Goal: Task Accomplishment & Management: Manage account settings

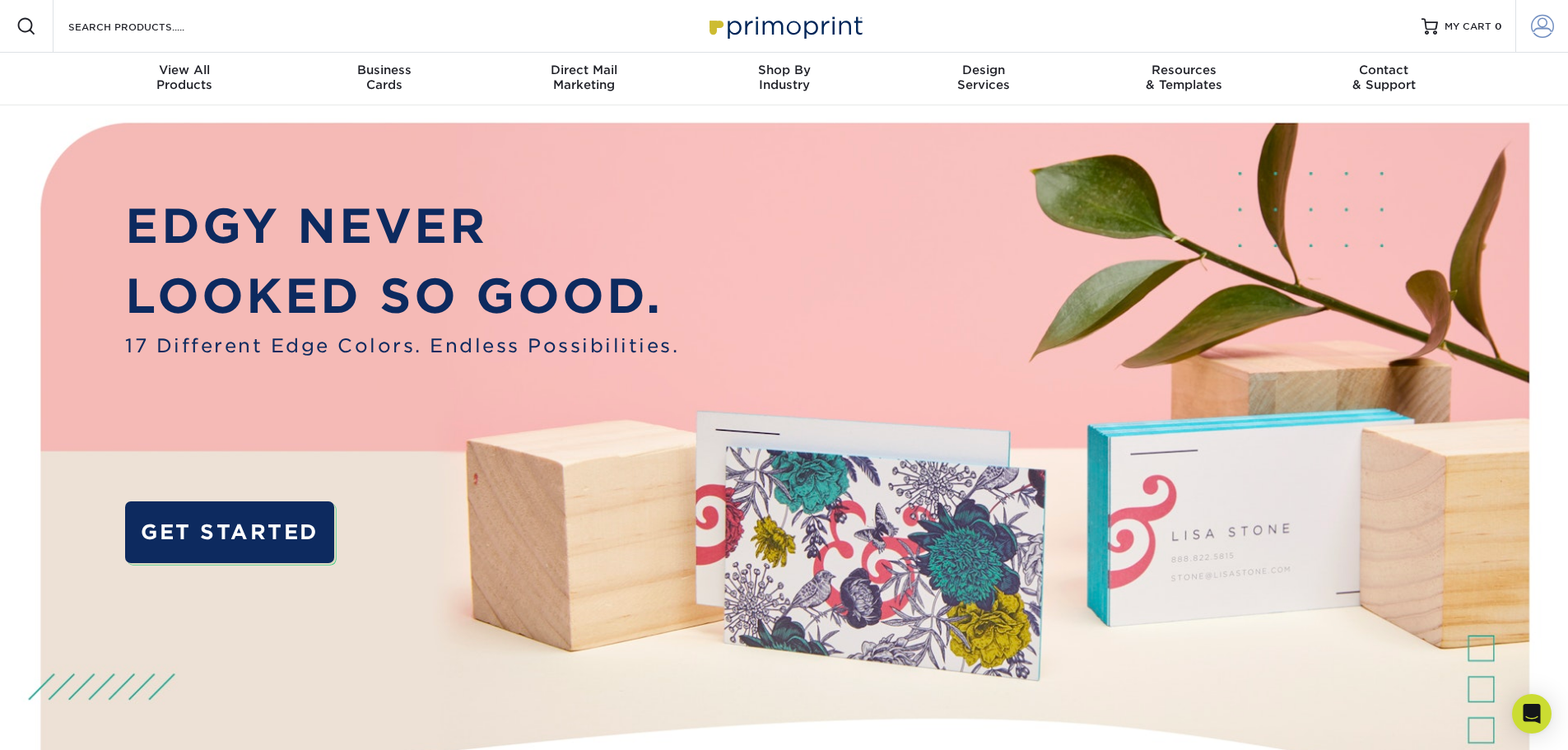
click at [1540, 32] on span at bounding box center [1542, 26] width 23 height 23
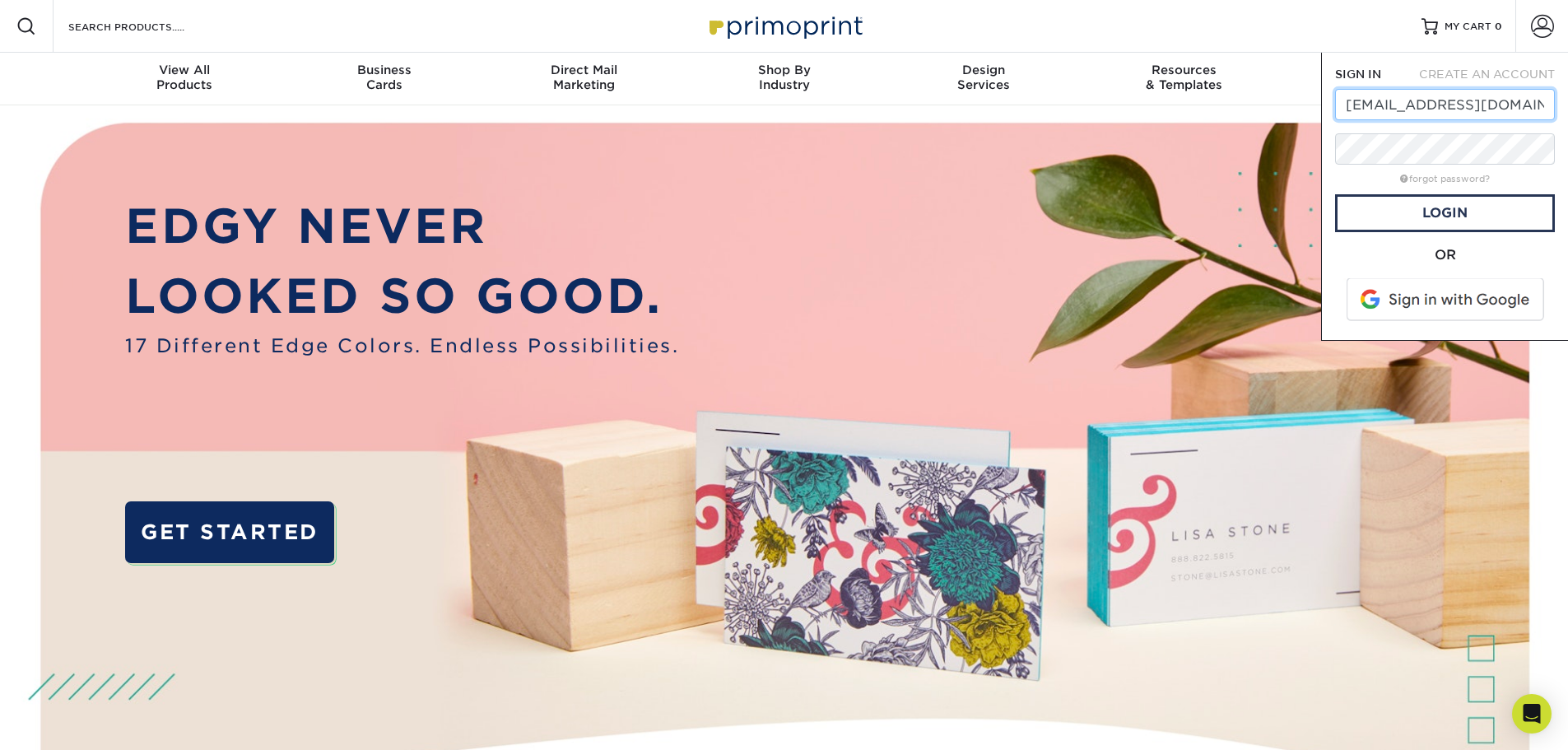
type input "[EMAIL_ADDRESS][DOMAIN_NAME]"
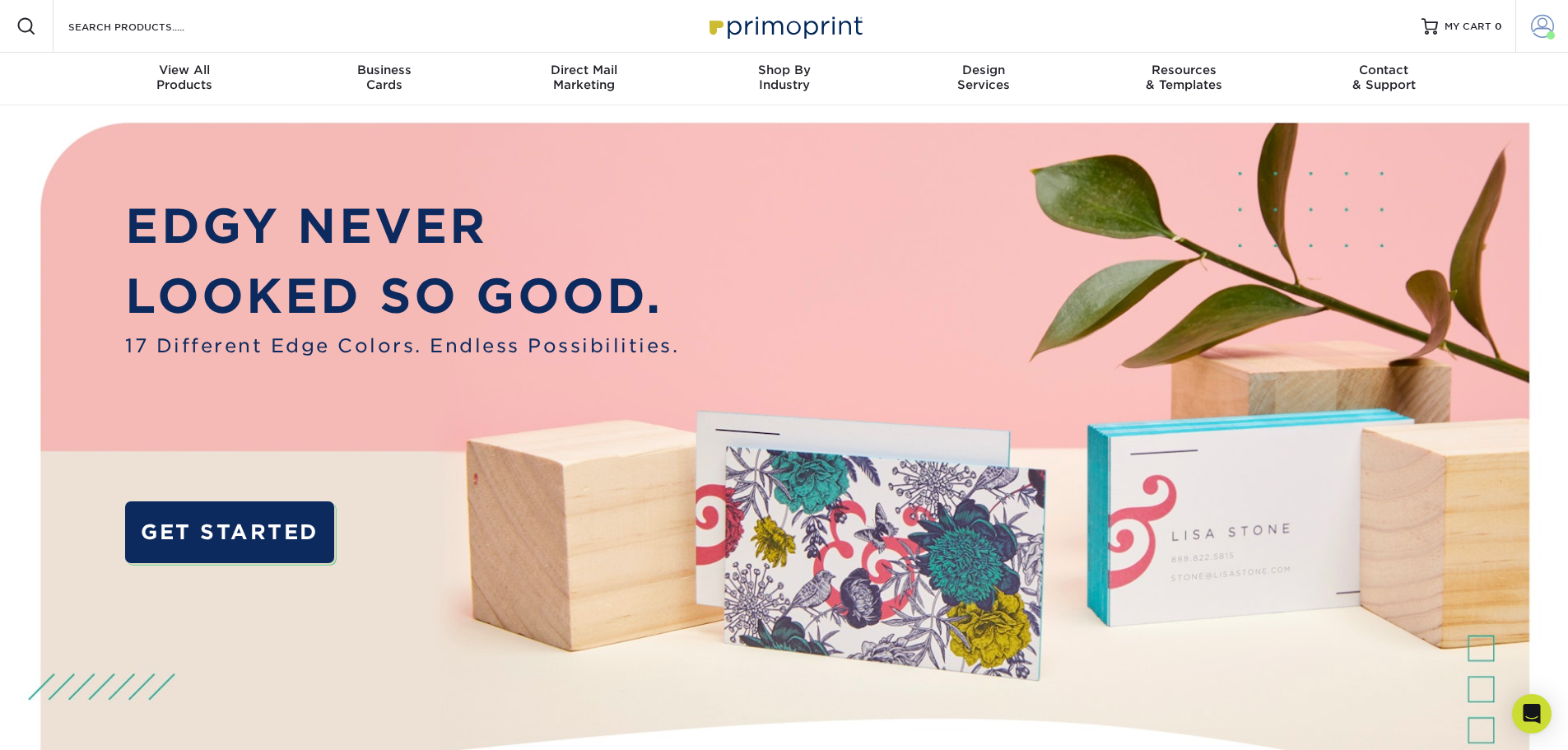
click at [1548, 27] on span at bounding box center [1542, 26] width 23 height 23
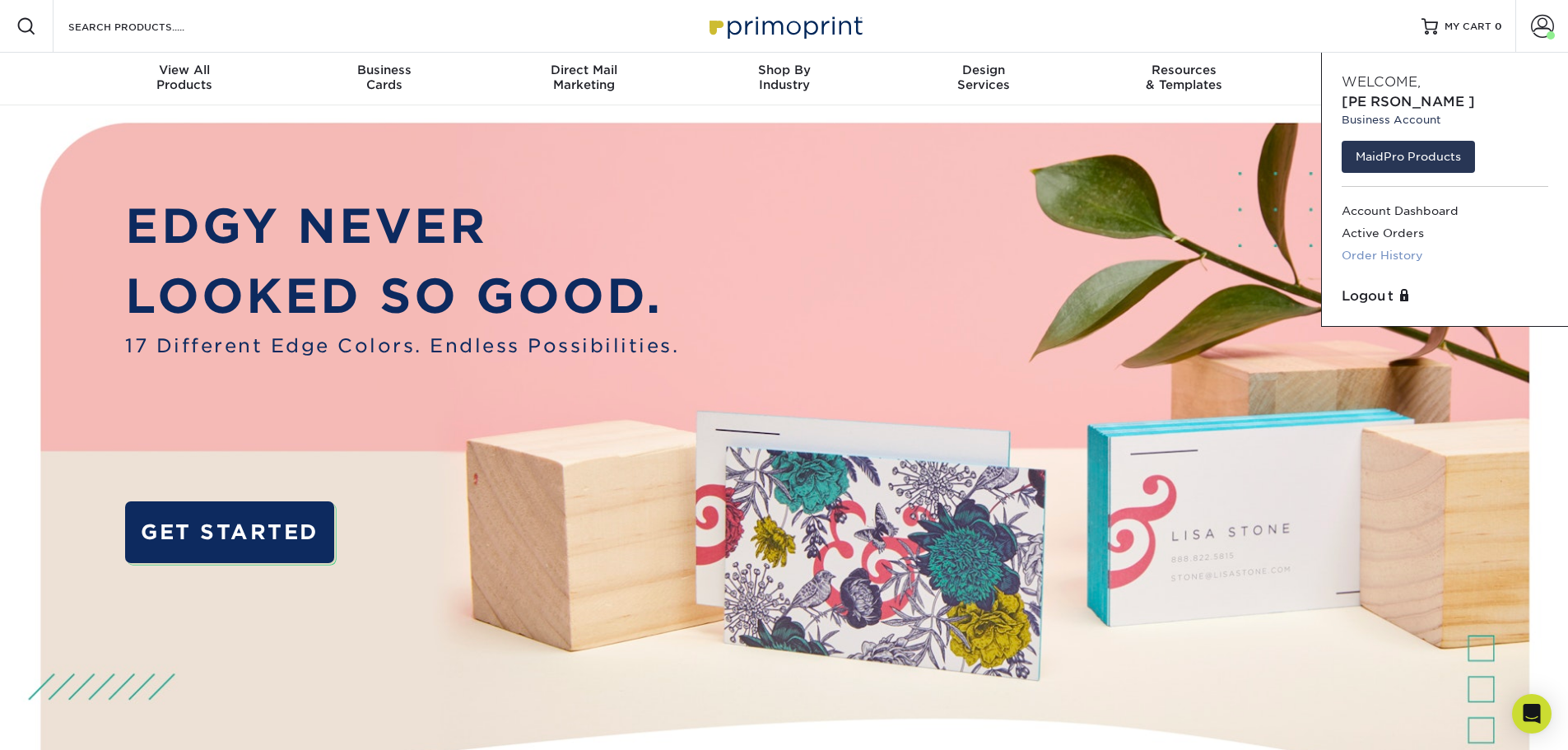
click at [1401, 244] on link "Order History" at bounding box center [1445, 256] width 207 height 22
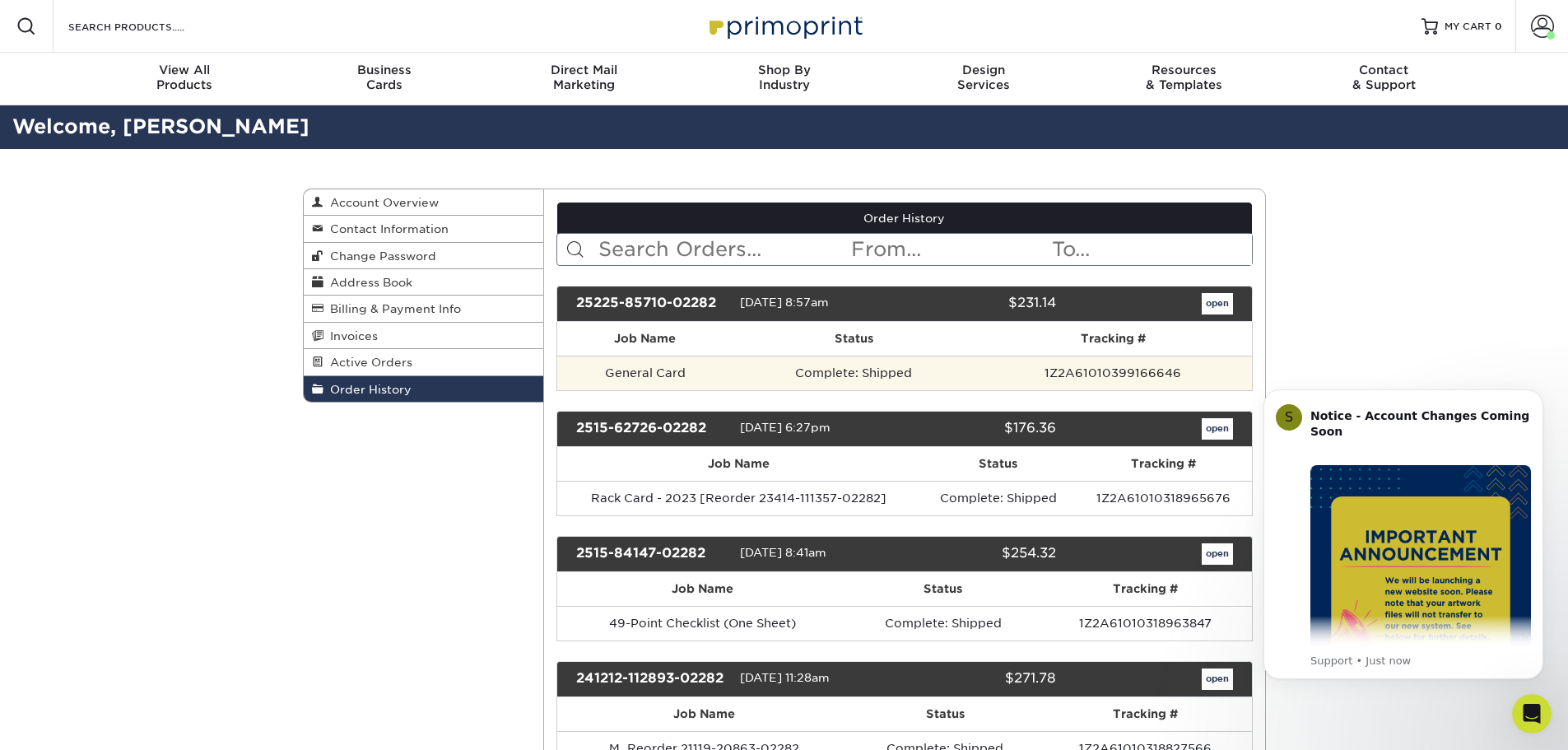
click at [657, 375] on td "General Card" at bounding box center [645, 373] width 176 height 35
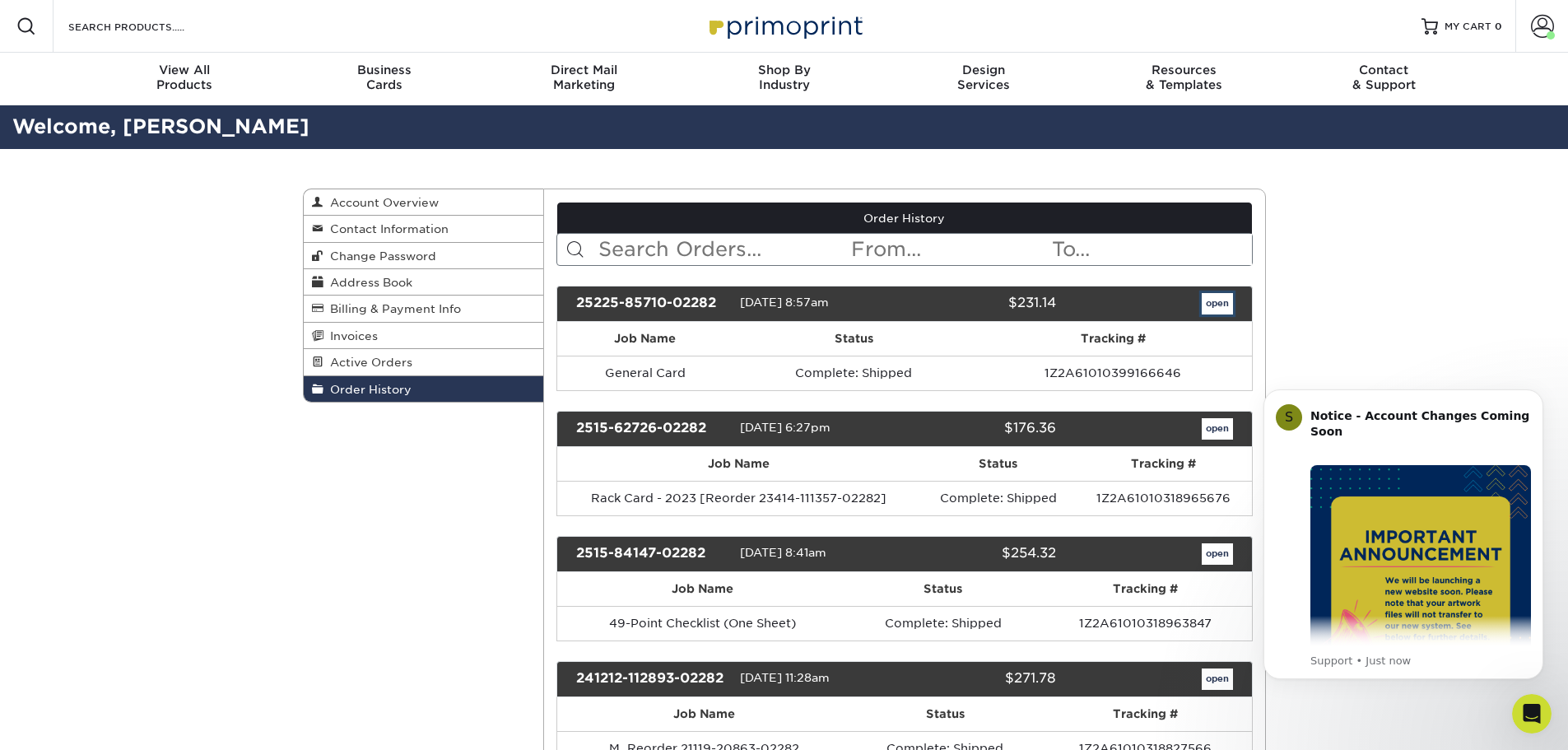
click at [1213, 308] on link "open" at bounding box center [1218, 303] width 31 height 21
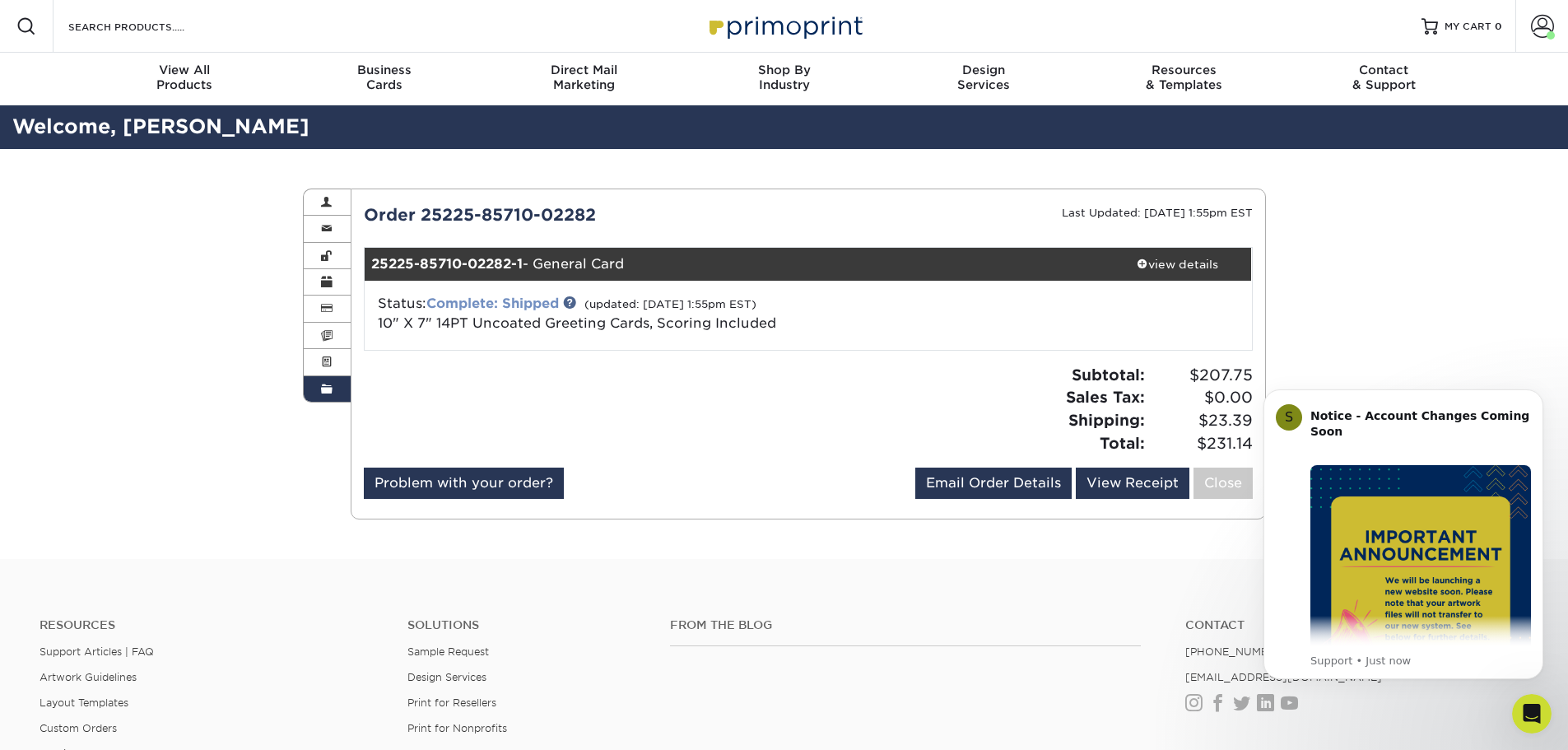
click at [487, 297] on link "Complete: Shipped" at bounding box center [493, 303] width 132 height 16
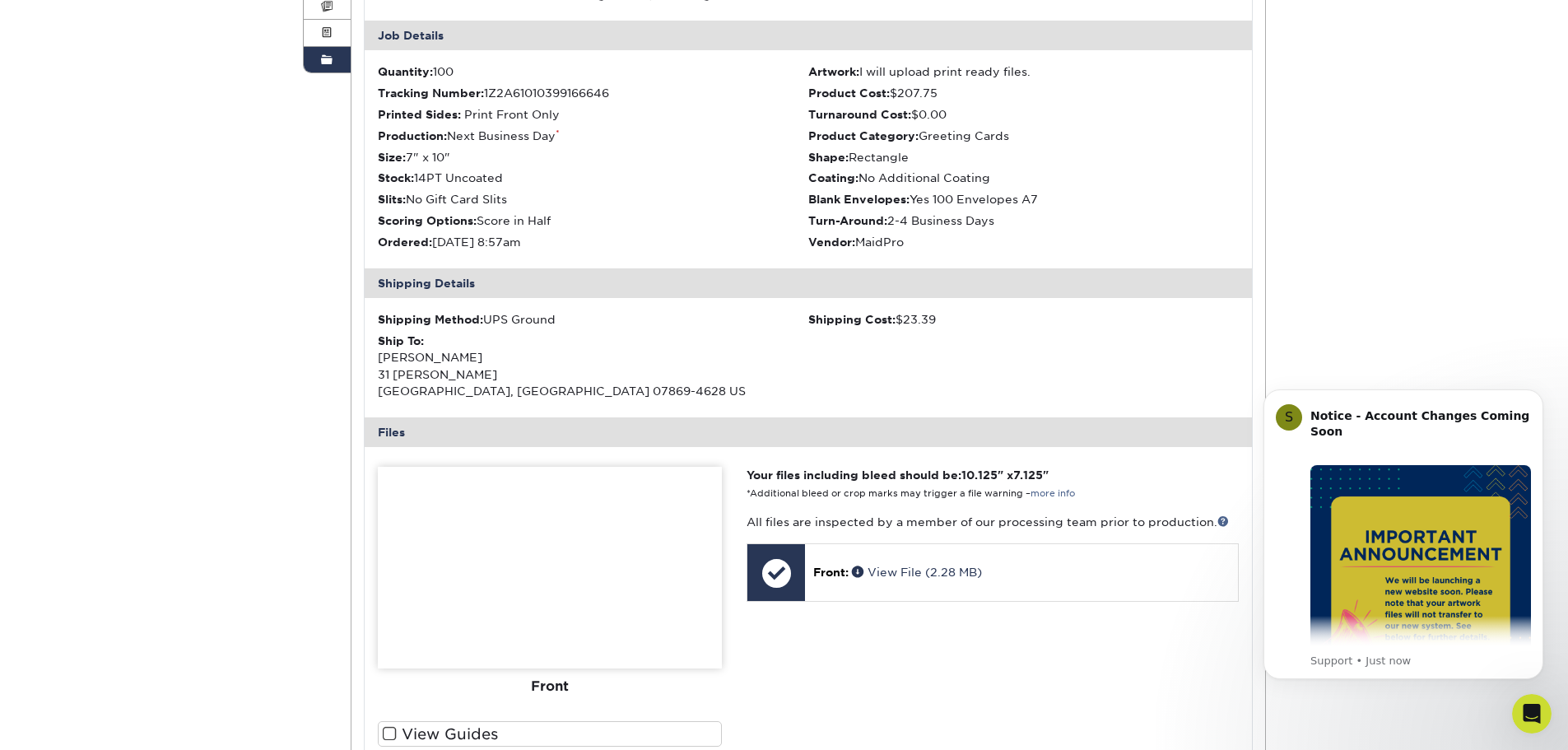
scroll to position [576, 0]
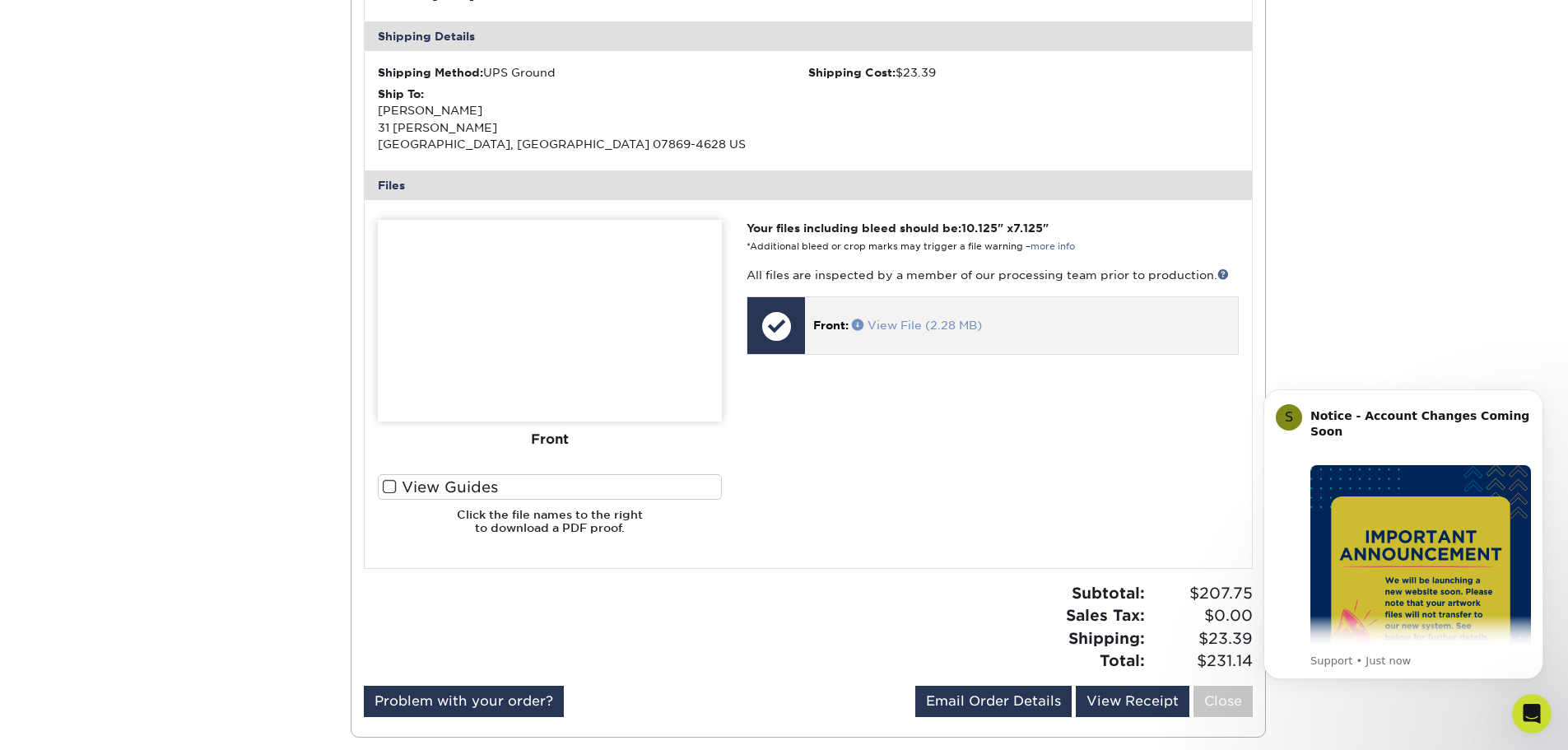
click at [897, 327] on link "View File (2.28 MB)" at bounding box center [917, 325] width 131 height 13
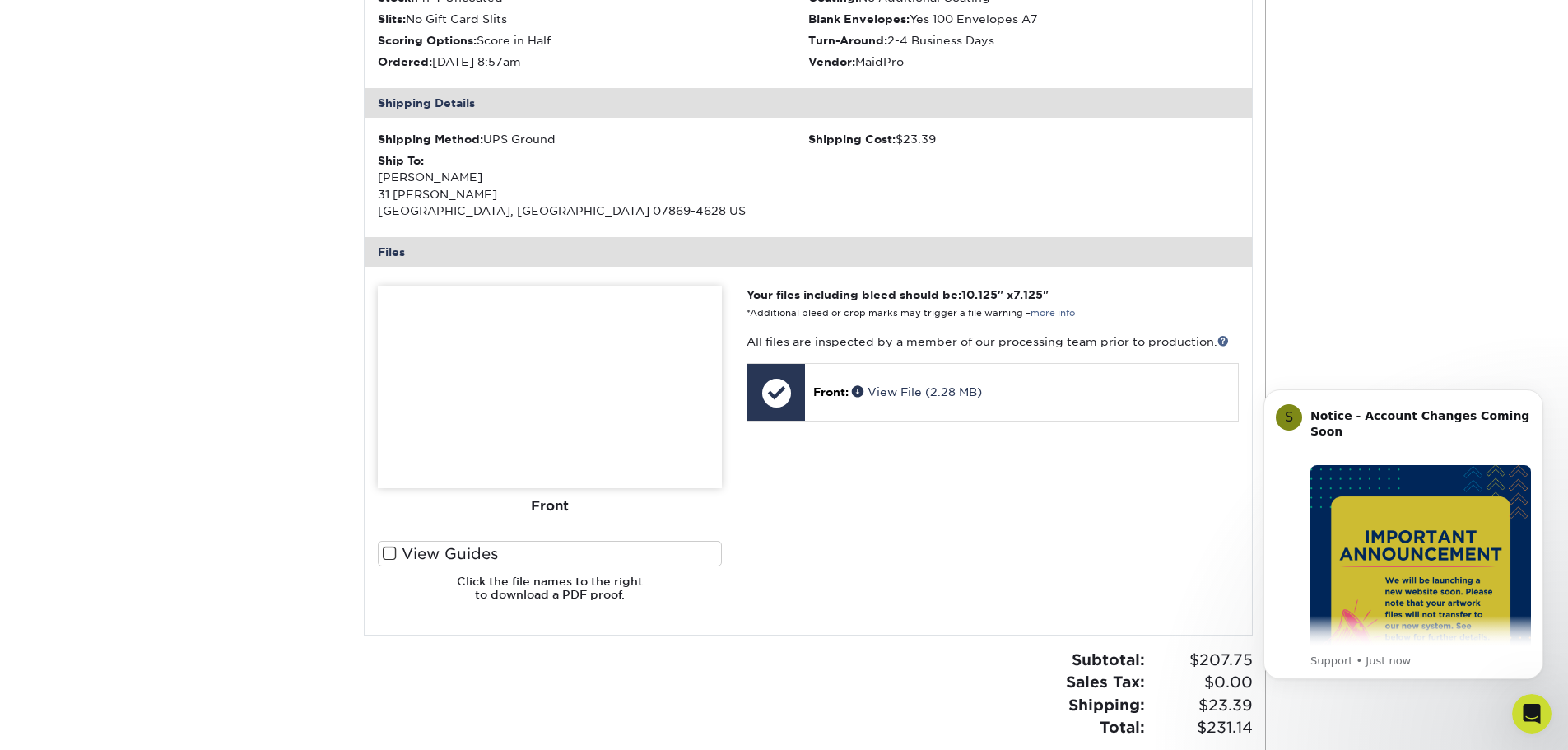
scroll to position [494, 0]
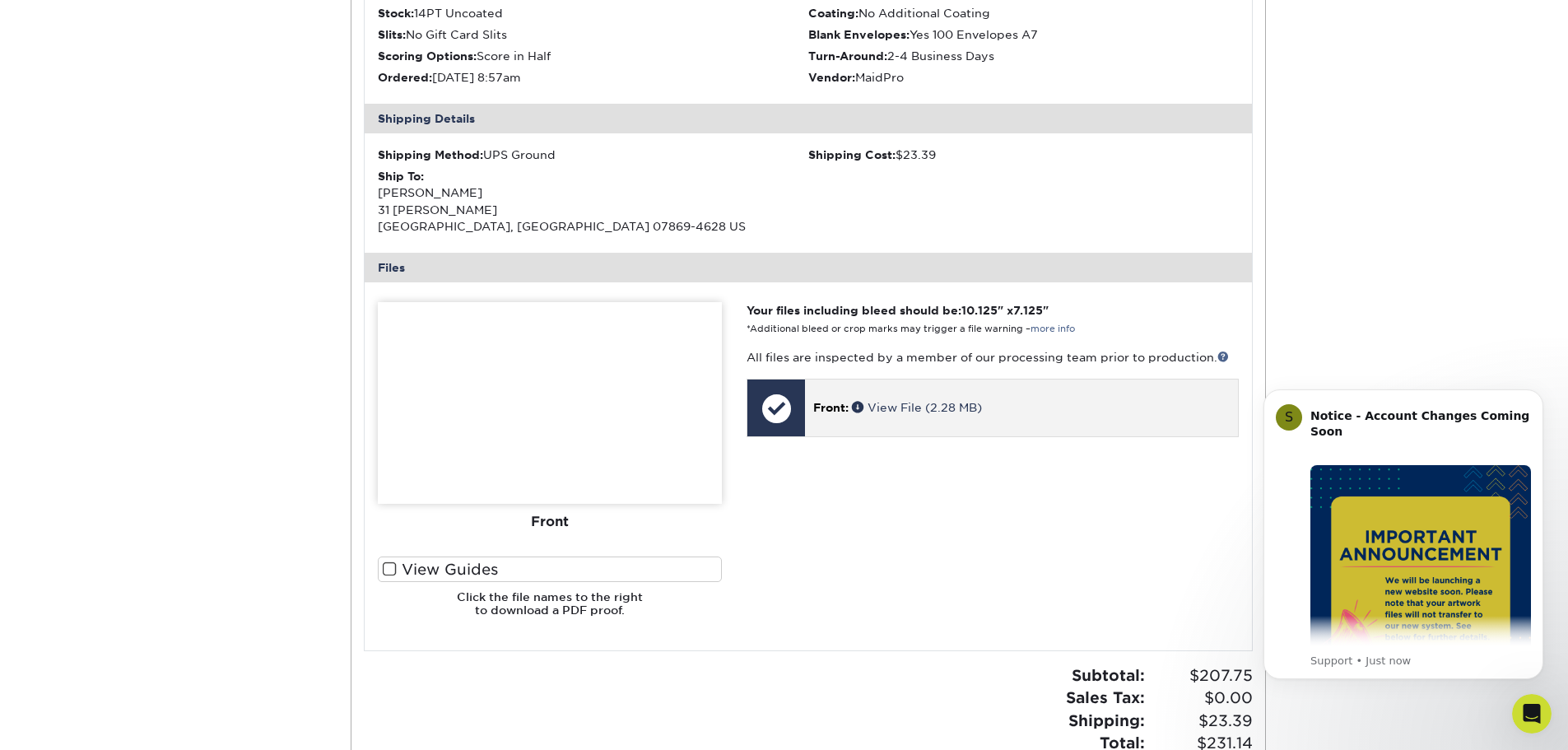
click at [1214, 409] on p "Front: View File (2.28 MB)" at bounding box center [1021, 407] width 415 height 17
click at [913, 409] on link "View File (2.28 MB)" at bounding box center [917, 407] width 131 height 13
click at [768, 406] on div at bounding box center [776, 408] width 58 height 58
click at [827, 408] on span "Front:" at bounding box center [831, 407] width 36 height 13
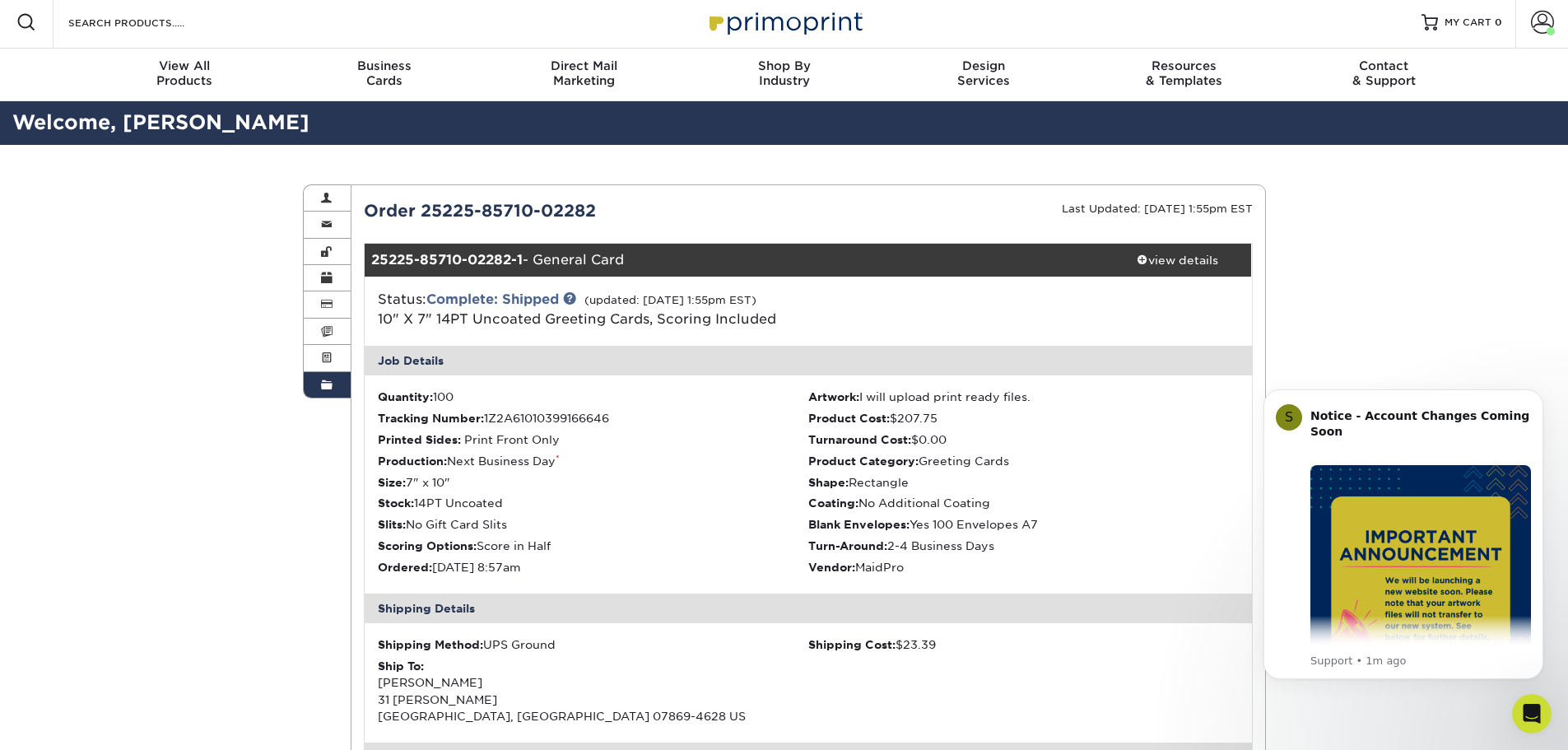
scroll to position [0, 0]
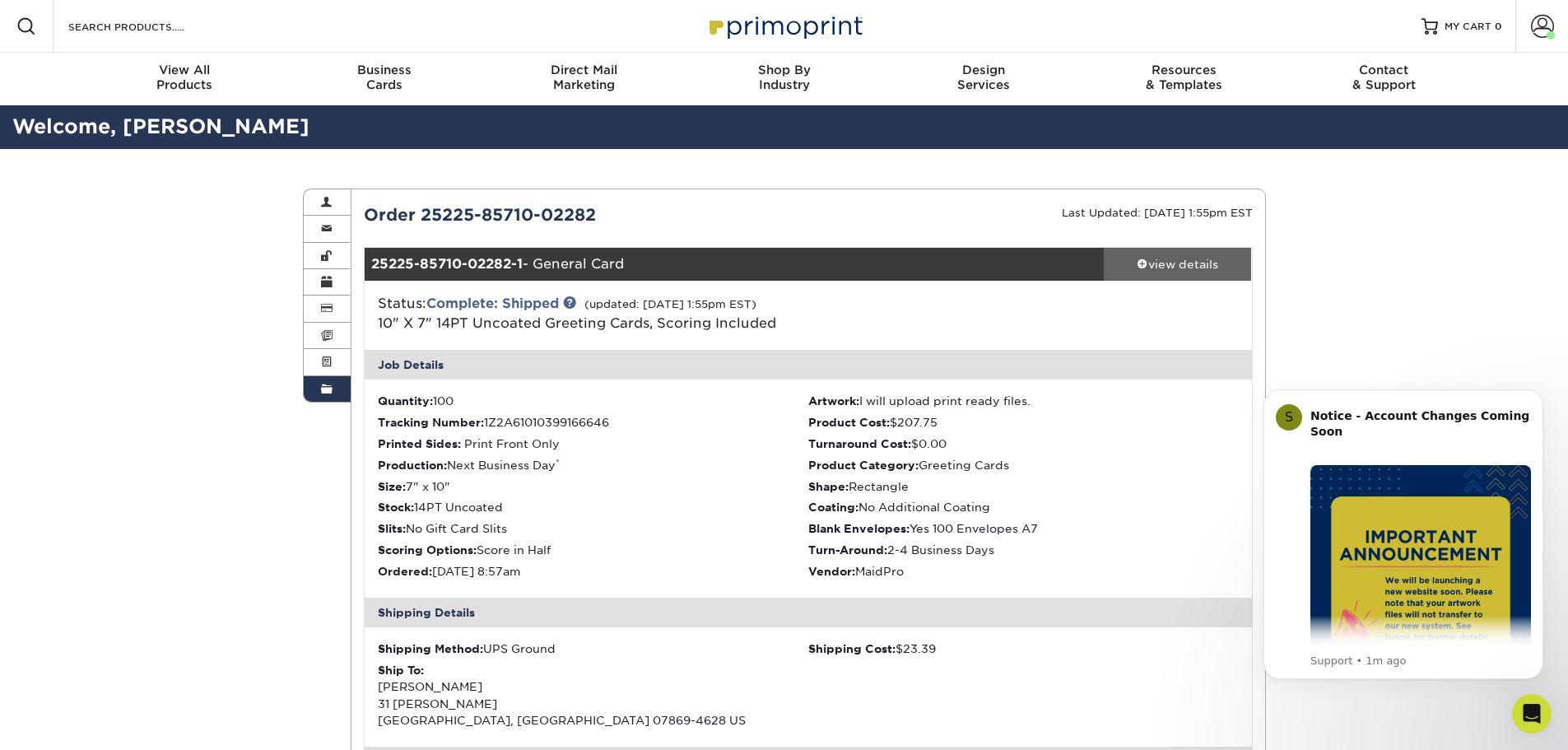
click at [1164, 269] on div "view details" at bounding box center [1177, 265] width 148 height 17
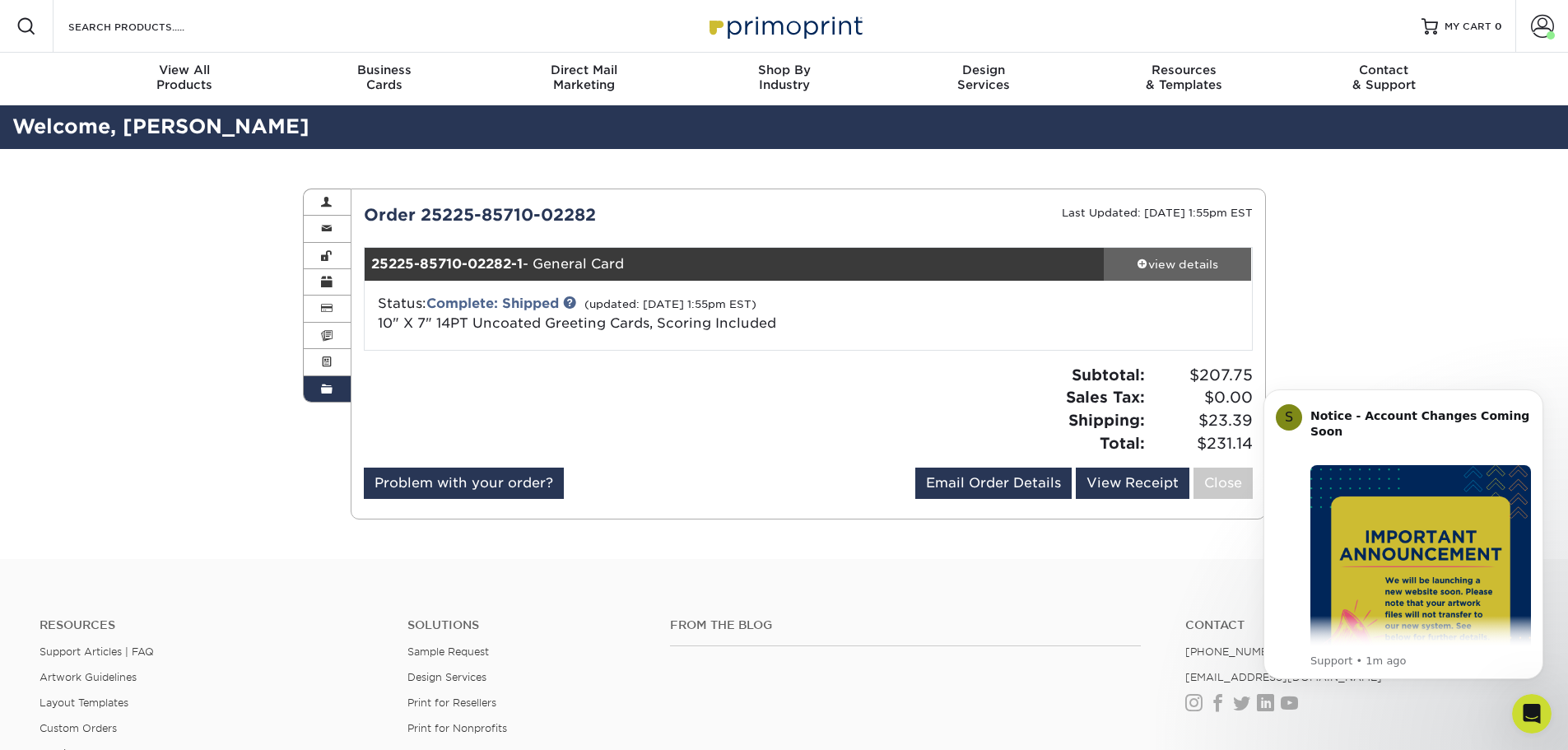
click at [1164, 268] on div "view details" at bounding box center [1177, 265] width 148 height 17
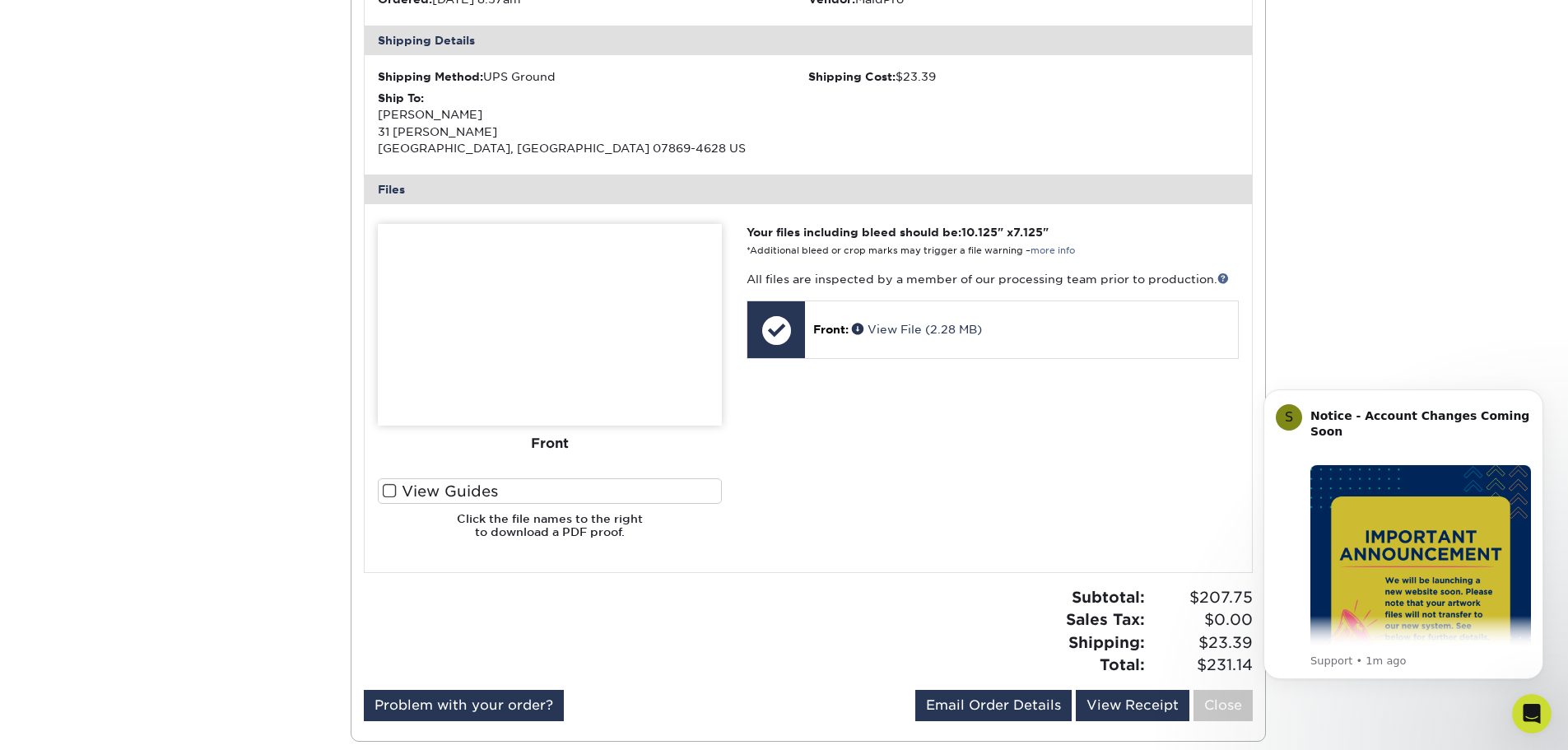
scroll to position [576, 0]
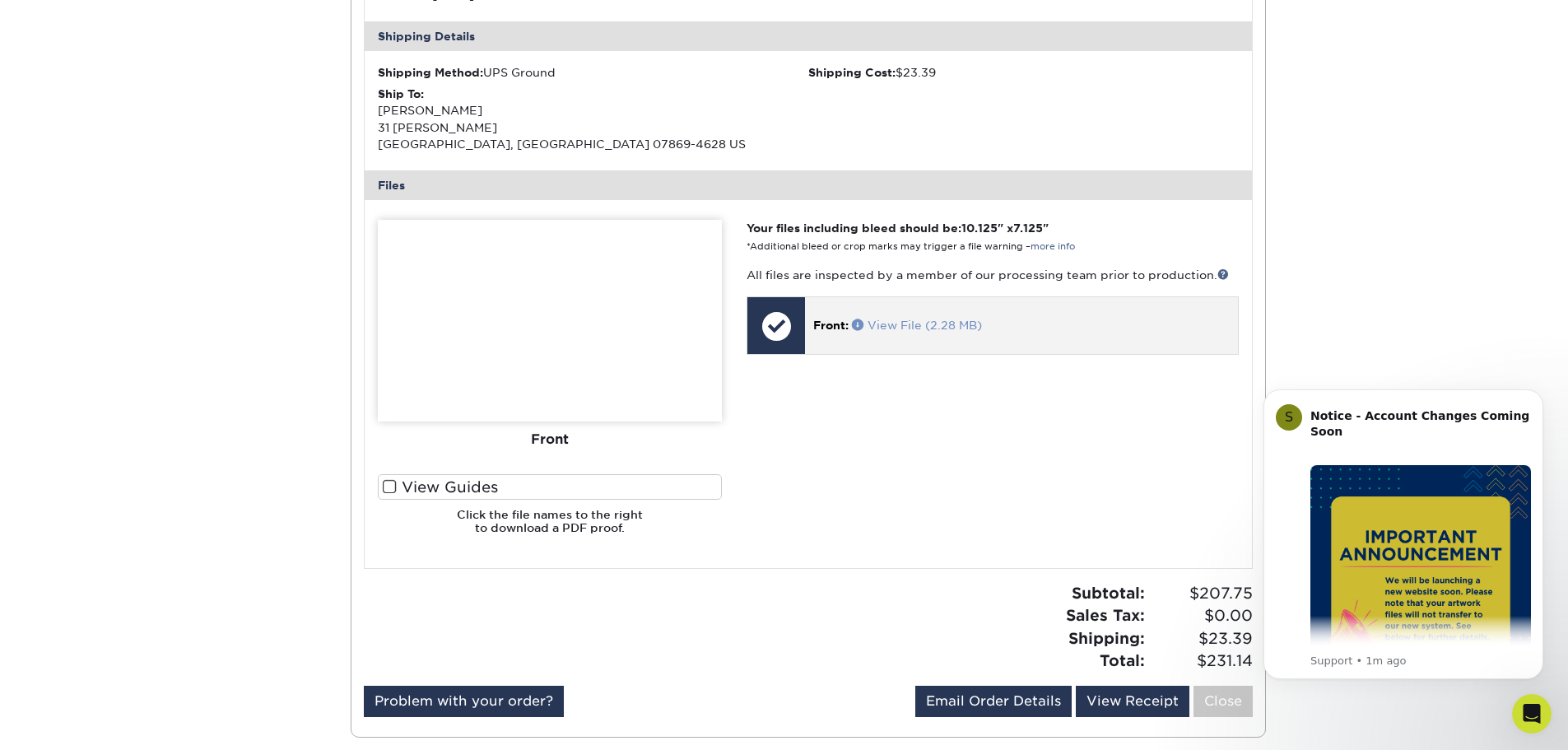
click at [903, 323] on link "View File (2.28 MB)" at bounding box center [917, 325] width 131 height 13
click at [772, 329] on div at bounding box center [776, 325] width 58 height 58
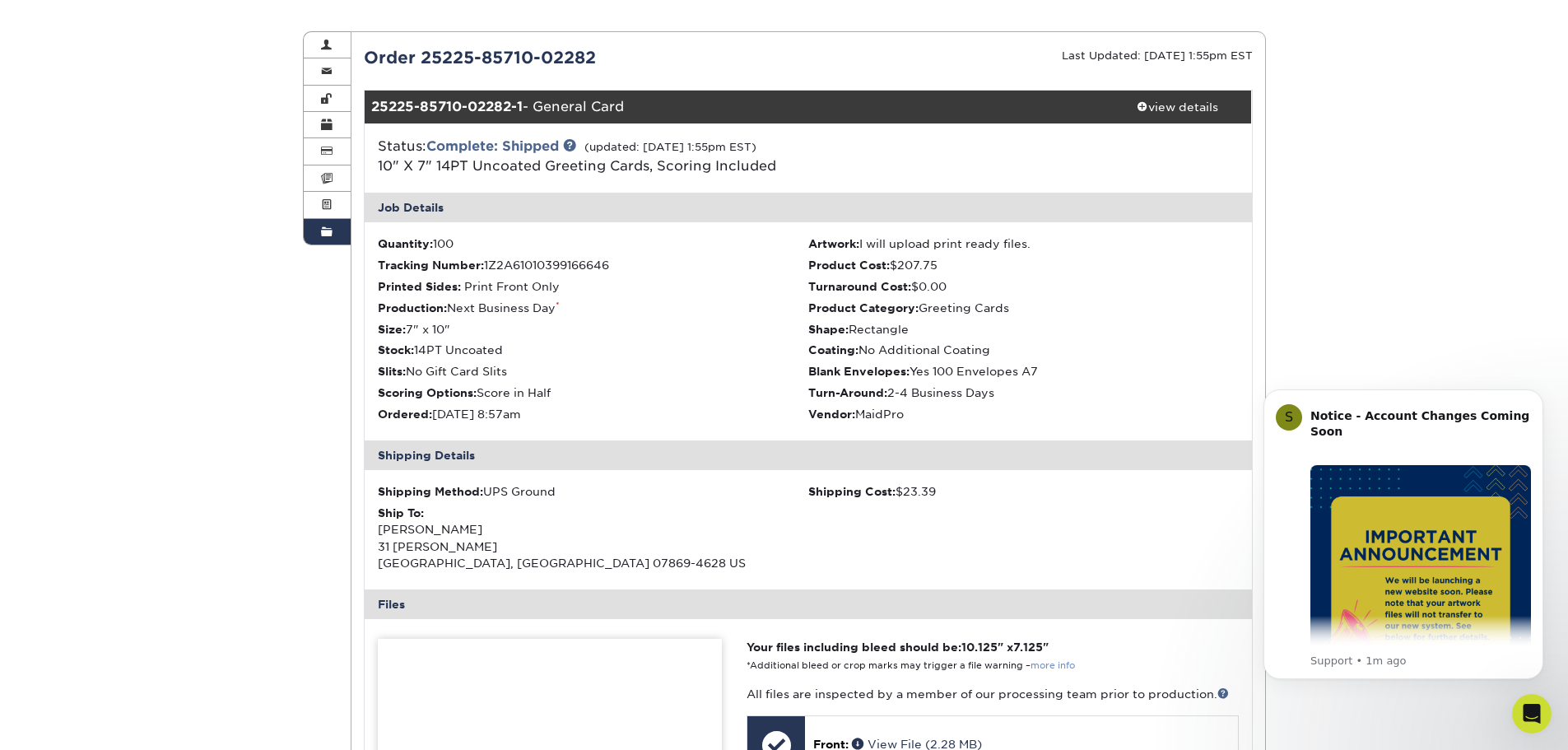
scroll to position [0, 0]
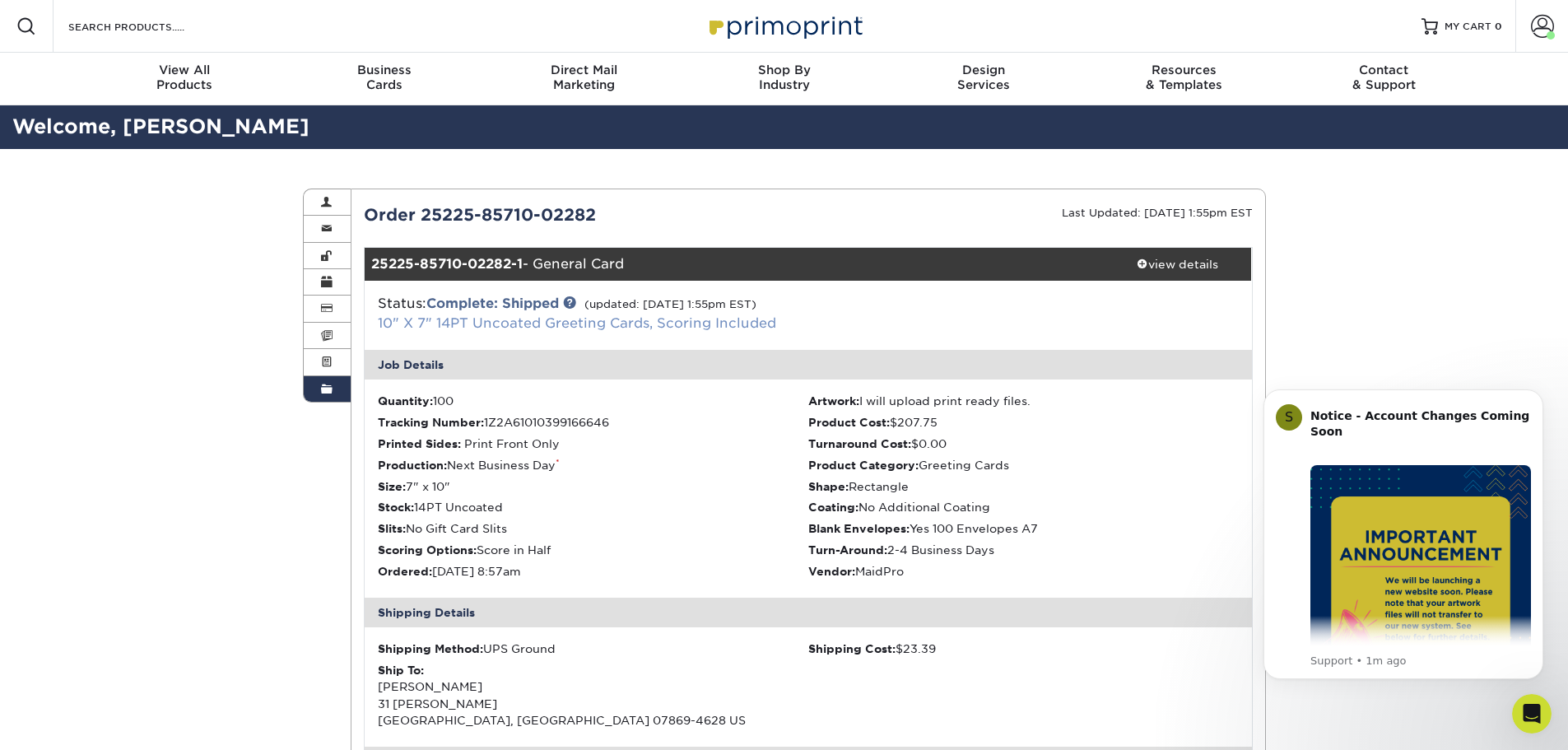
click at [609, 320] on link "10" X 7" 14PT Uncoated Greeting Cards, Scoring Included" at bounding box center [577, 323] width 399 height 16
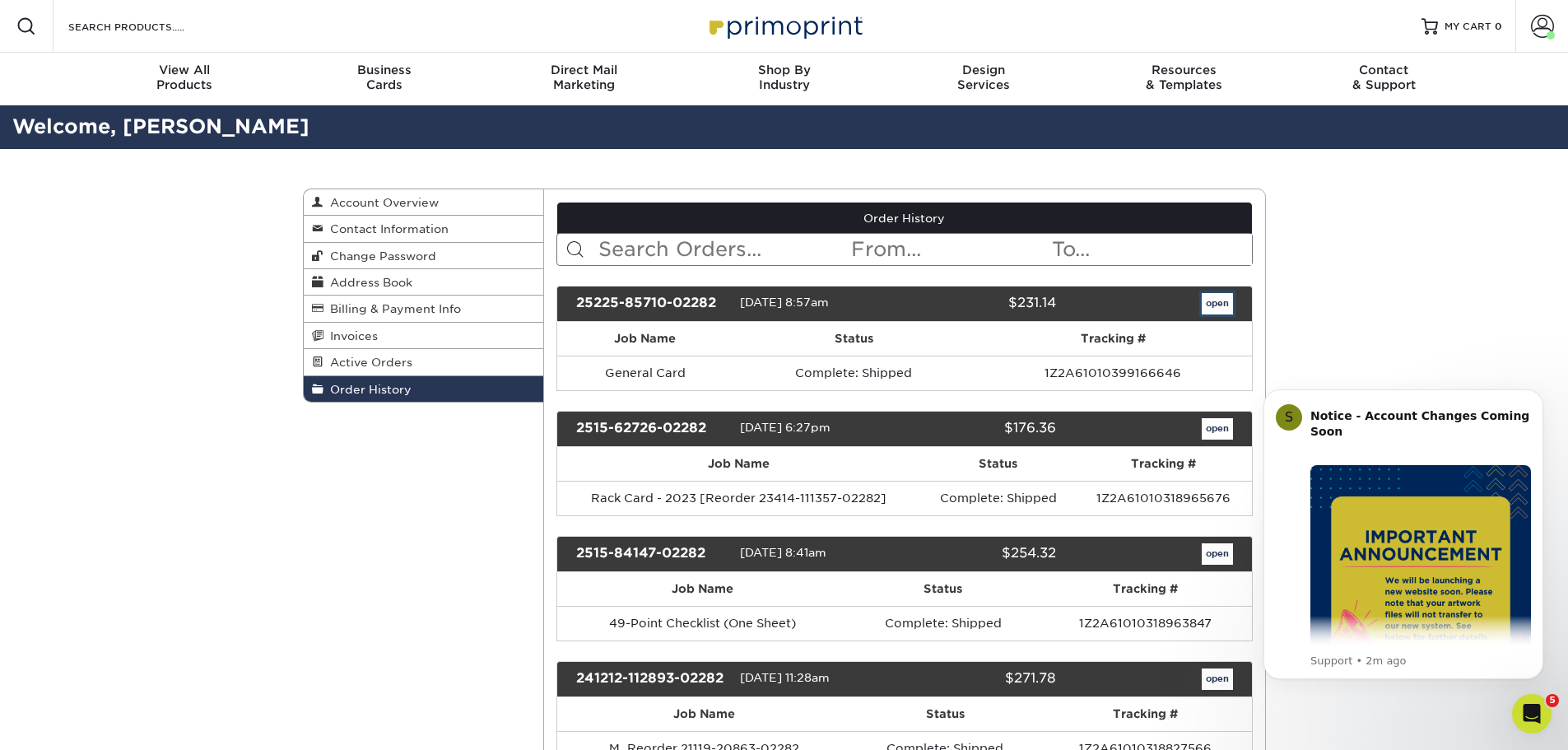
click at [1213, 303] on link "open" at bounding box center [1218, 303] width 31 height 21
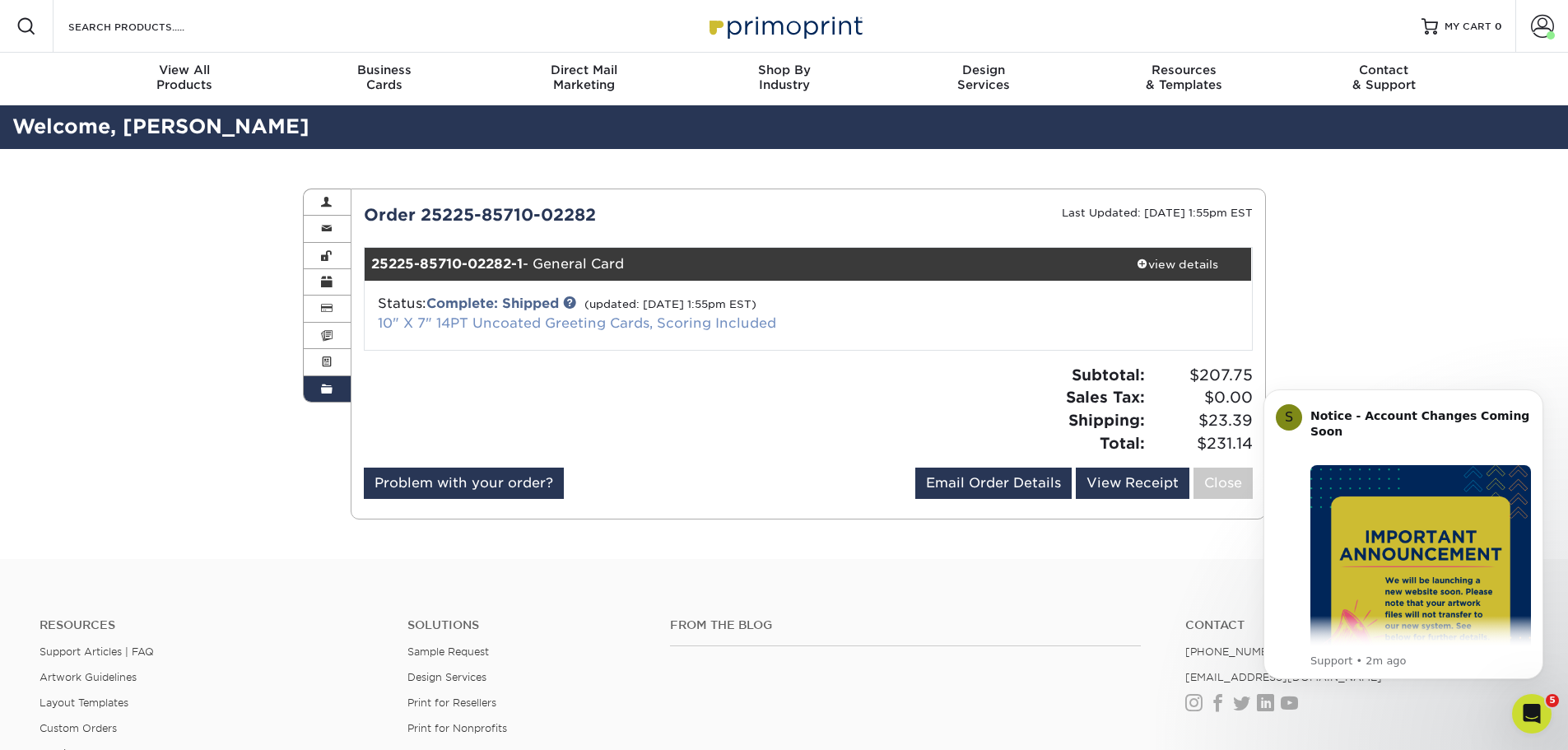
click at [683, 320] on link "10" X 7" 14PT Uncoated Greeting Cards, Scoring Included" at bounding box center [577, 323] width 399 height 16
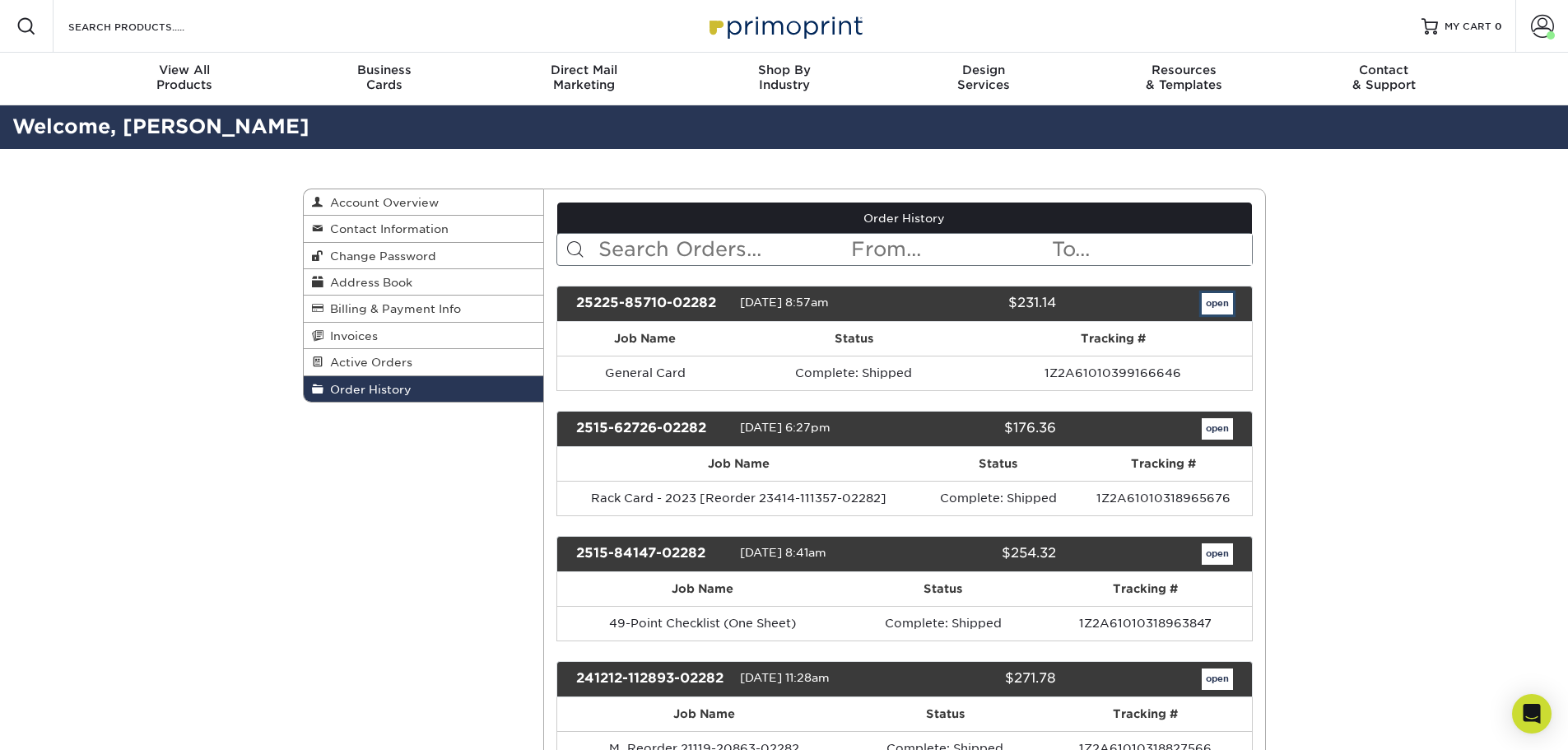
click at [1207, 304] on link "open" at bounding box center [1218, 303] width 31 height 21
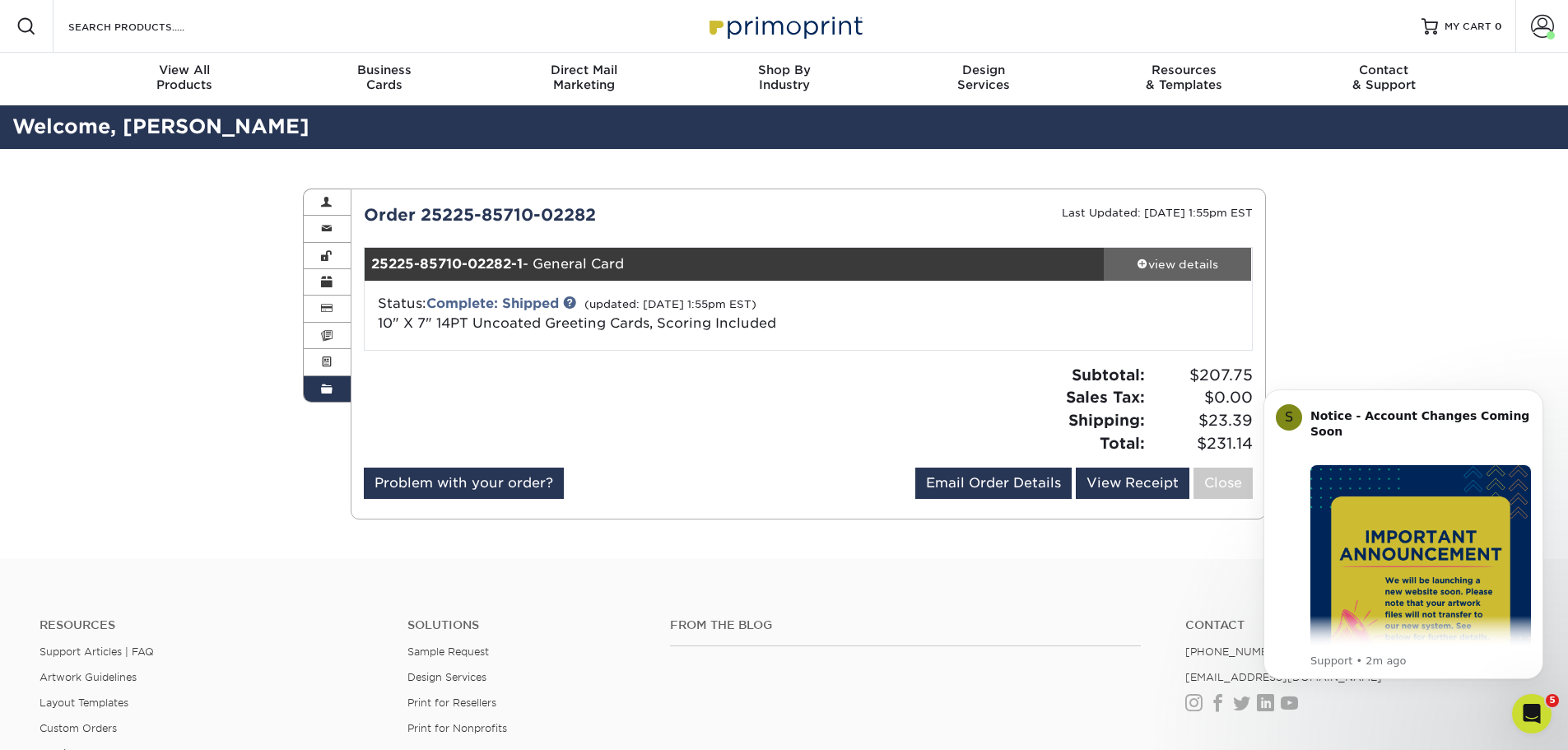
click at [1165, 265] on div "view details" at bounding box center [1177, 265] width 148 height 17
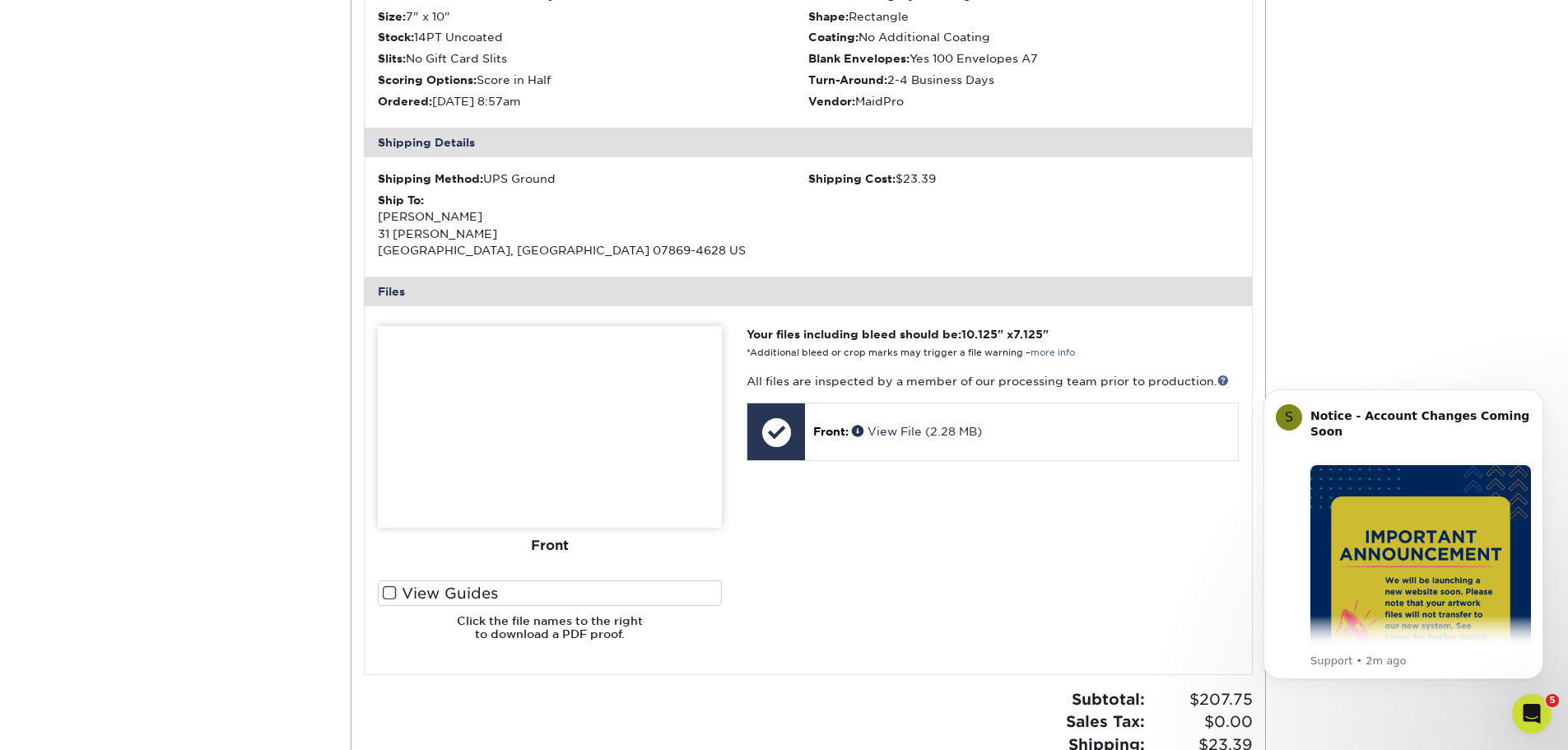
scroll to position [659, 0]
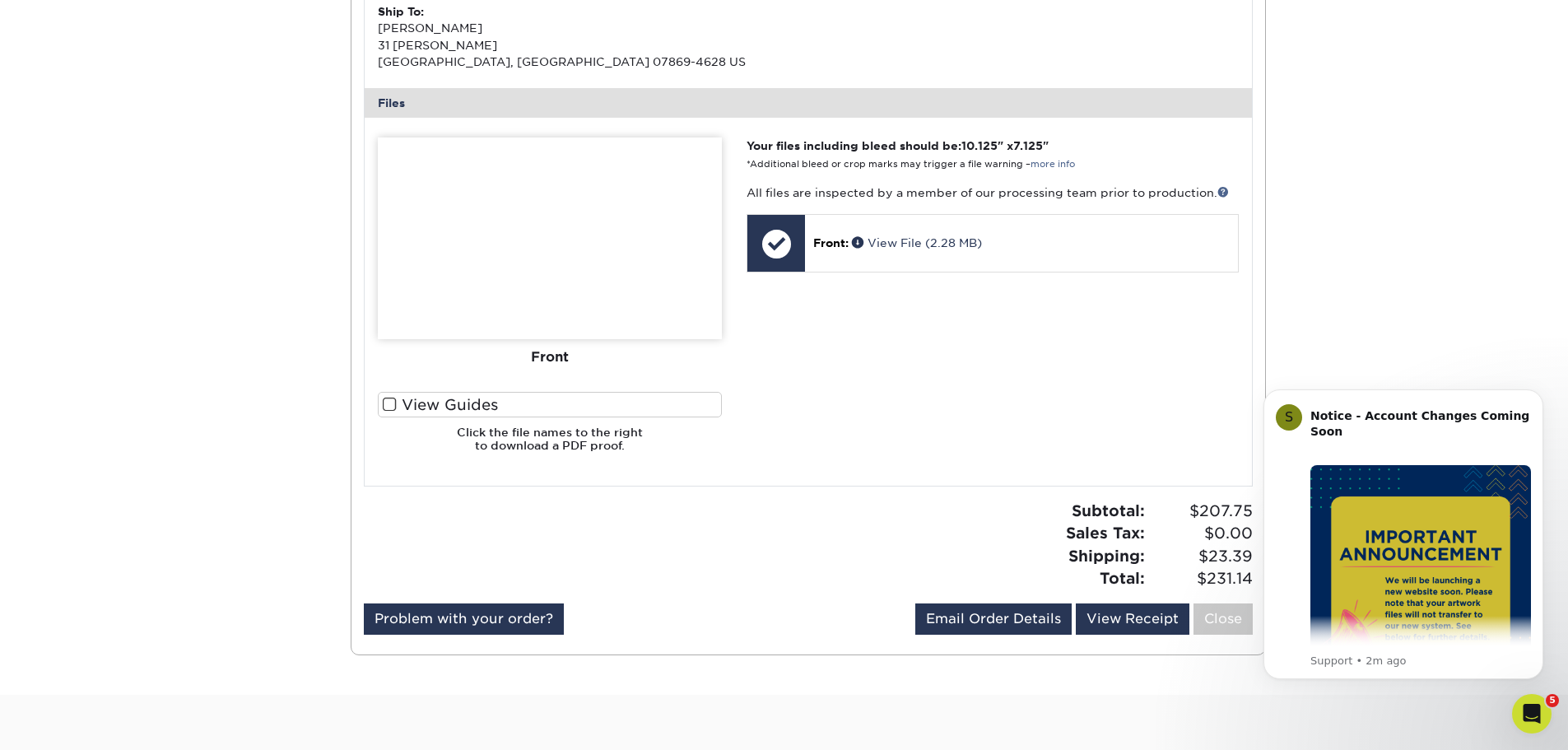
click at [438, 403] on label "View Guides" at bounding box center [550, 404] width 344 height 26
click at [0, 0] on input "View Guides" at bounding box center [0, 0] width 0 height 0
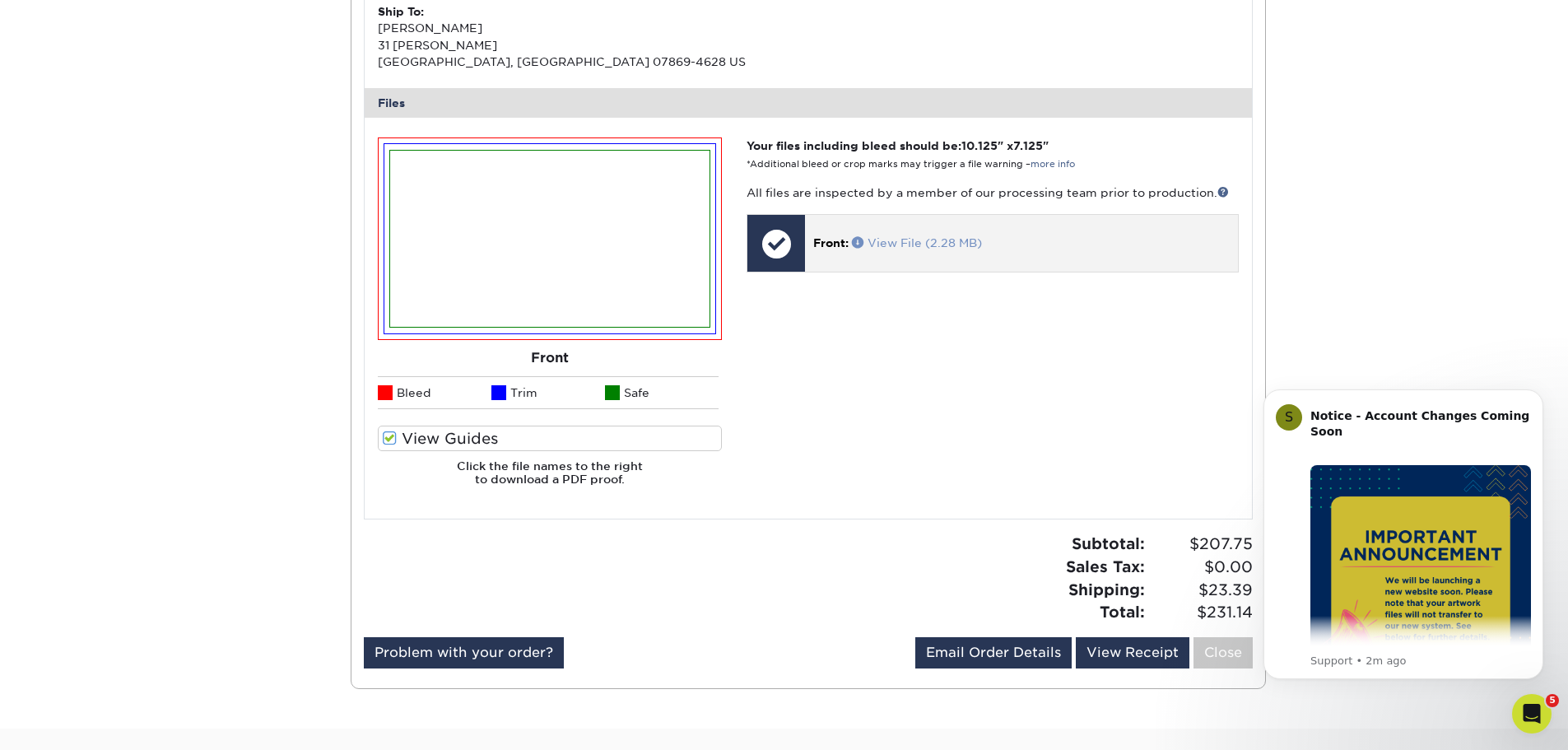
click at [950, 247] on link "View File (2.28 MB)" at bounding box center [917, 243] width 131 height 13
click at [781, 247] on div at bounding box center [776, 244] width 58 height 58
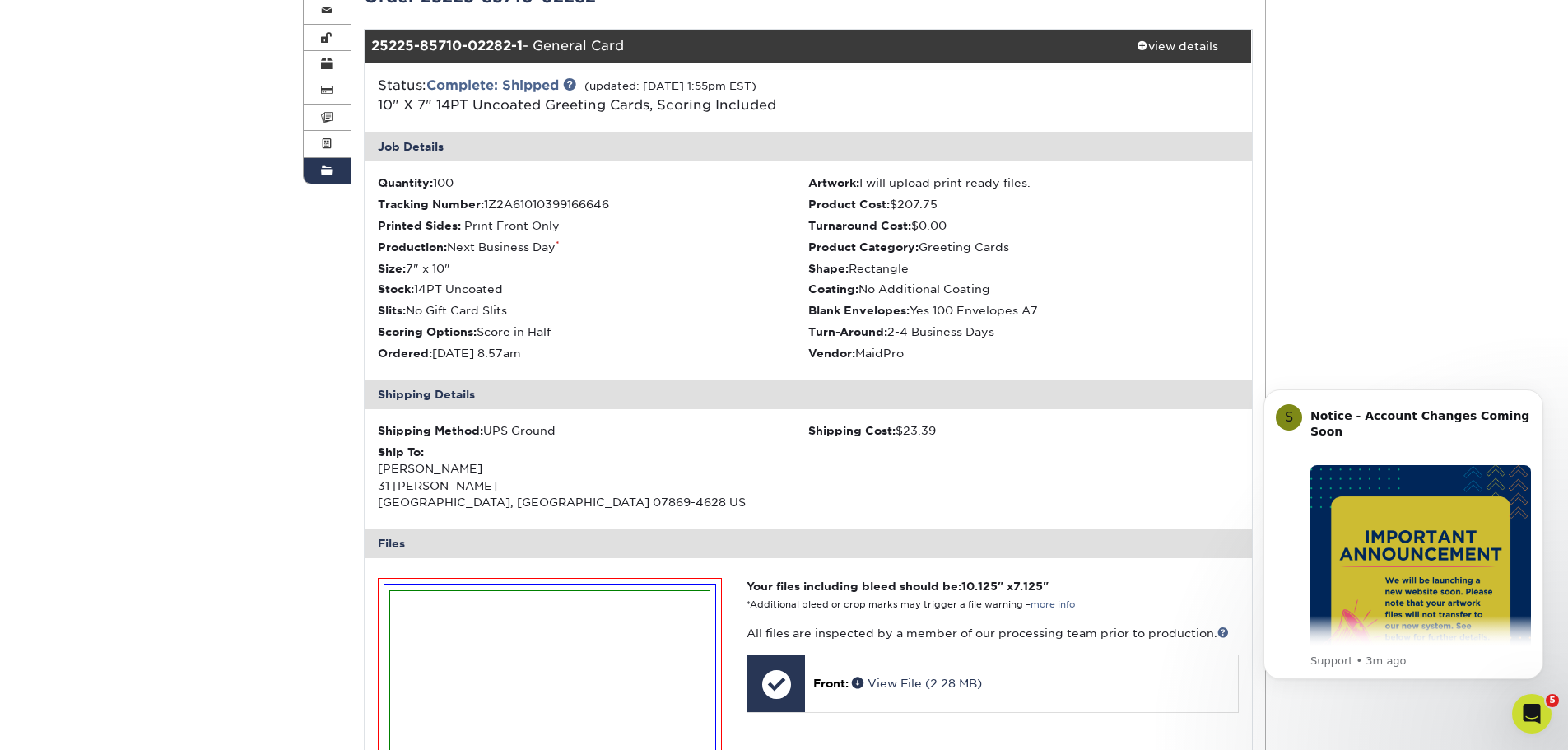
scroll to position [0, 0]
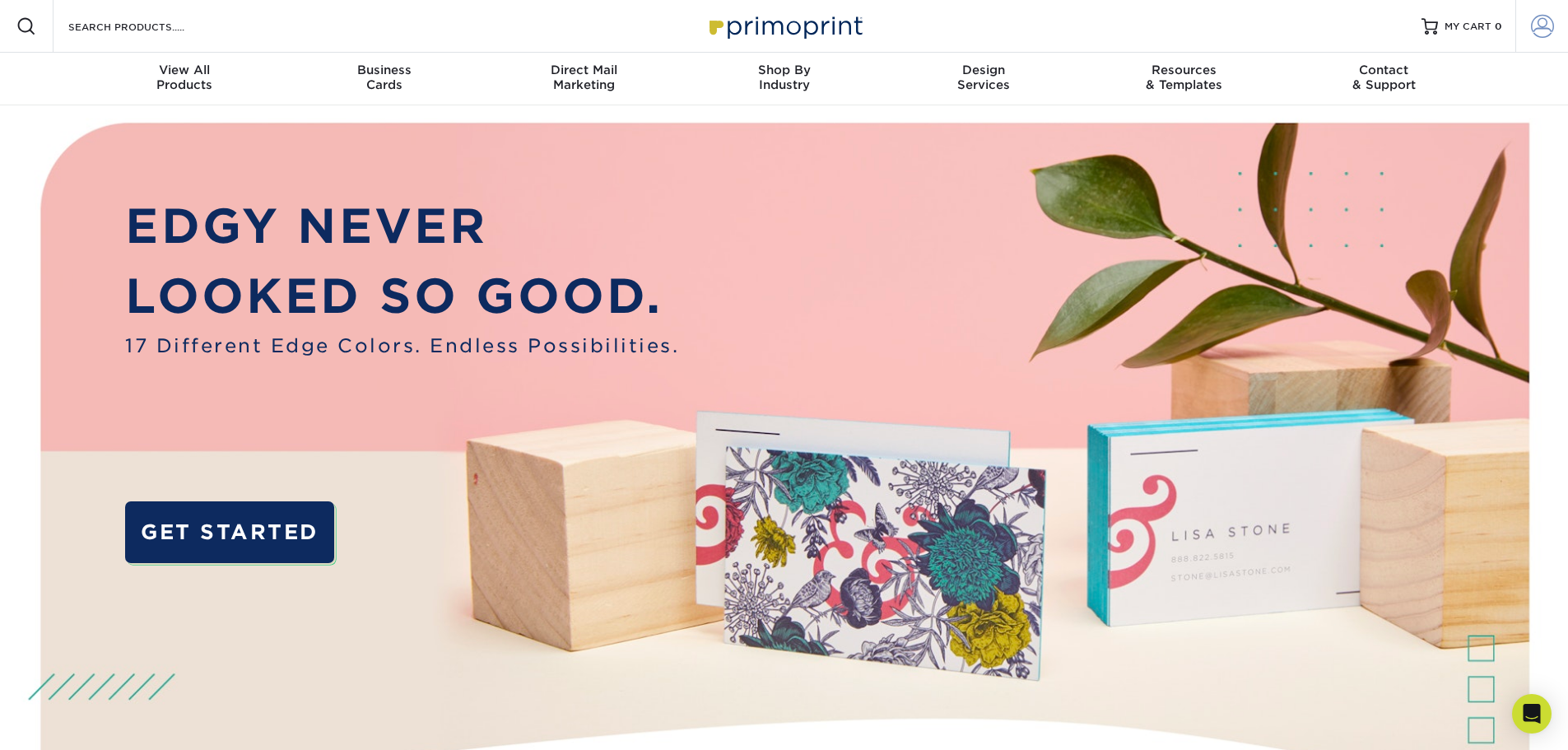
click at [1541, 20] on span at bounding box center [1542, 26] width 23 height 23
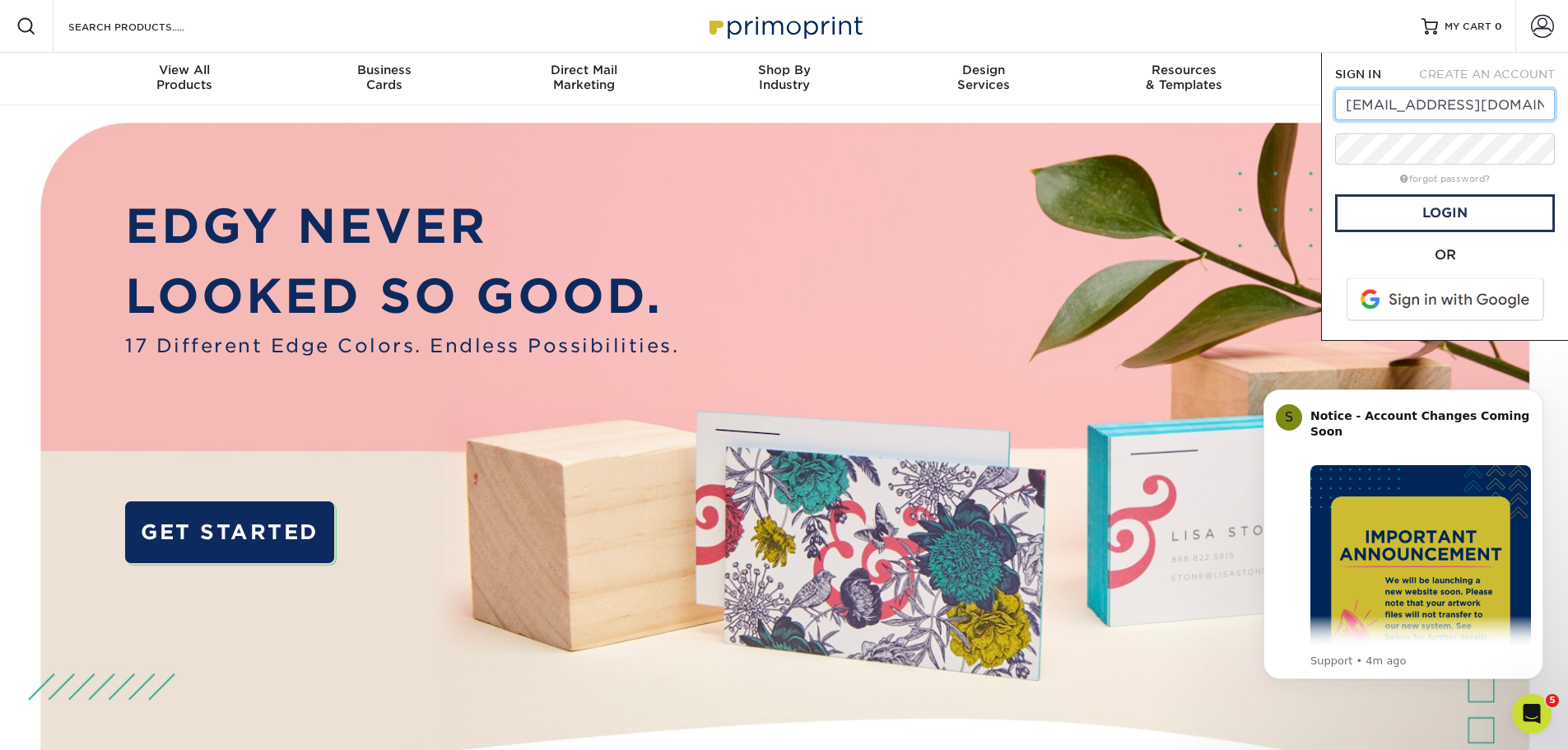
type input "[EMAIL_ADDRESS][DOMAIN_NAME]"
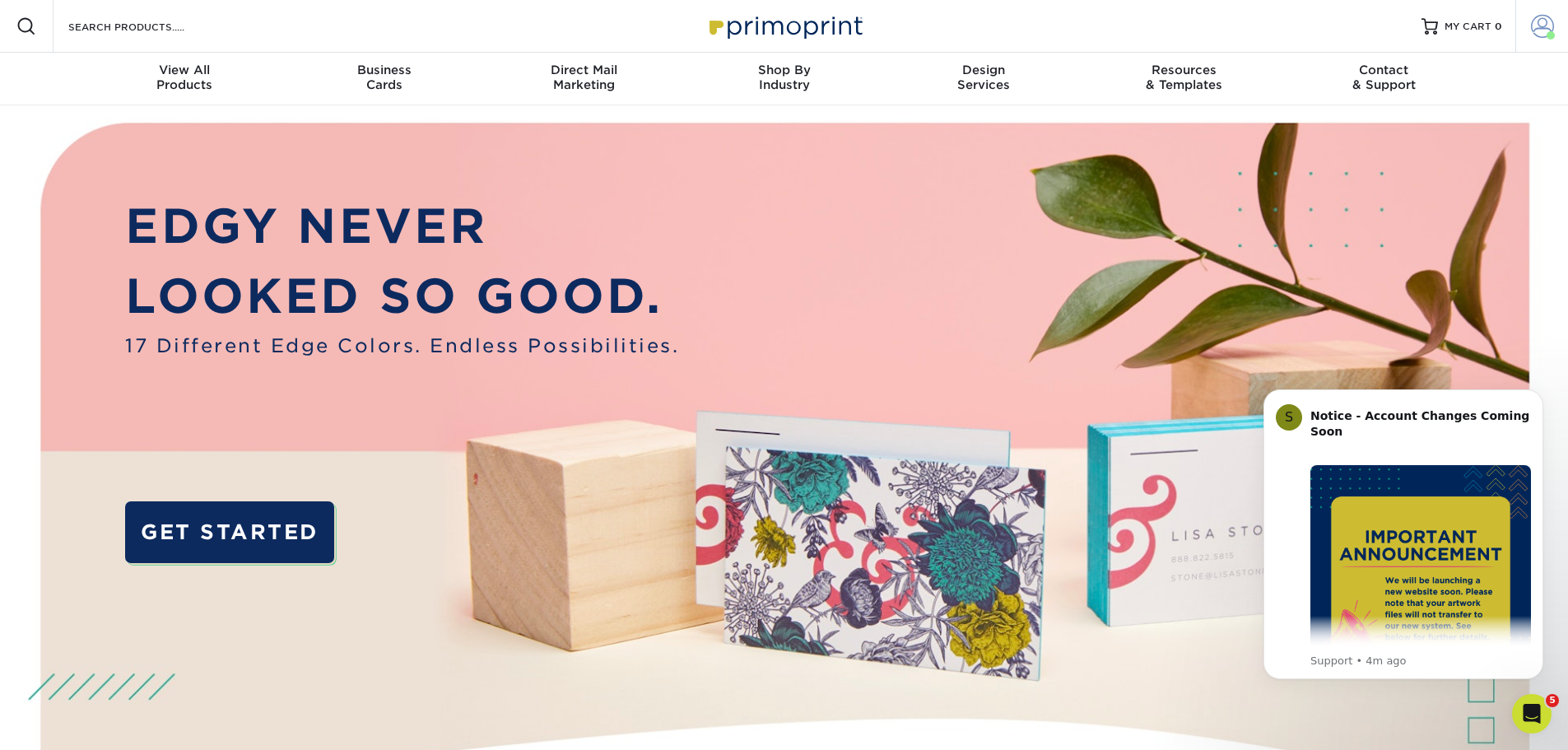
click at [1534, 28] on span at bounding box center [1542, 26] width 23 height 23
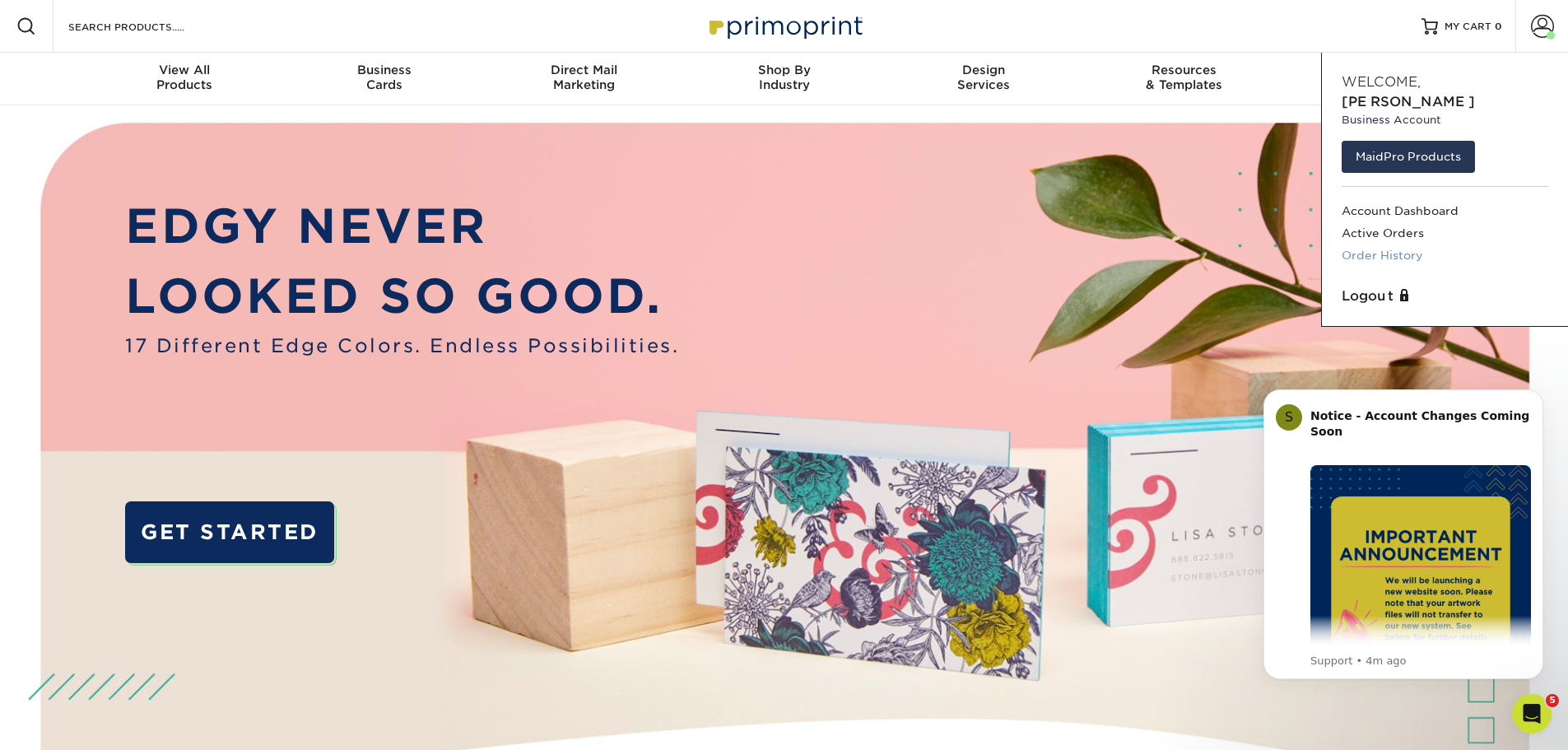
click at [1414, 244] on link "Order History" at bounding box center [1445, 256] width 207 height 22
click at [1395, 244] on link "Order History" at bounding box center [1445, 256] width 207 height 22
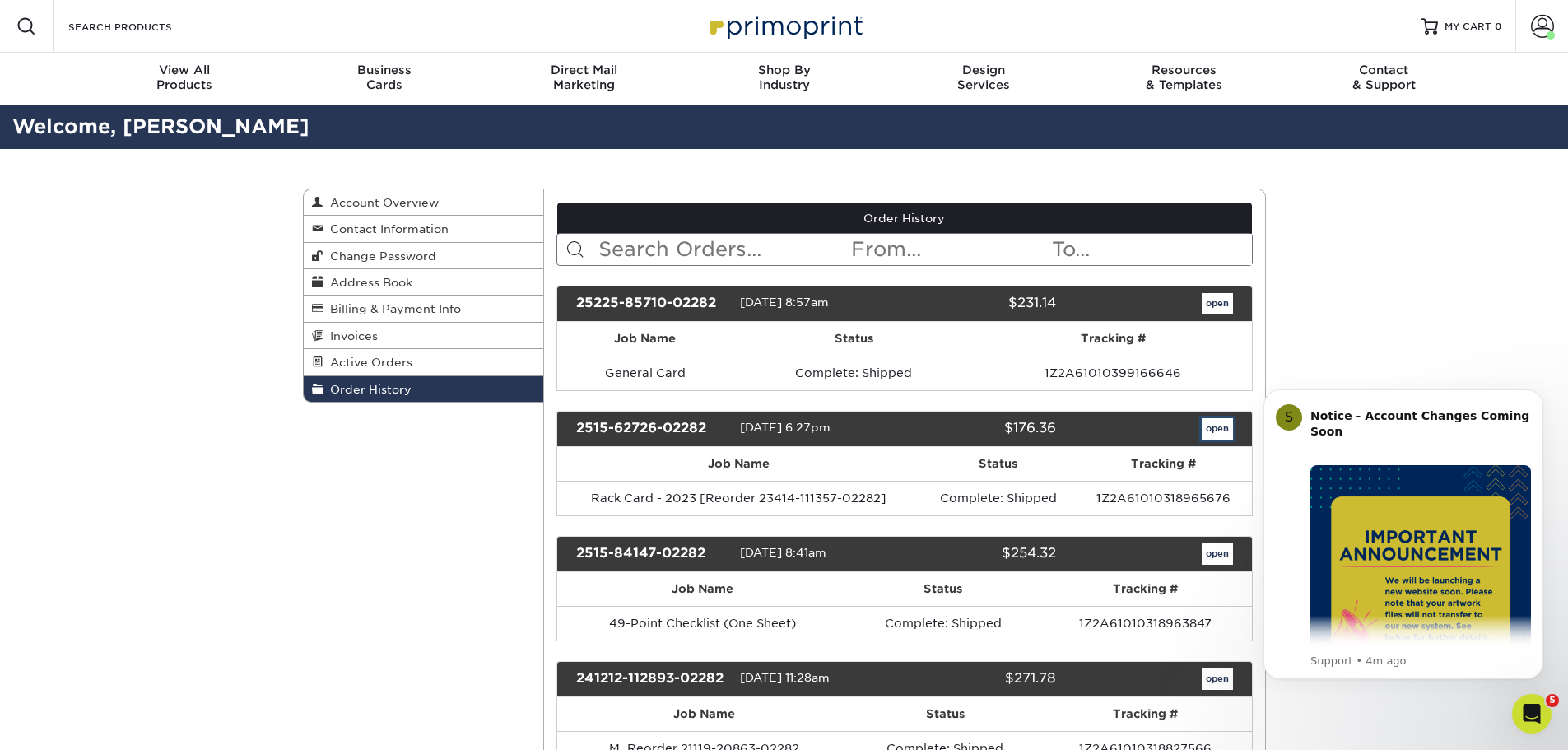
click at [1220, 423] on link "open" at bounding box center [1218, 428] width 31 height 21
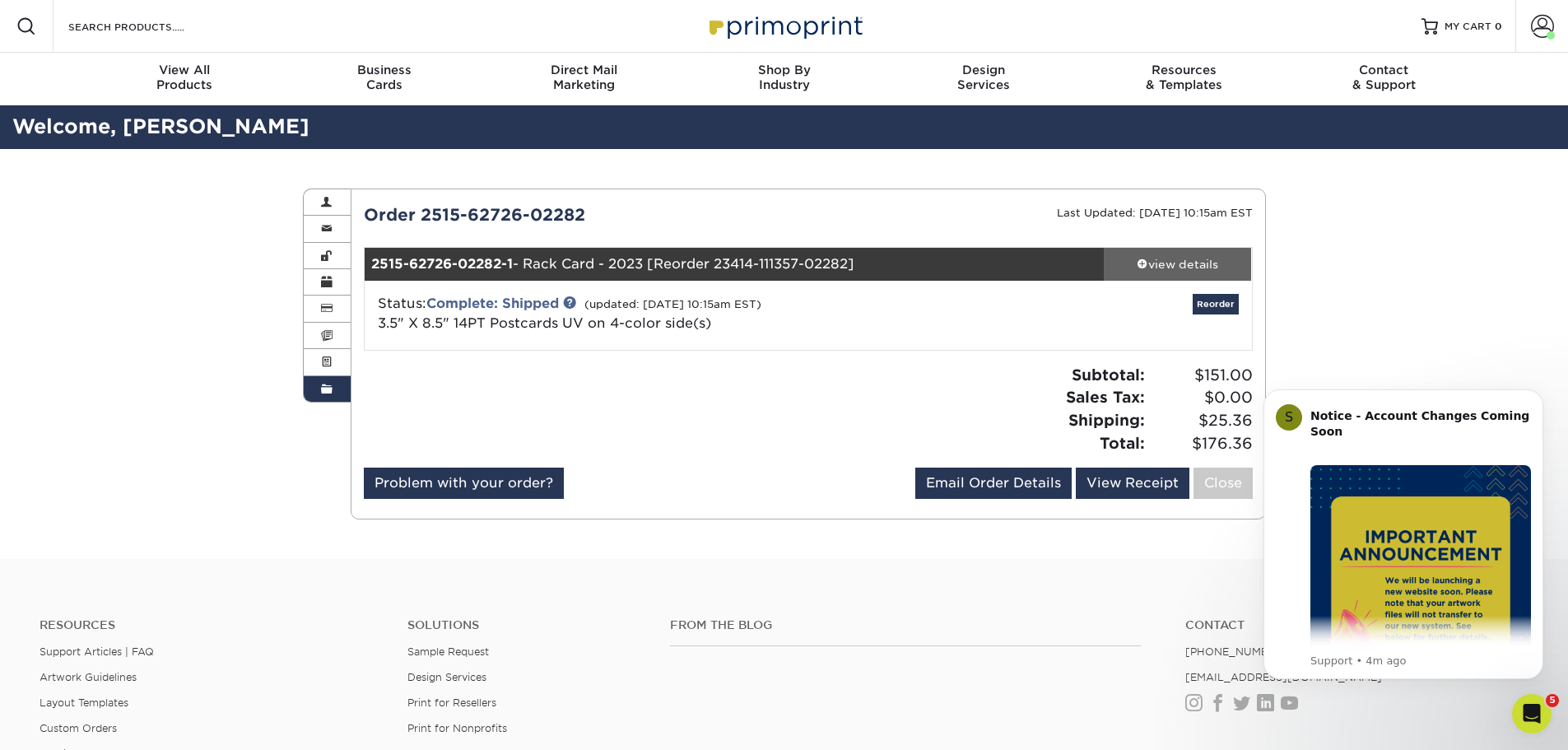
click at [1190, 256] on div "view details" at bounding box center [1177, 265] width 148 height 17
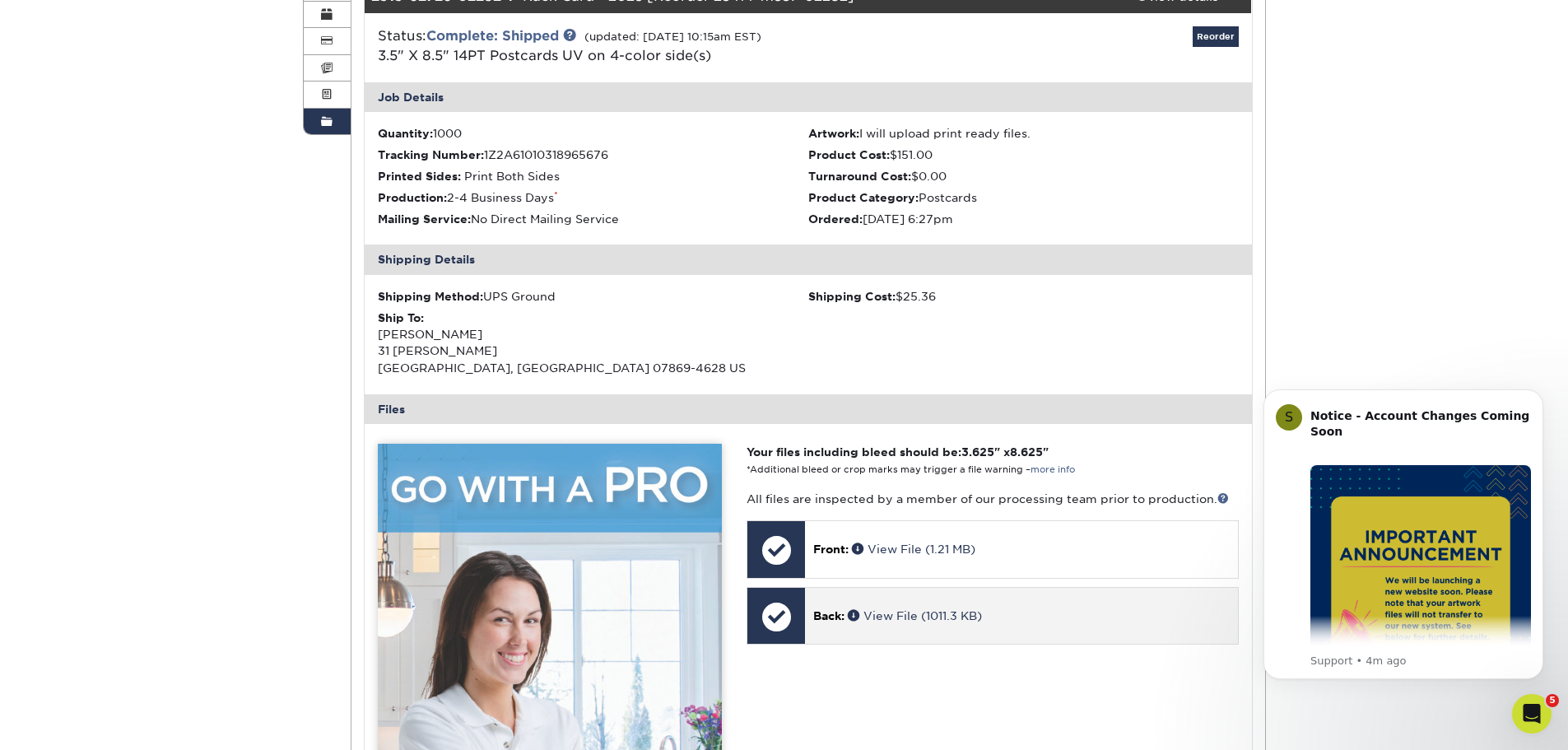
scroll to position [412, 0]
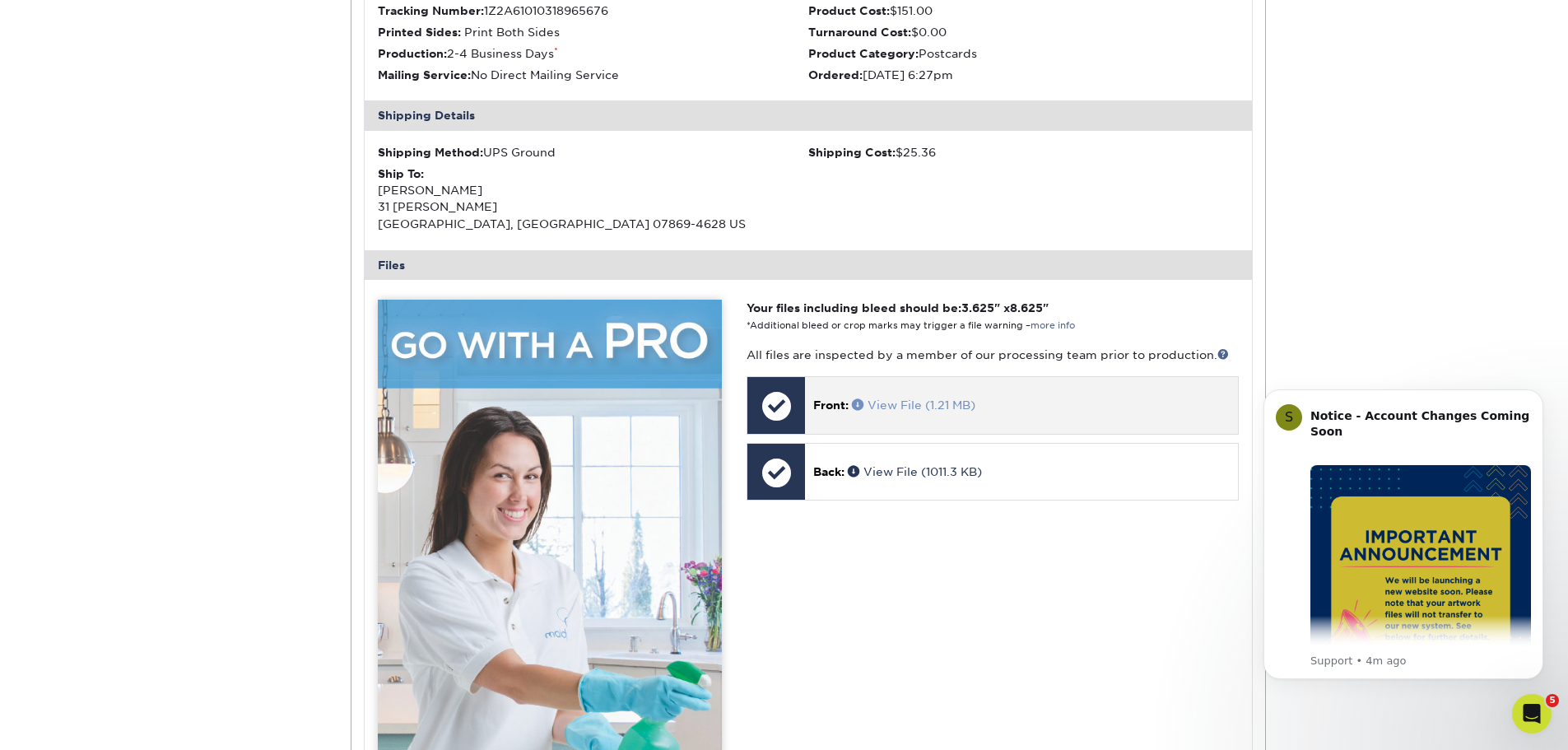
click at [905, 402] on link "View File (1.21 MB)" at bounding box center [914, 405] width 123 height 13
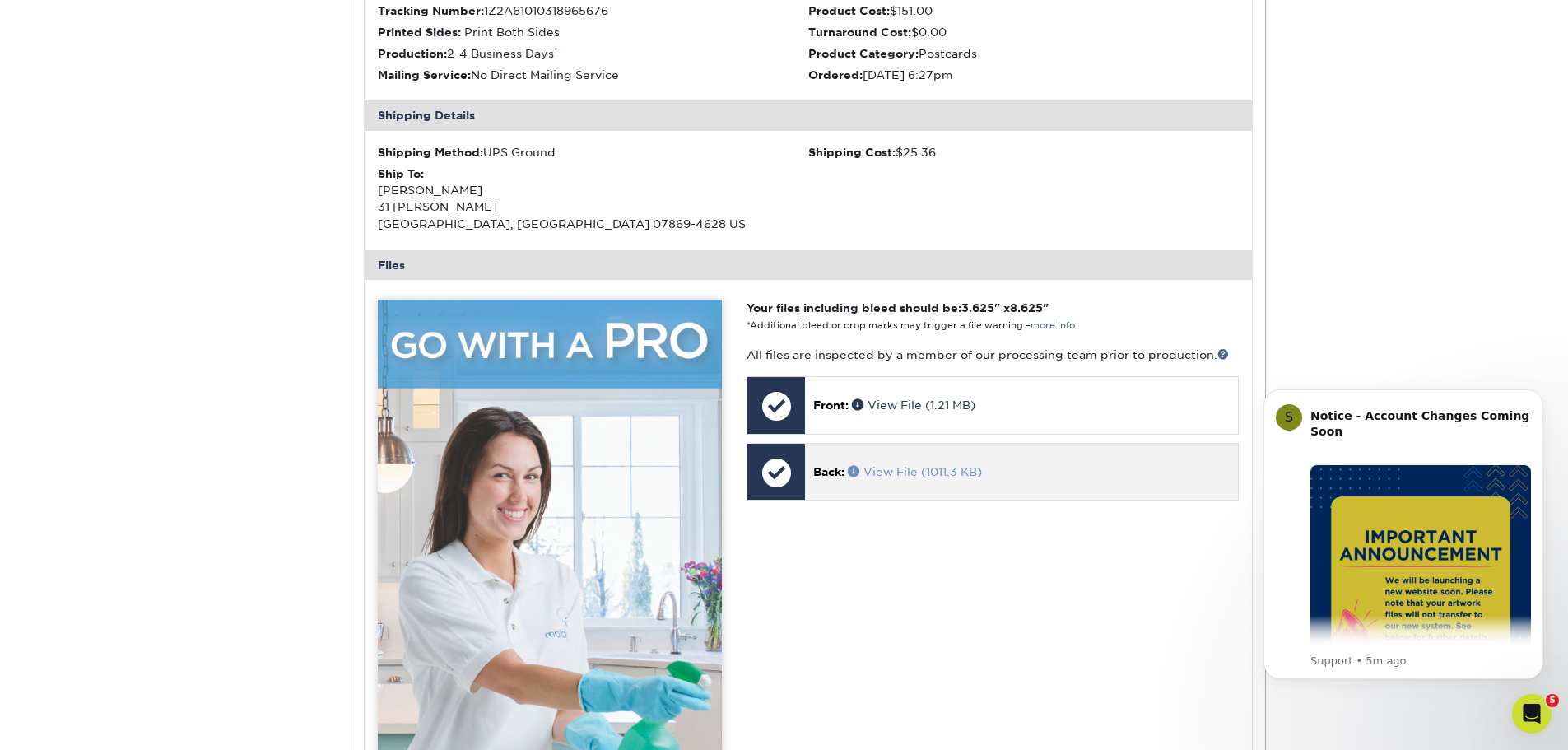
click at [881, 467] on link "View File (1011.3 KB)" at bounding box center [915, 472] width 134 height 13
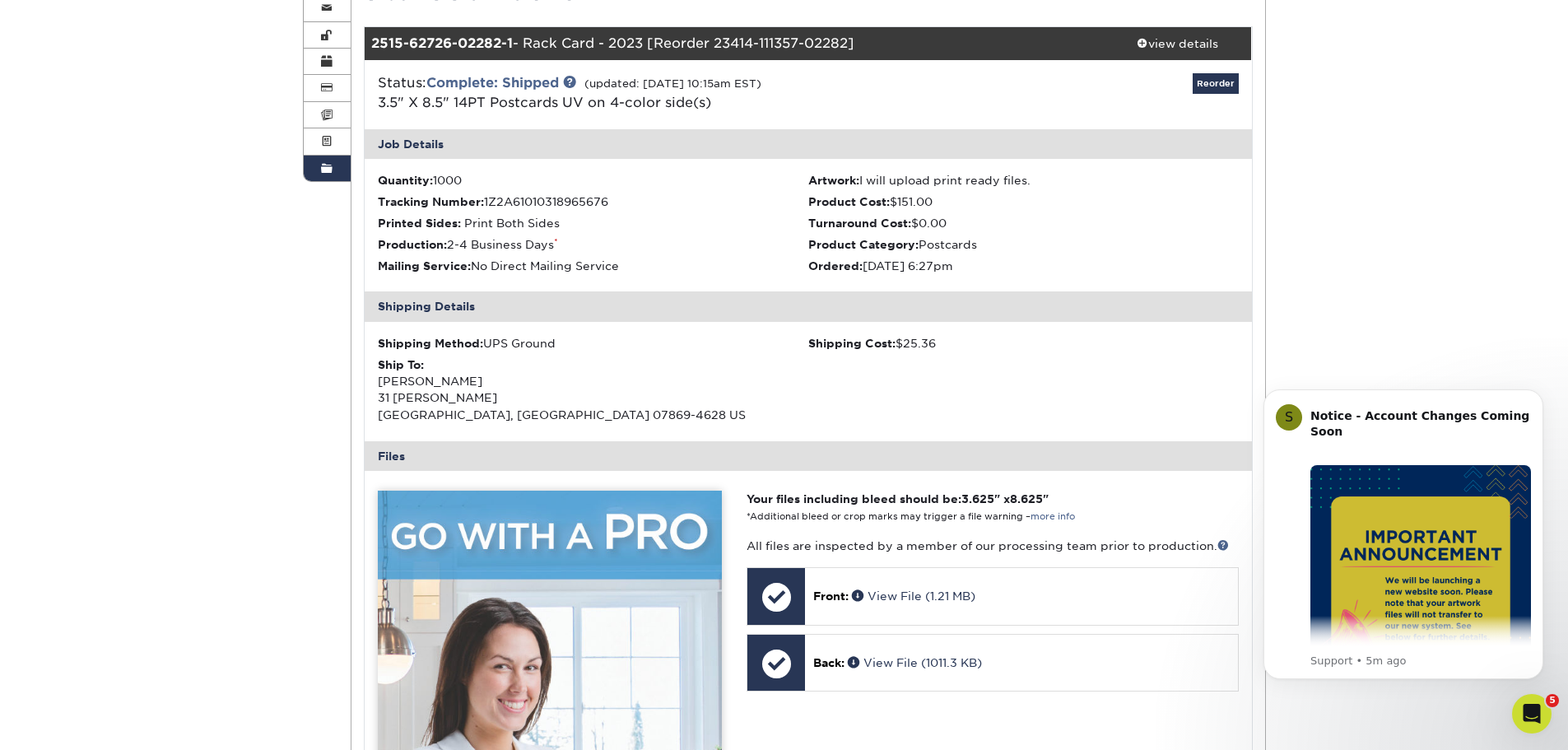
scroll to position [0, 0]
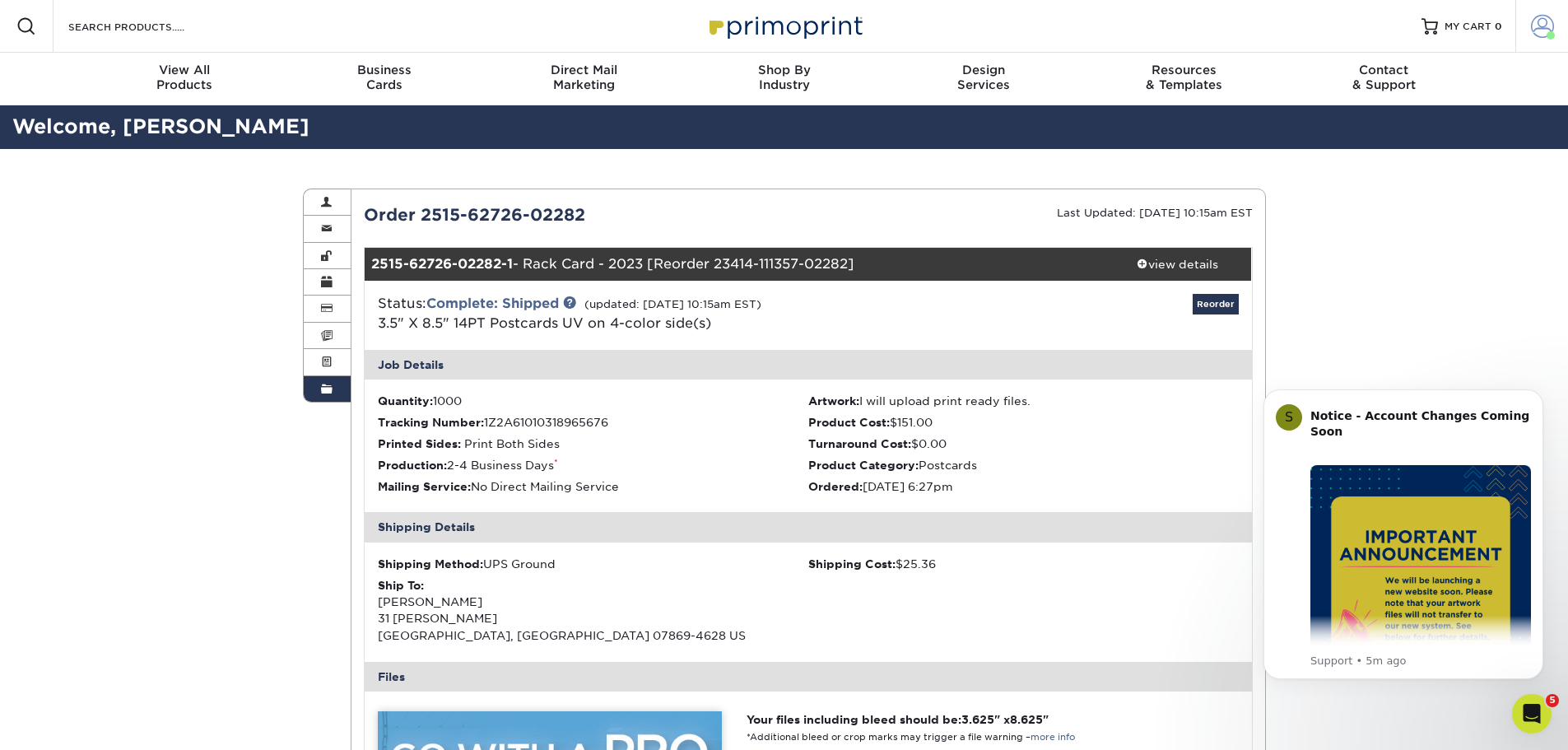
click at [1537, 31] on span at bounding box center [1542, 26] width 23 height 23
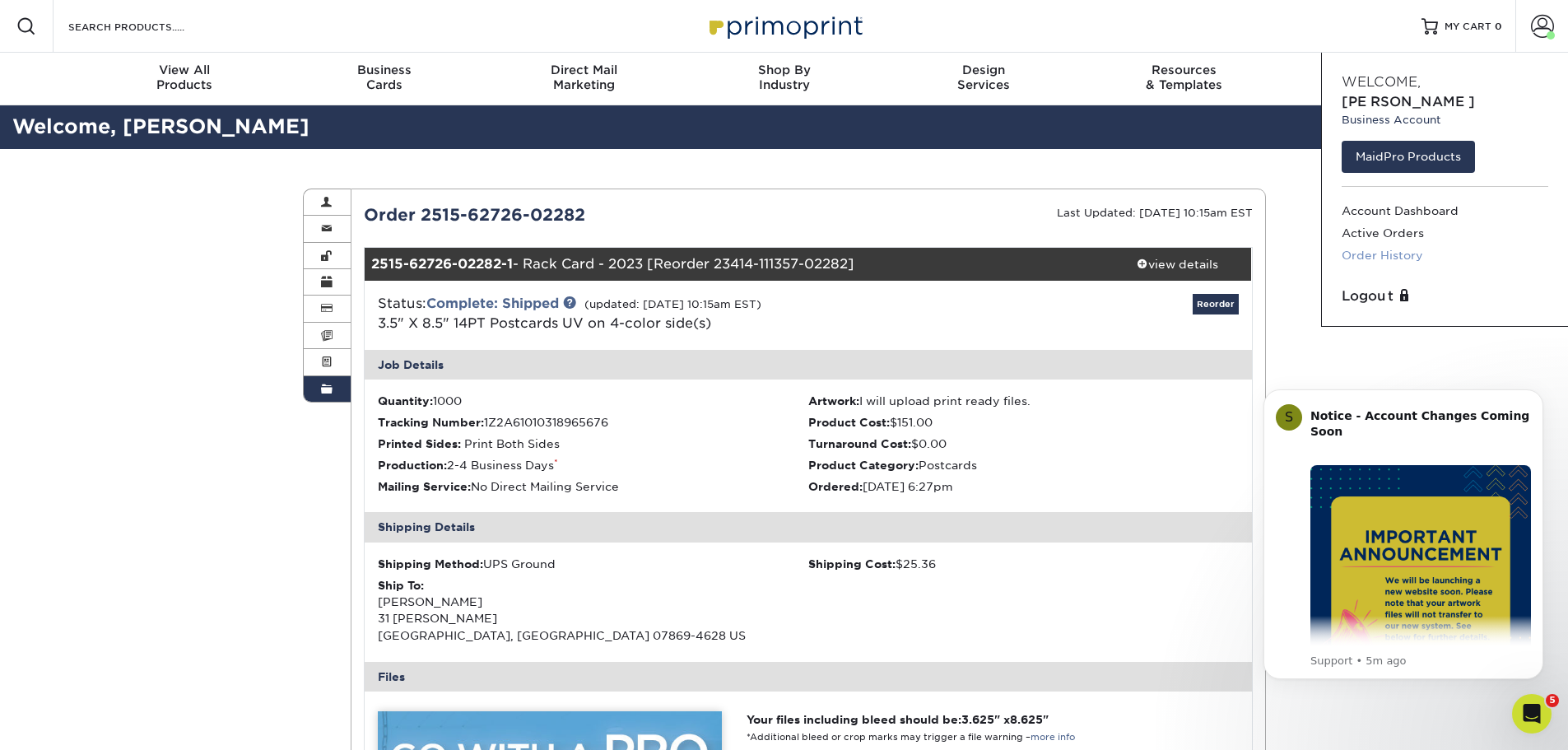
click at [1407, 244] on link "Order History" at bounding box center [1445, 256] width 207 height 22
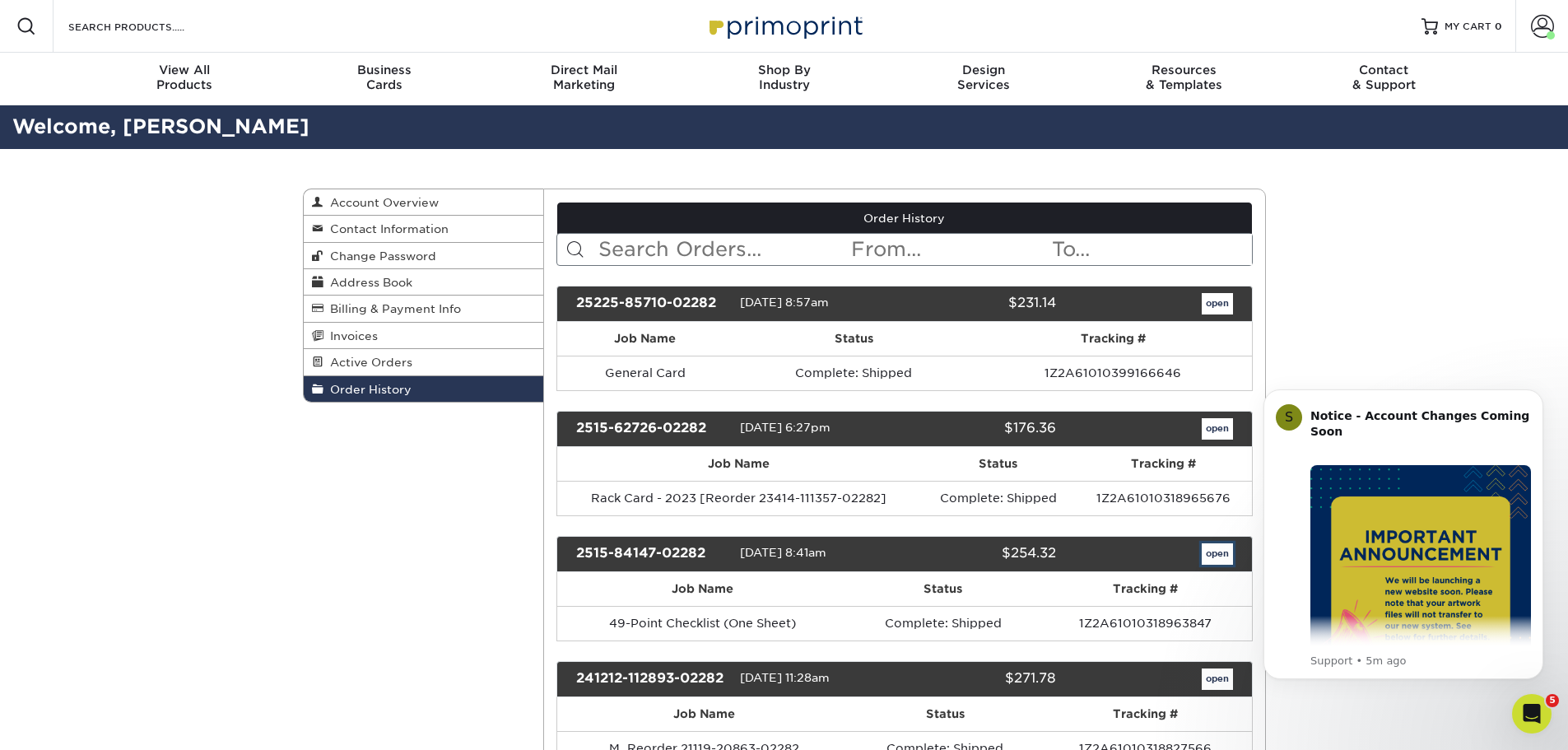
click at [1226, 551] on link "open" at bounding box center [1218, 553] width 31 height 21
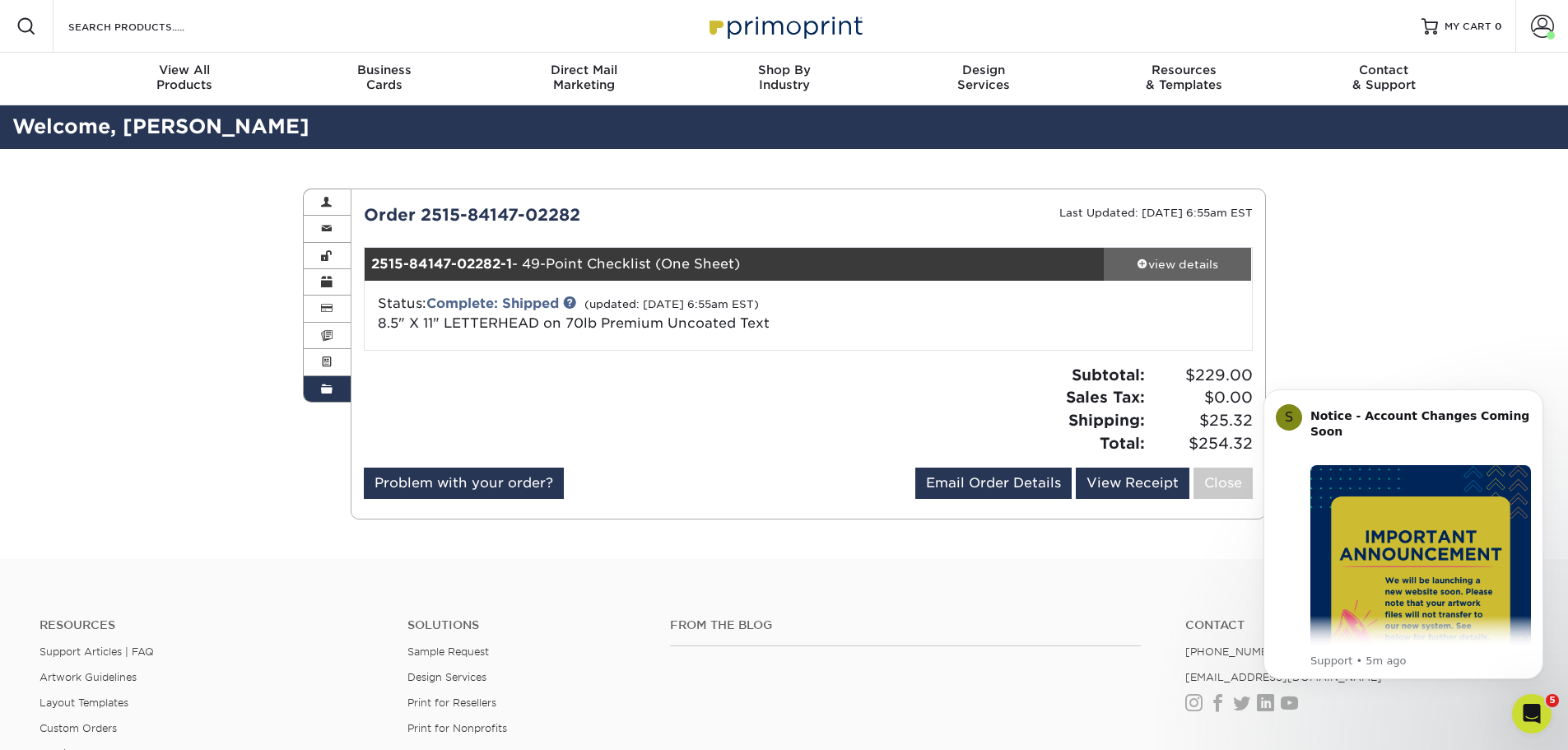
click at [1209, 265] on div "view details" at bounding box center [1177, 265] width 148 height 17
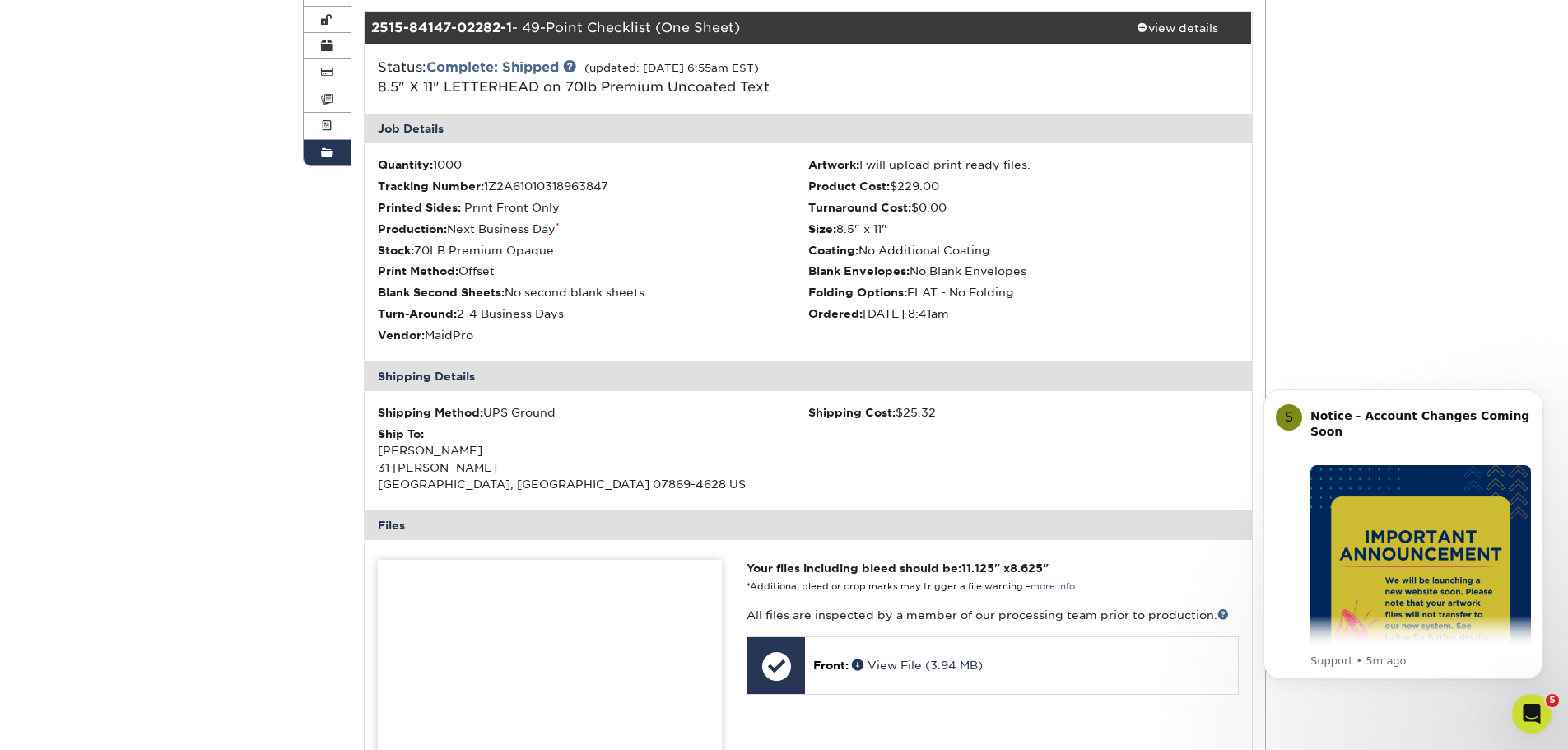
scroll to position [412, 0]
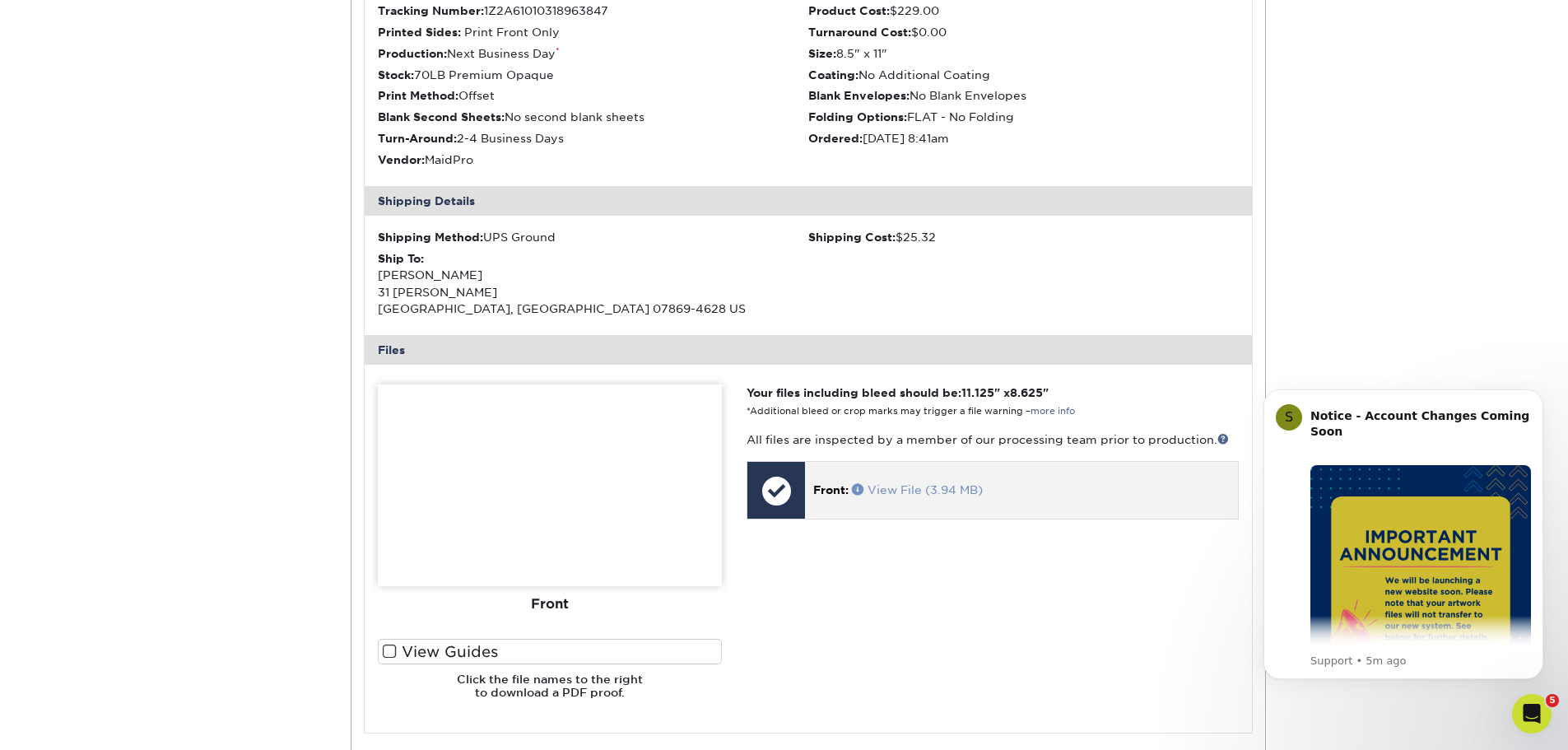
click at [940, 492] on link "View File (3.94 MB)" at bounding box center [917, 490] width 131 height 13
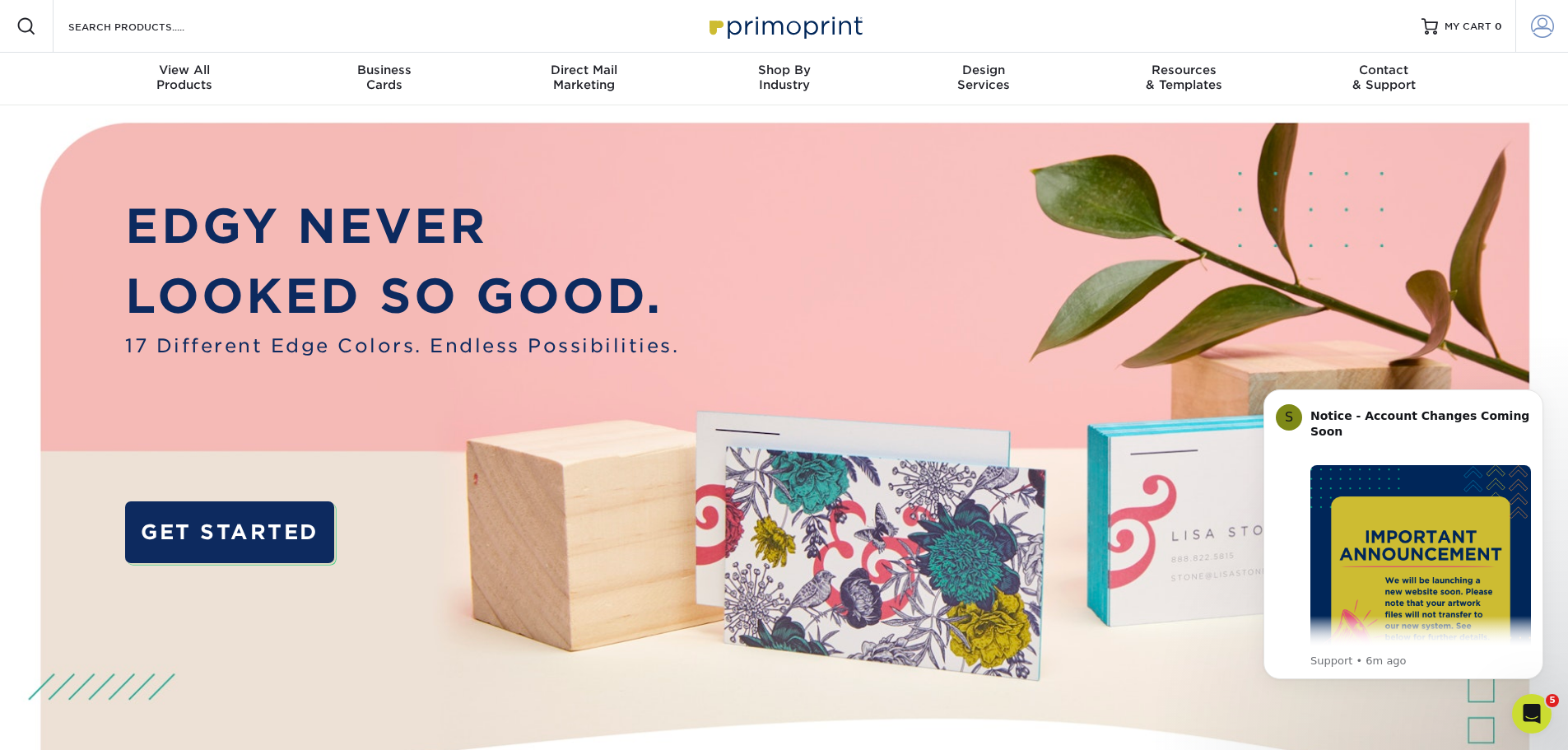
click at [1543, 26] on span at bounding box center [1542, 26] width 23 height 23
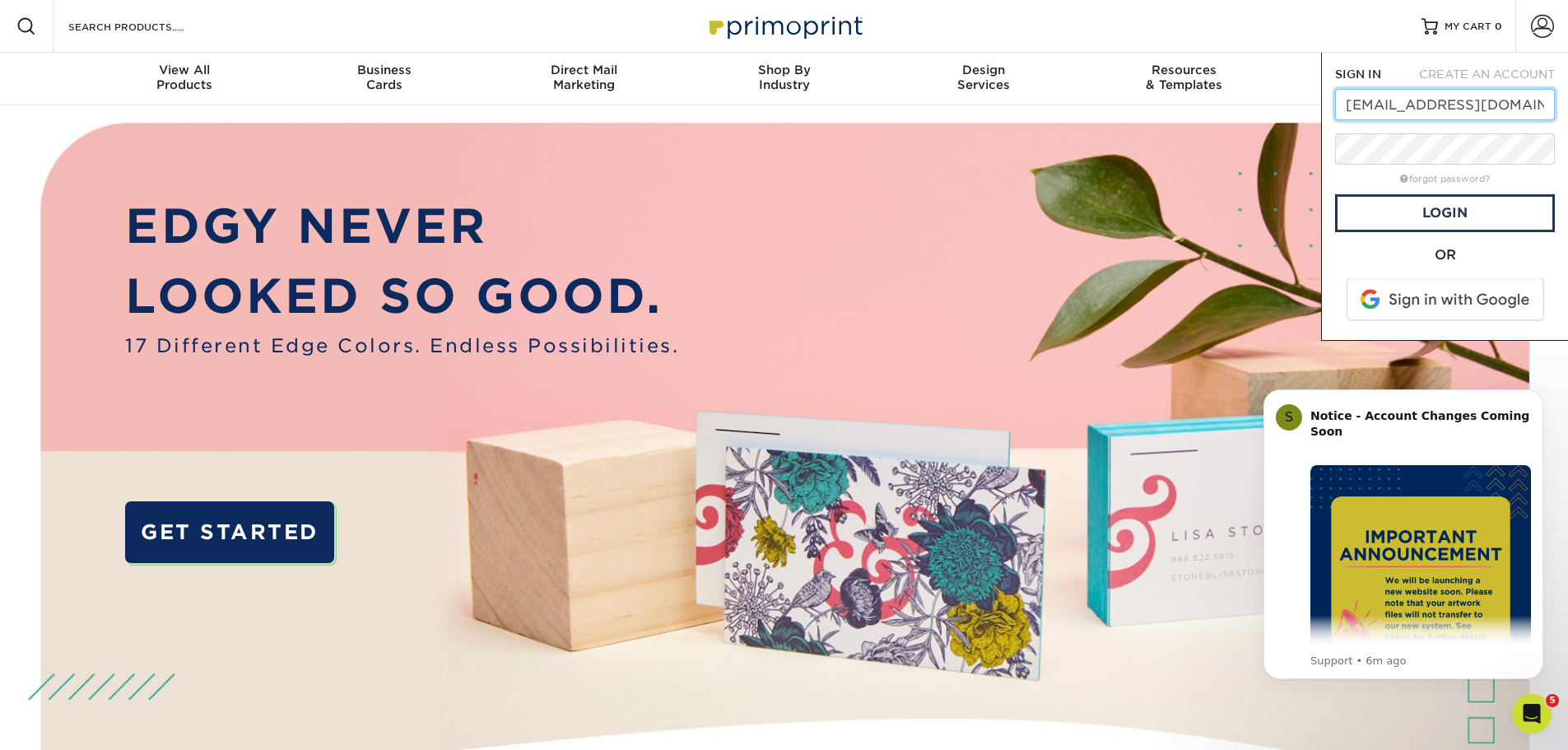
type input "[EMAIL_ADDRESS][DOMAIN_NAME]"
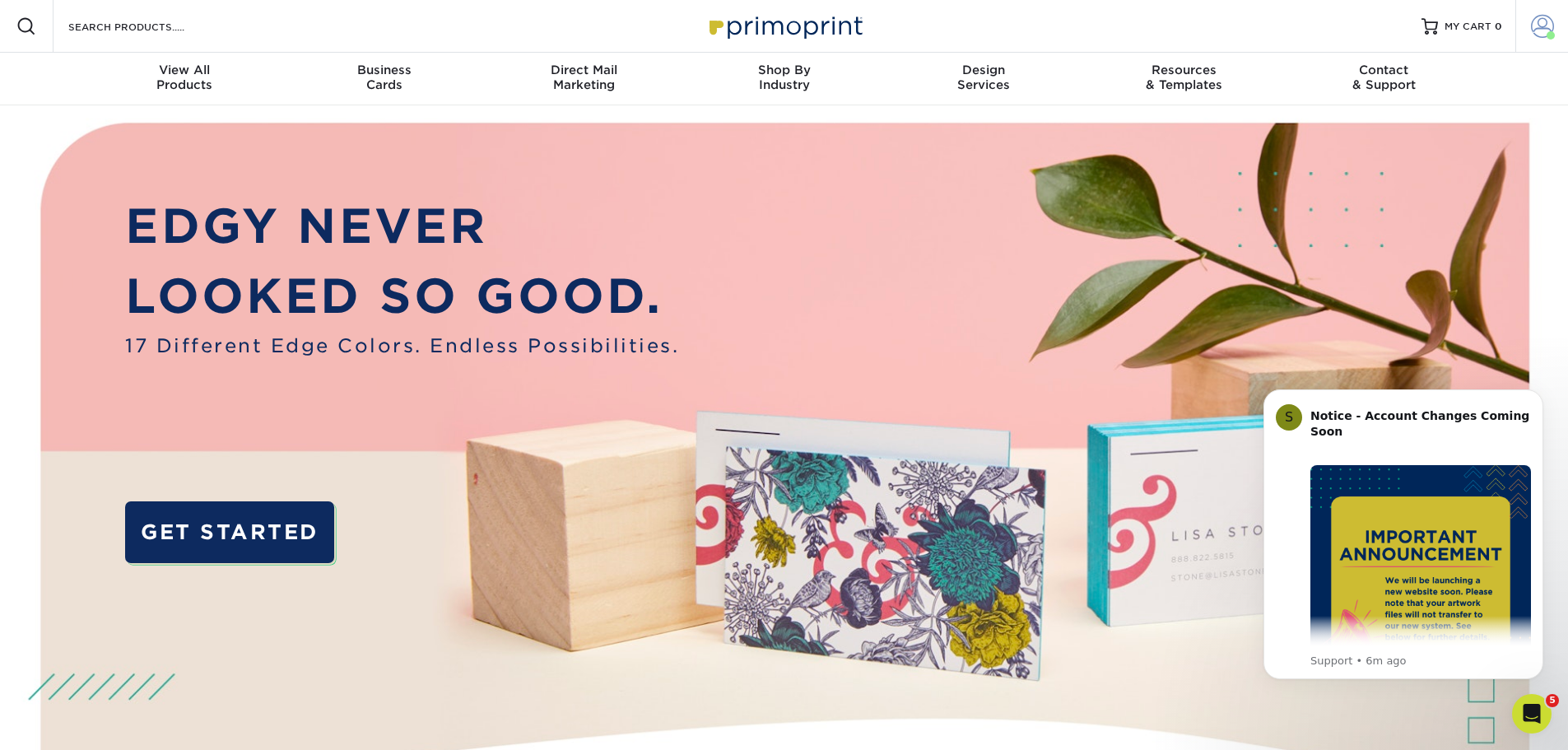
click at [1539, 28] on span at bounding box center [1542, 26] width 23 height 23
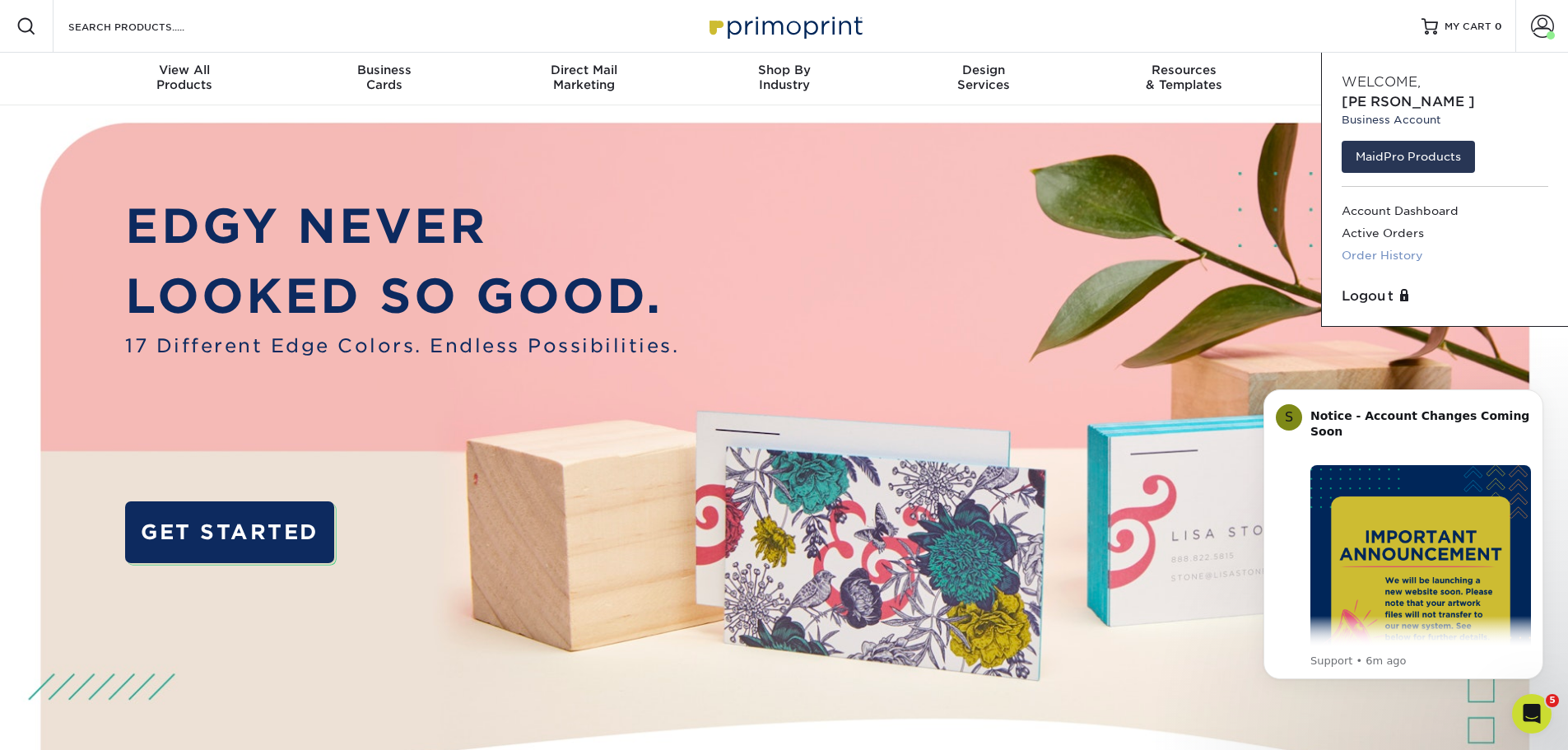
click at [1403, 244] on link "Order History" at bounding box center [1445, 256] width 207 height 22
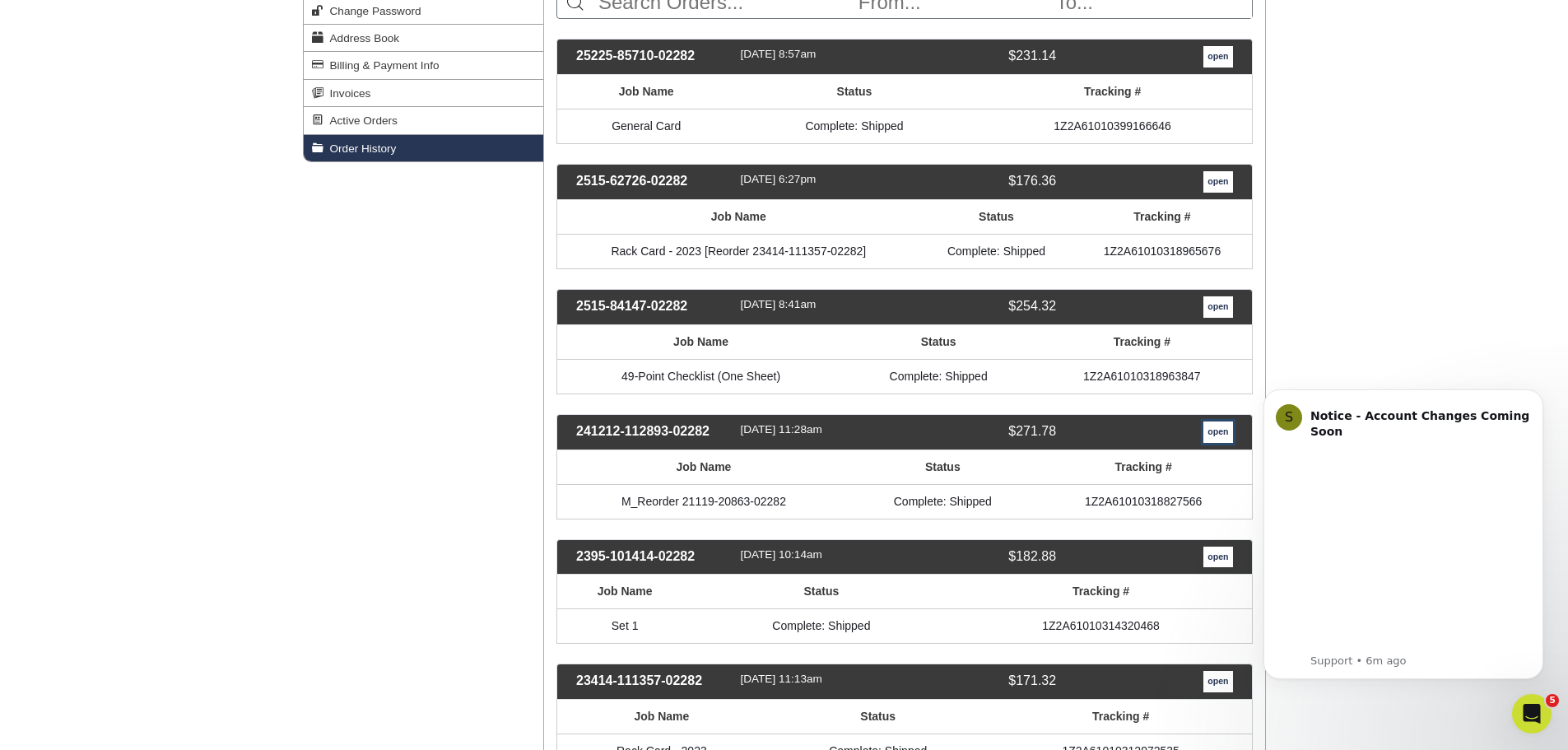
click at [1217, 434] on link "open" at bounding box center [1218, 432] width 28 height 21
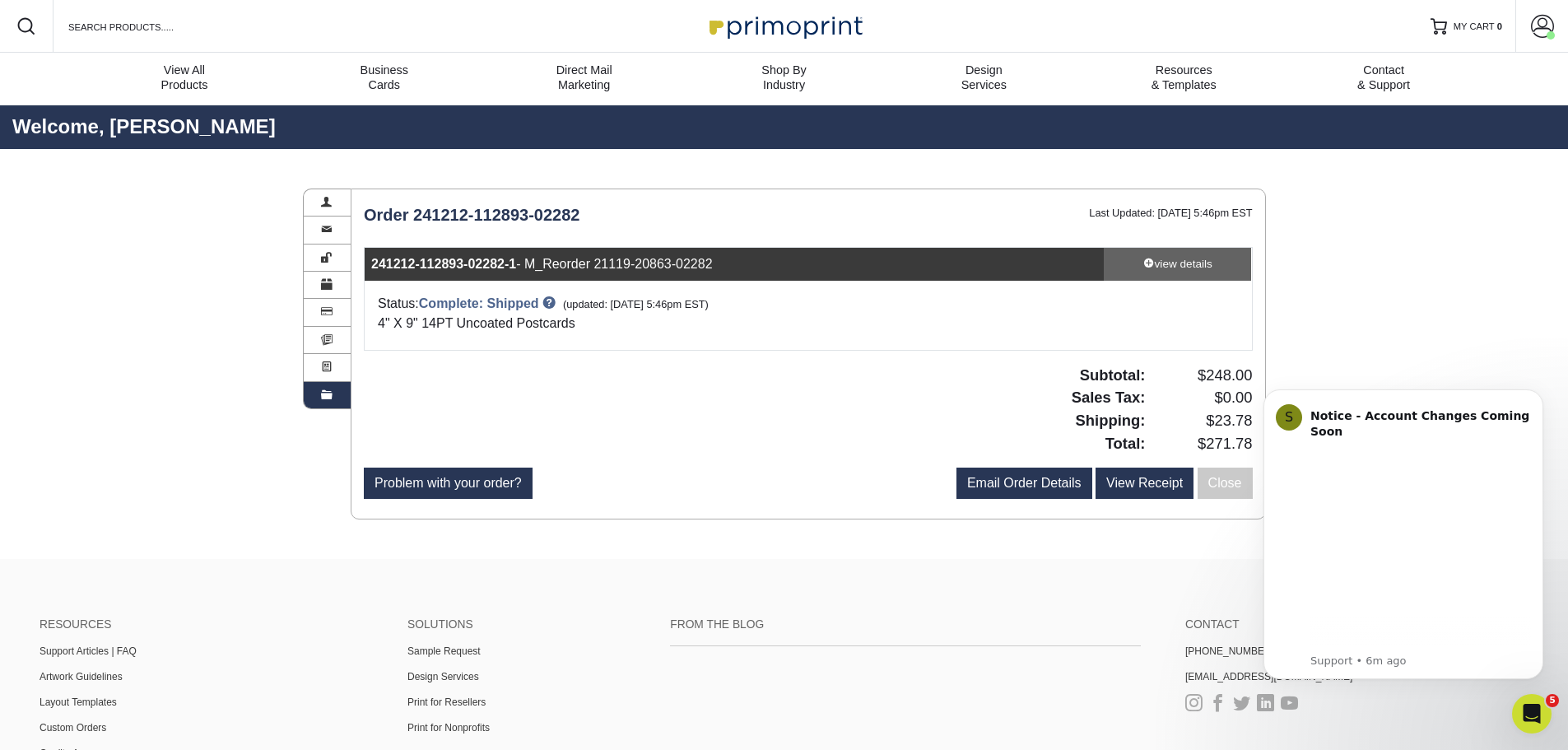
click at [1165, 266] on div "view details" at bounding box center [1177, 265] width 148 height 17
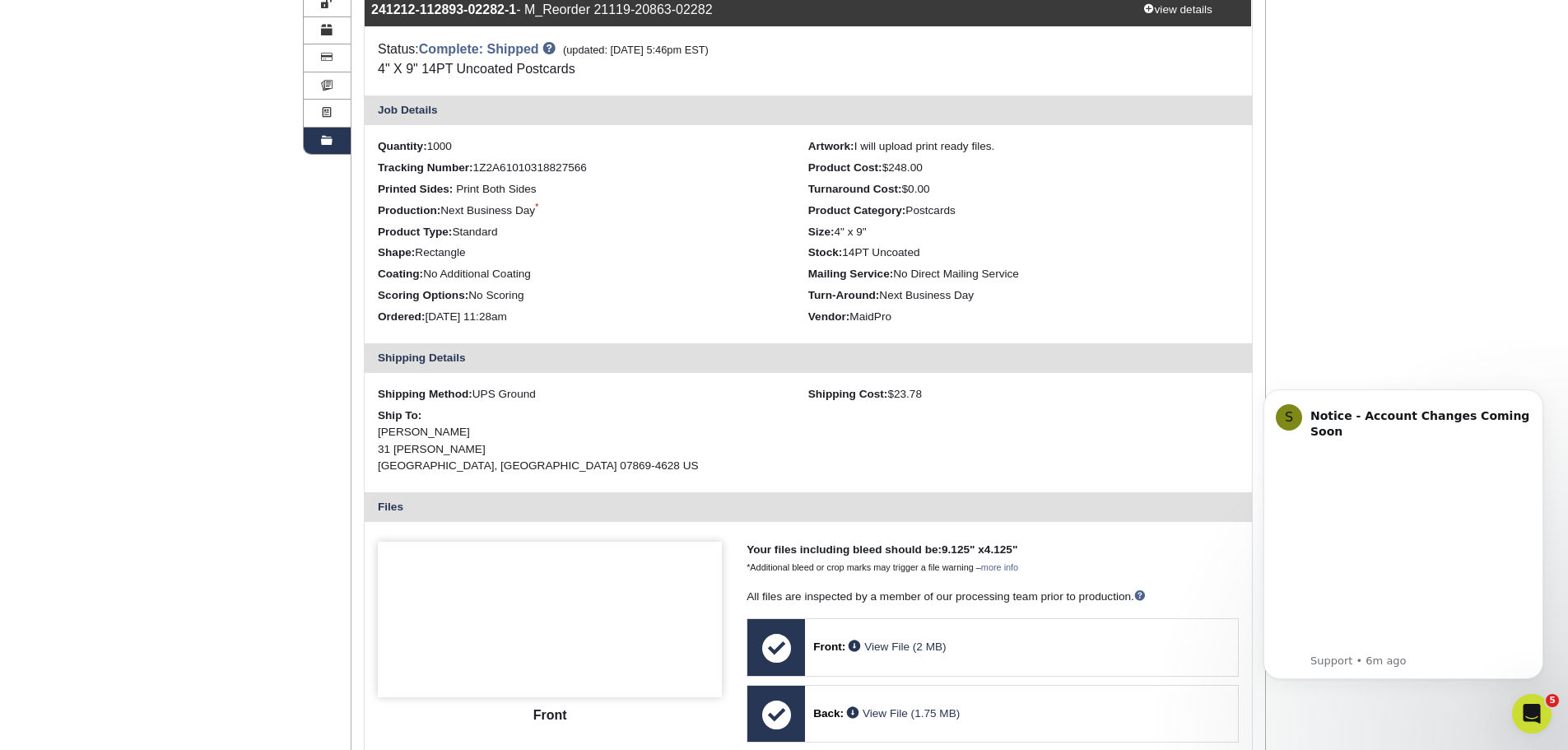
scroll to position [494, 0]
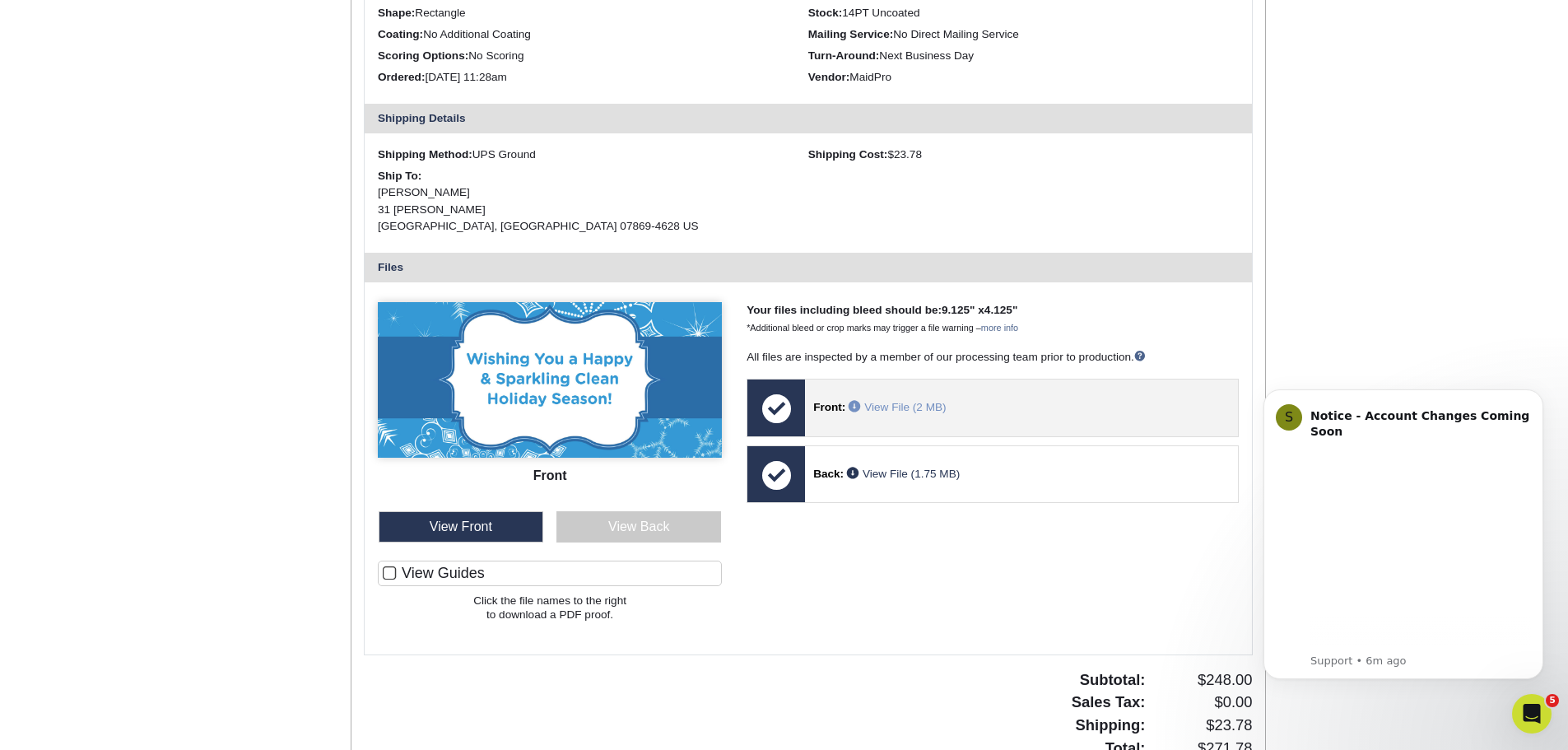
click at [892, 407] on link "View File (2 MB)" at bounding box center [897, 406] width 97 height 12
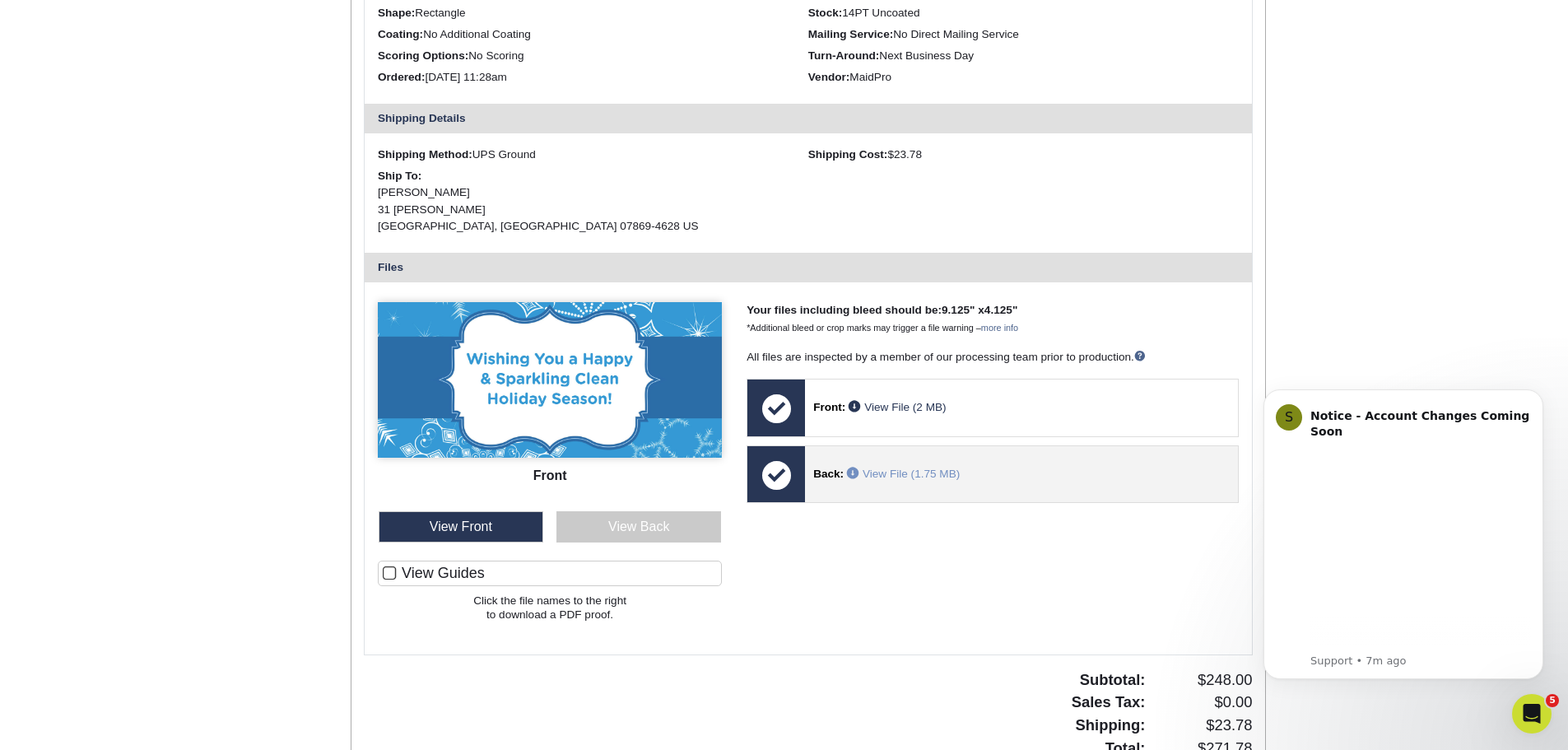
click at [907, 476] on link "View File (1.75 MB)" at bounding box center [903, 473] width 113 height 12
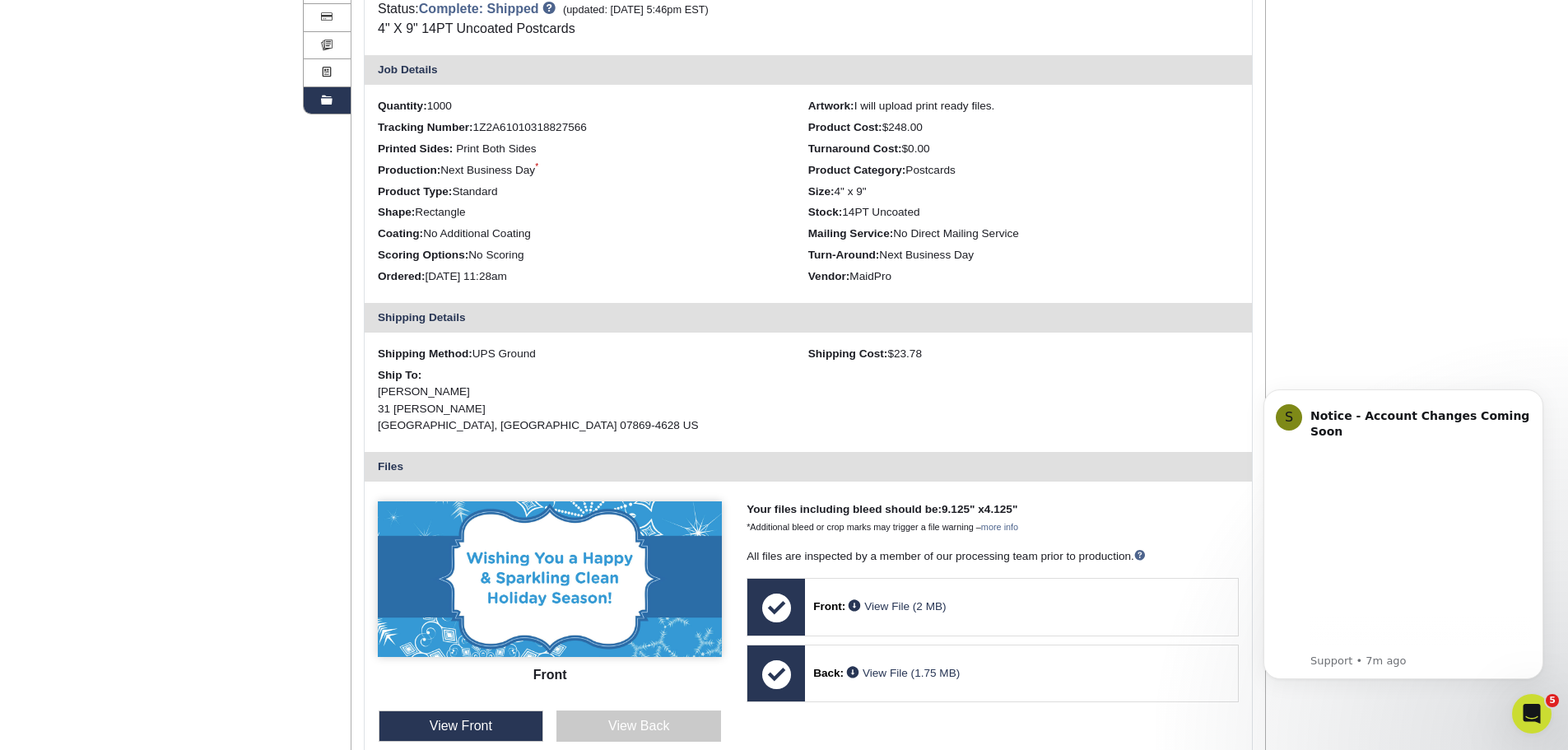
scroll to position [0, 0]
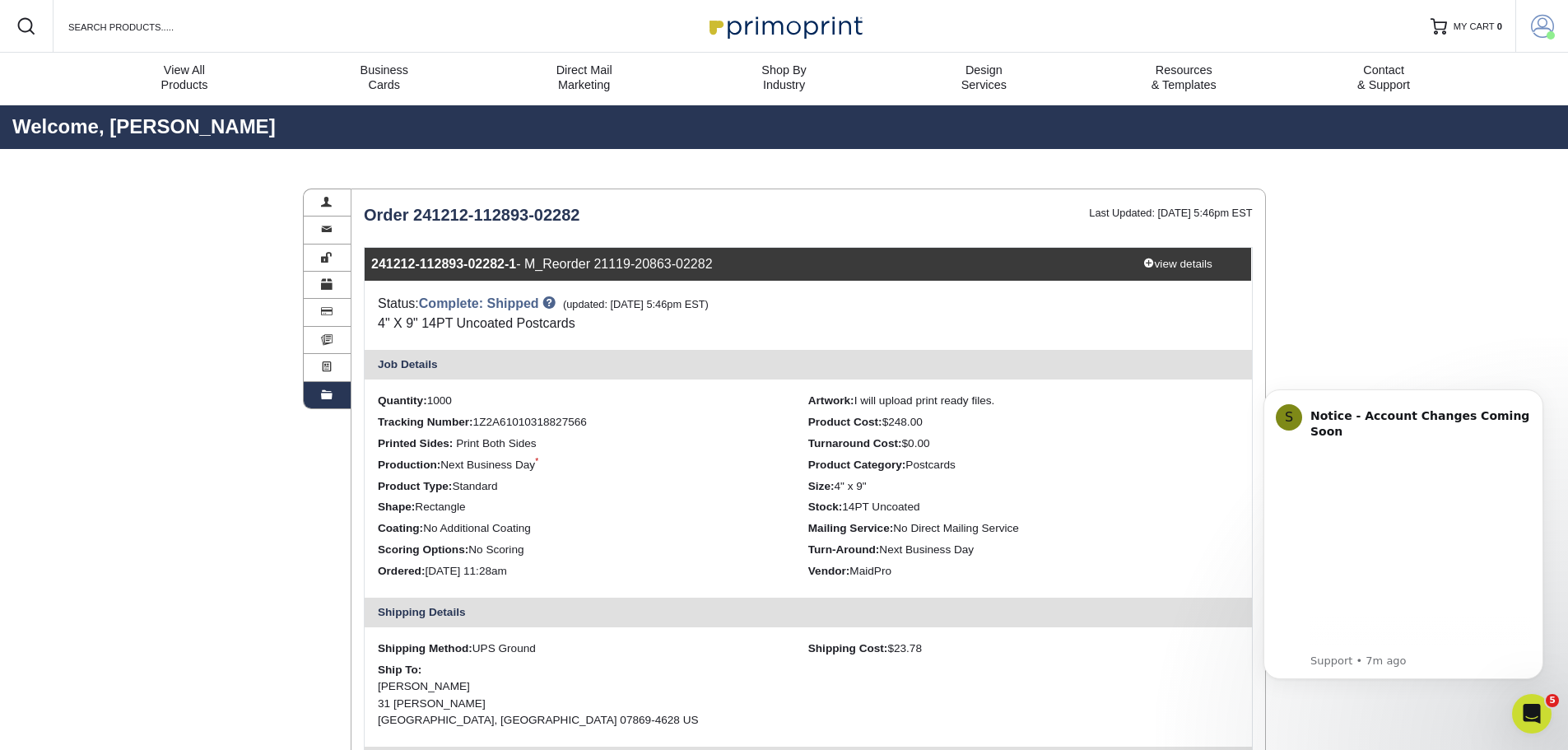
click at [1536, 26] on span at bounding box center [1542, 26] width 23 height 23
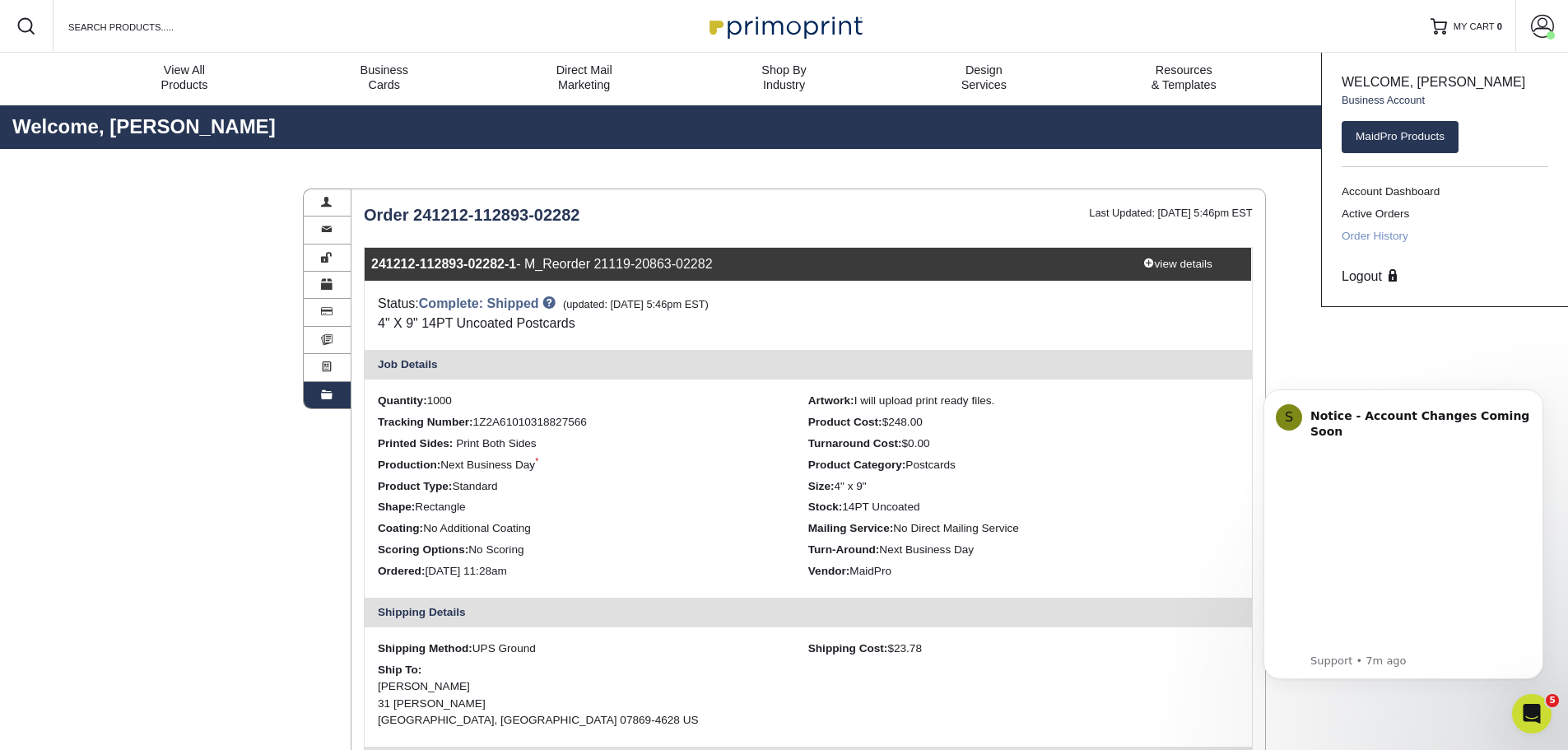
click at [1415, 239] on link "Order History" at bounding box center [1445, 236] width 207 height 22
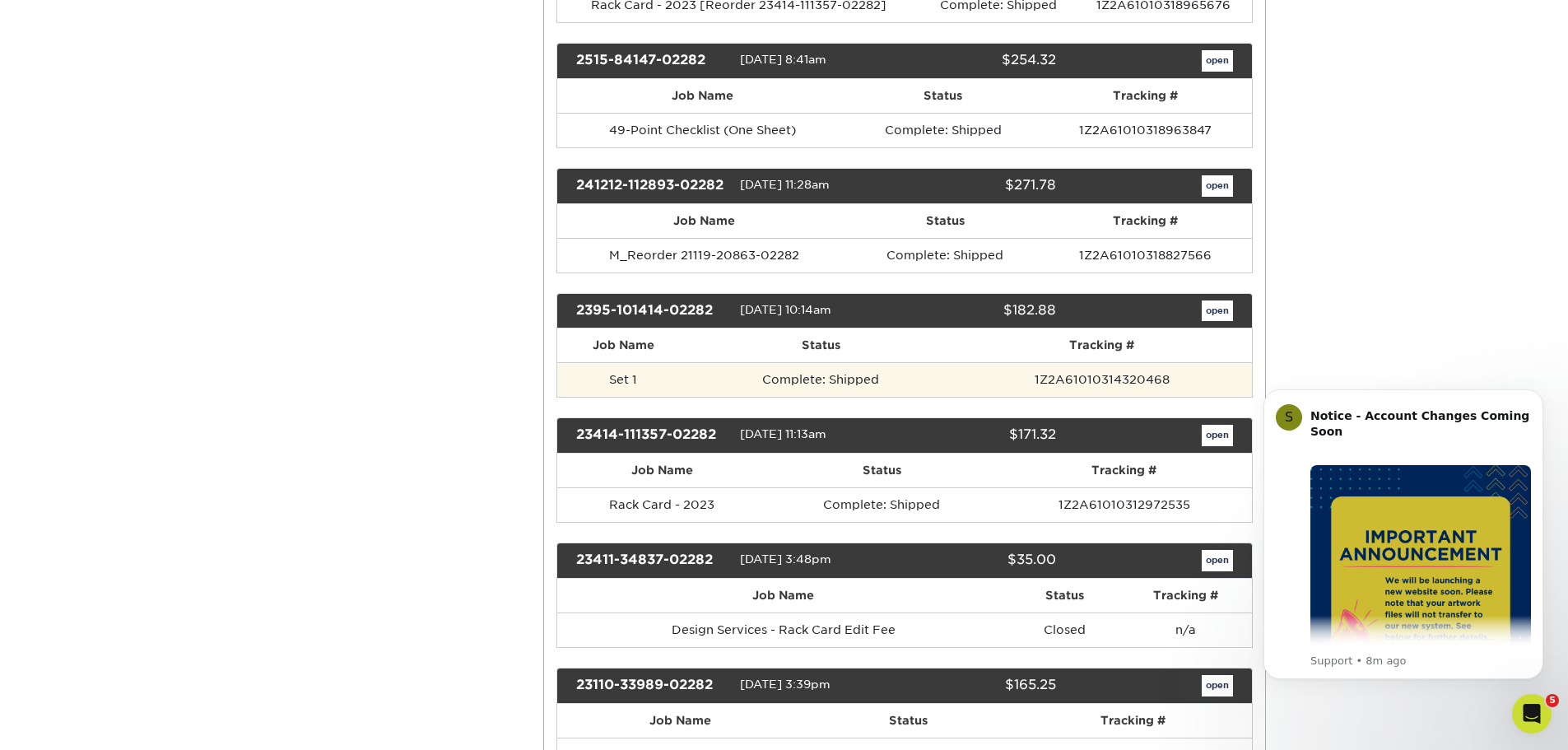
scroll to position [494, 0]
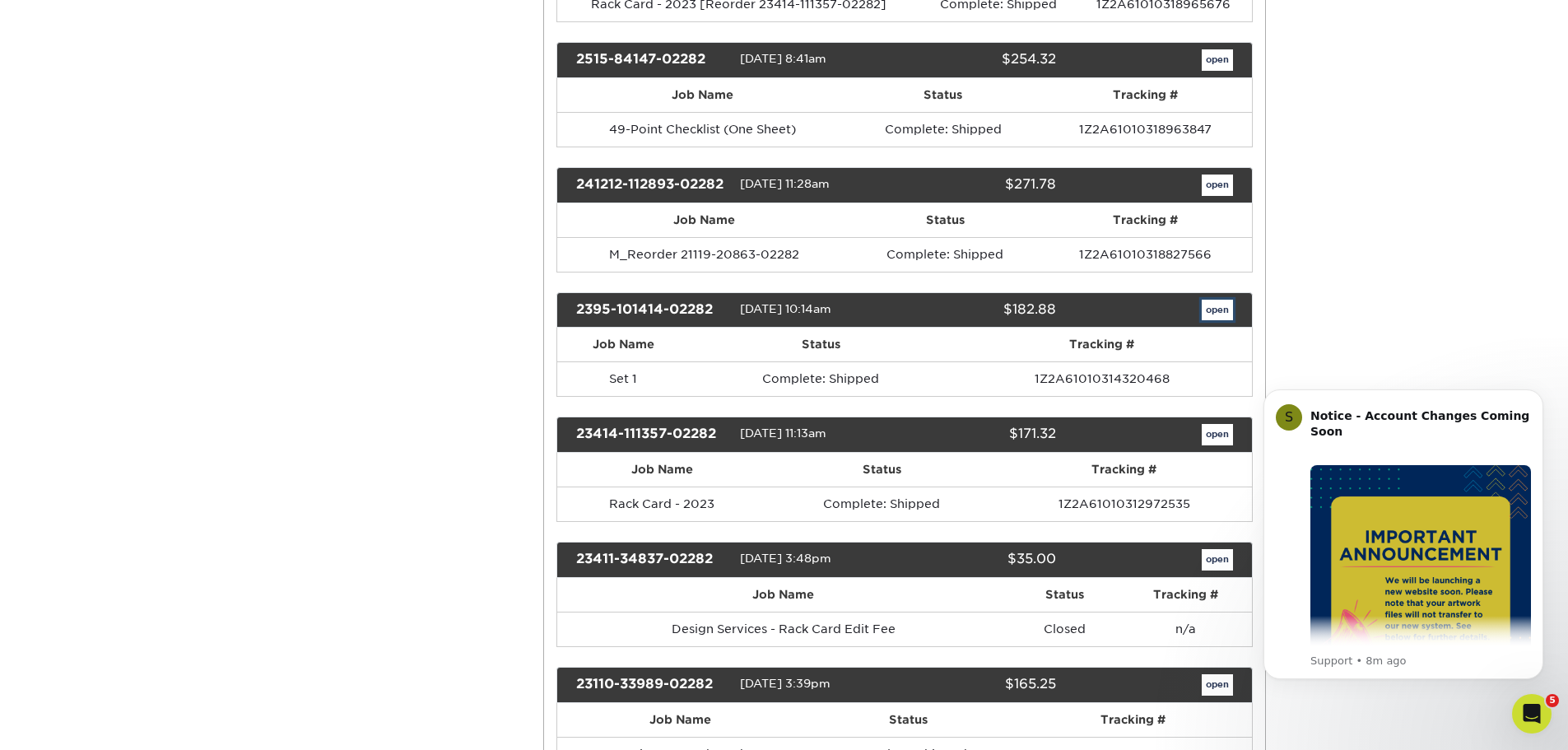
click at [1216, 306] on link "open" at bounding box center [1218, 310] width 31 height 21
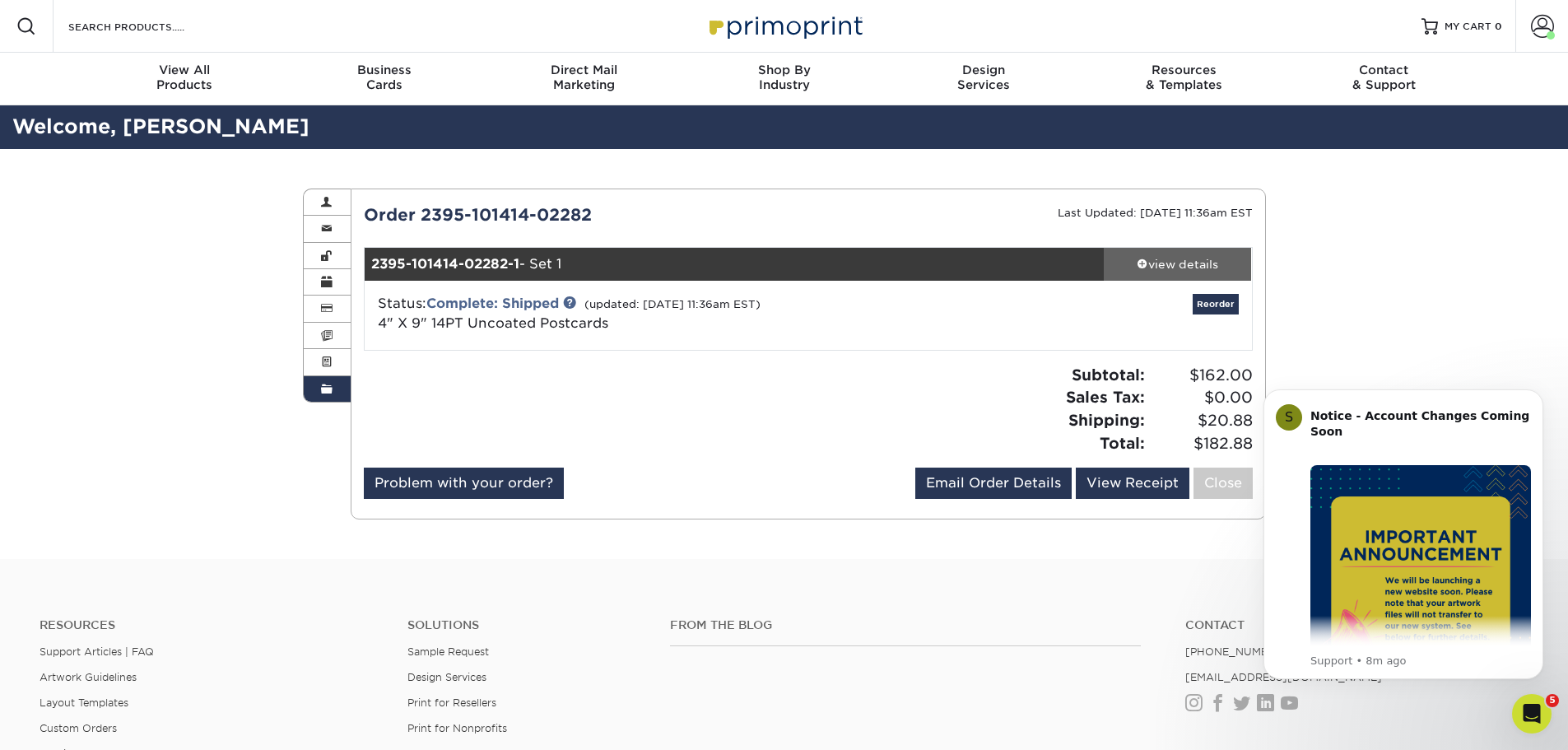
click at [1194, 261] on div "view details" at bounding box center [1177, 265] width 148 height 17
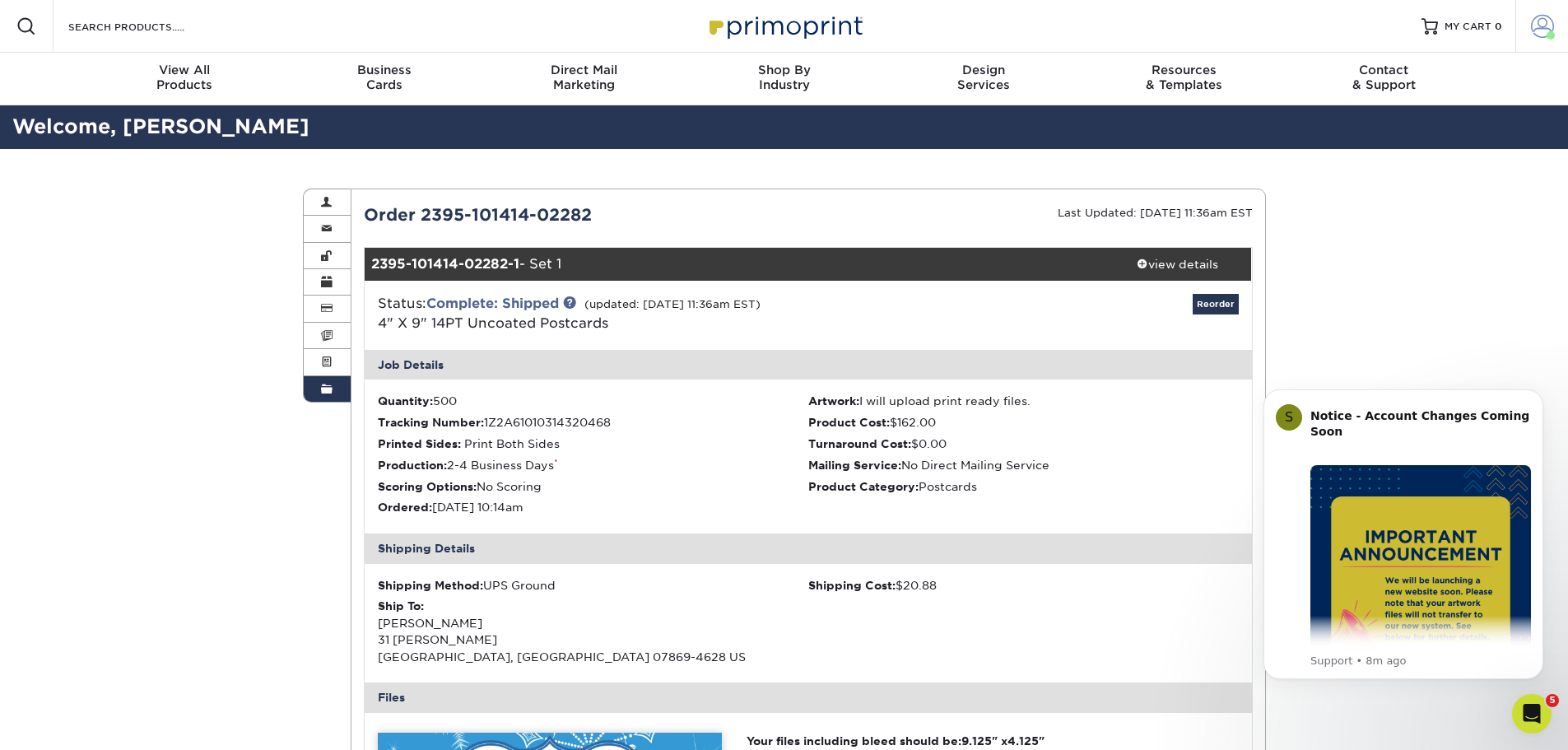
click at [1531, 29] on span at bounding box center [1542, 26] width 23 height 23
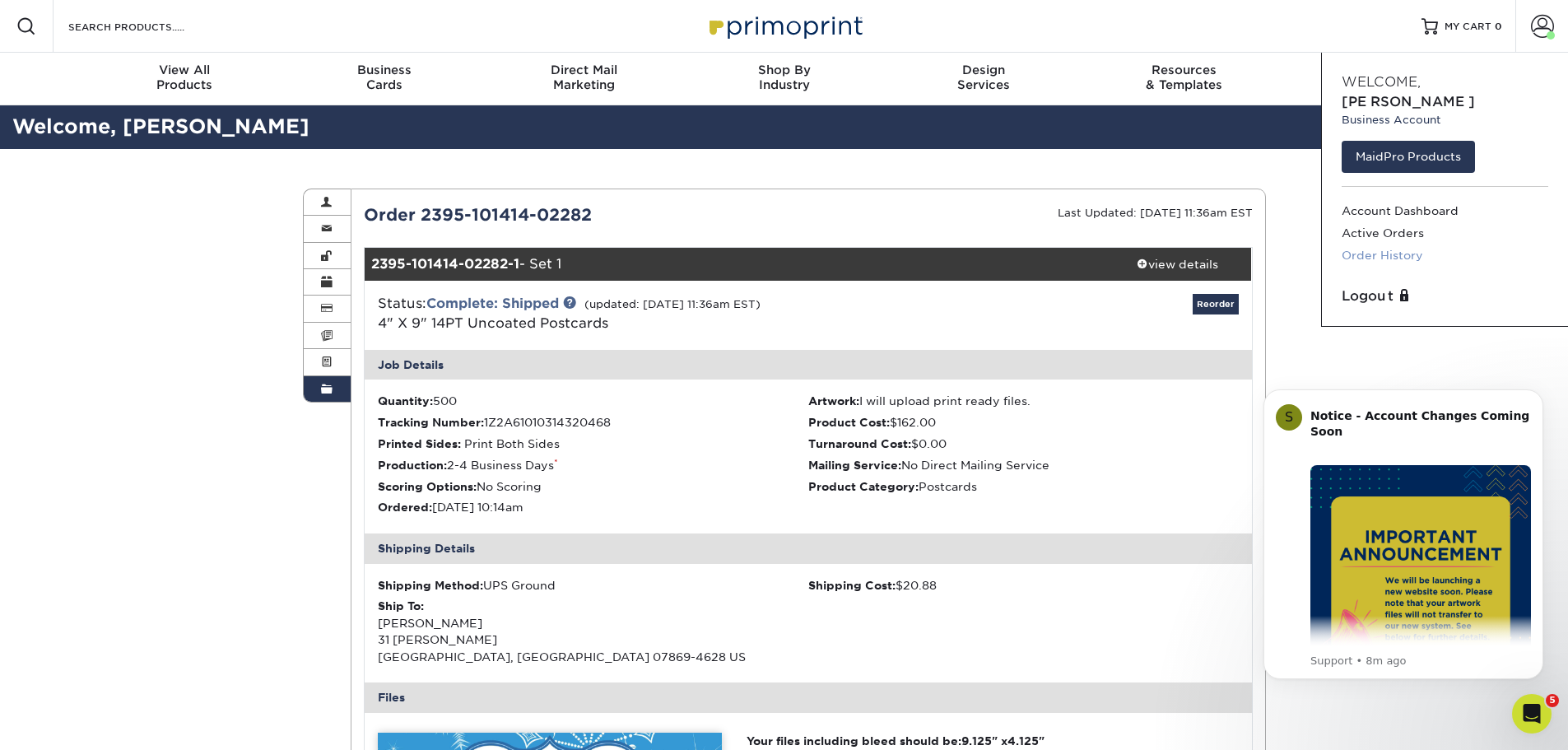
click at [1409, 244] on link "Order History" at bounding box center [1445, 256] width 207 height 22
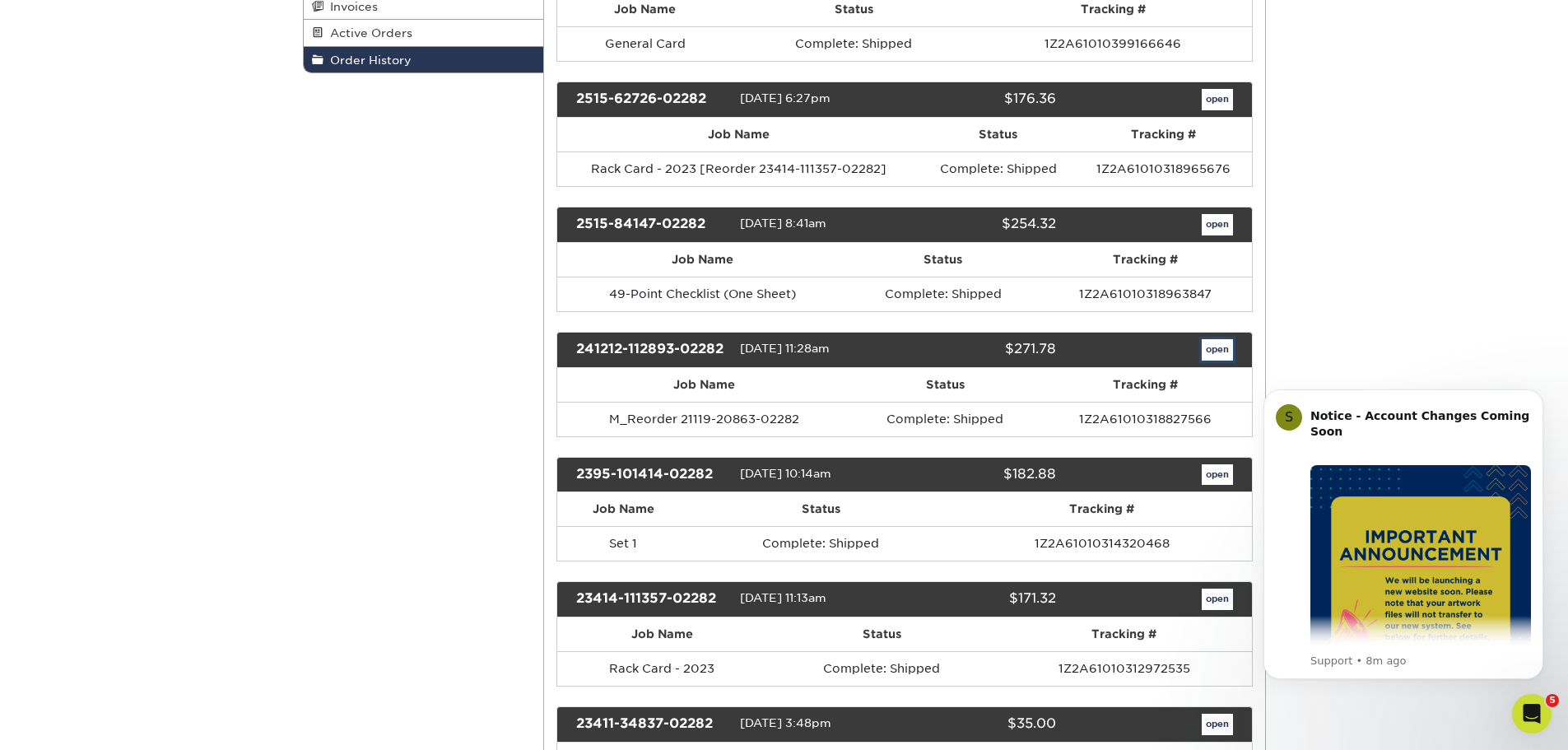
click at [1210, 343] on link "open" at bounding box center [1218, 349] width 31 height 21
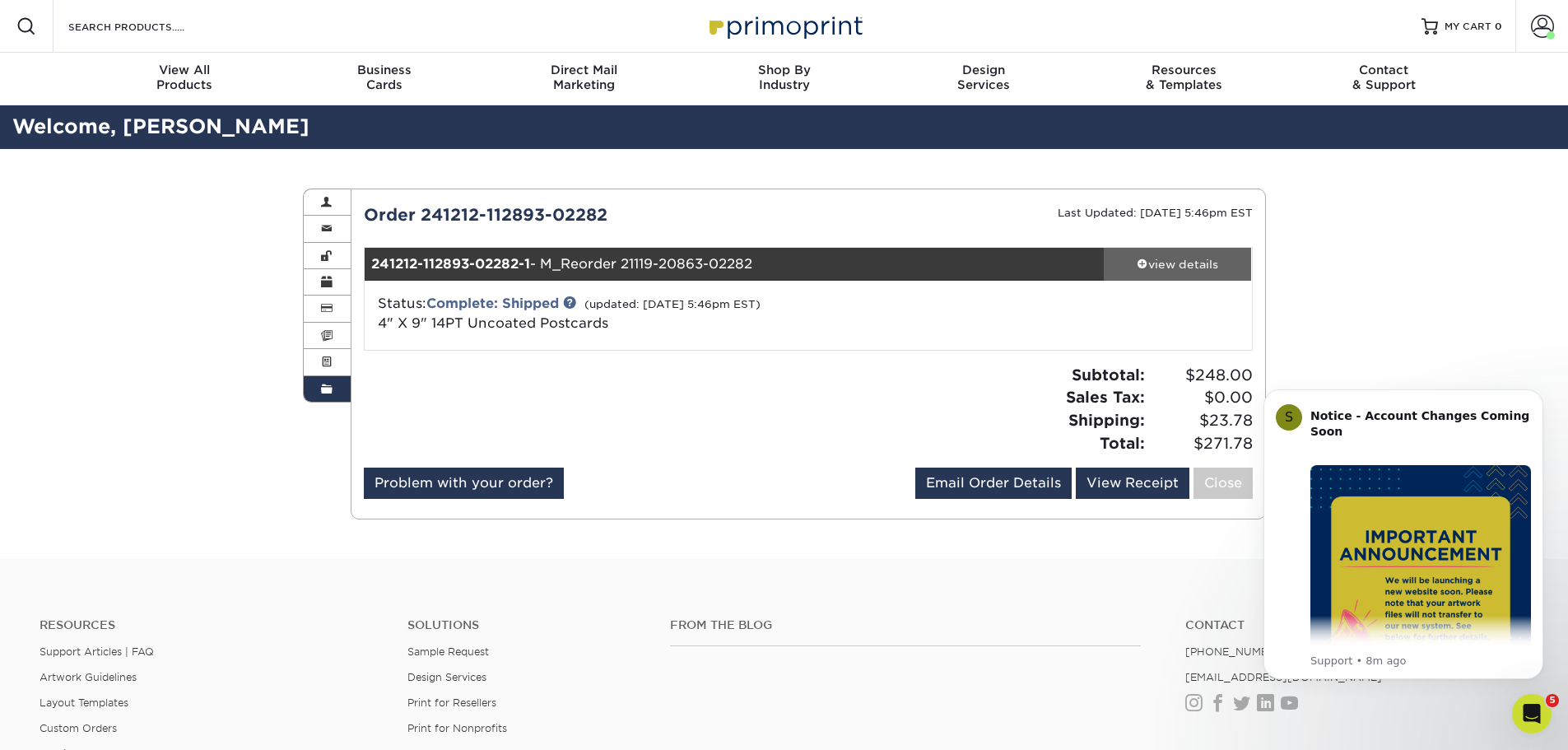
click at [1173, 256] on div "view details" at bounding box center [1177, 265] width 148 height 17
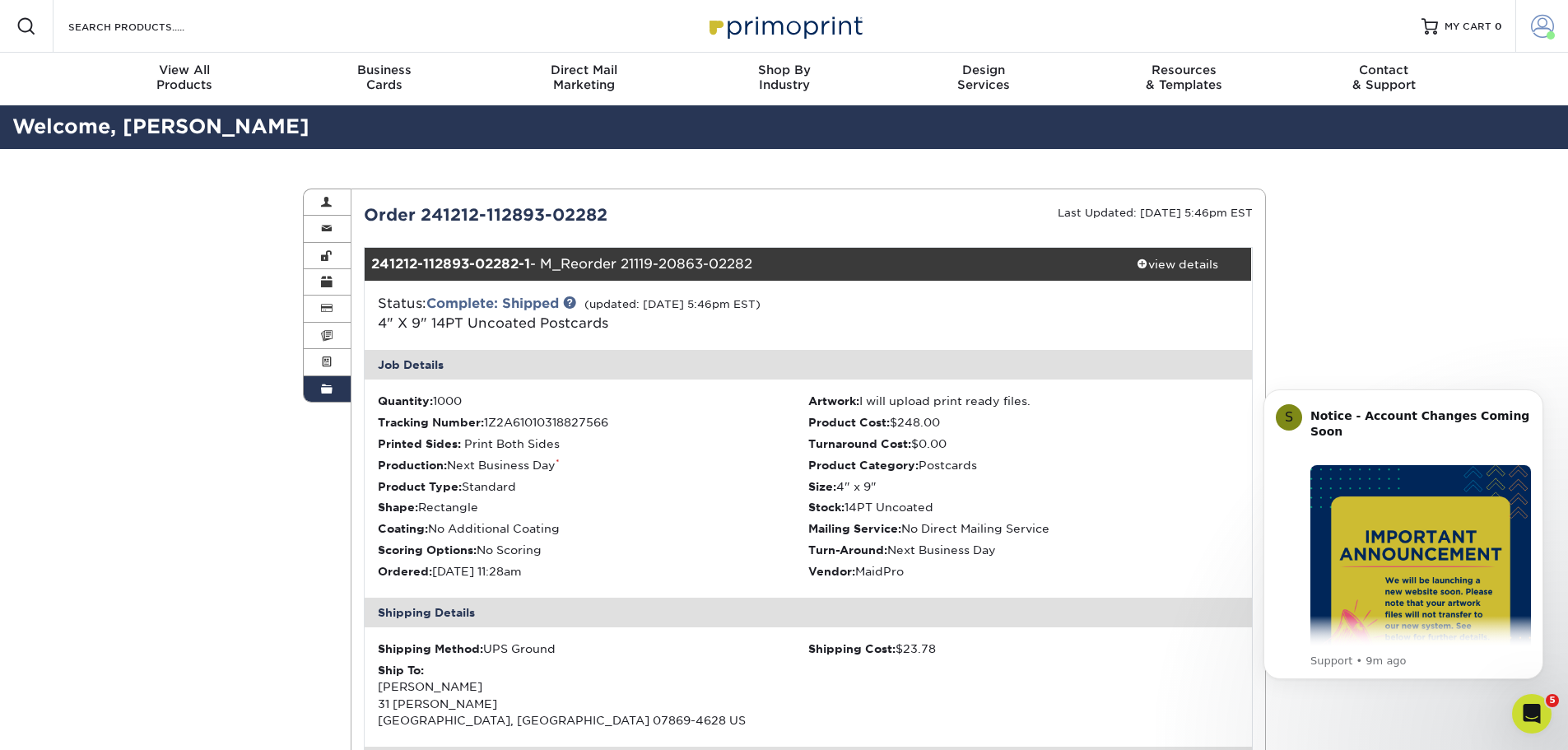
click at [1540, 27] on span at bounding box center [1542, 26] width 23 height 23
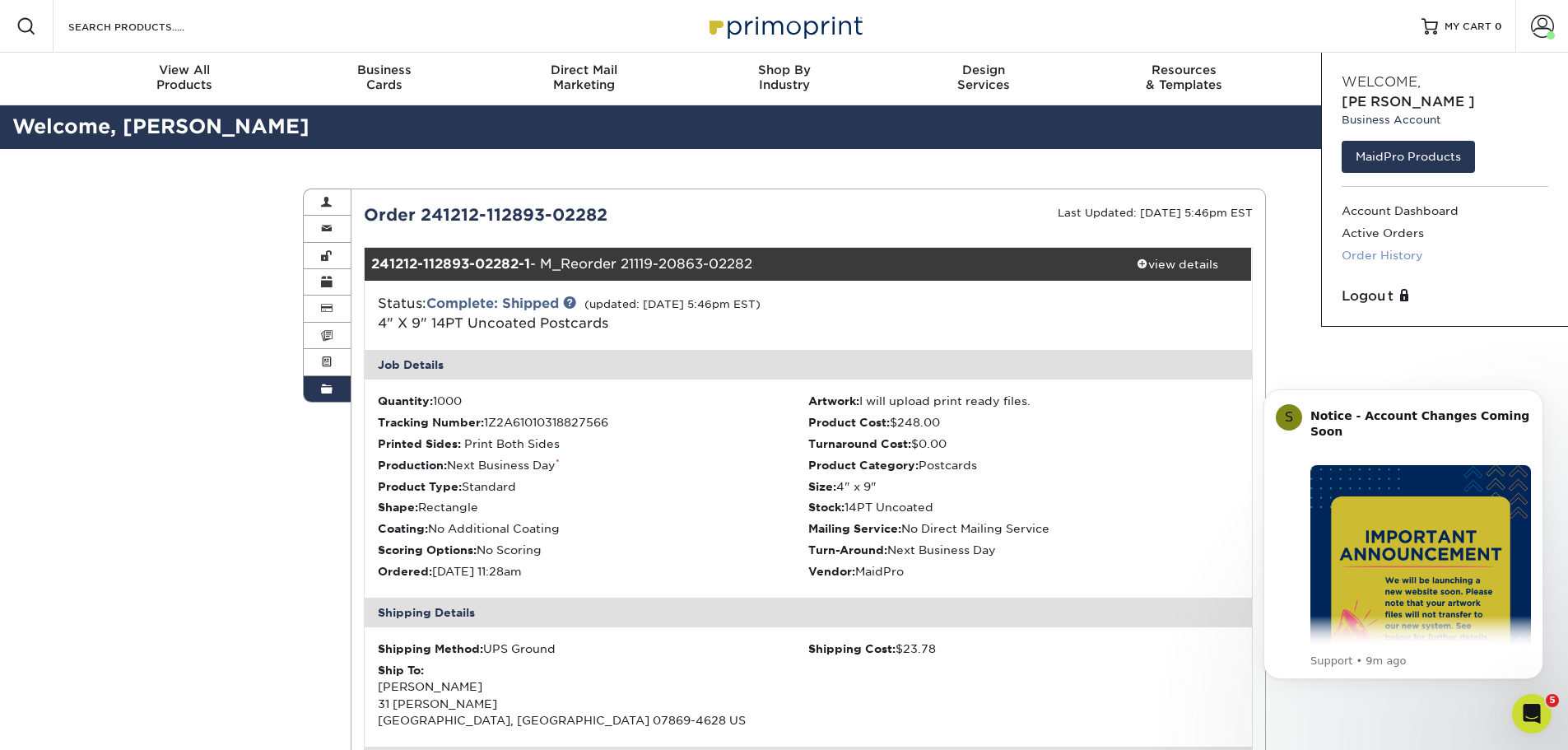
click at [1409, 244] on link "Order History" at bounding box center [1445, 256] width 207 height 22
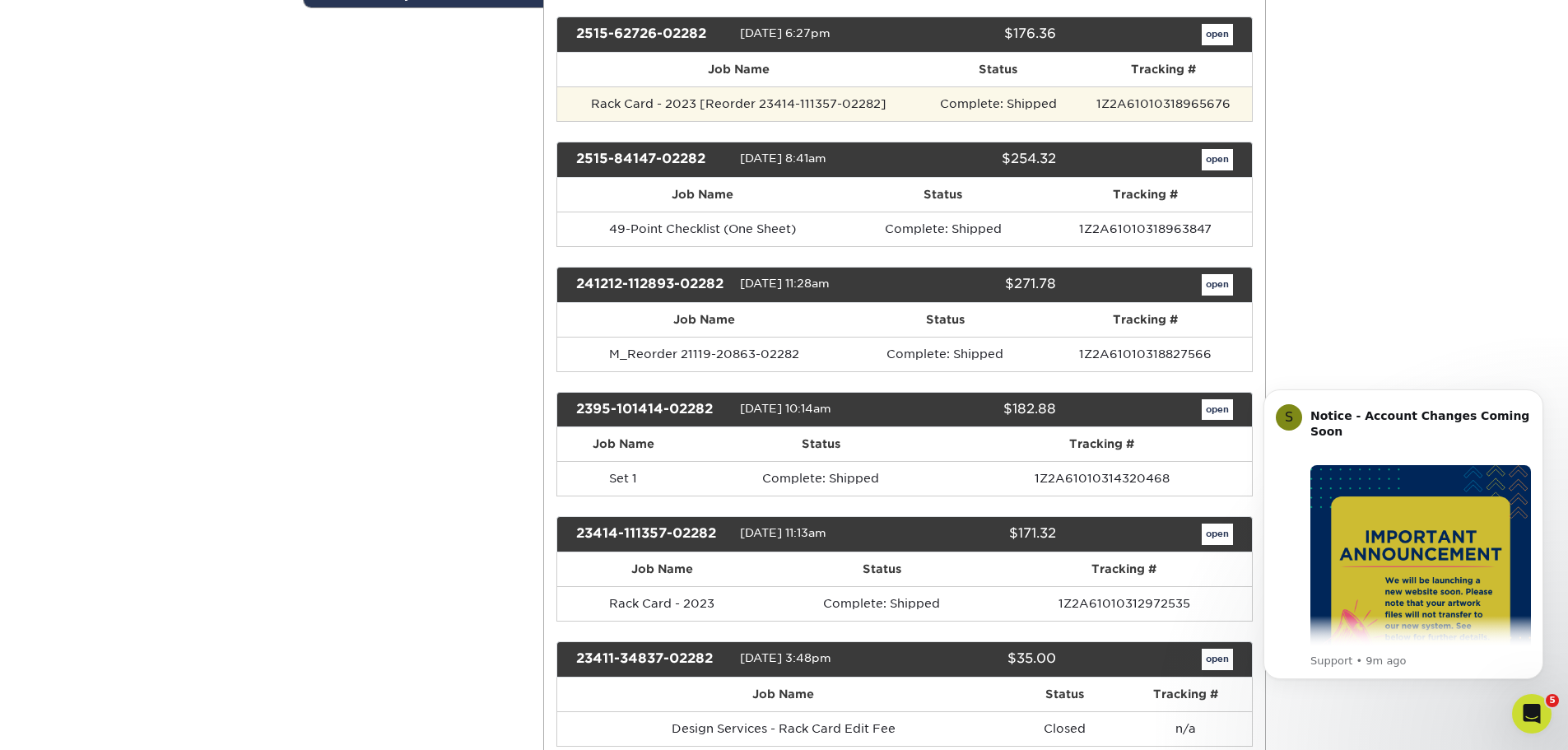
scroll to position [412, 0]
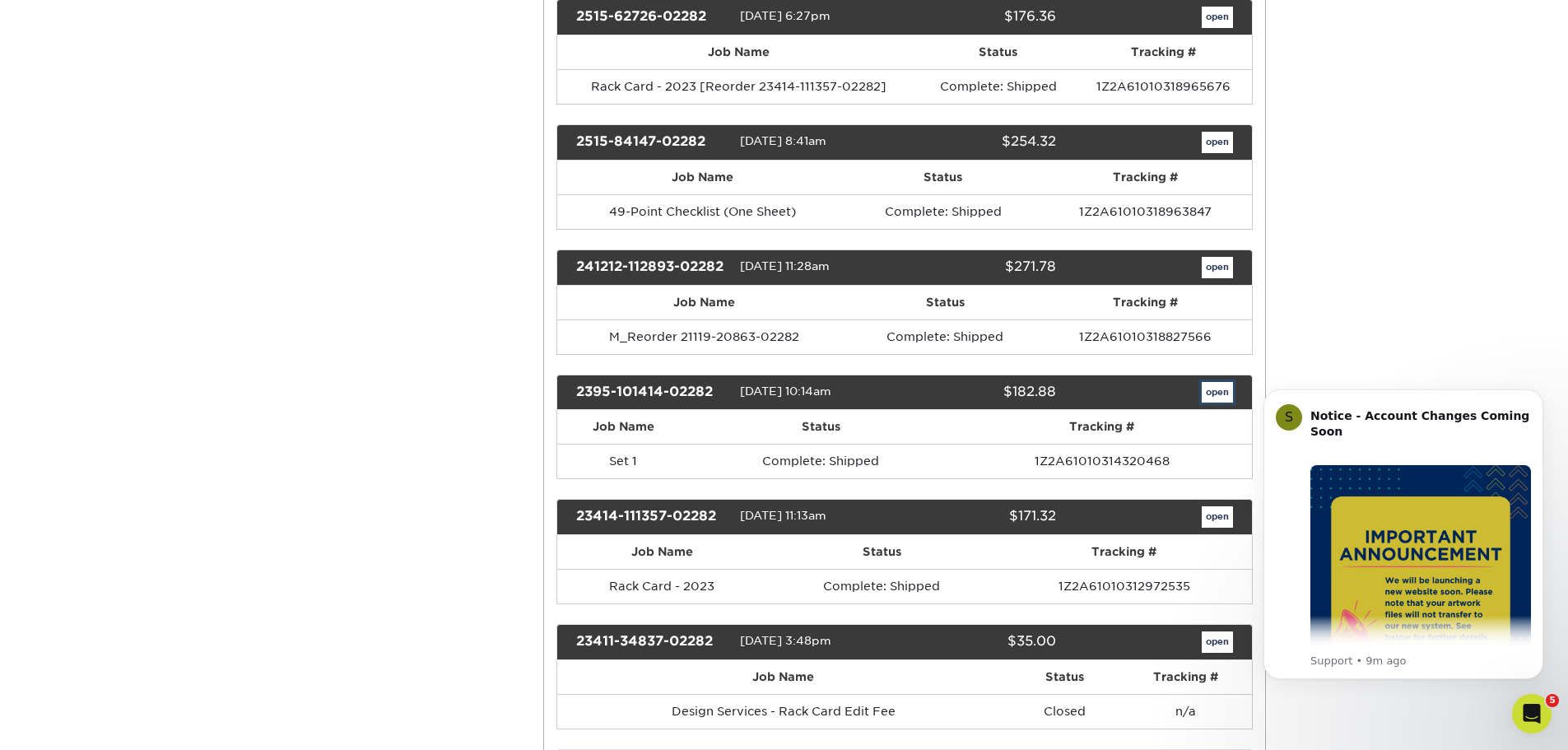
click at [1221, 390] on link "open" at bounding box center [1218, 392] width 31 height 21
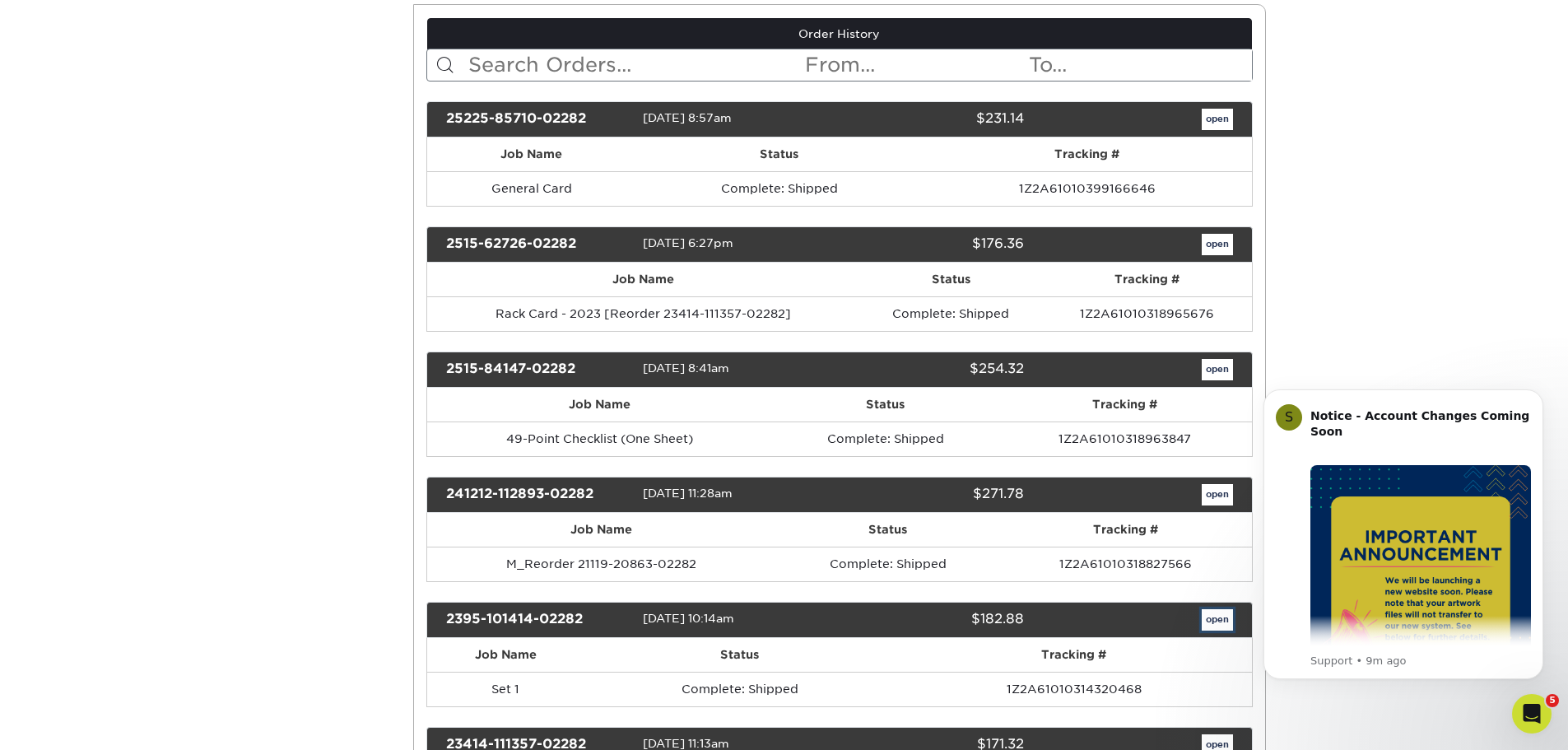
scroll to position [0, 0]
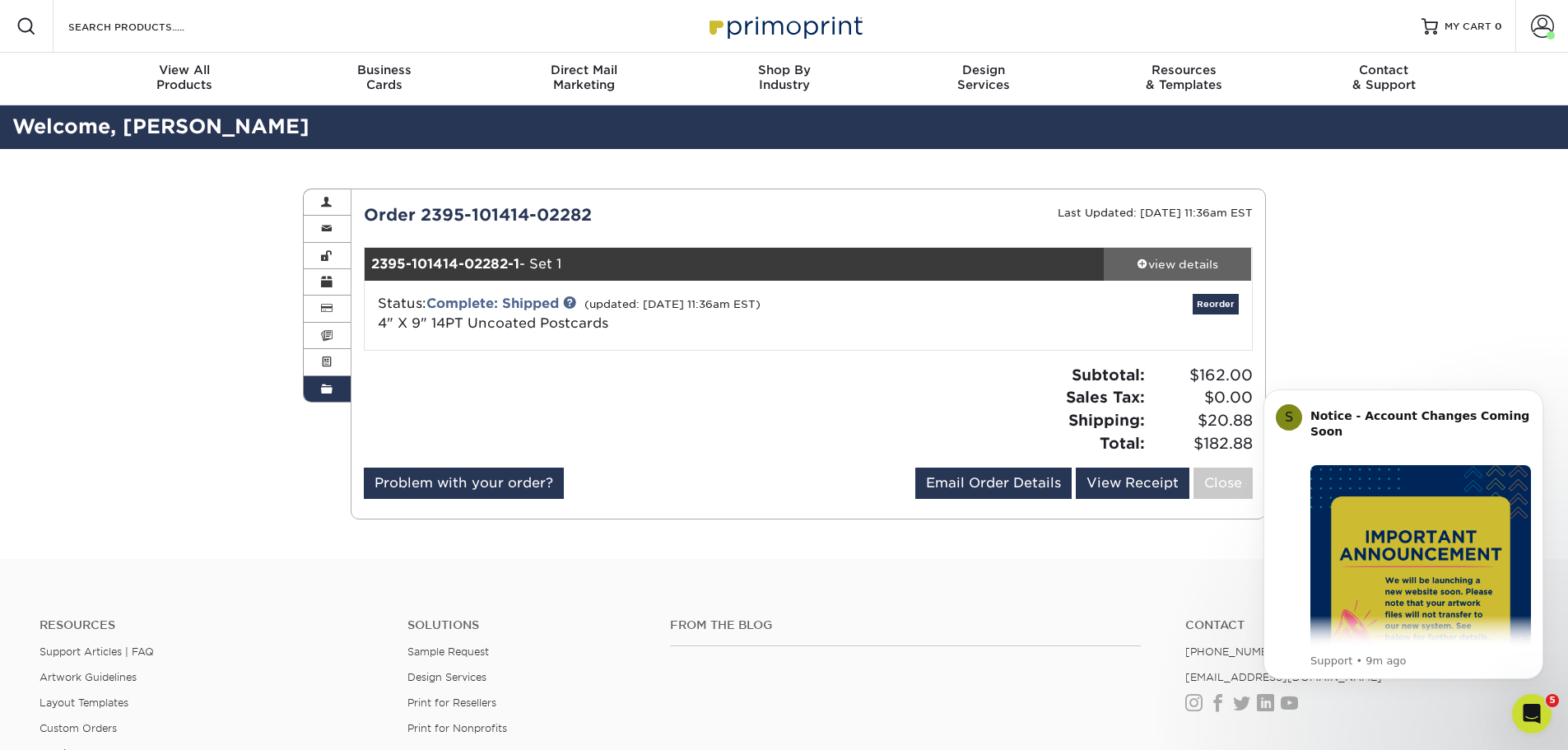
click at [1187, 256] on div "view details" at bounding box center [1177, 265] width 148 height 17
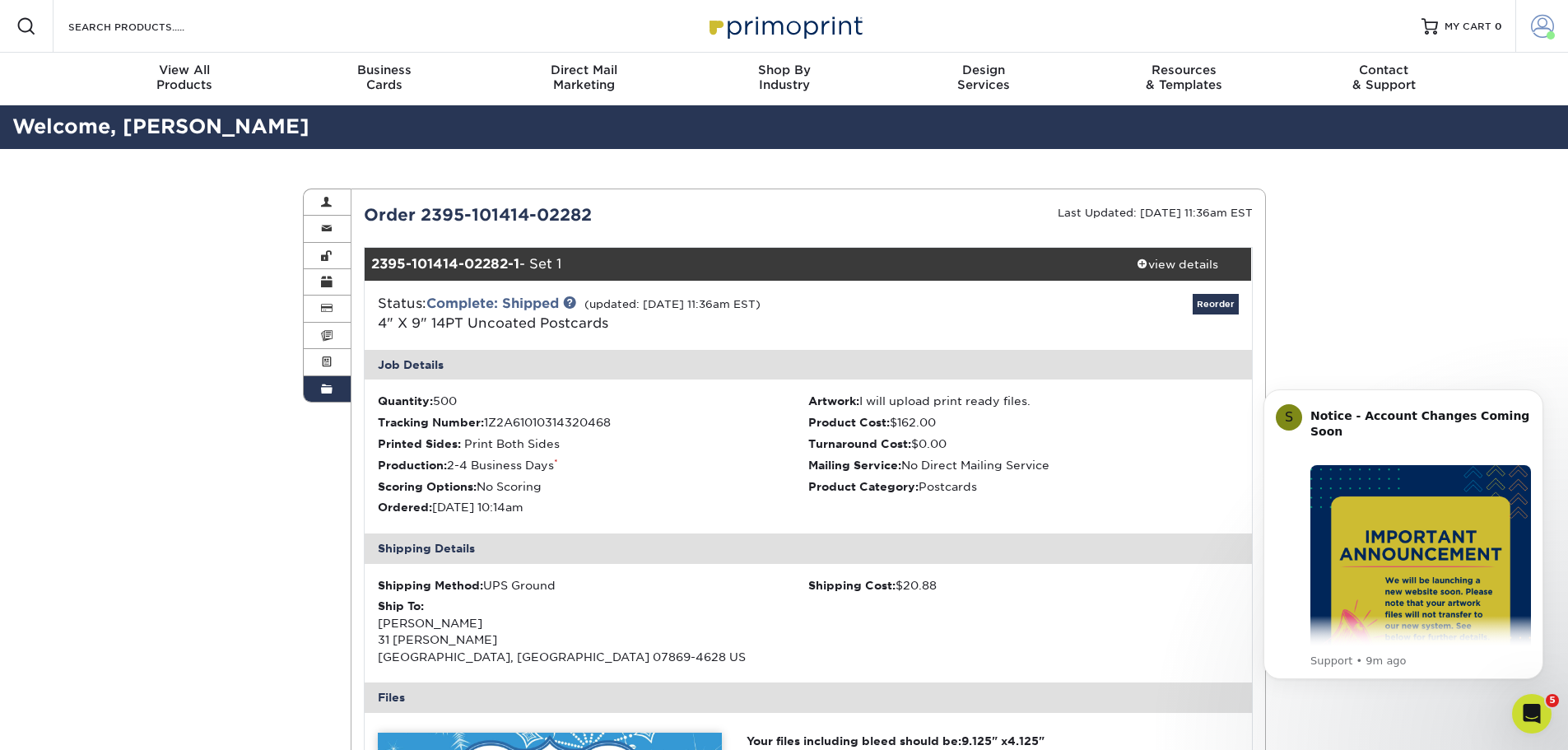
click at [1548, 21] on span at bounding box center [1542, 26] width 23 height 23
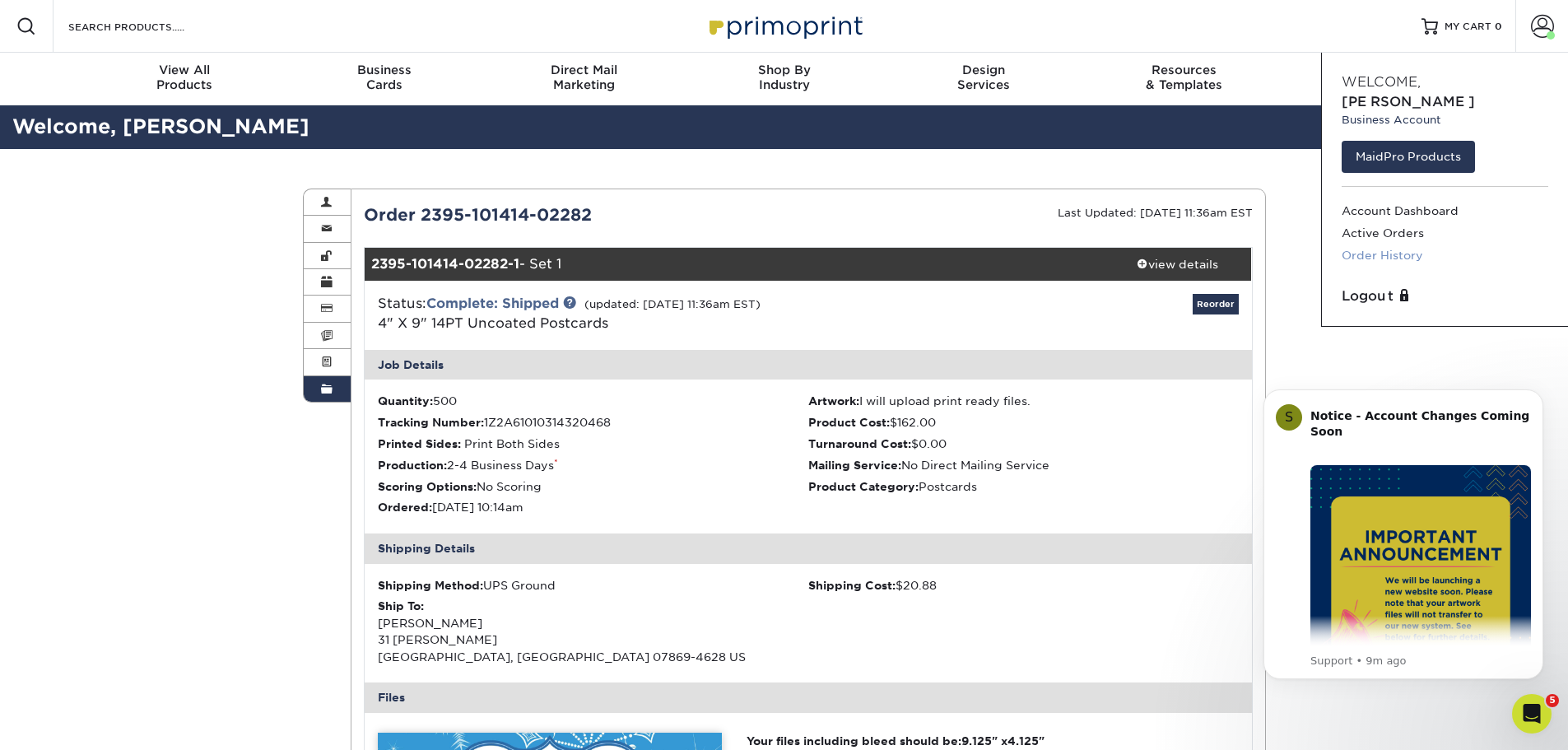
click at [1390, 244] on link "Order History" at bounding box center [1445, 256] width 207 height 22
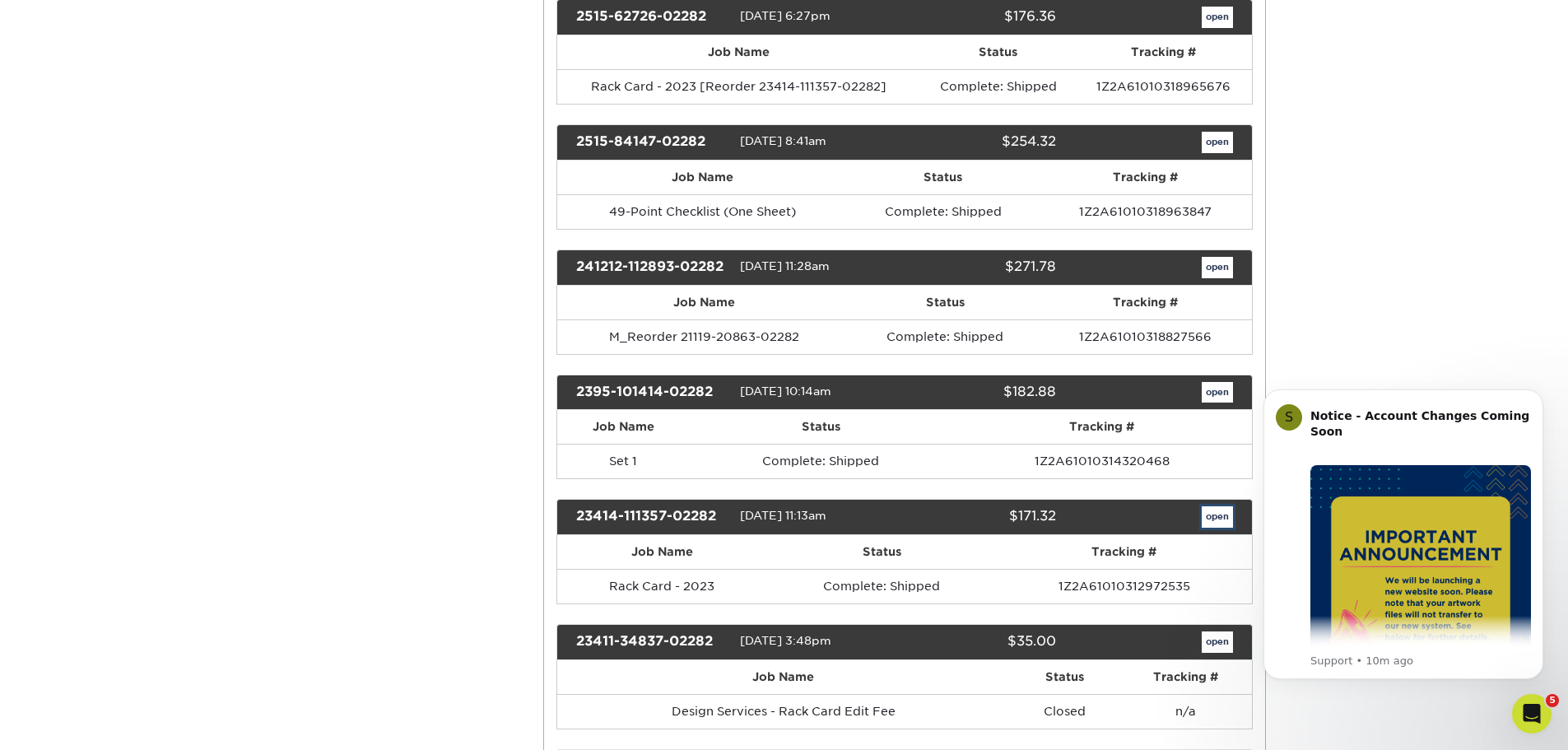
click at [1214, 517] on link "open" at bounding box center [1218, 517] width 31 height 21
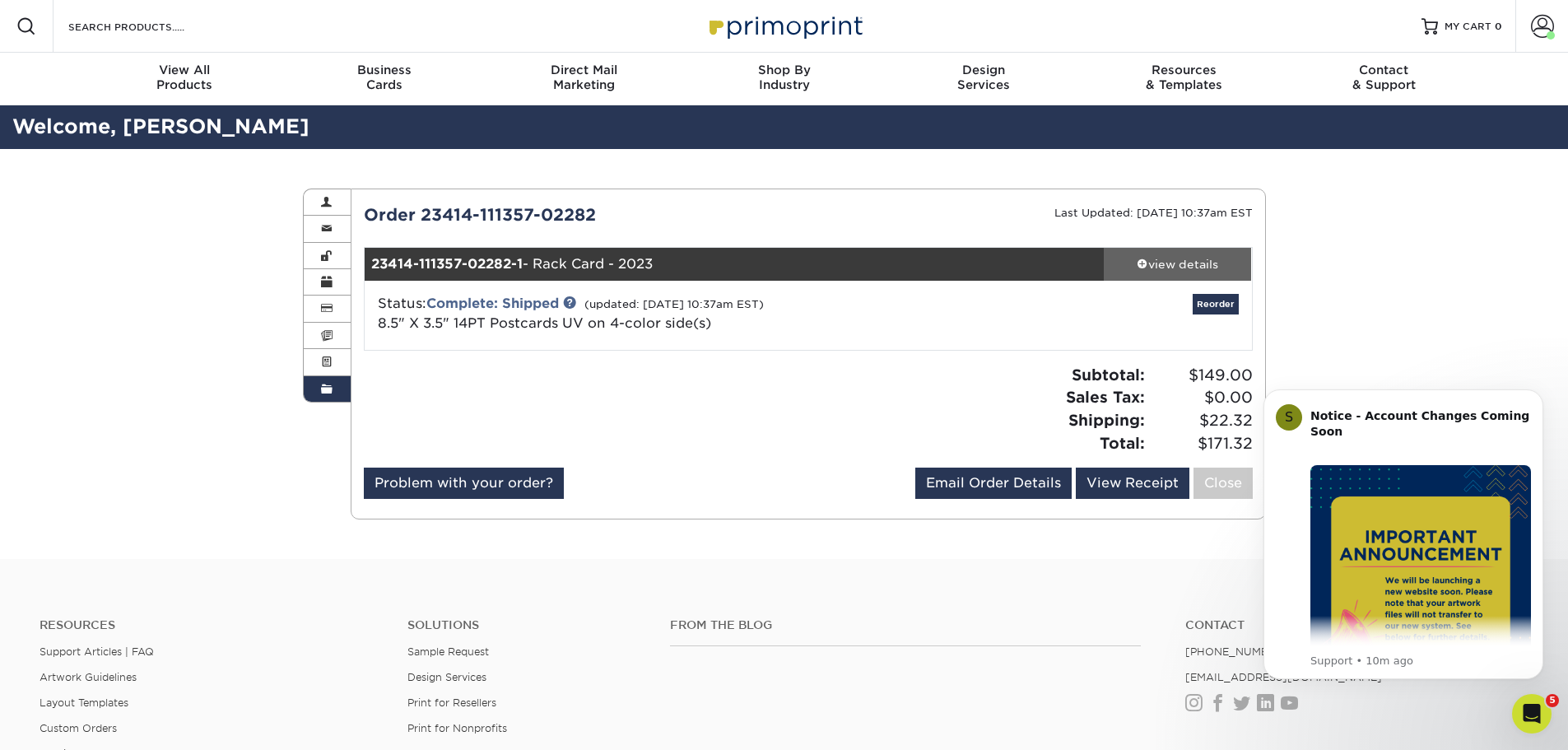
click at [1186, 263] on div "view details" at bounding box center [1177, 265] width 148 height 17
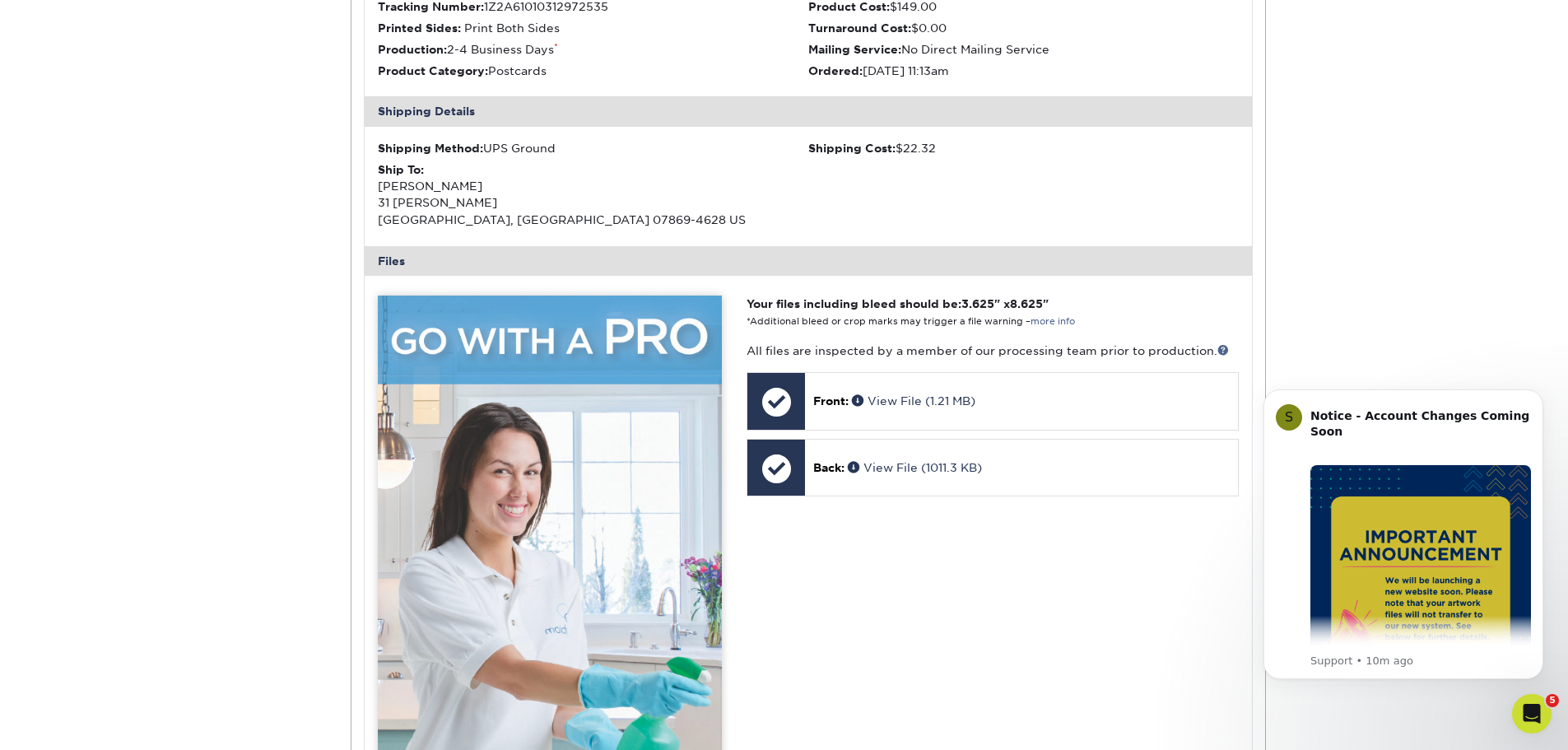
scroll to position [412, 0]
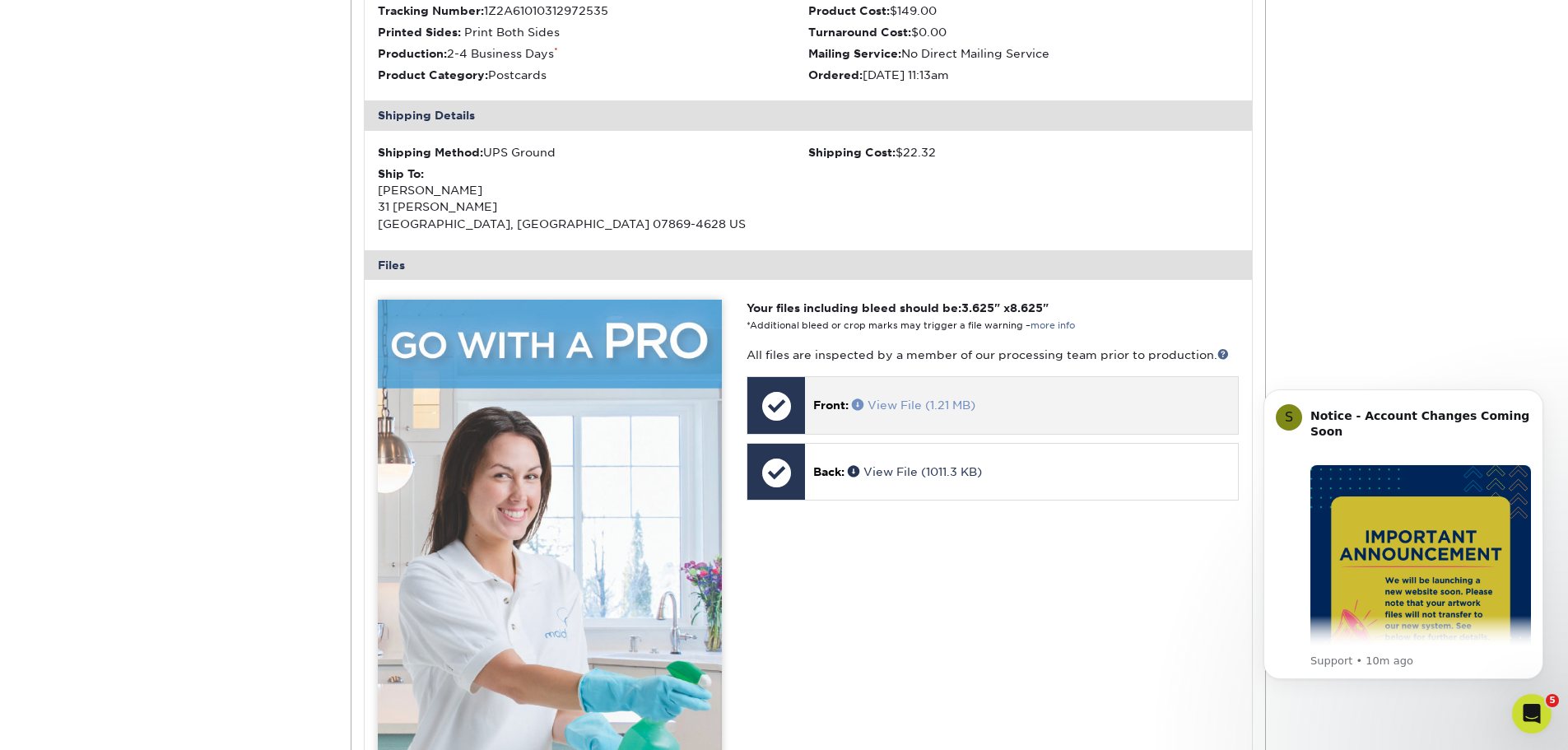
click at [908, 407] on link "View File (1.21 MB)" at bounding box center [914, 405] width 123 height 13
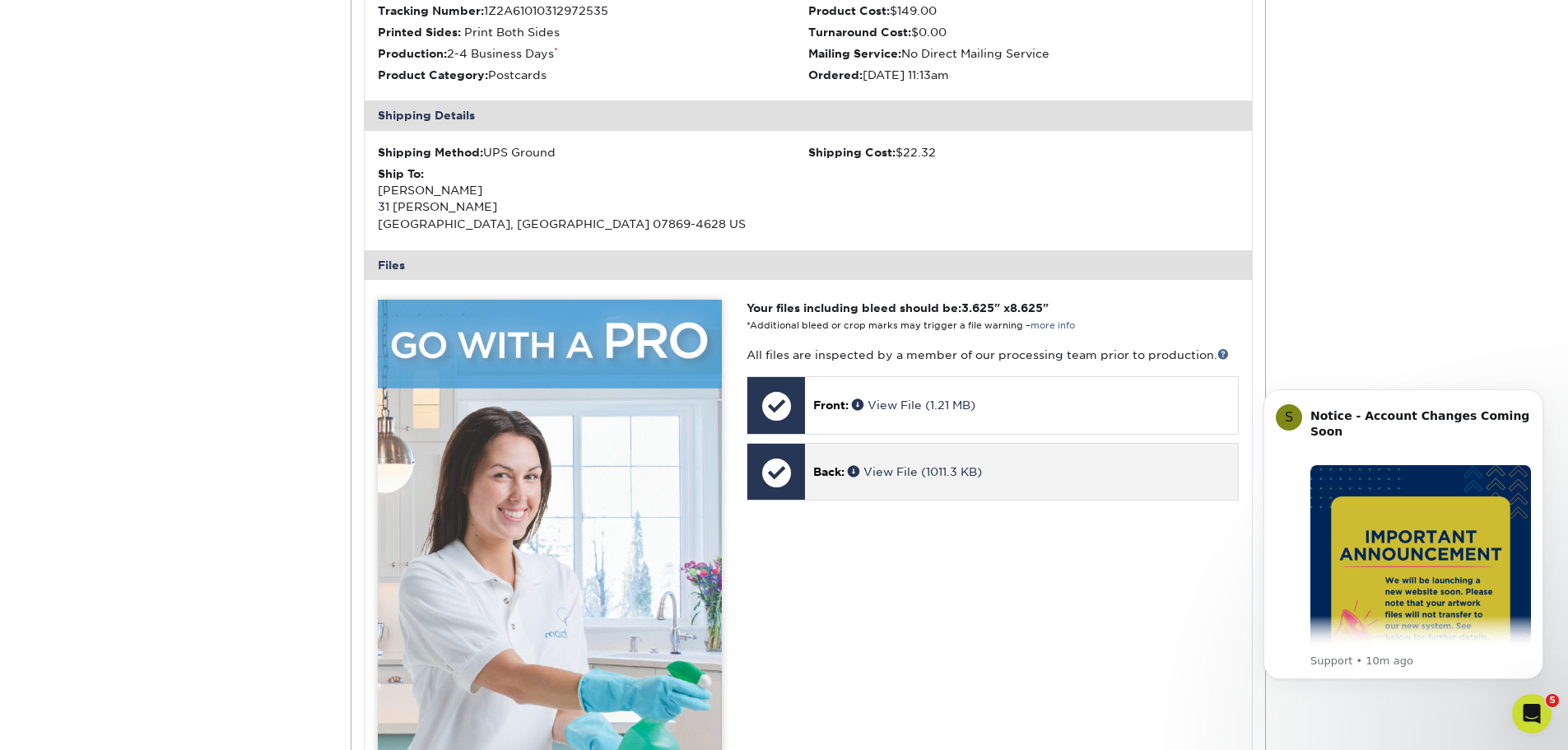
click at [893, 481] on div "Back: View File (1011.3 KB)" at bounding box center [1021, 472] width 432 height 56
click at [903, 465] on link "View File (1011.3 KB)" at bounding box center [915, 472] width 134 height 13
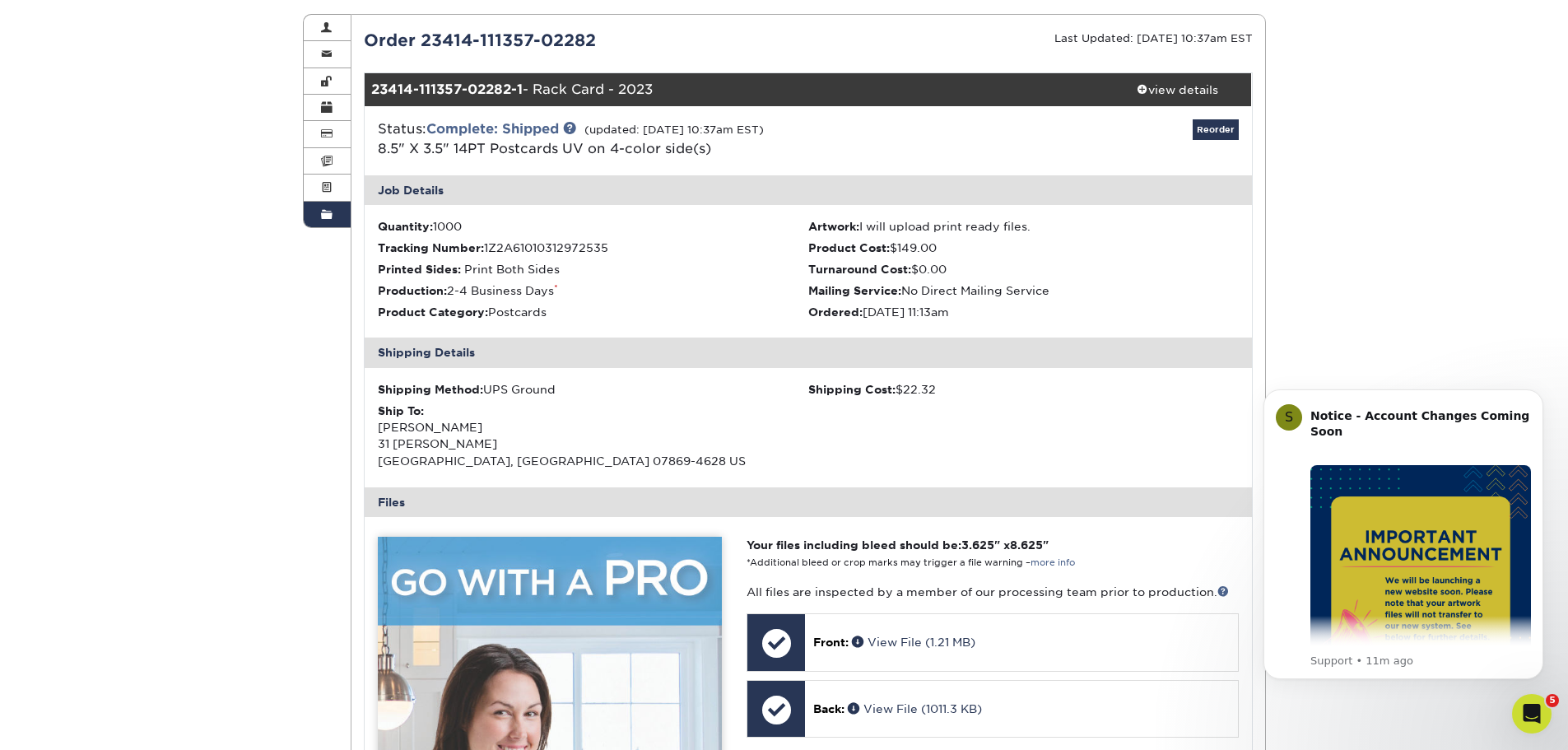
scroll to position [0, 0]
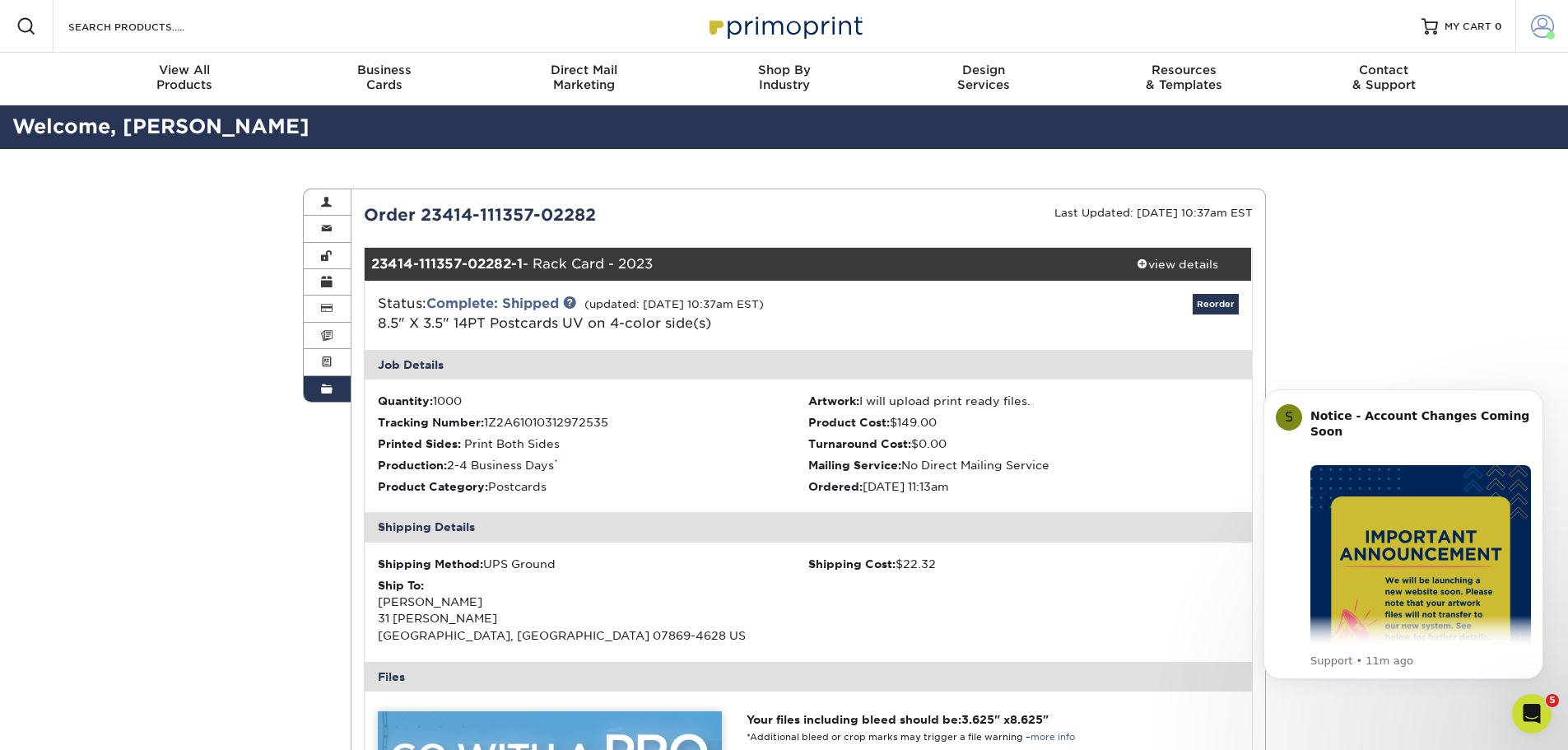
click at [1546, 24] on span at bounding box center [1542, 26] width 23 height 23
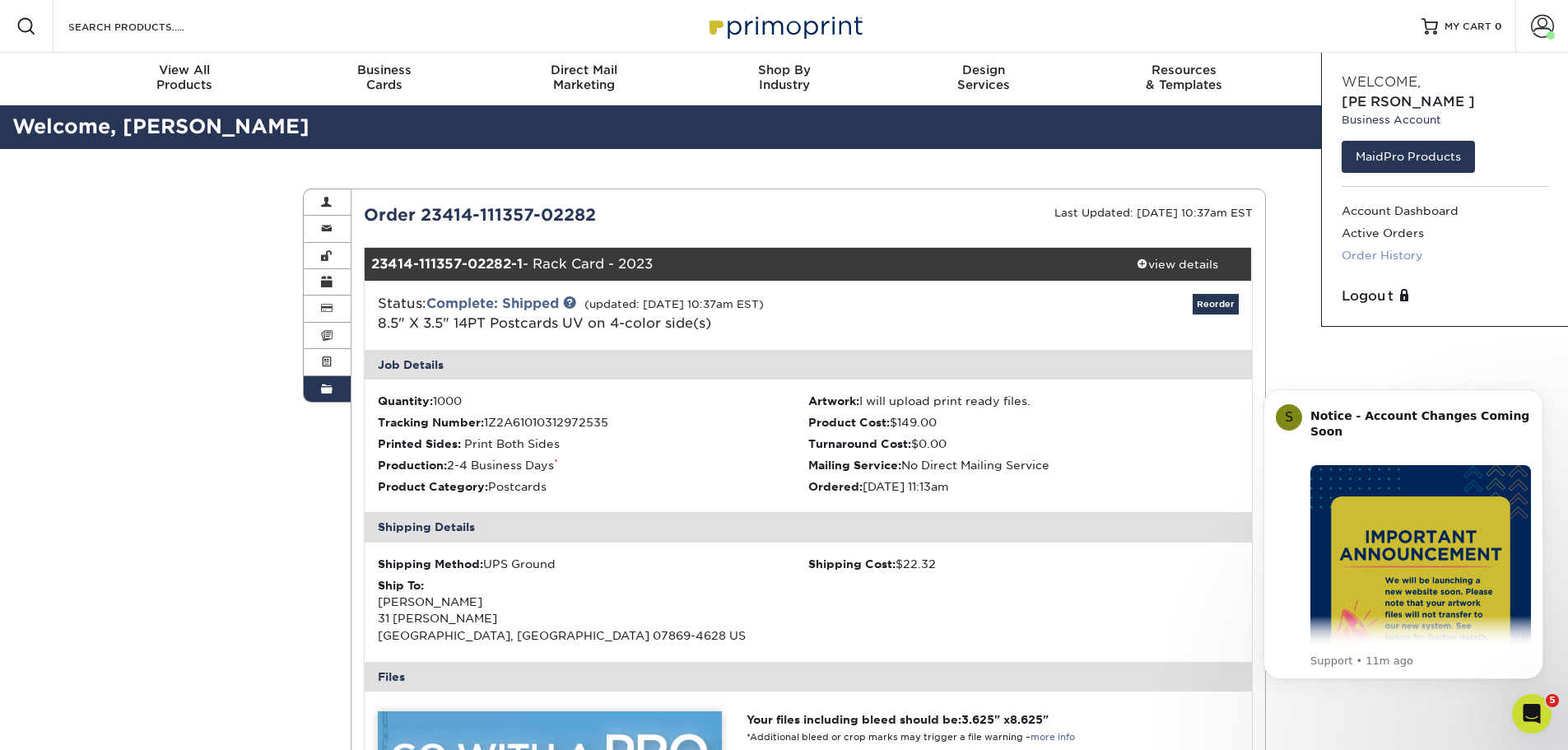
click at [1378, 244] on link "Order History" at bounding box center [1445, 256] width 207 height 22
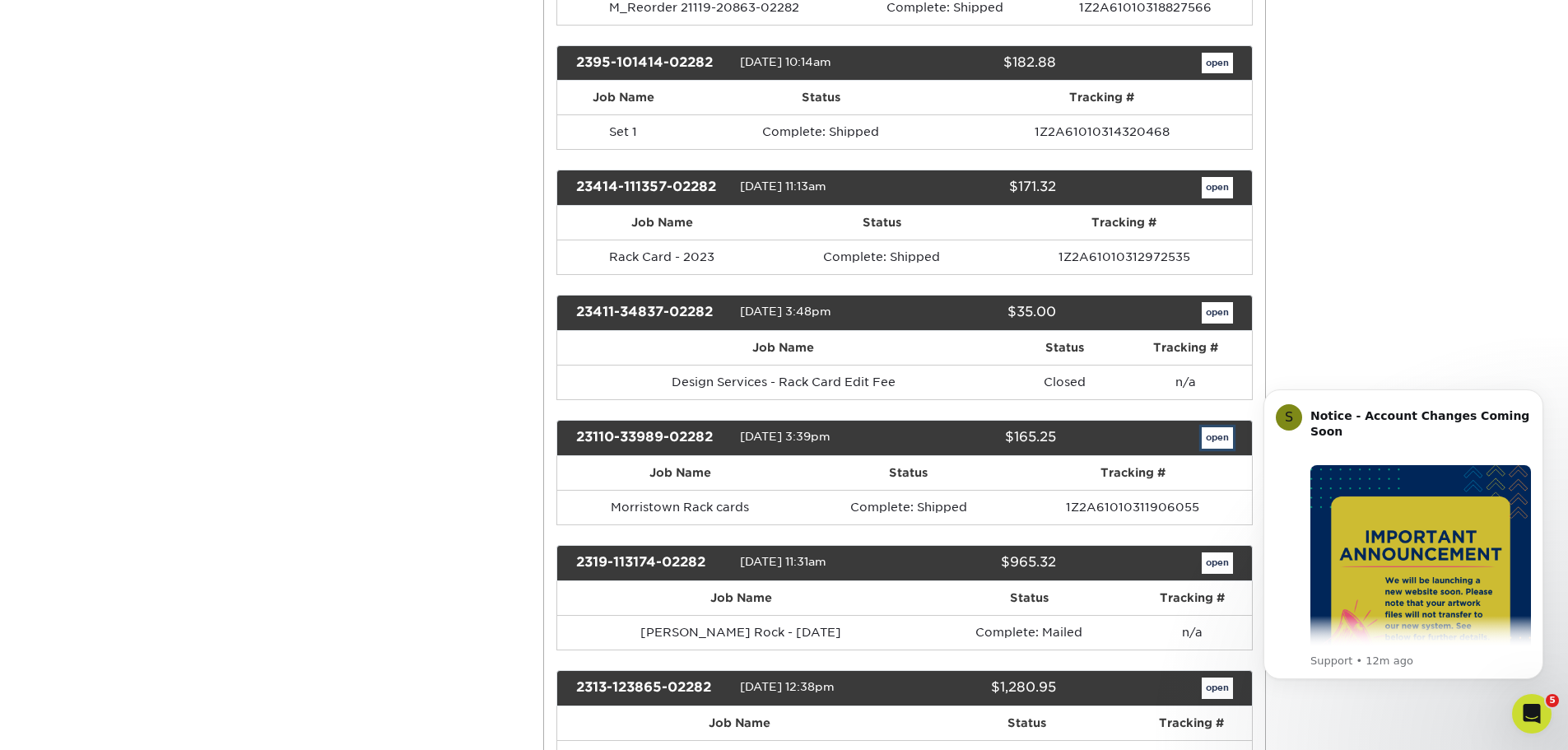
click at [1219, 436] on link "open" at bounding box center [1218, 438] width 31 height 21
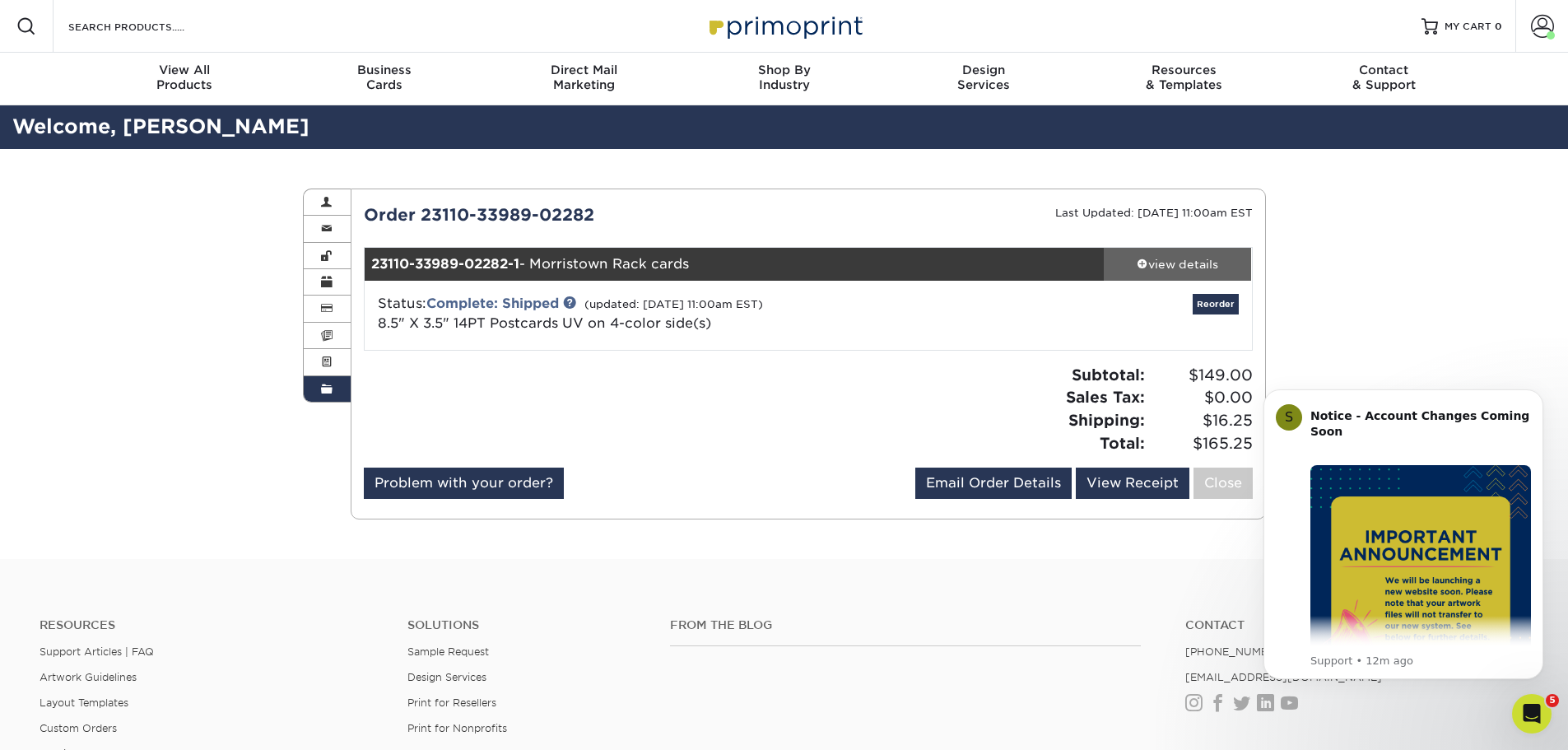
click at [1199, 263] on div "view details" at bounding box center [1177, 265] width 148 height 17
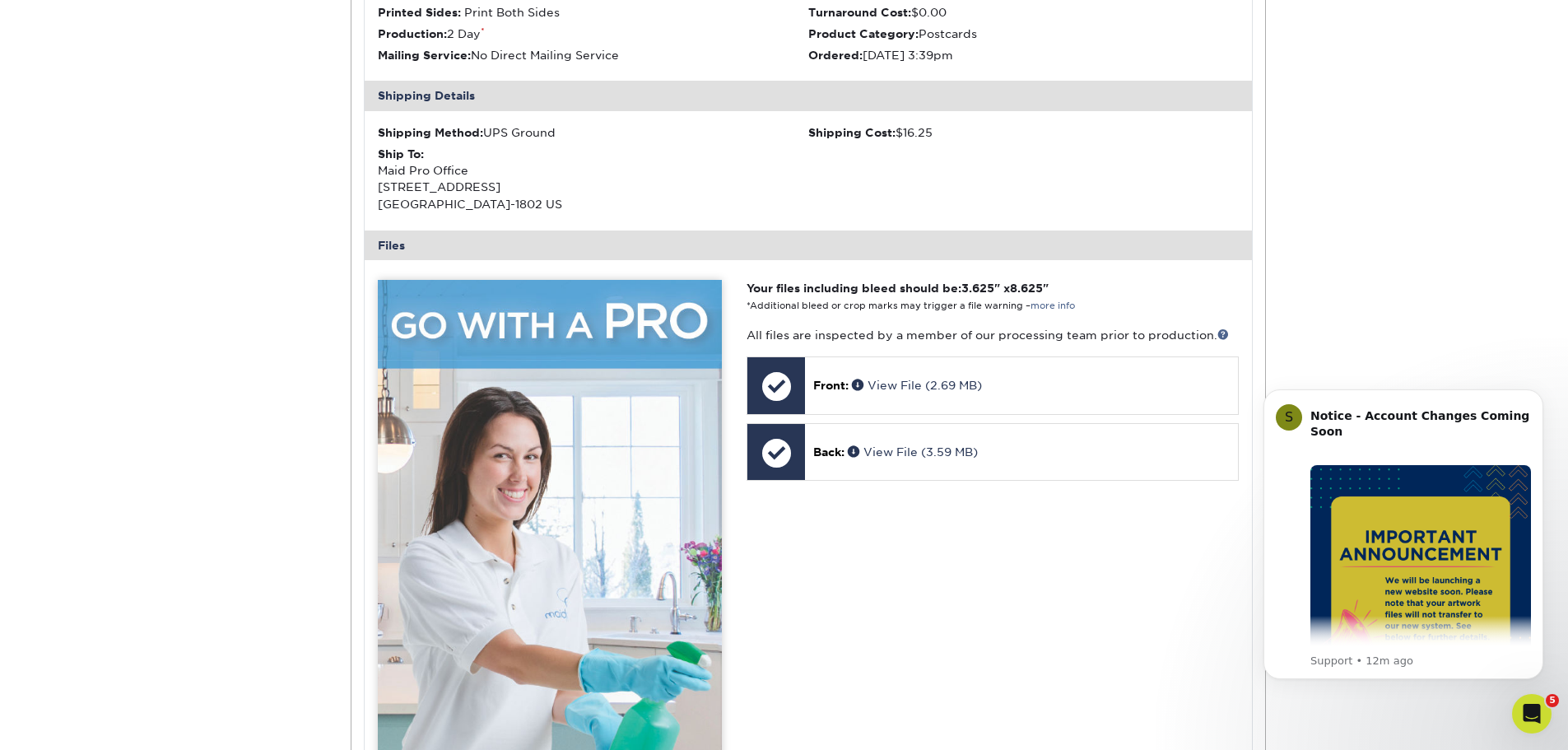
scroll to position [412, 0]
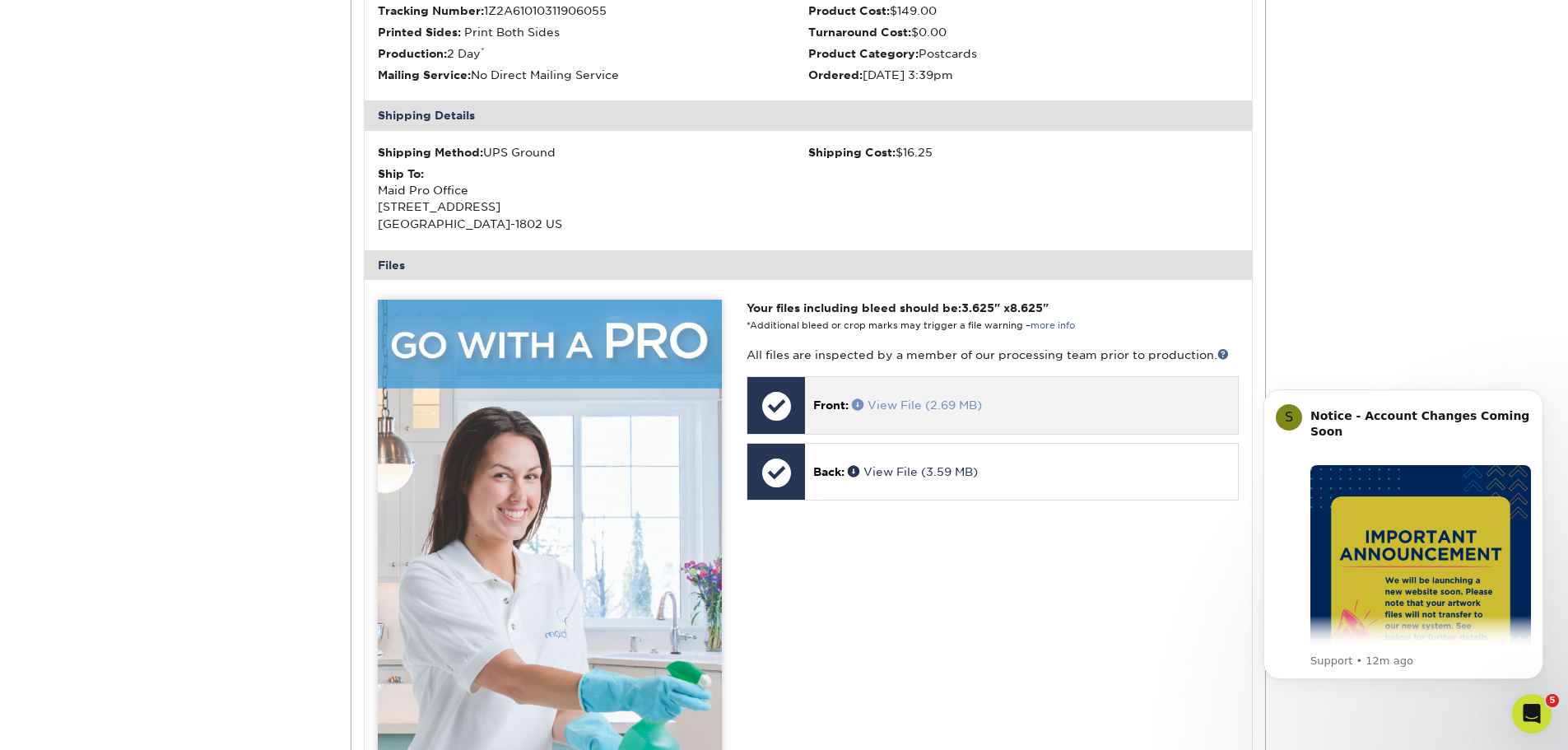
click at [928, 404] on link "View File (2.69 MB)" at bounding box center [917, 405] width 131 height 13
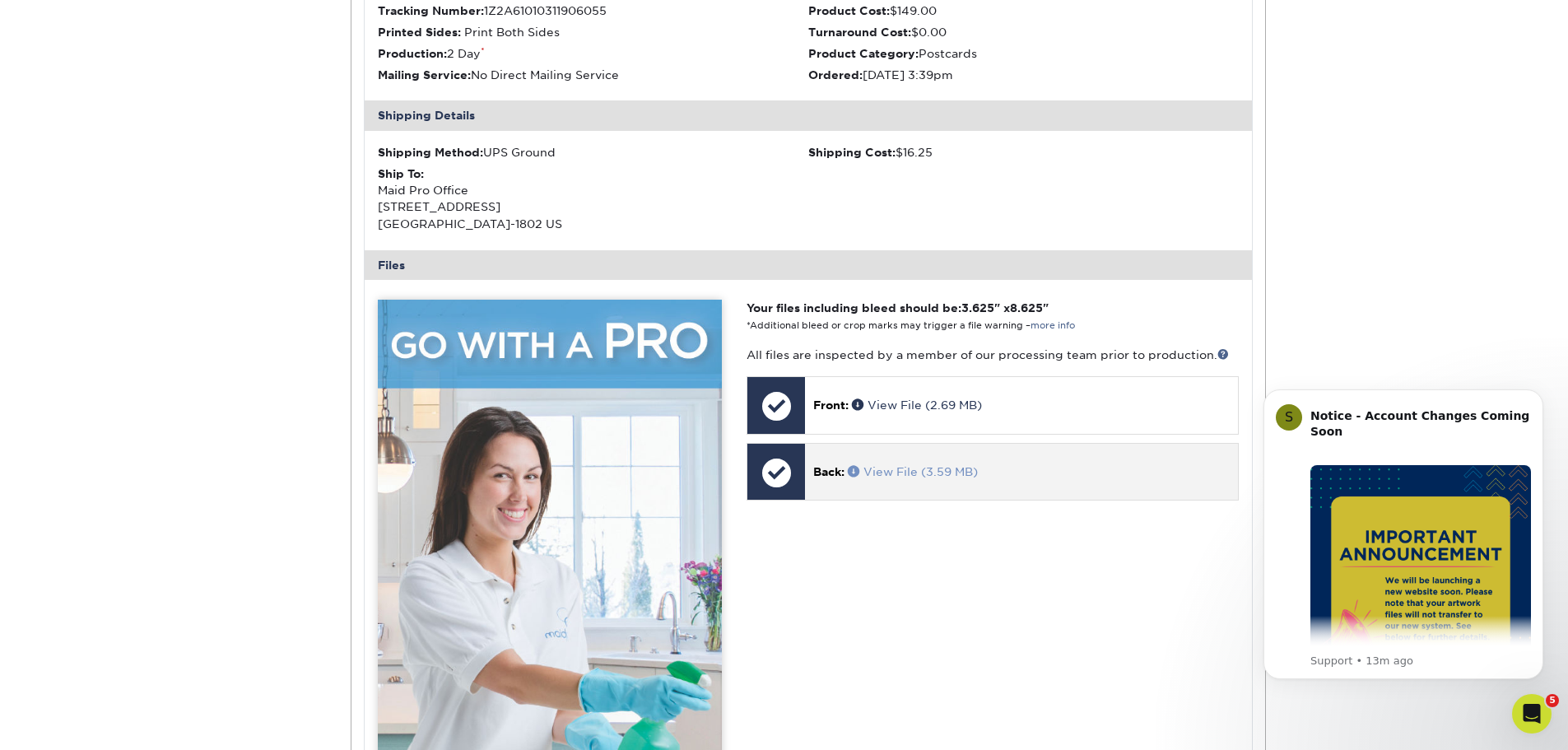
click at [905, 473] on link "View File (3.59 MB)" at bounding box center [914, 472] width 131 height 13
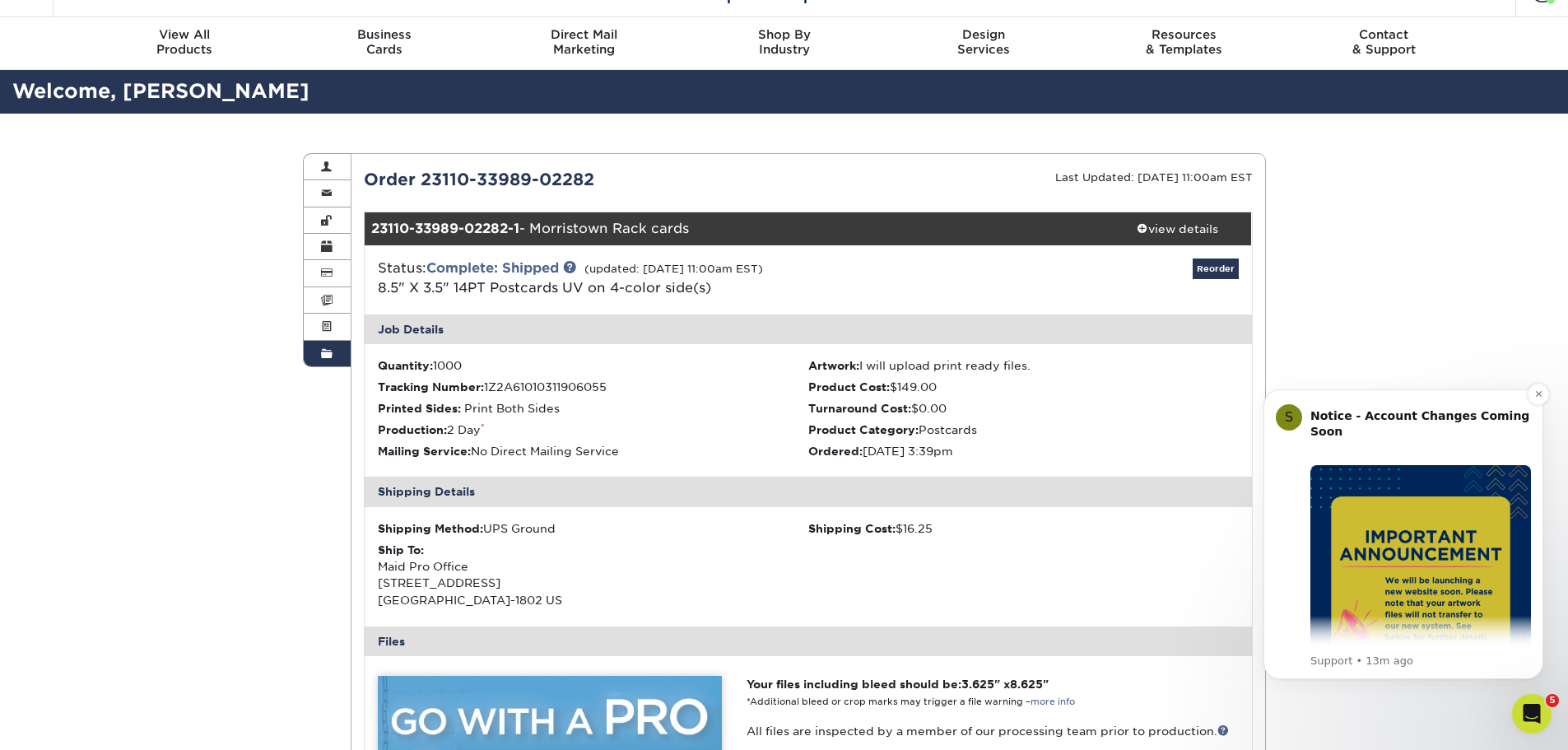
scroll to position [0, 0]
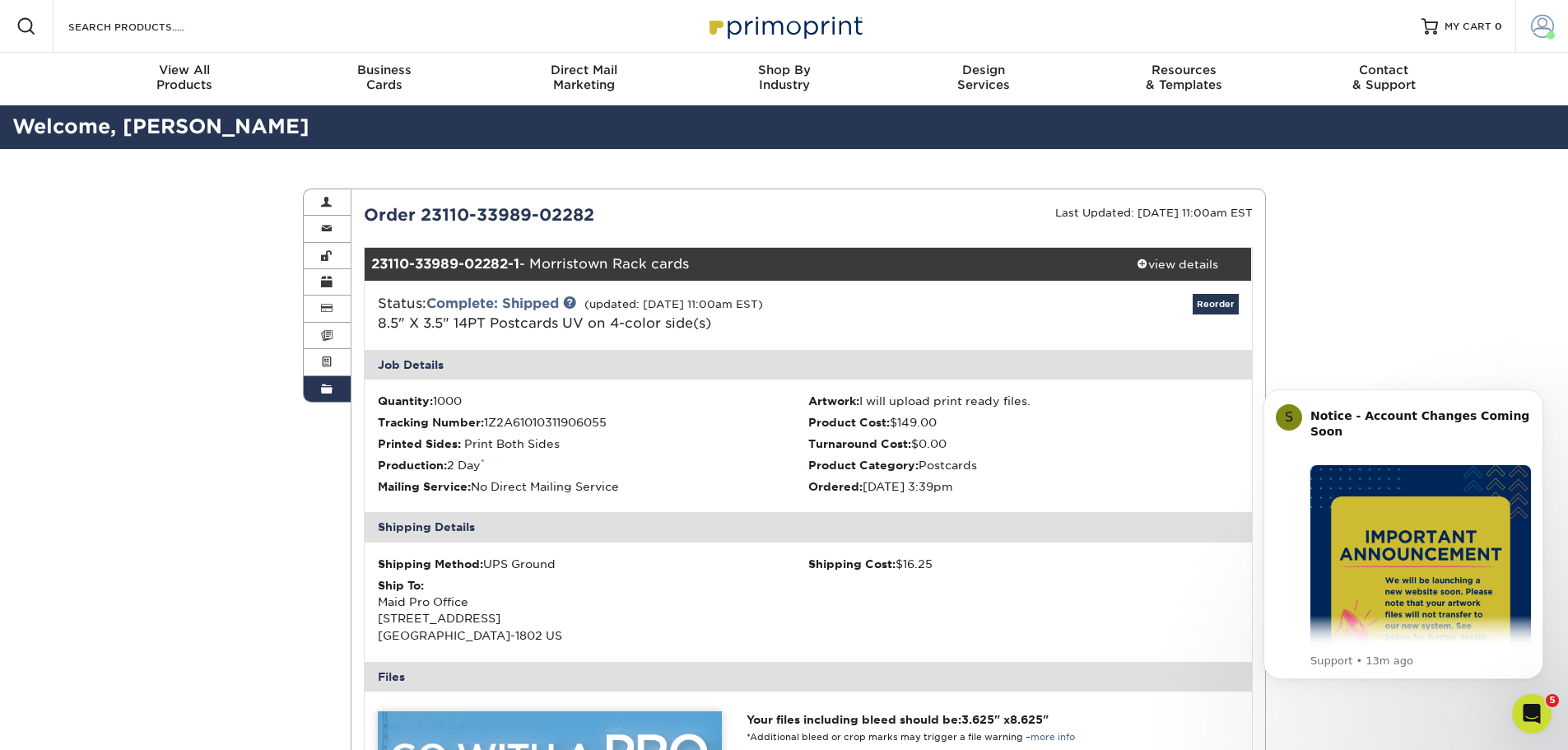
click at [1540, 28] on span at bounding box center [1542, 26] width 23 height 23
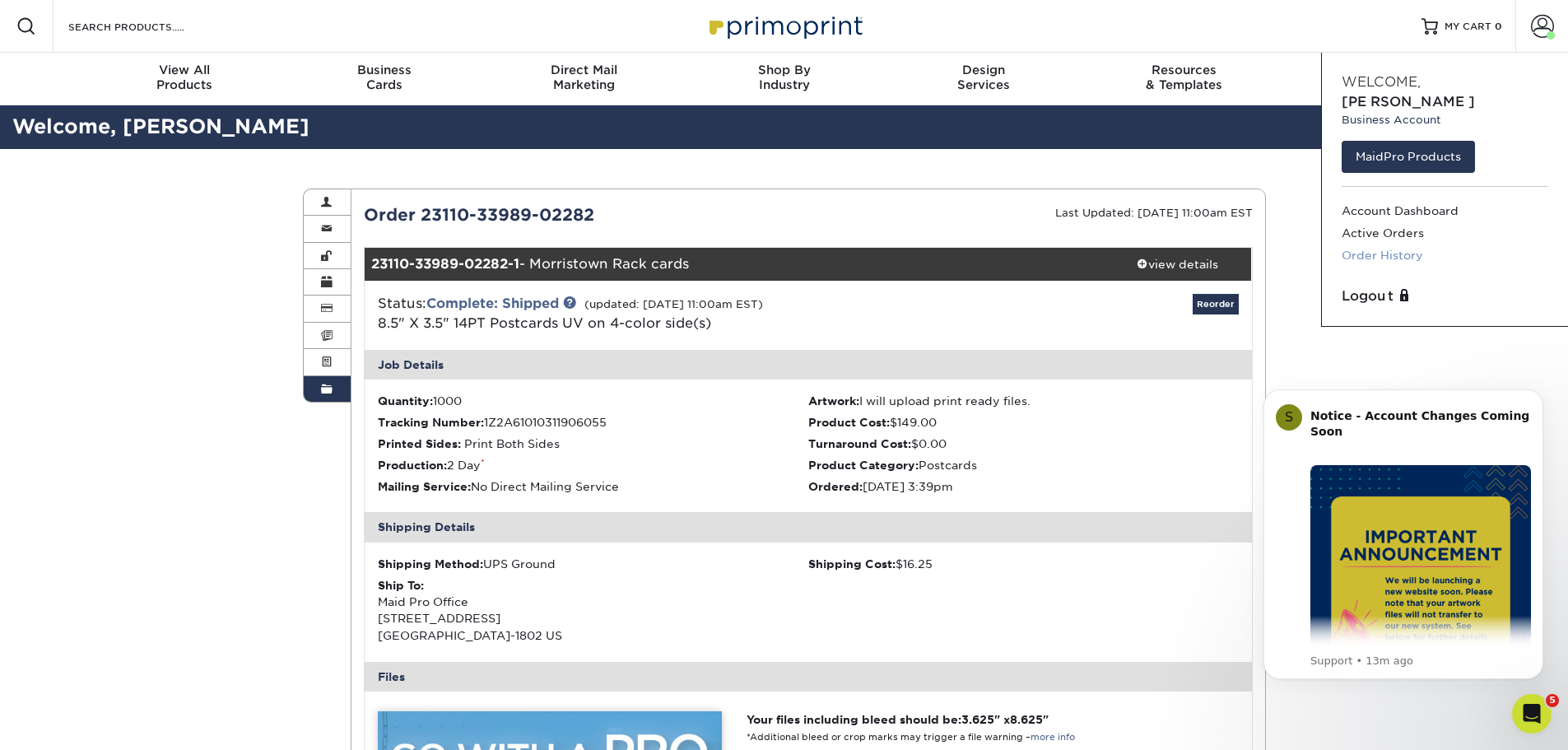
click at [1372, 244] on link "Order History" at bounding box center [1445, 256] width 207 height 22
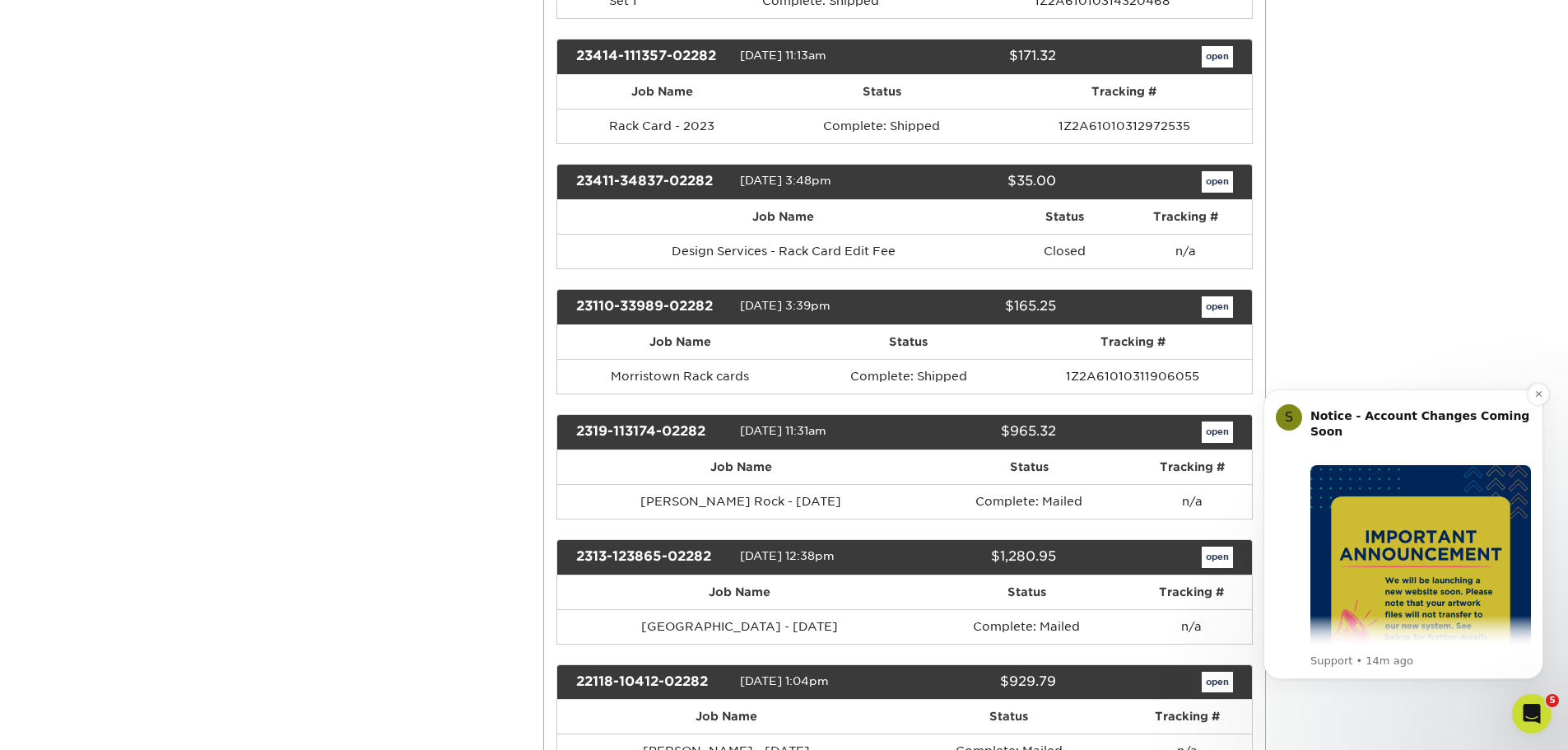
scroll to position [1070, 0]
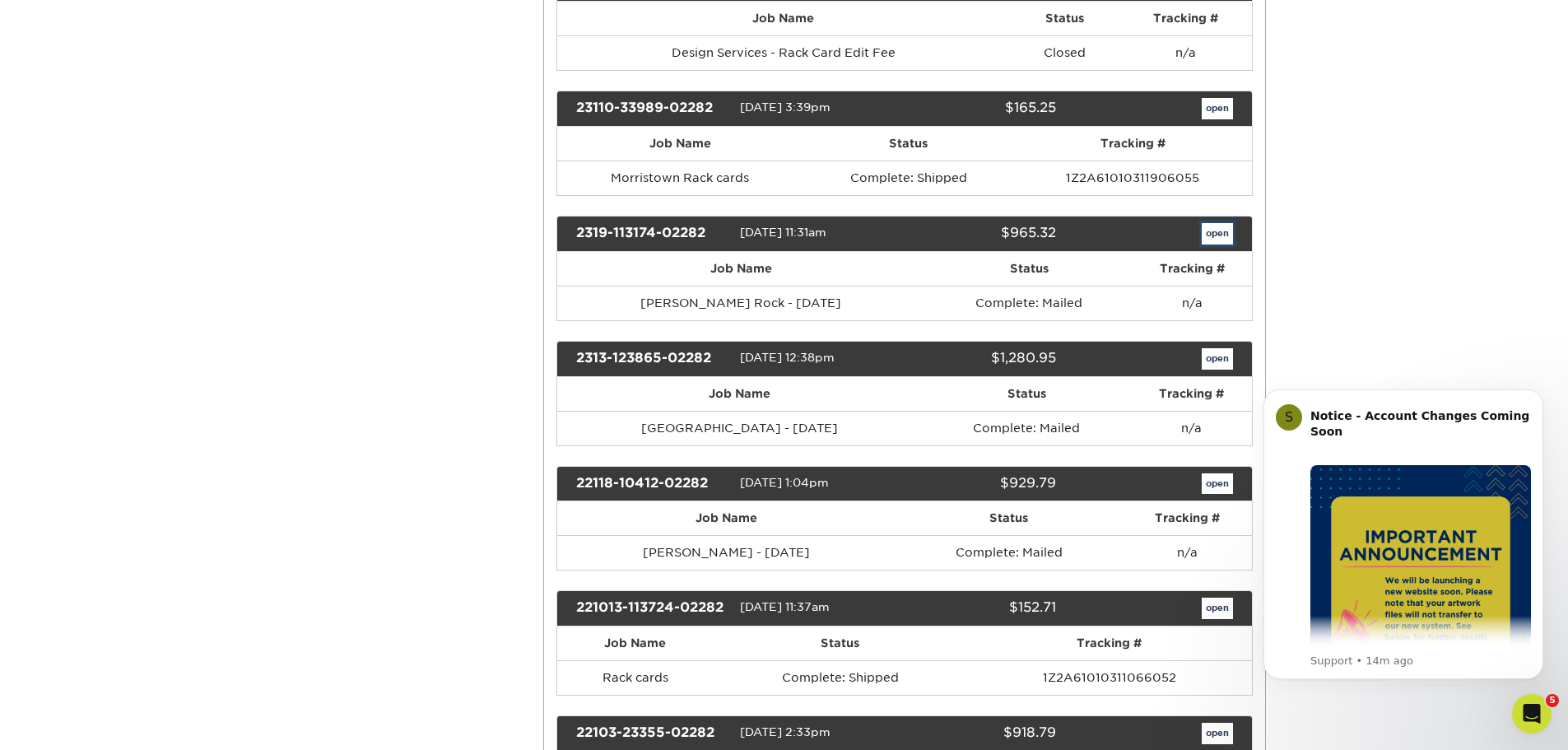
click at [1222, 234] on link "open" at bounding box center [1218, 233] width 31 height 21
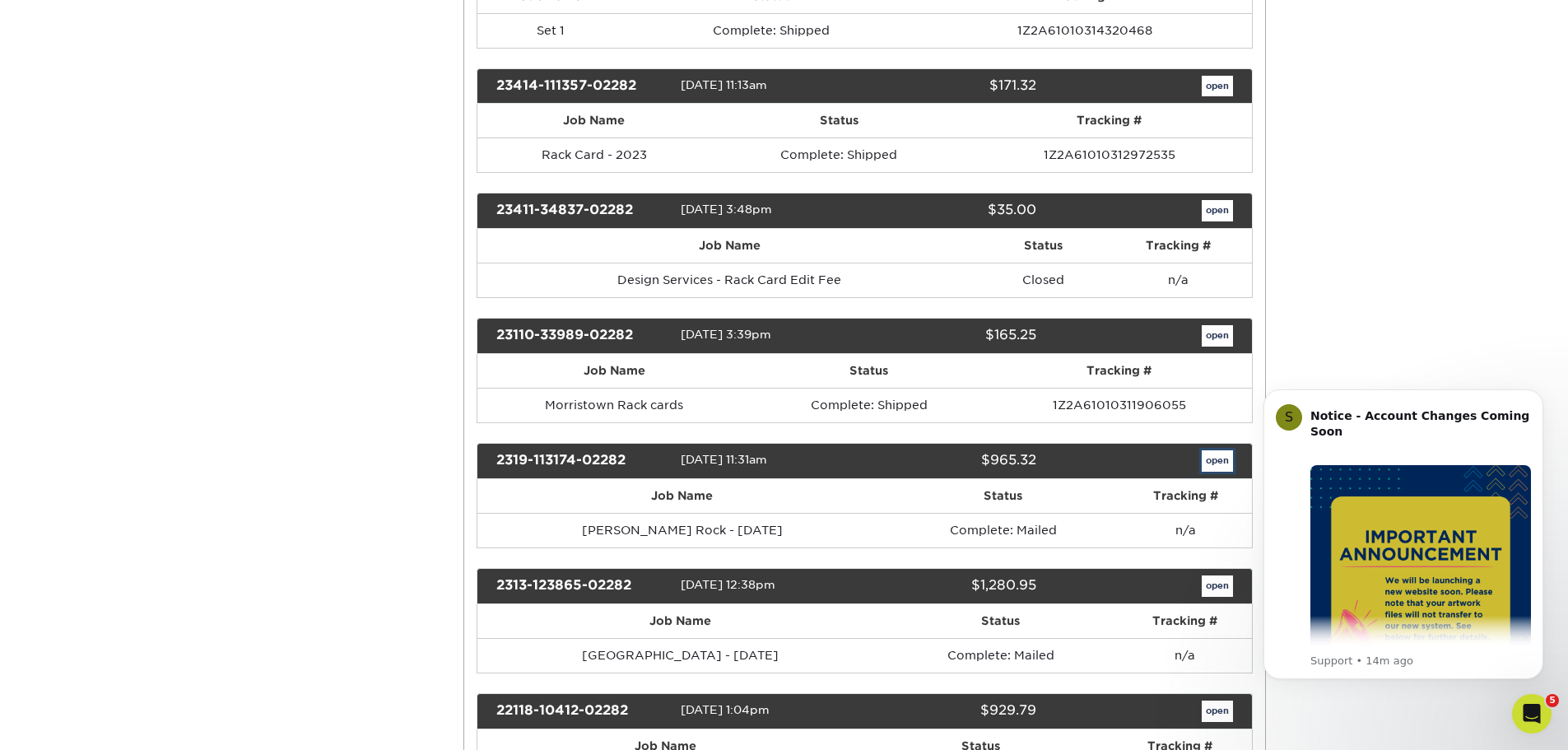
scroll to position [0, 0]
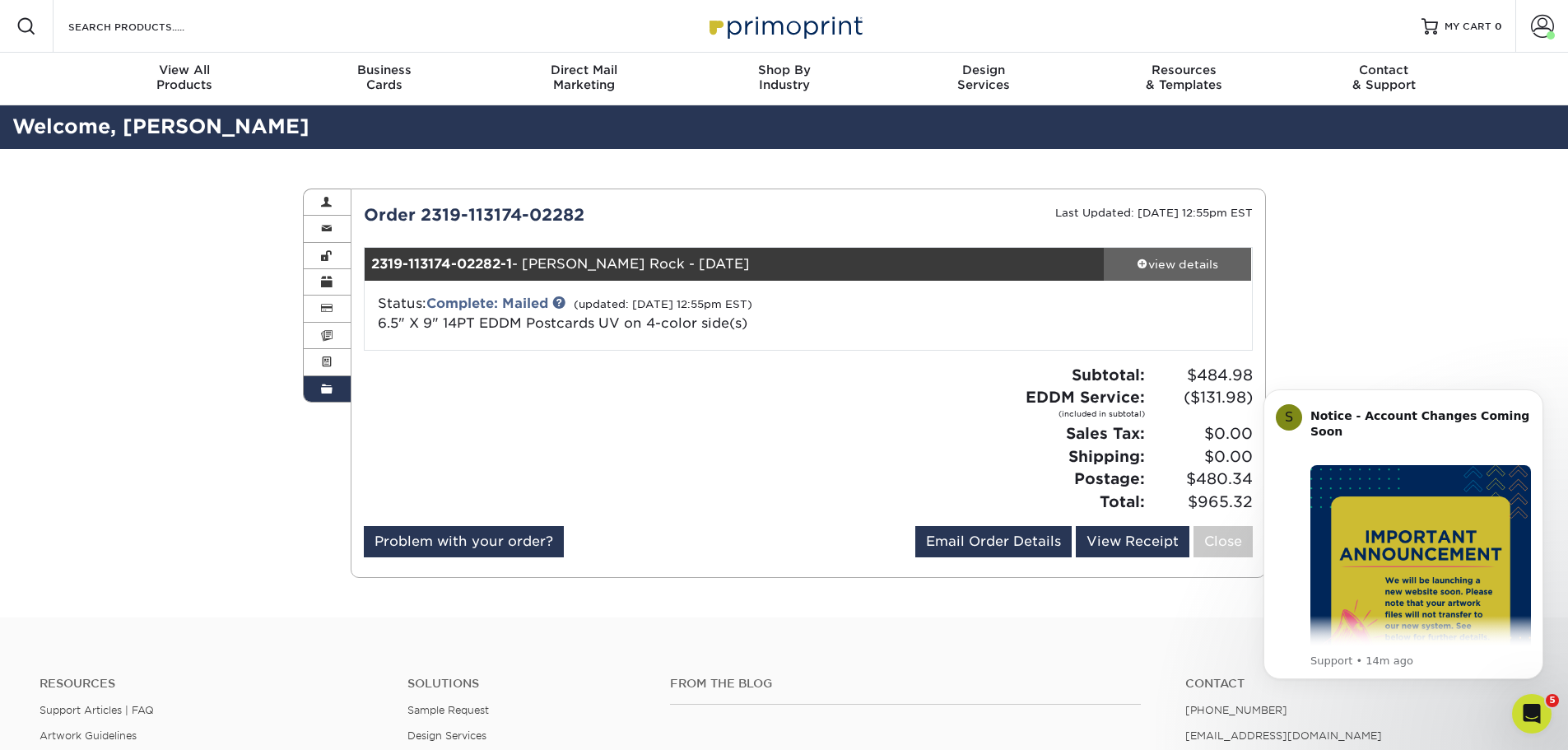
click at [1201, 263] on div "view details" at bounding box center [1177, 265] width 148 height 17
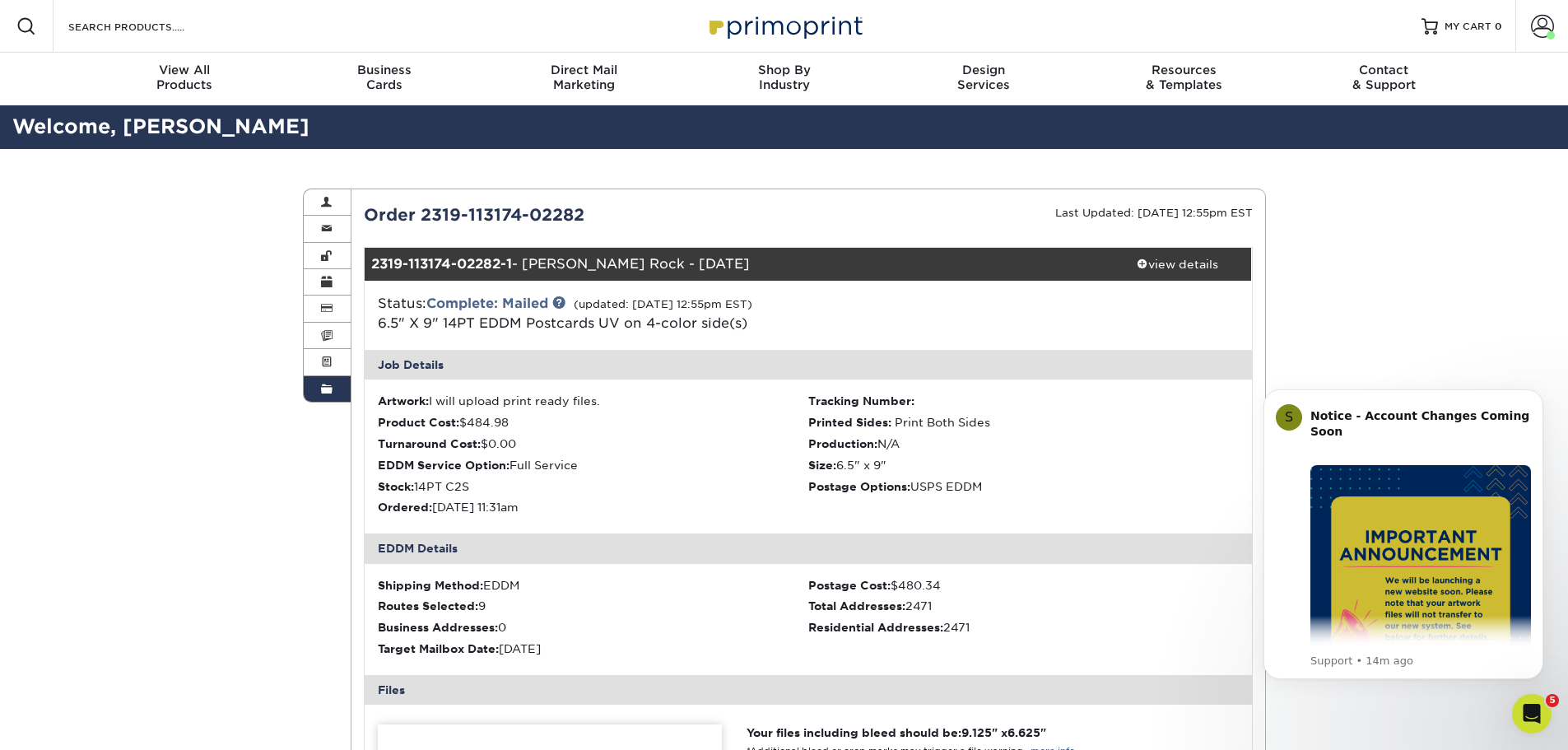
scroll to position [412, 0]
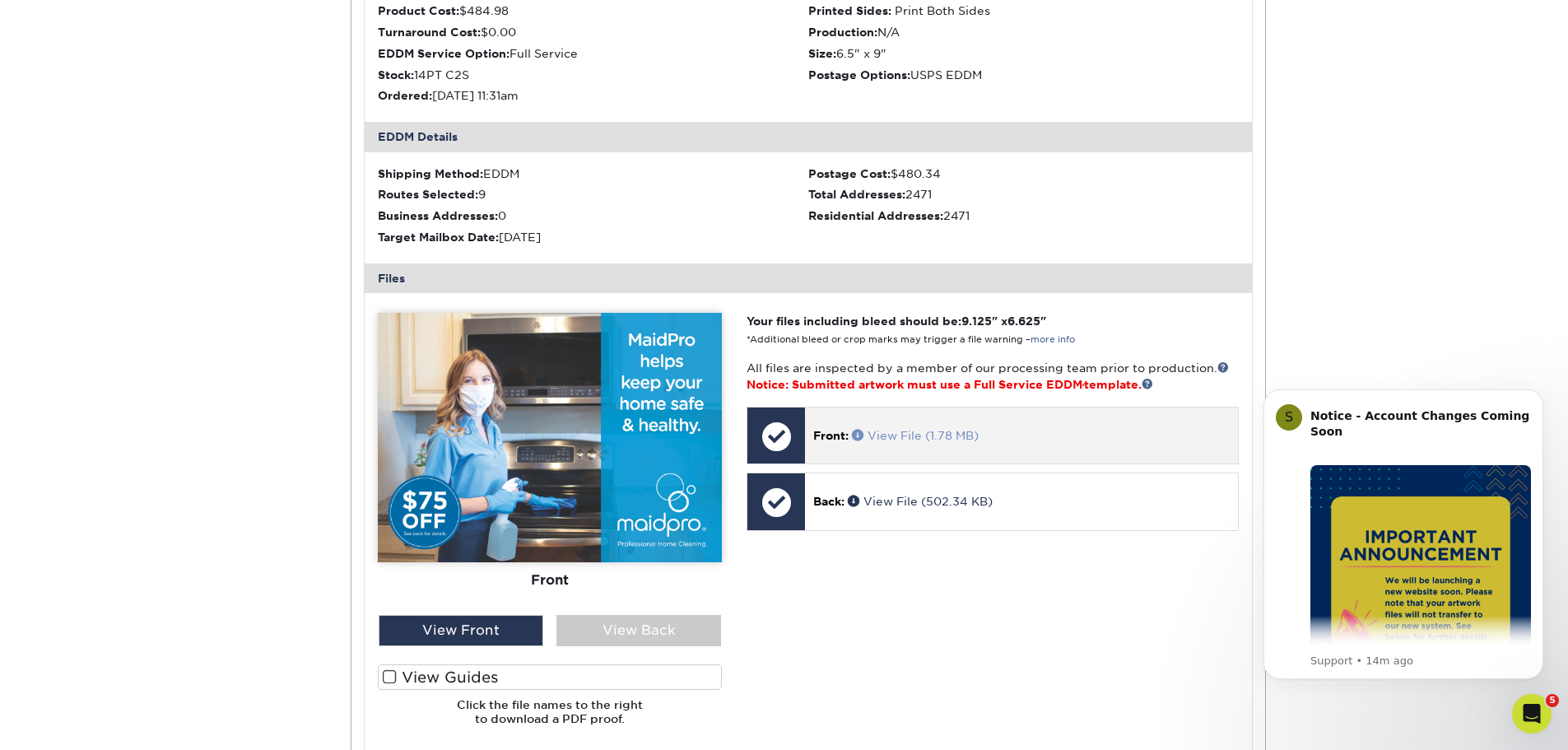
click at [897, 434] on link "View File (1.78 MB)" at bounding box center [915, 436] width 127 height 13
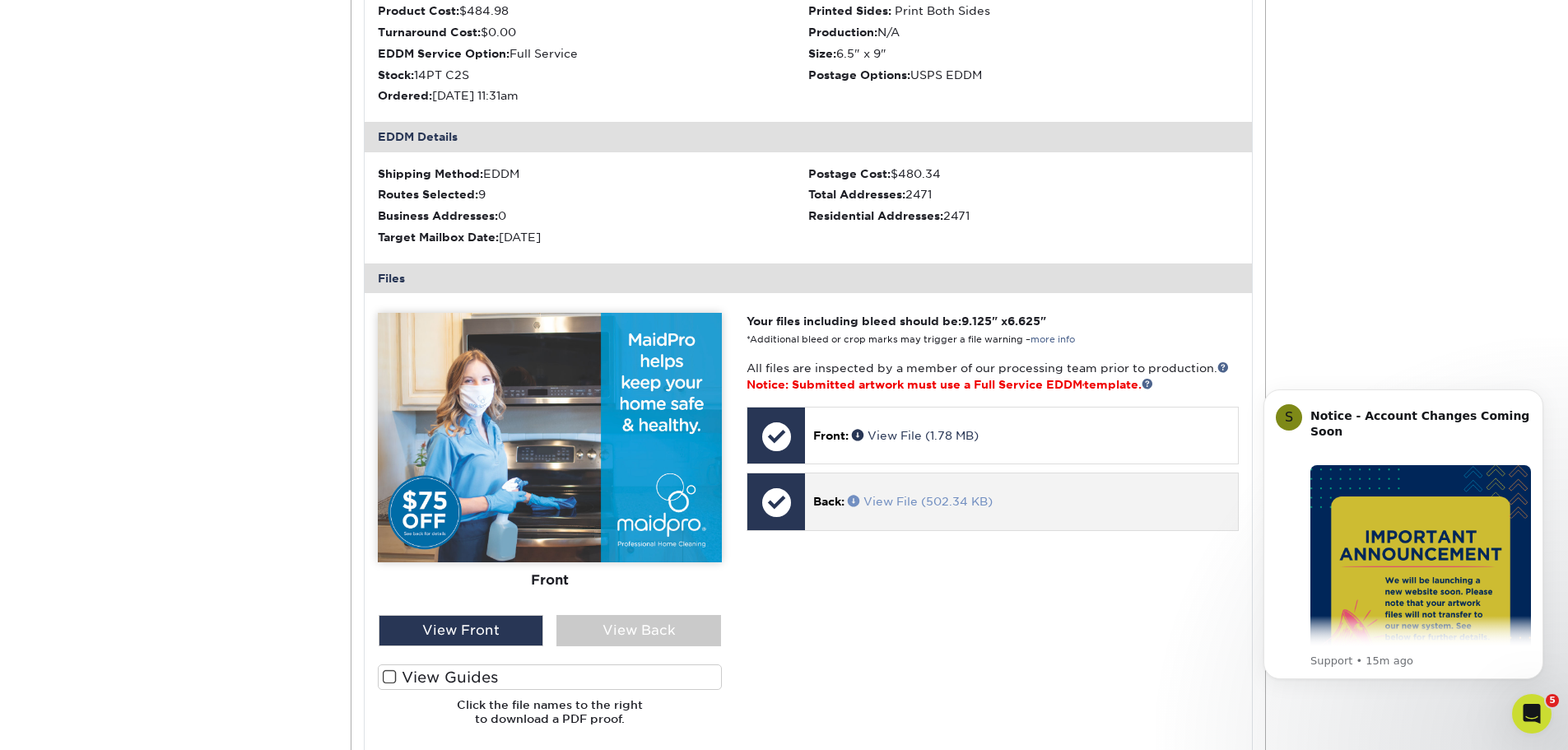
click at [915, 494] on link "View File (502.34 KB)" at bounding box center [921, 501] width 145 height 13
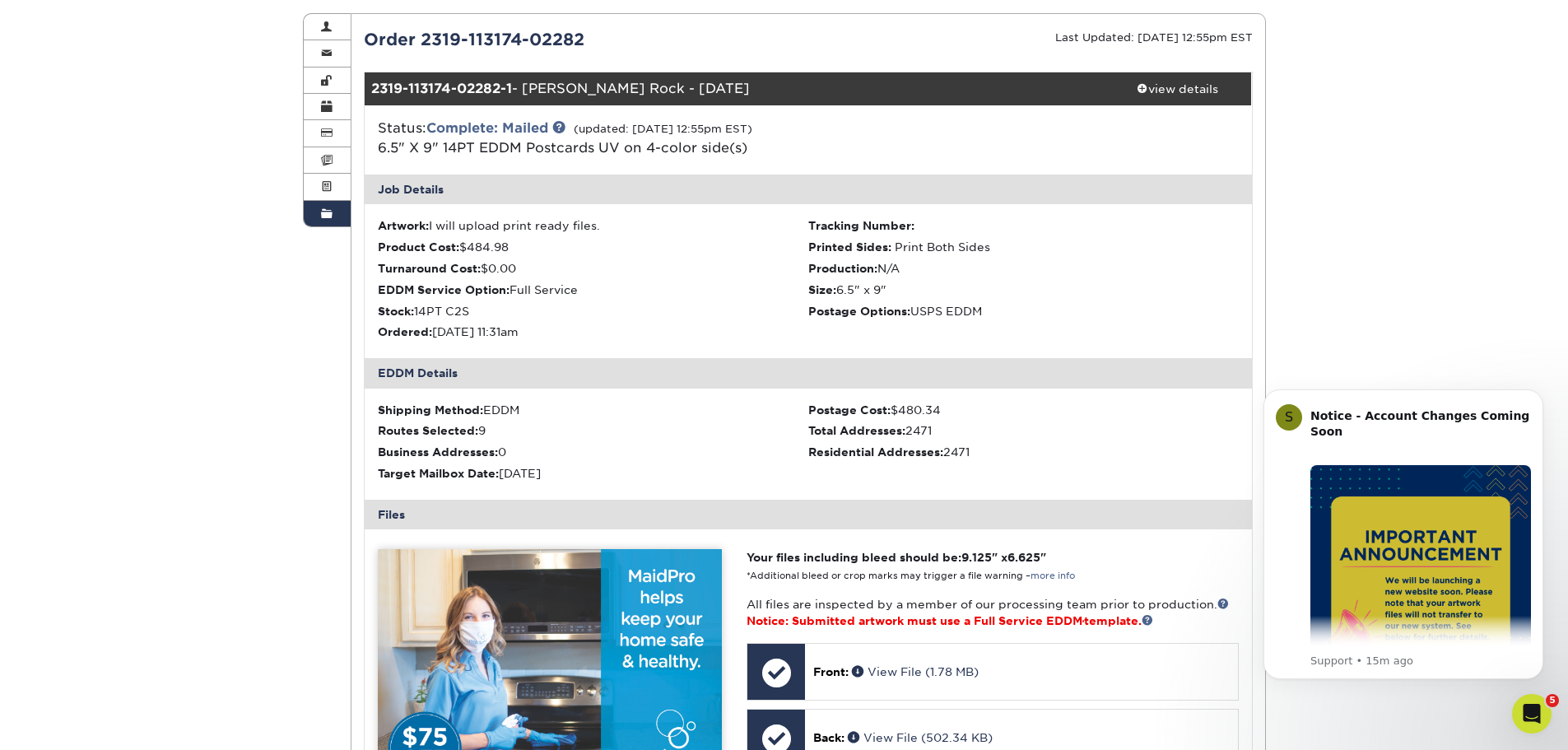
scroll to position [0, 0]
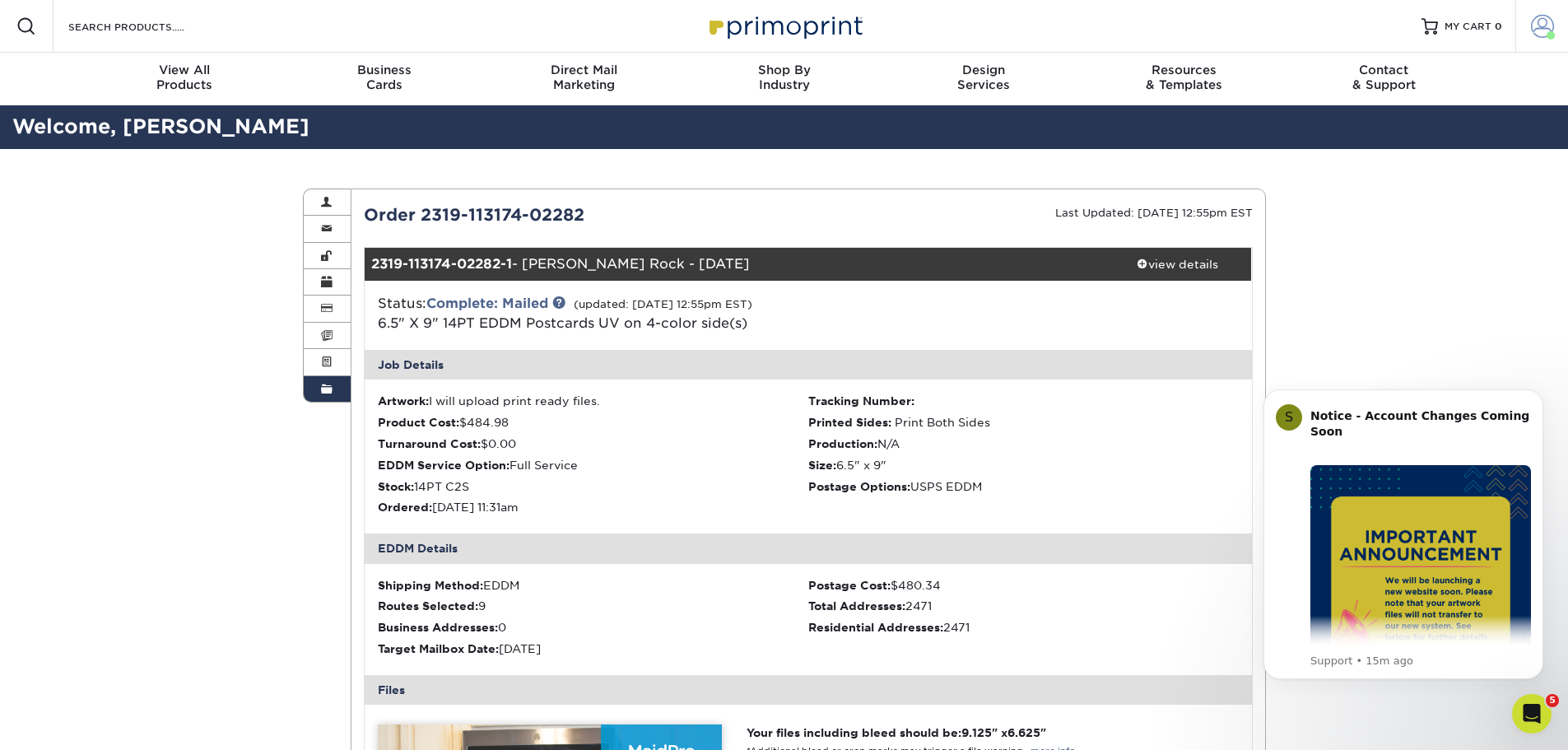
click at [1550, 22] on span at bounding box center [1542, 26] width 23 height 23
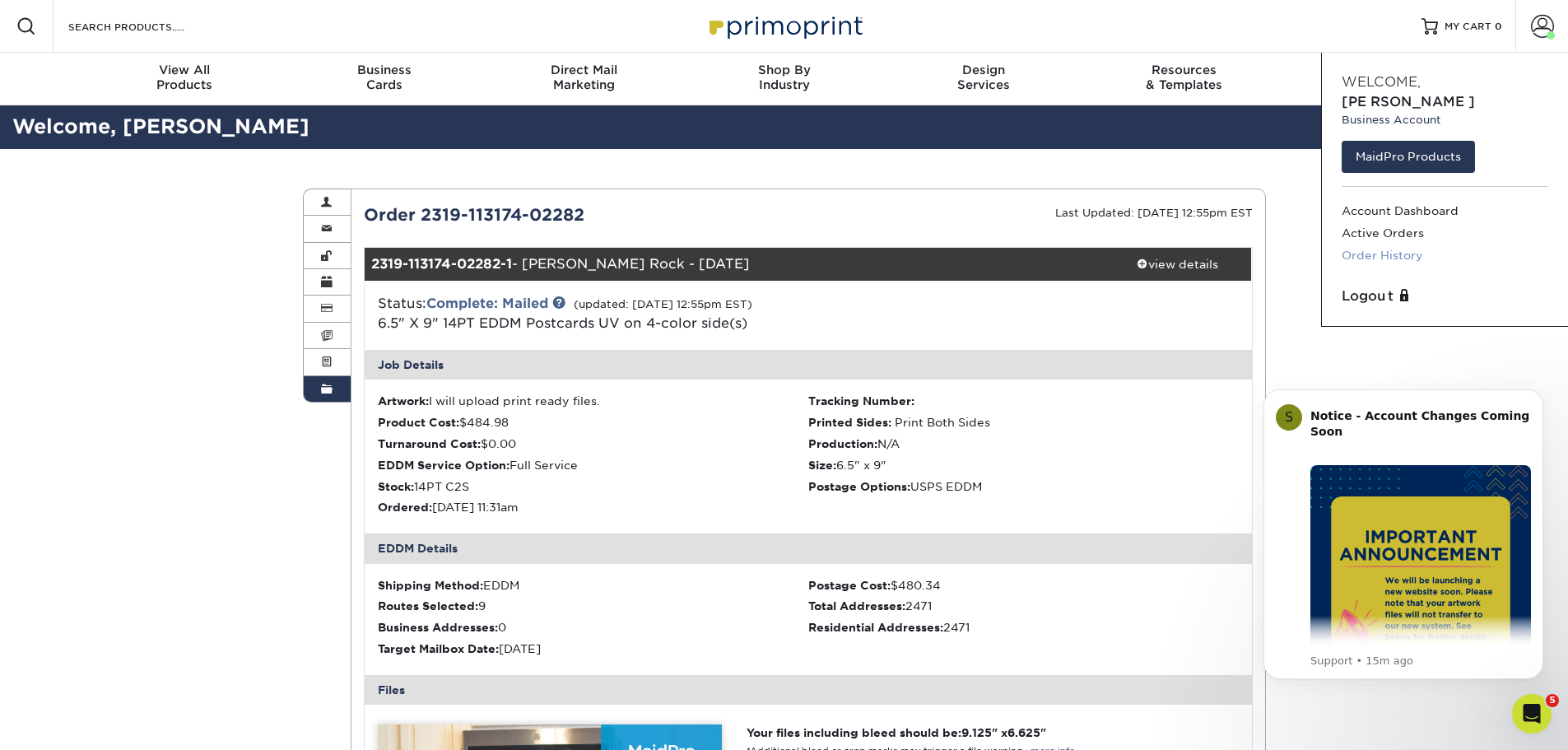
click at [1409, 244] on link "Order History" at bounding box center [1445, 256] width 207 height 22
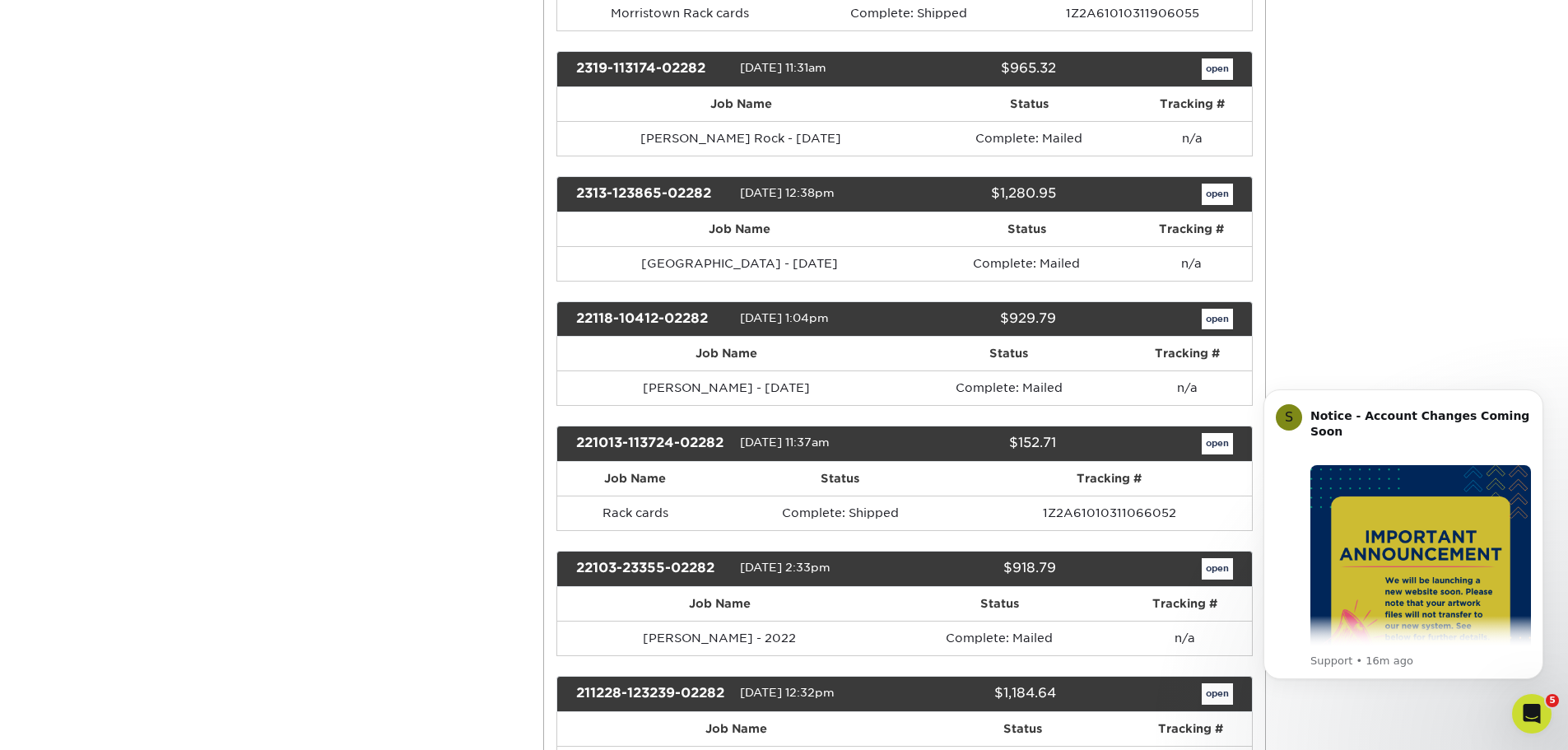
scroll to position [988, 0]
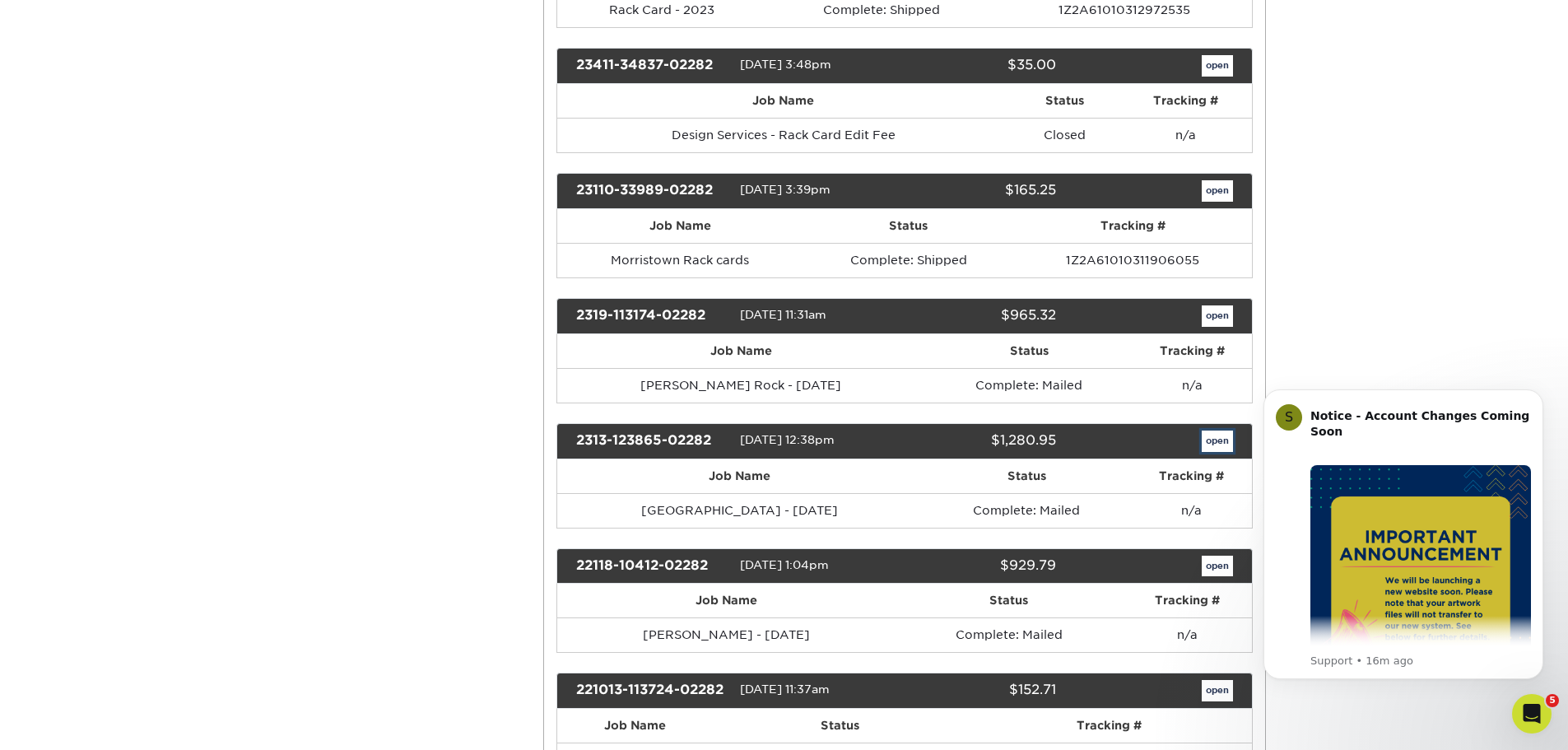
click at [1224, 444] on link "open" at bounding box center [1218, 440] width 31 height 21
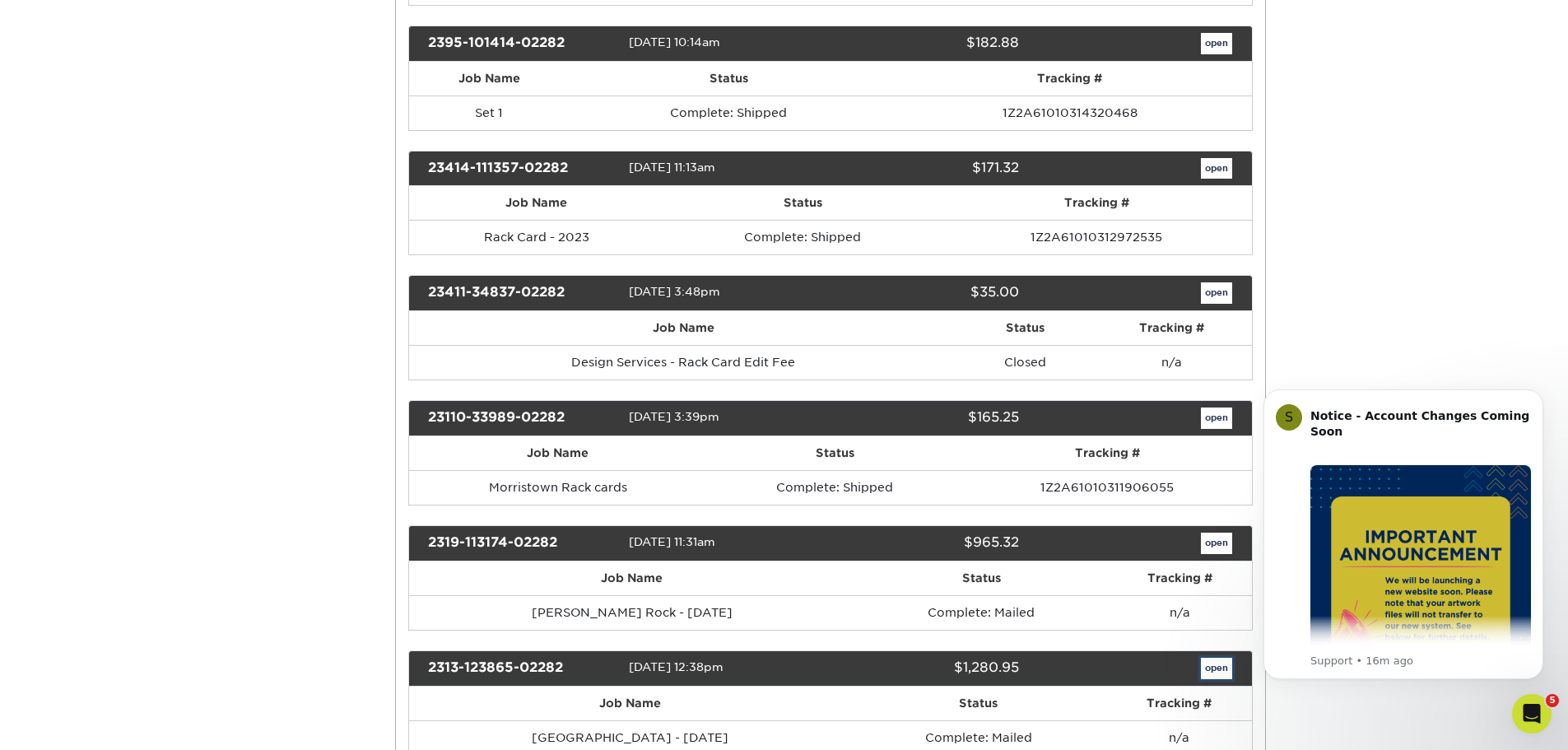
scroll to position [0, 0]
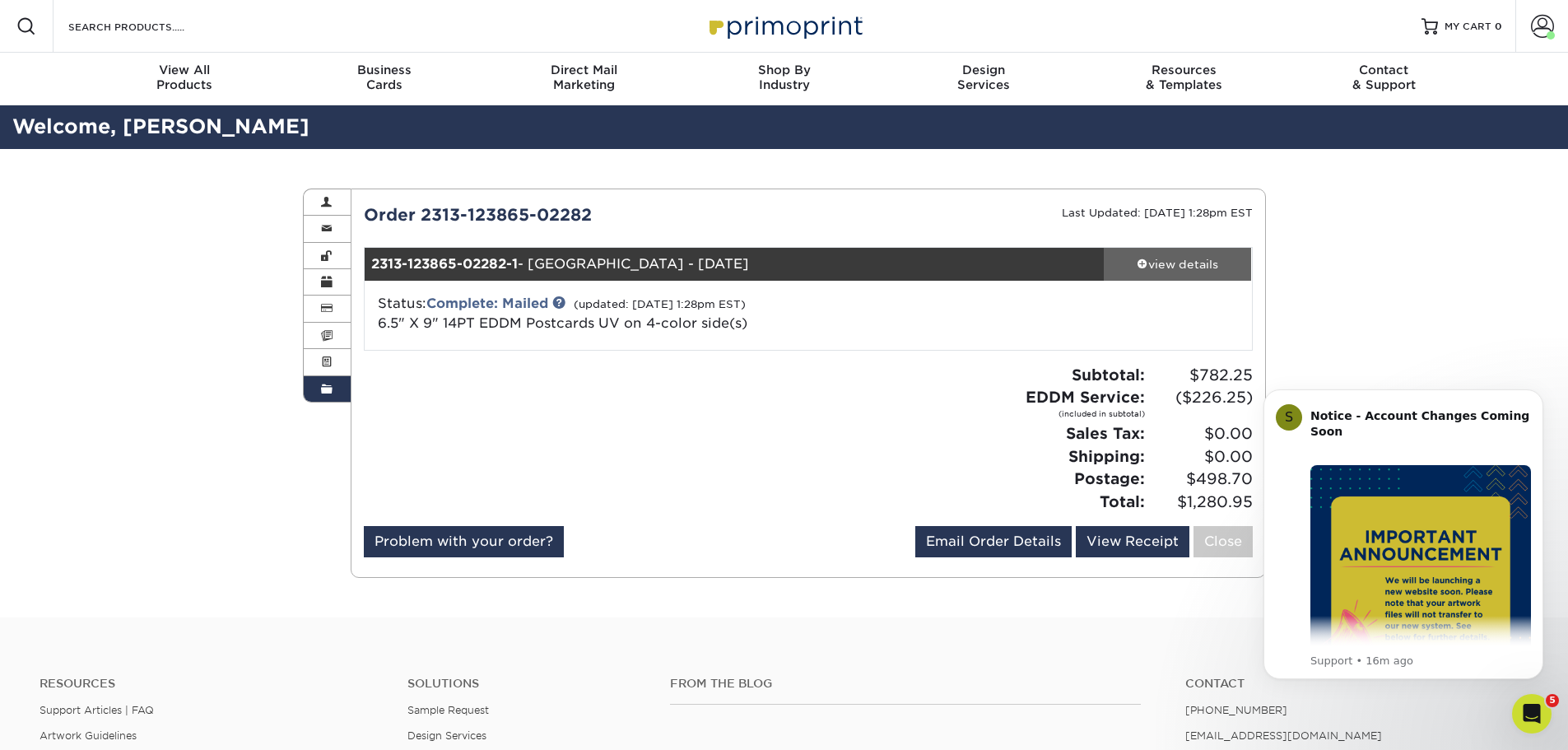
click at [1182, 263] on div "view details" at bounding box center [1177, 265] width 148 height 17
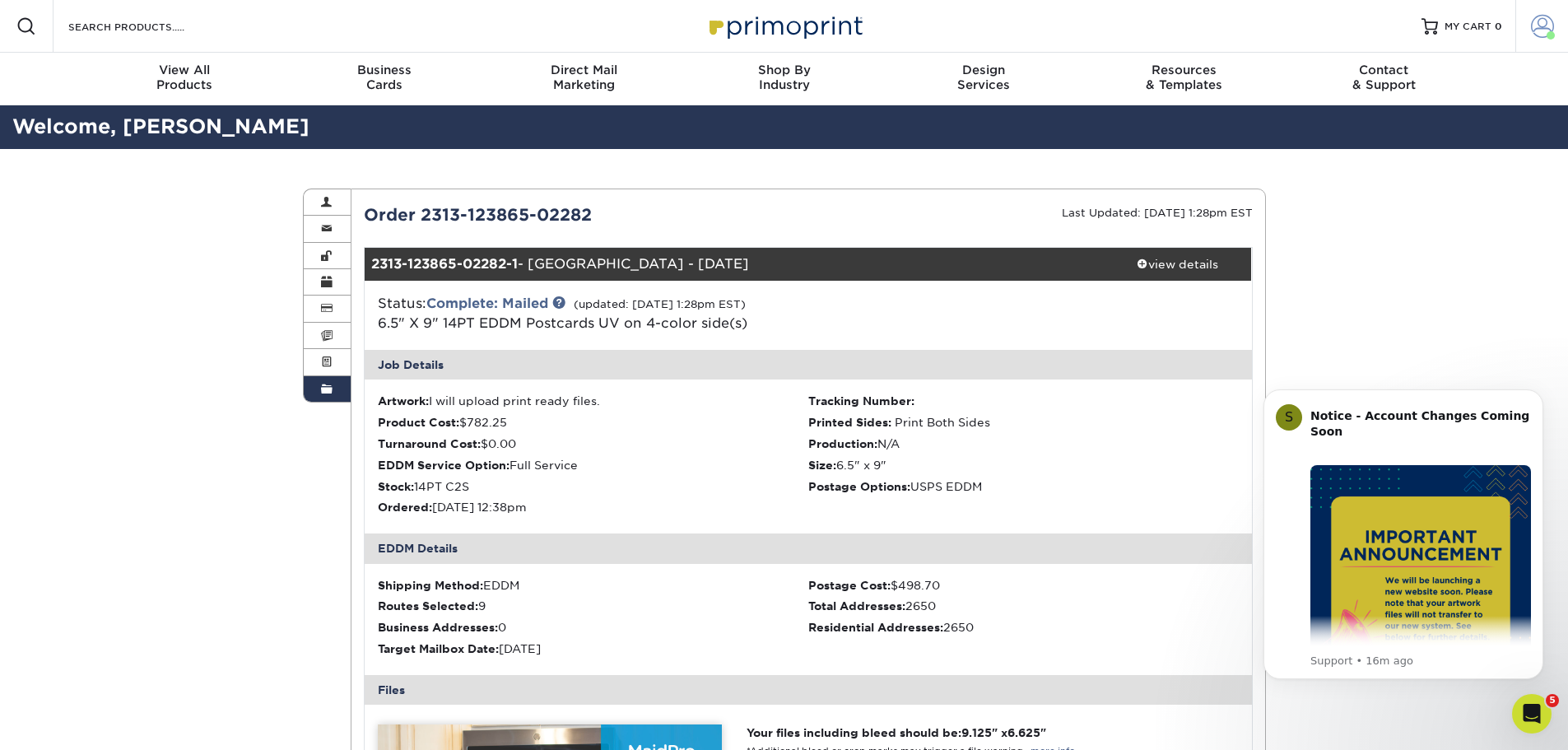
click at [1539, 22] on span at bounding box center [1542, 26] width 23 height 23
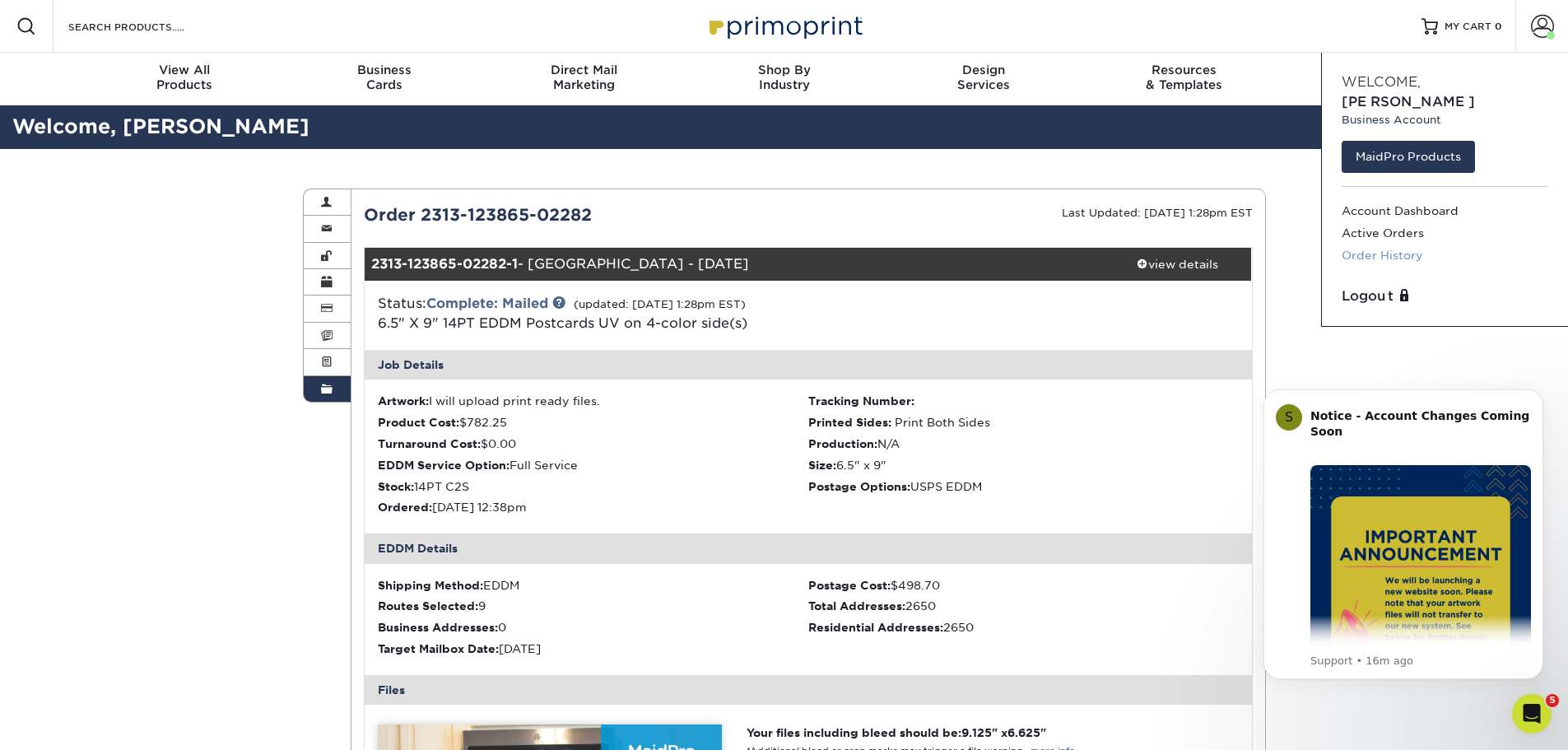
click at [1410, 244] on link "Order History" at bounding box center [1445, 256] width 207 height 22
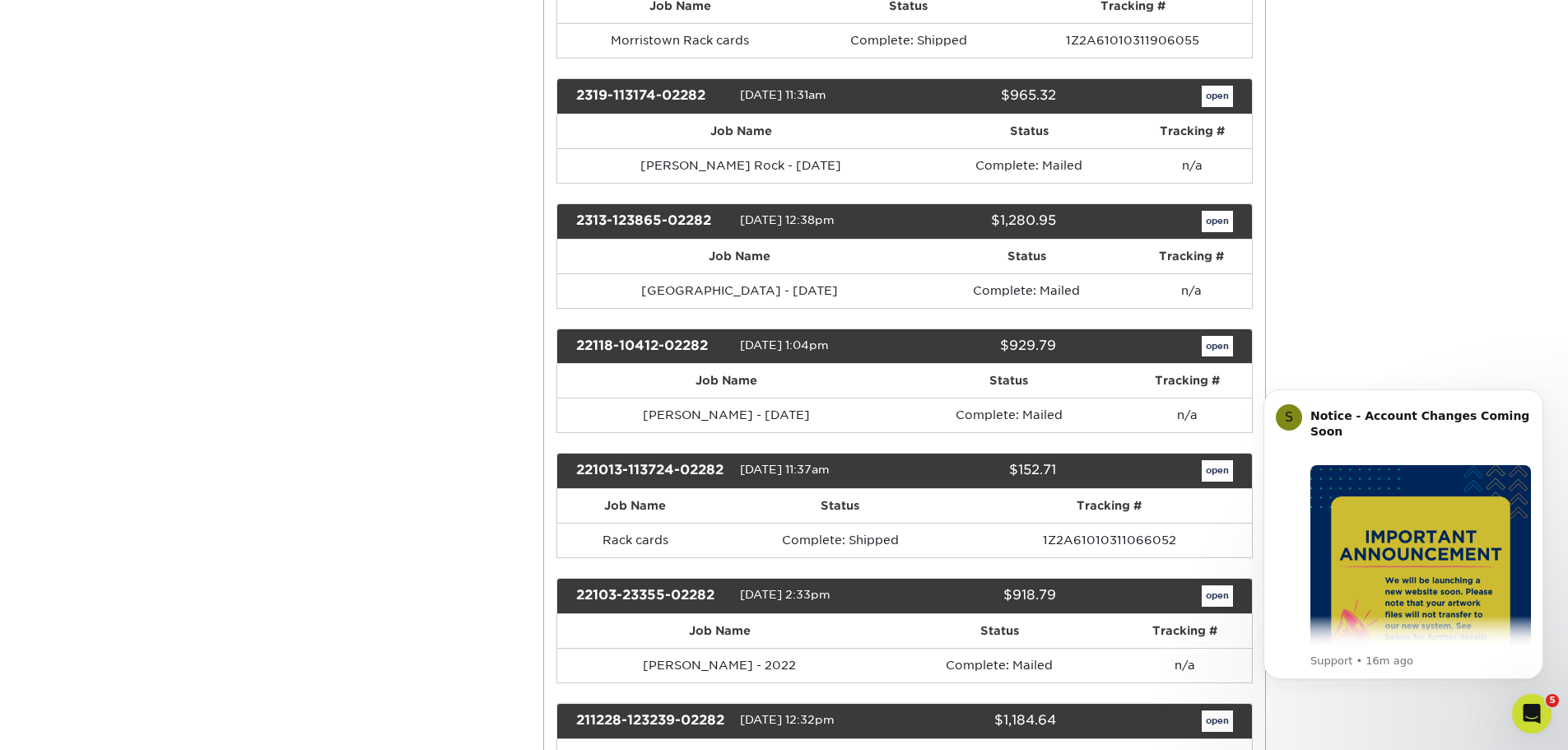
scroll to position [1317, 0]
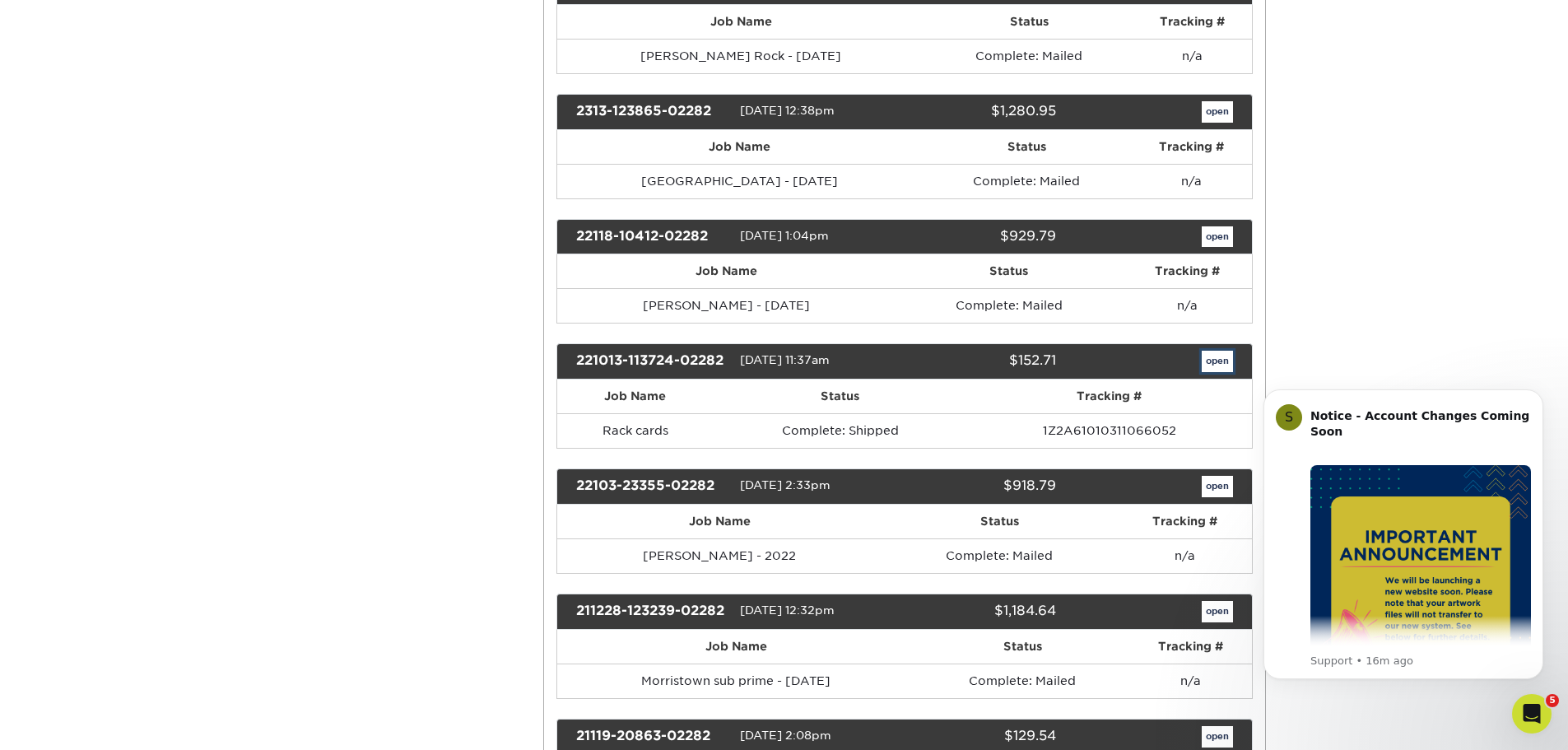
click at [1214, 358] on link "open" at bounding box center [1218, 361] width 31 height 21
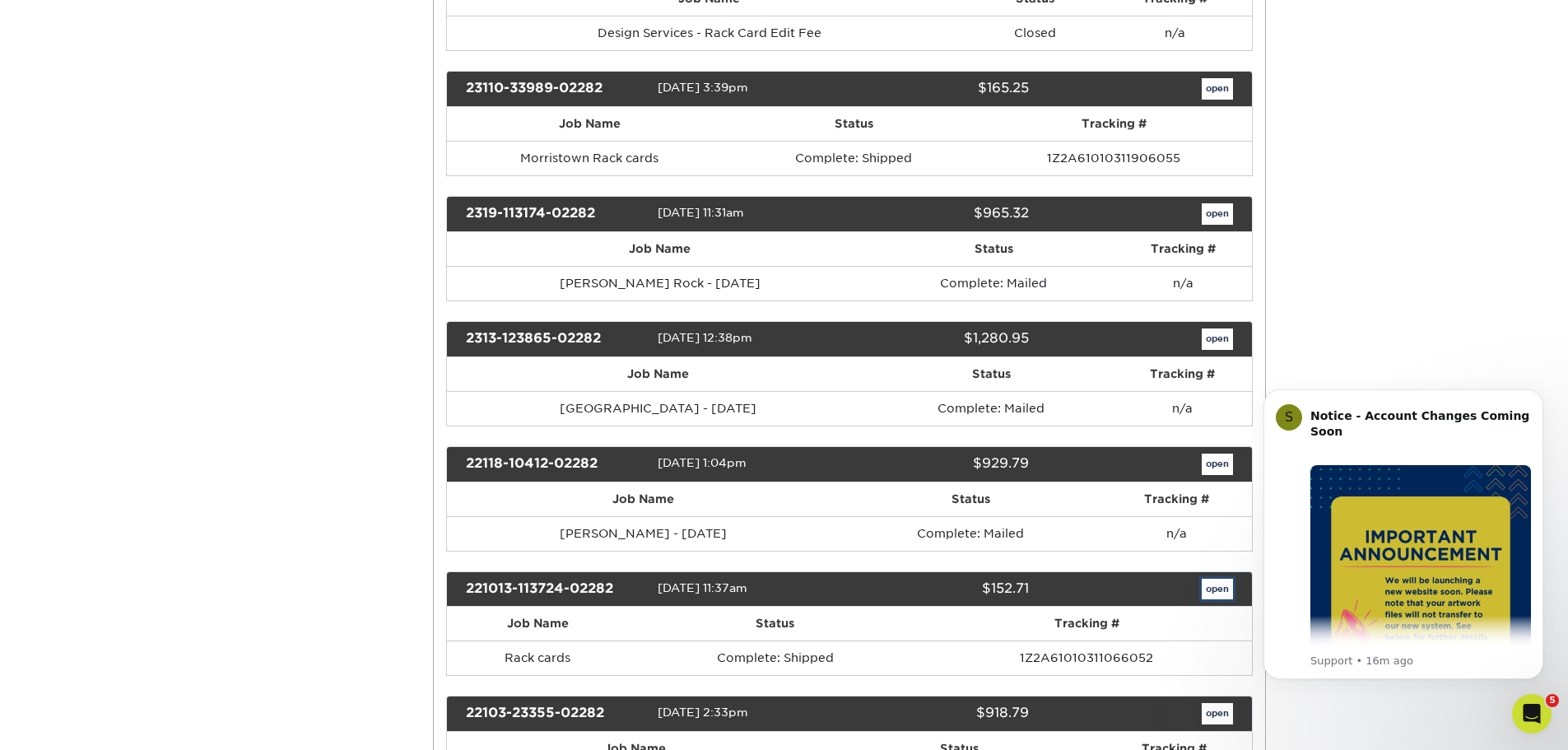
scroll to position [0, 0]
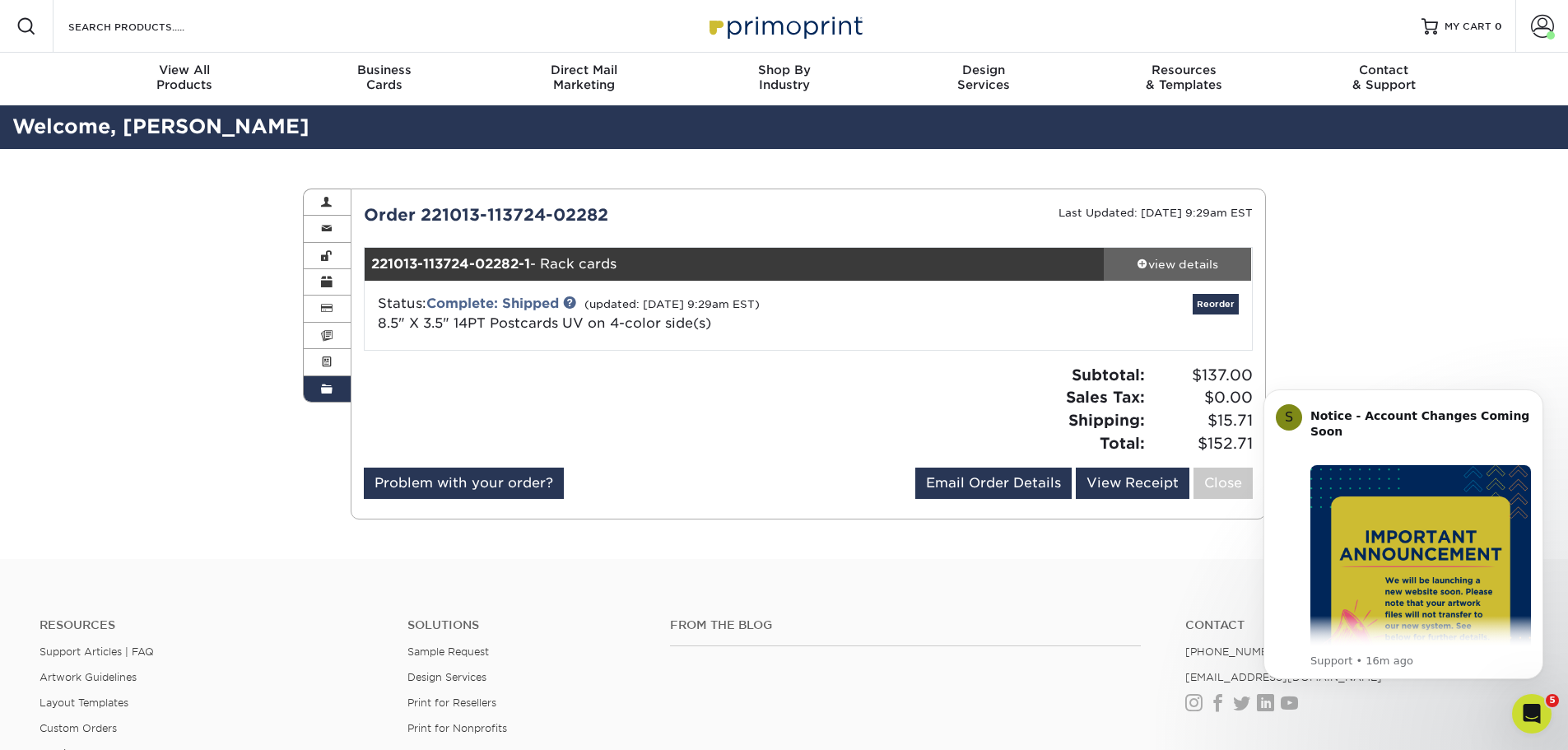
click at [1199, 260] on div "view details" at bounding box center [1177, 265] width 148 height 17
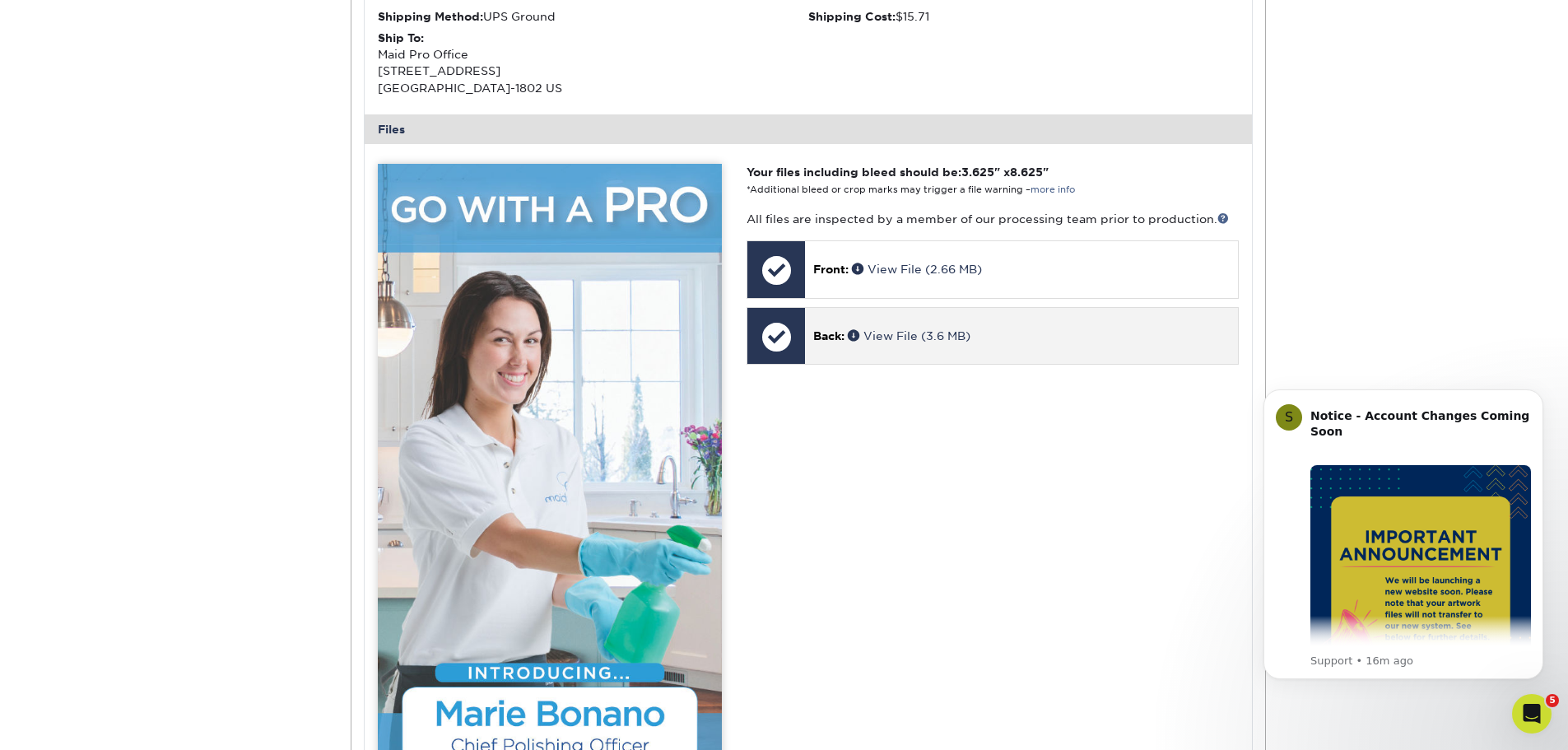
scroll to position [412, 0]
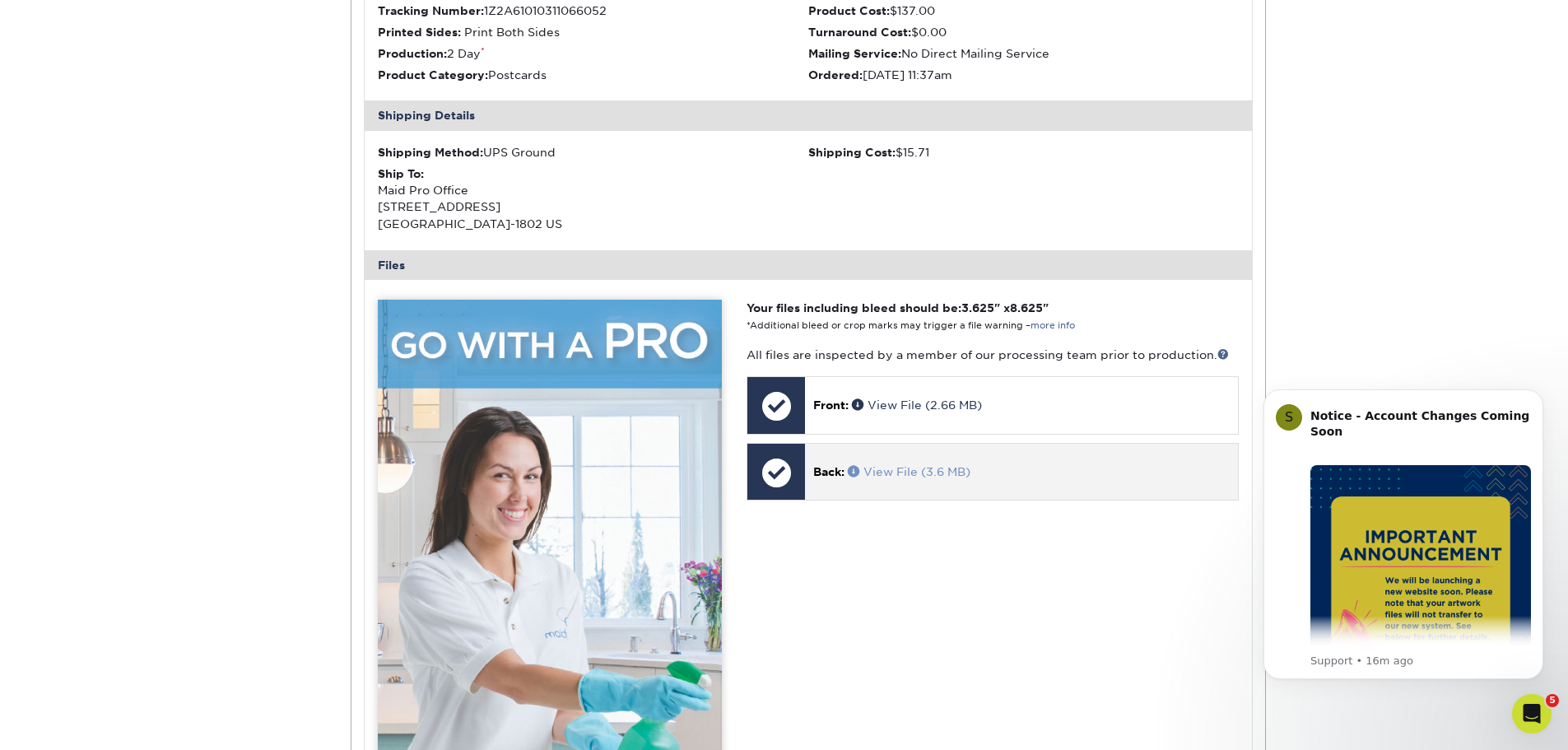
click at [933, 470] on link "View File (3.6 MB)" at bounding box center [909, 472] width 122 height 13
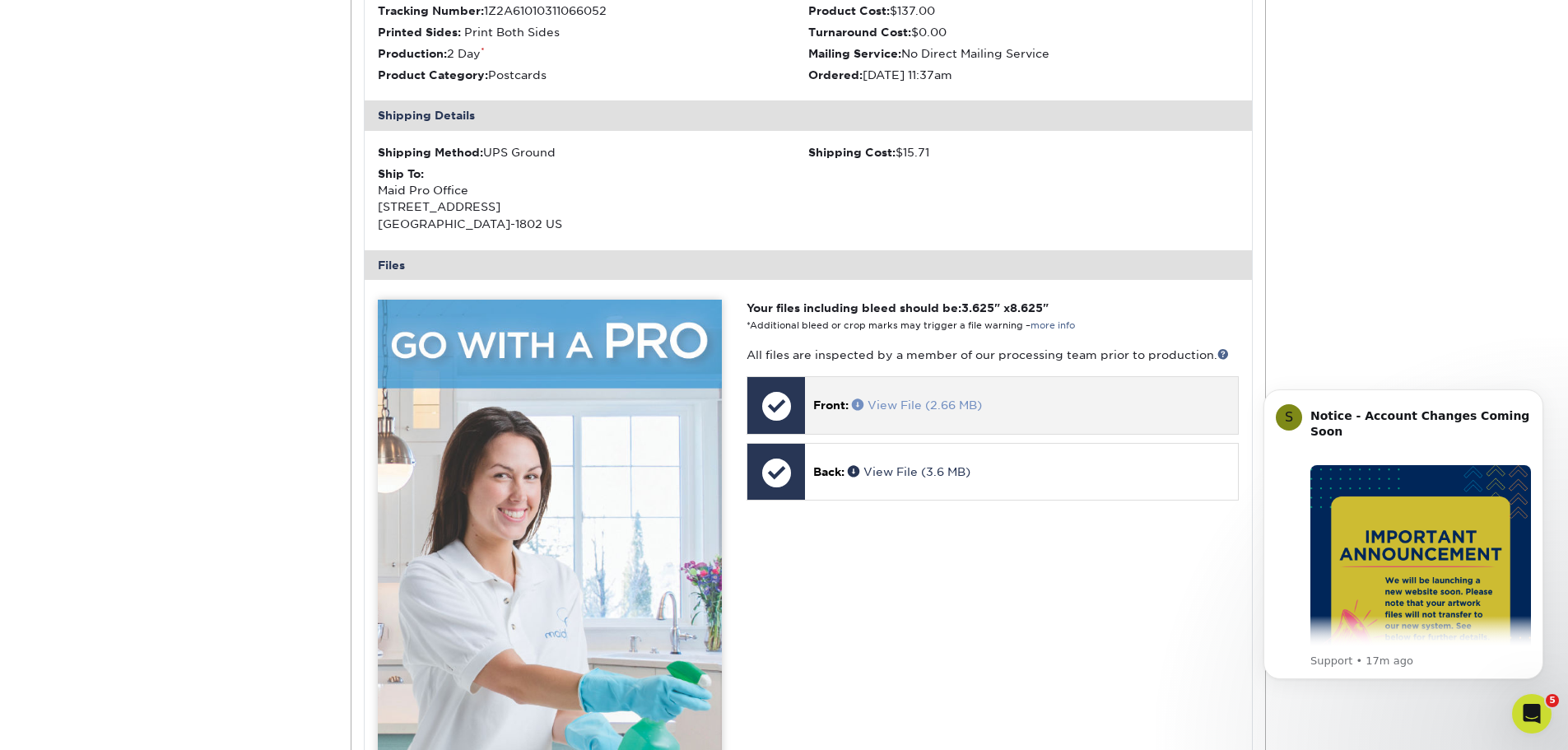
click at [899, 402] on link "View File (2.66 MB)" at bounding box center [917, 405] width 131 height 13
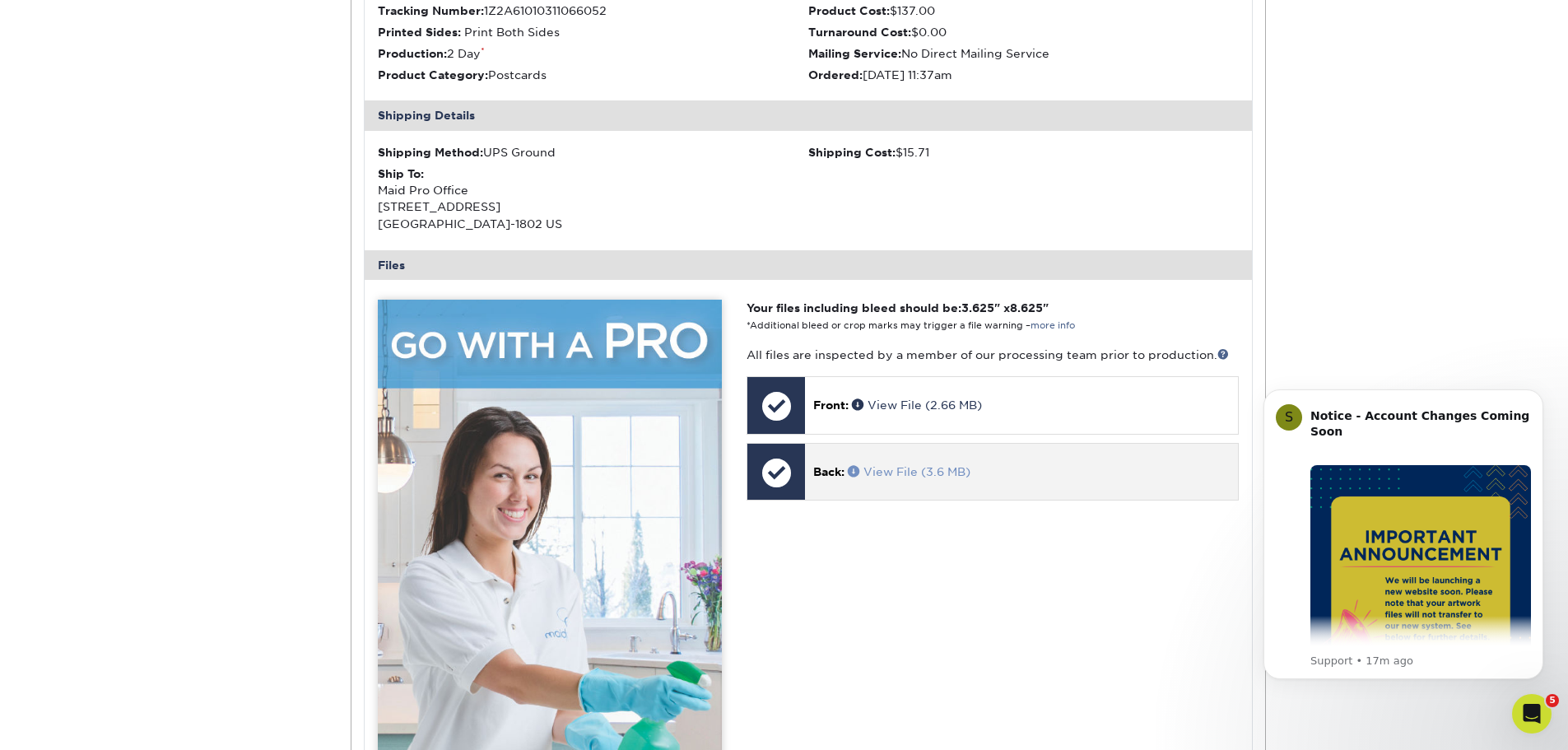
click at [936, 470] on link "View File (3.6 MB)" at bounding box center [909, 472] width 122 height 13
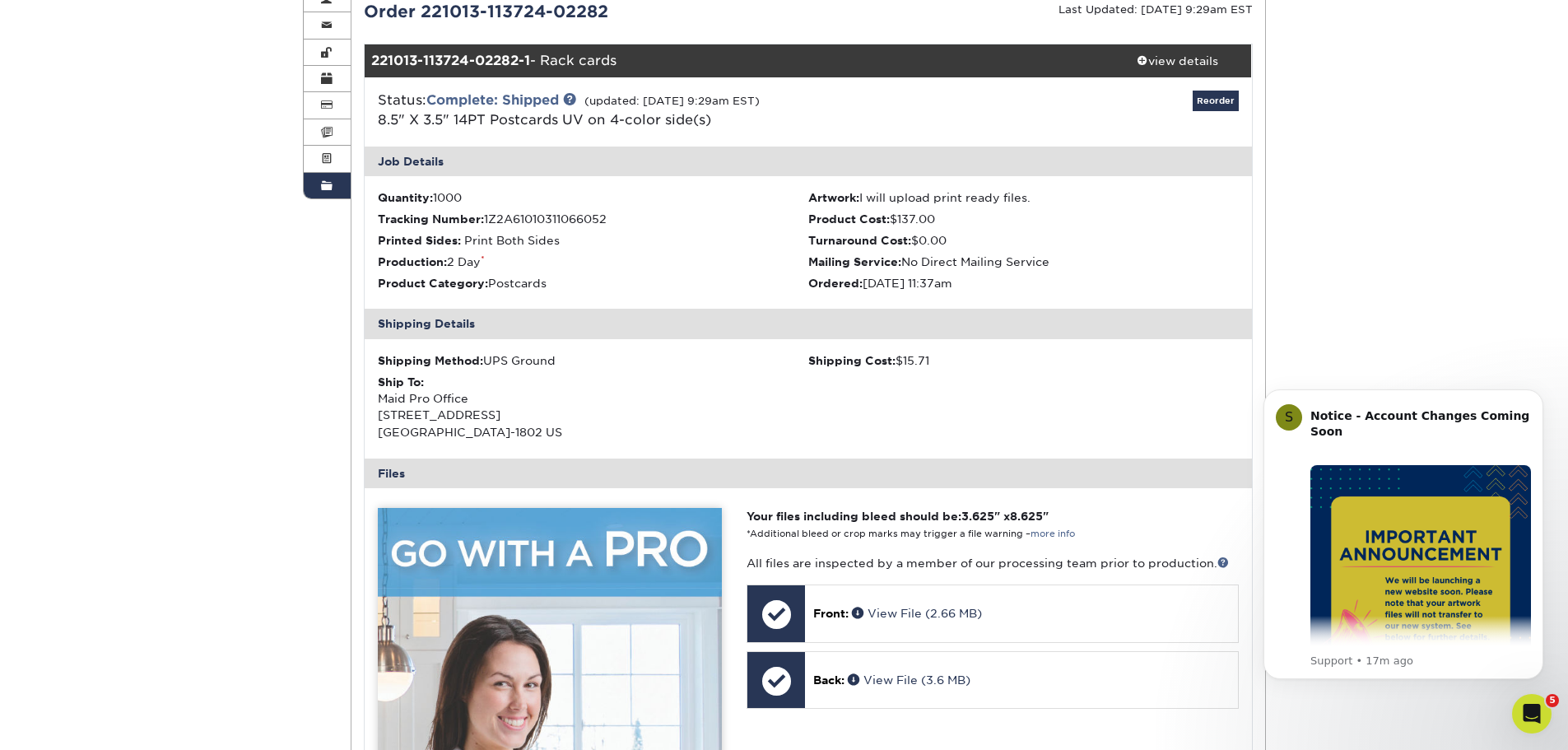
scroll to position [0, 0]
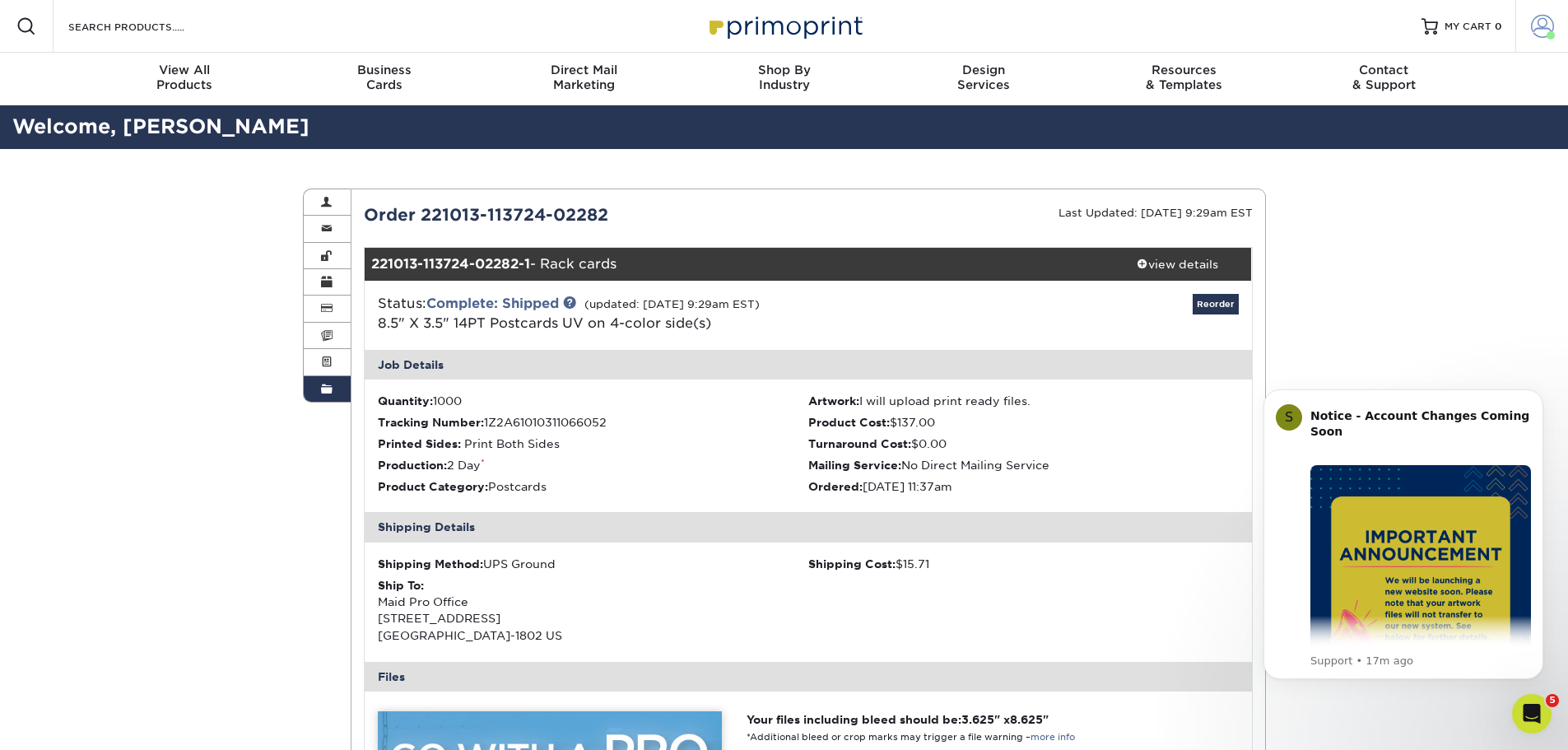
click at [1538, 28] on span at bounding box center [1542, 26] width 23 height 23
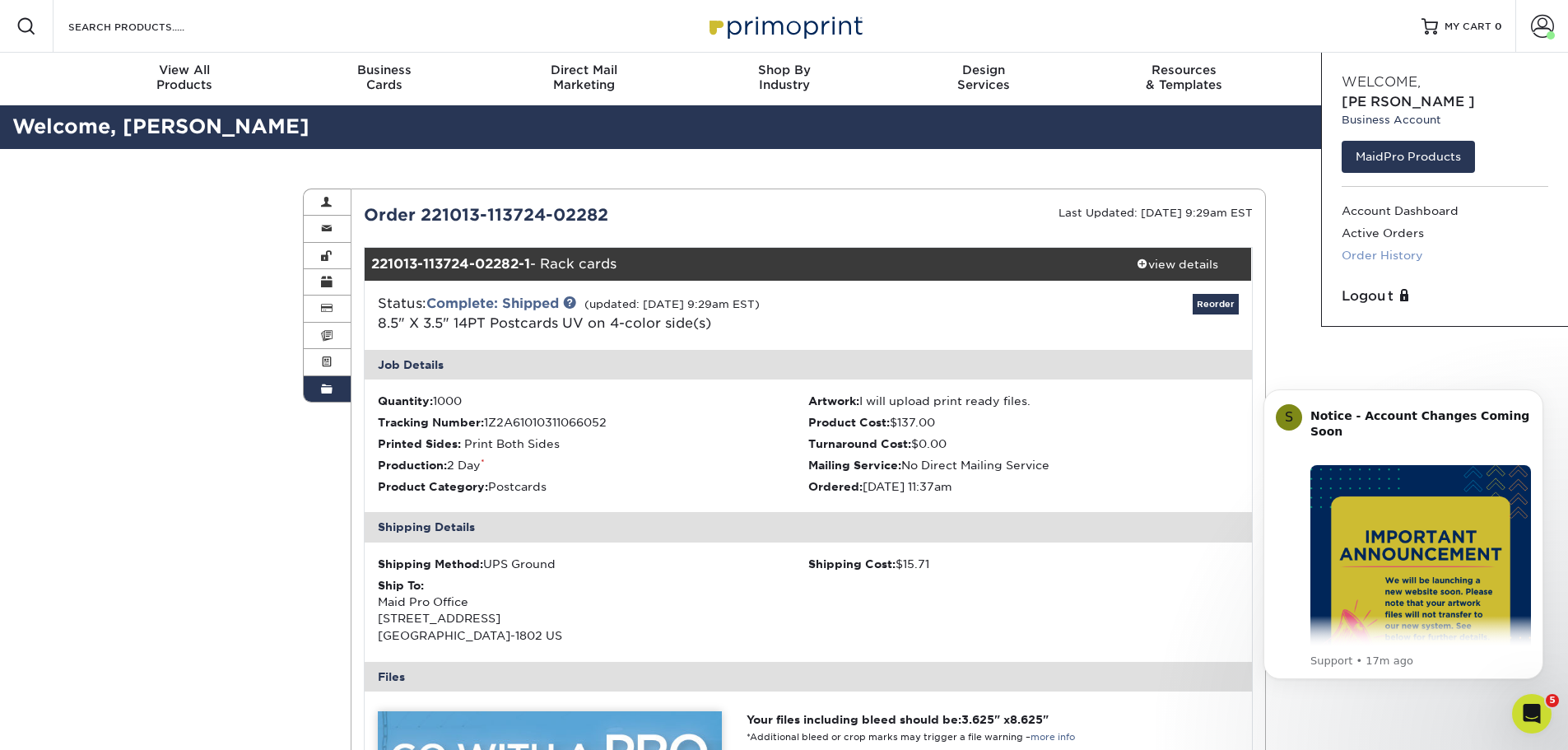
click at [1402, 244] on link "Order History" at bounding box center [1445, 256] width 207 height 22
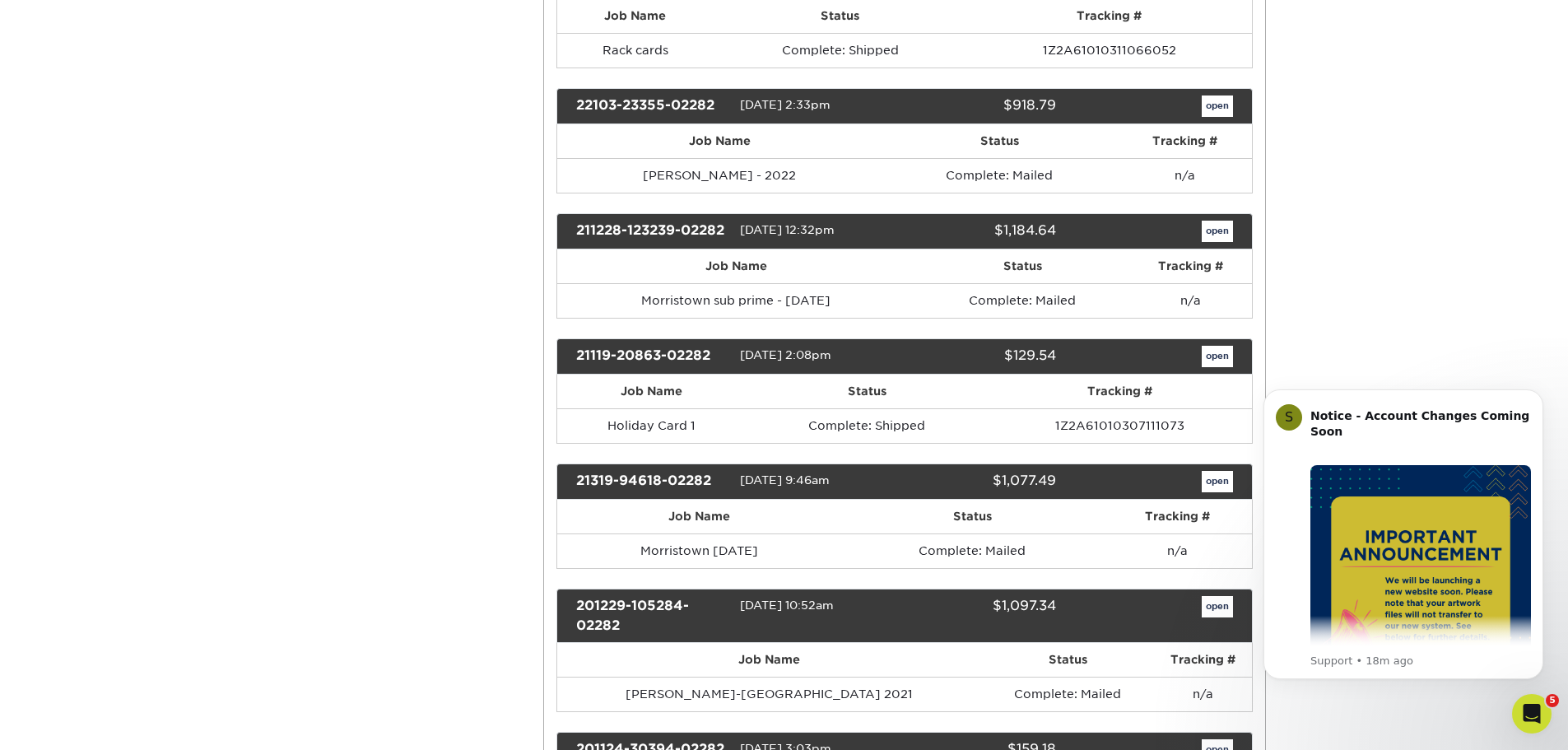
scroll to position [1729, 0]
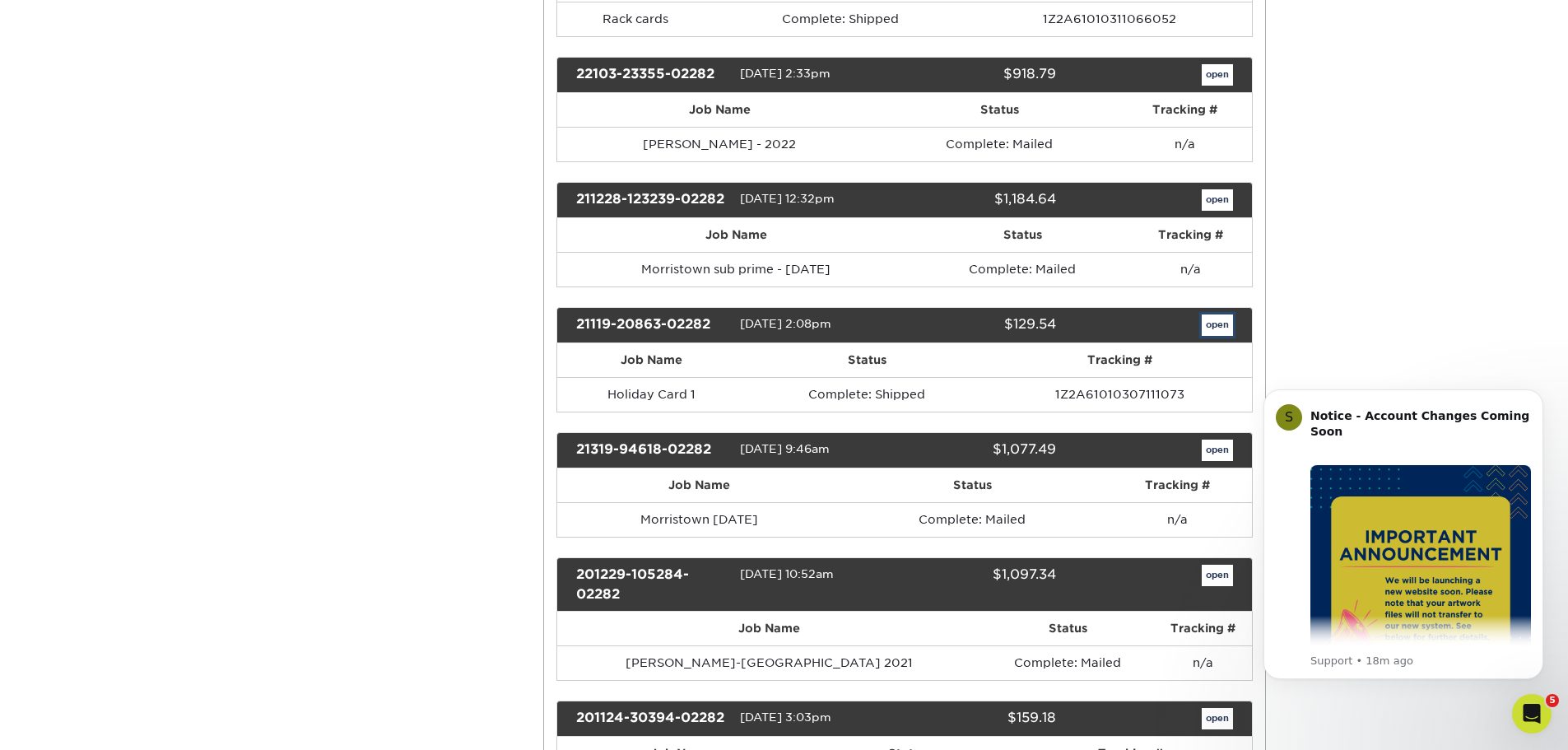
click at [1222, 323] on link "open" at bounding box center [1218, 324] width 31 height 21
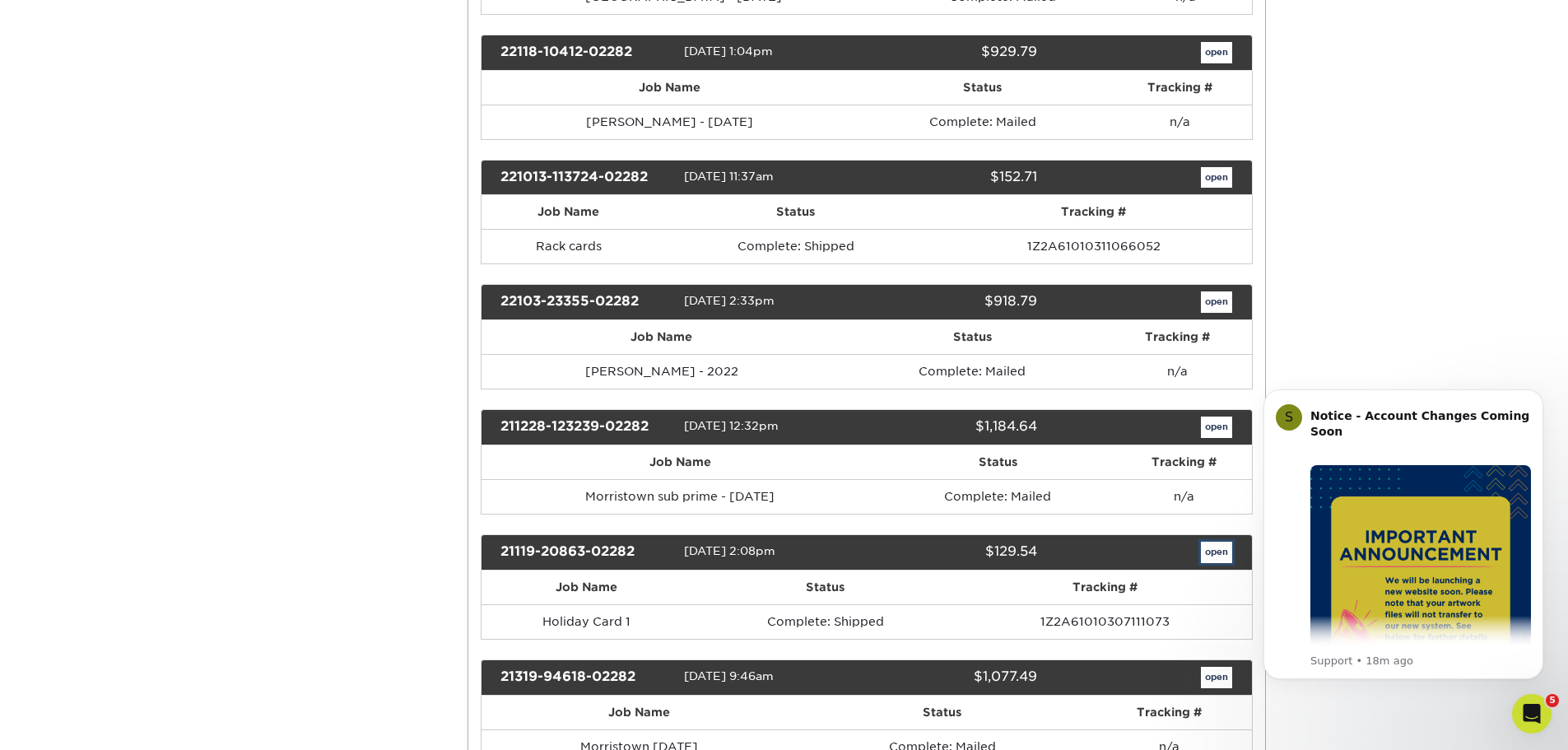
scroll to position [0, 0]
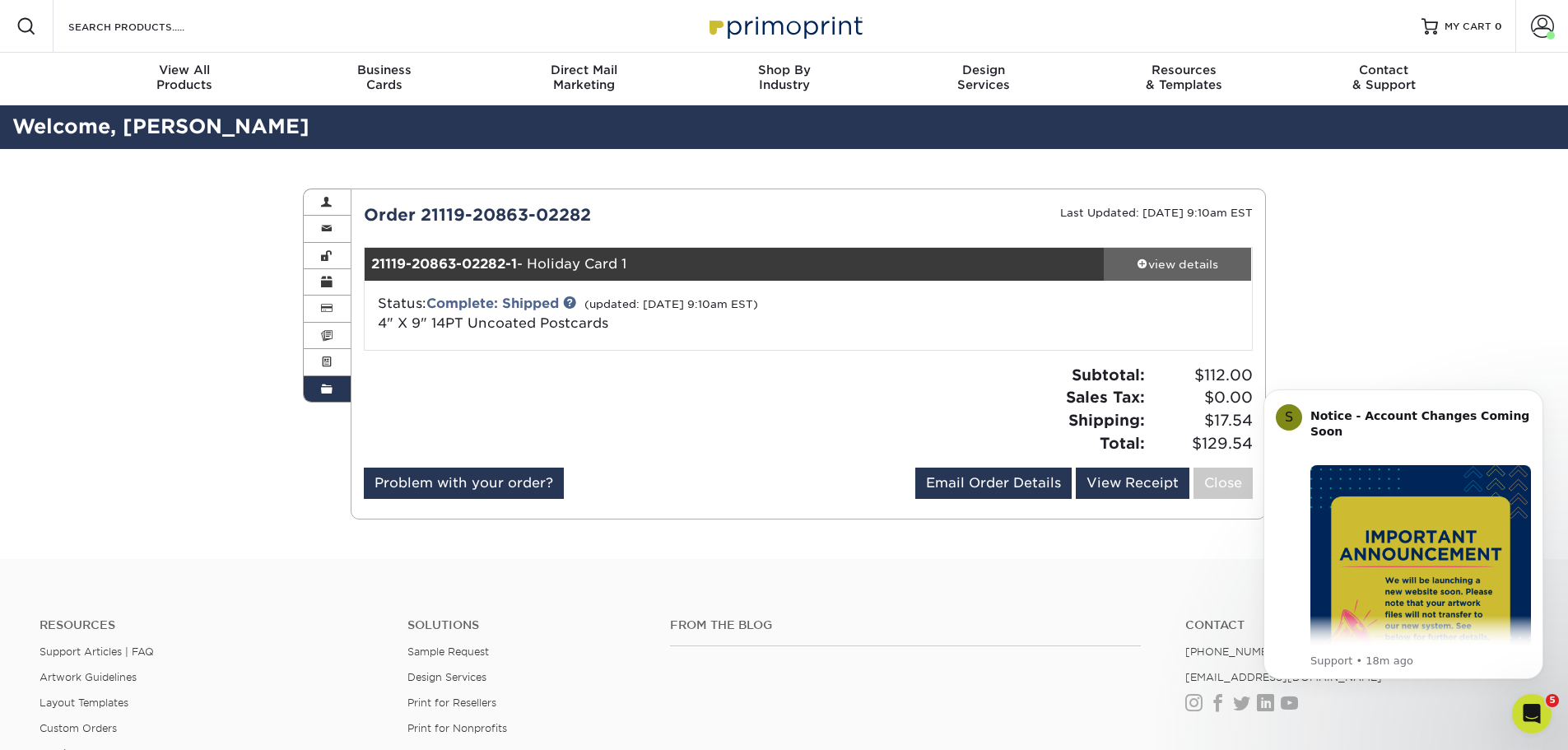
click at [1198, 256] on div "view details" at bounding box center [1177, 265] width 148 height 17
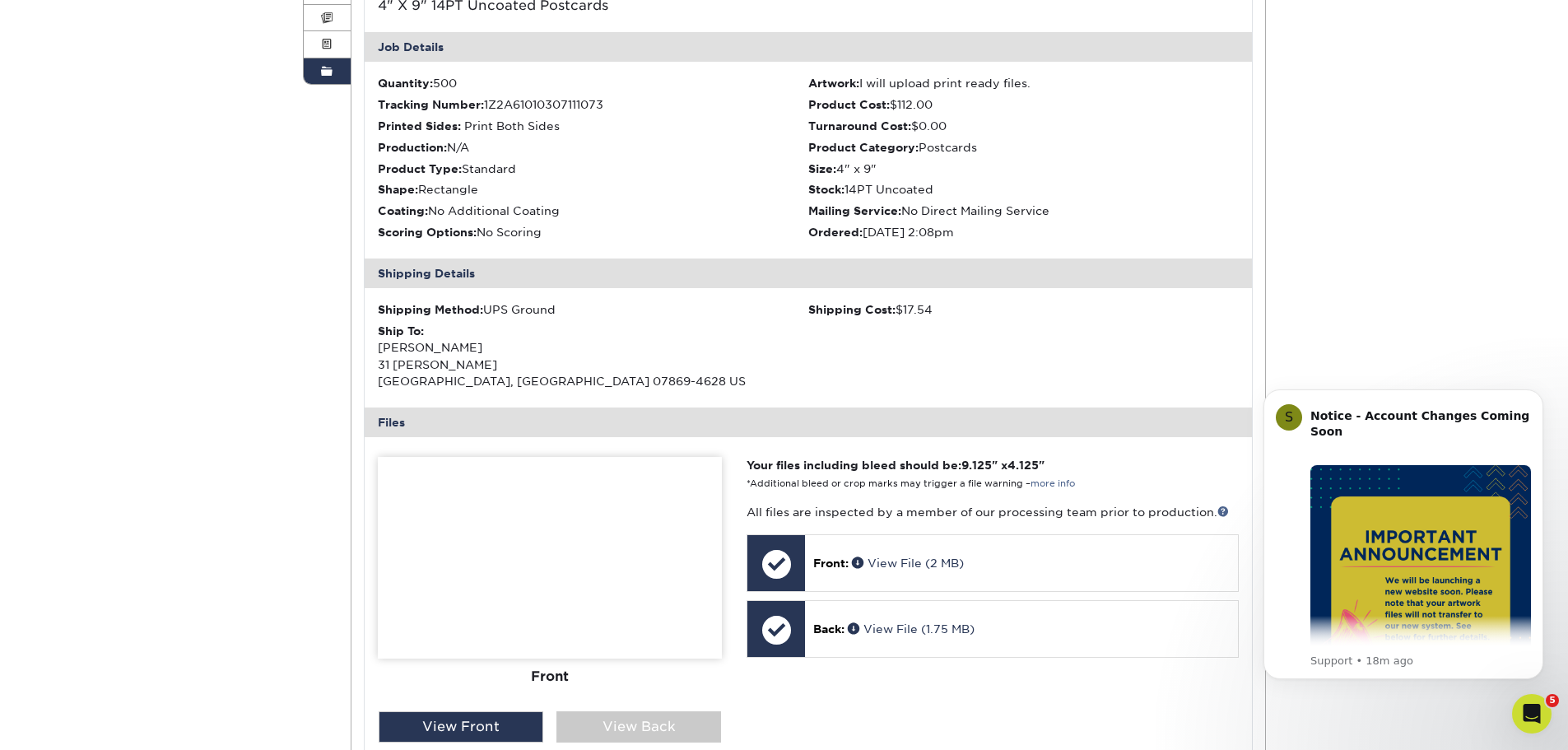
scroll to position [494, 0]
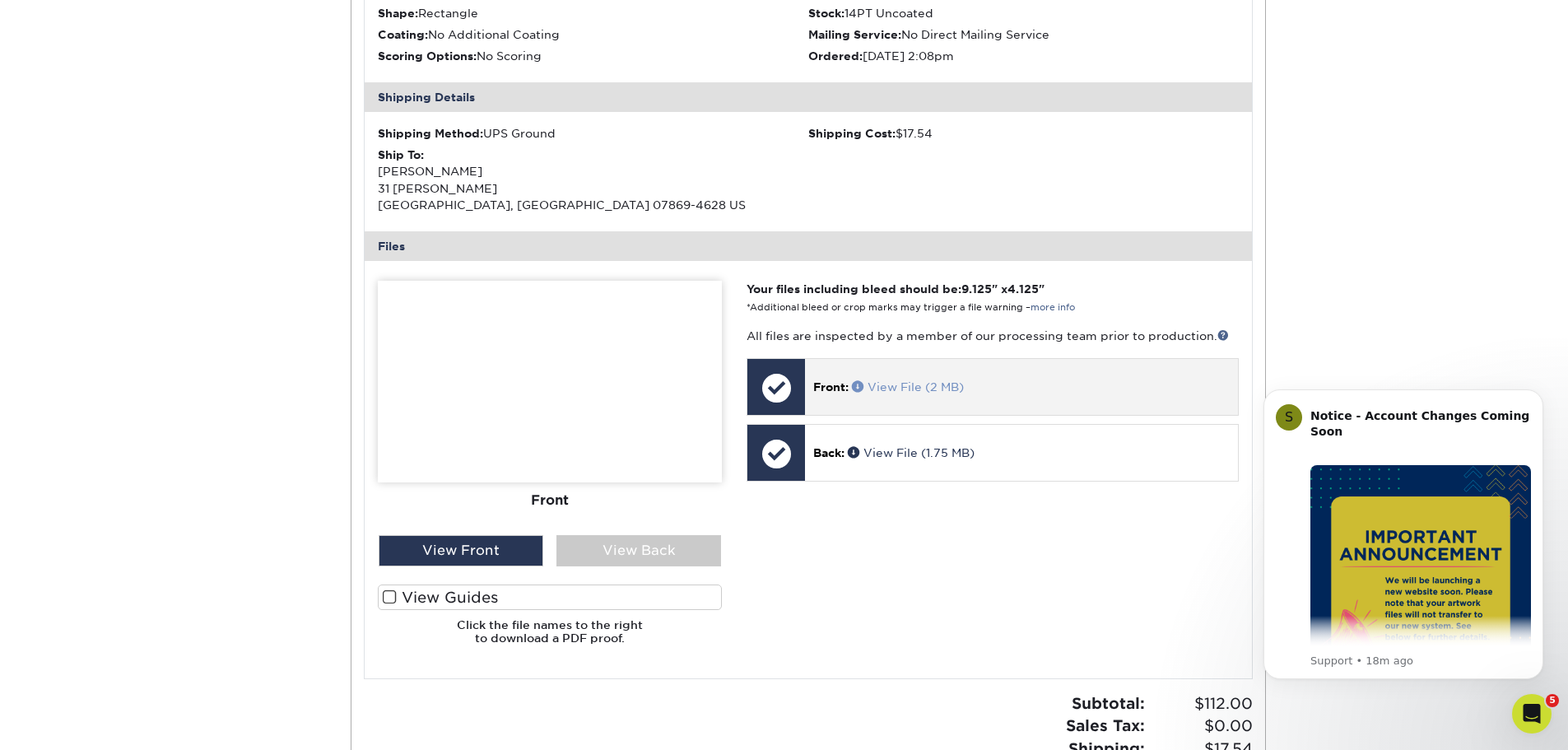
click at [912, 381] on link "View File (2 MB)" at bounding box center [908, 387] width 112 height 13
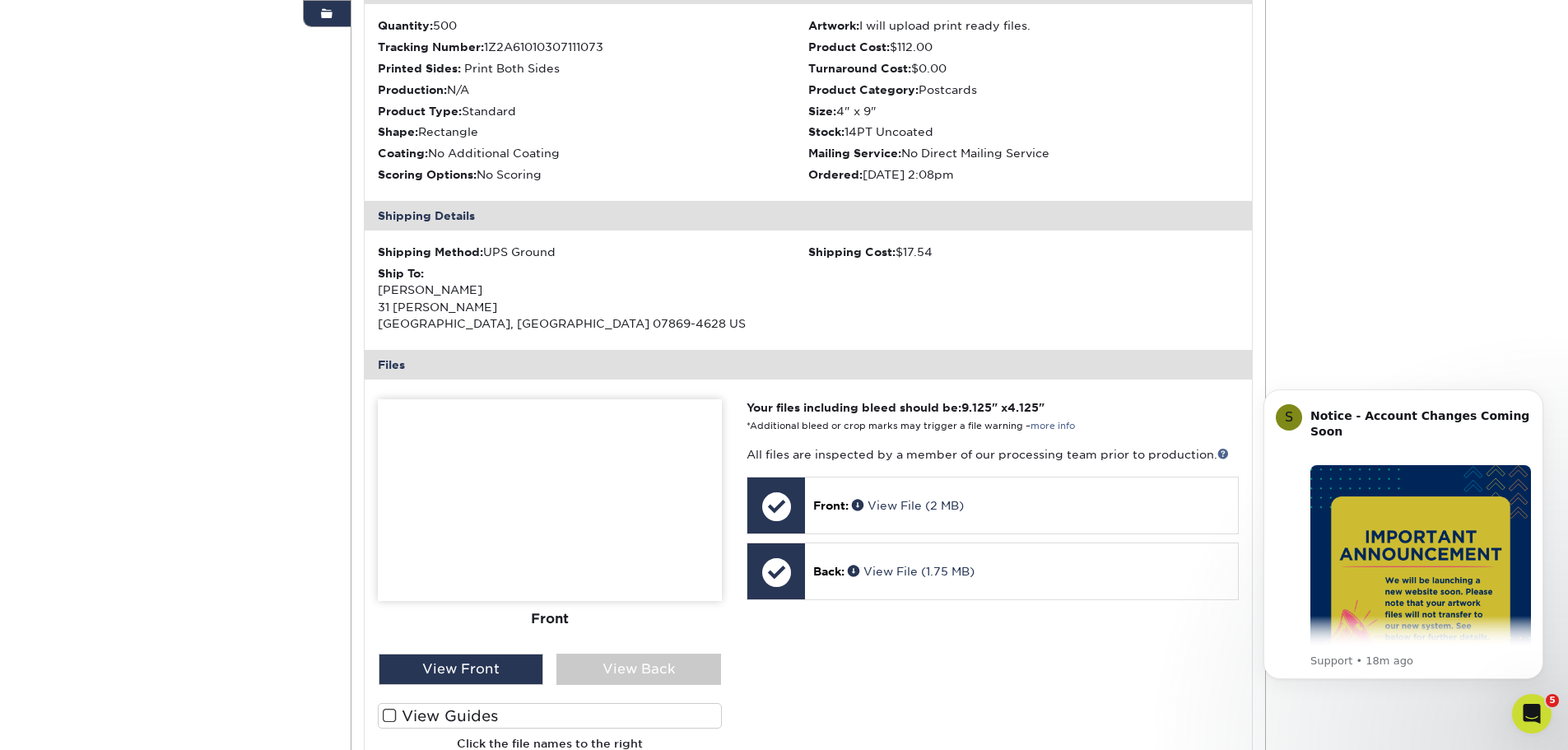
scroll to position [0, 0]
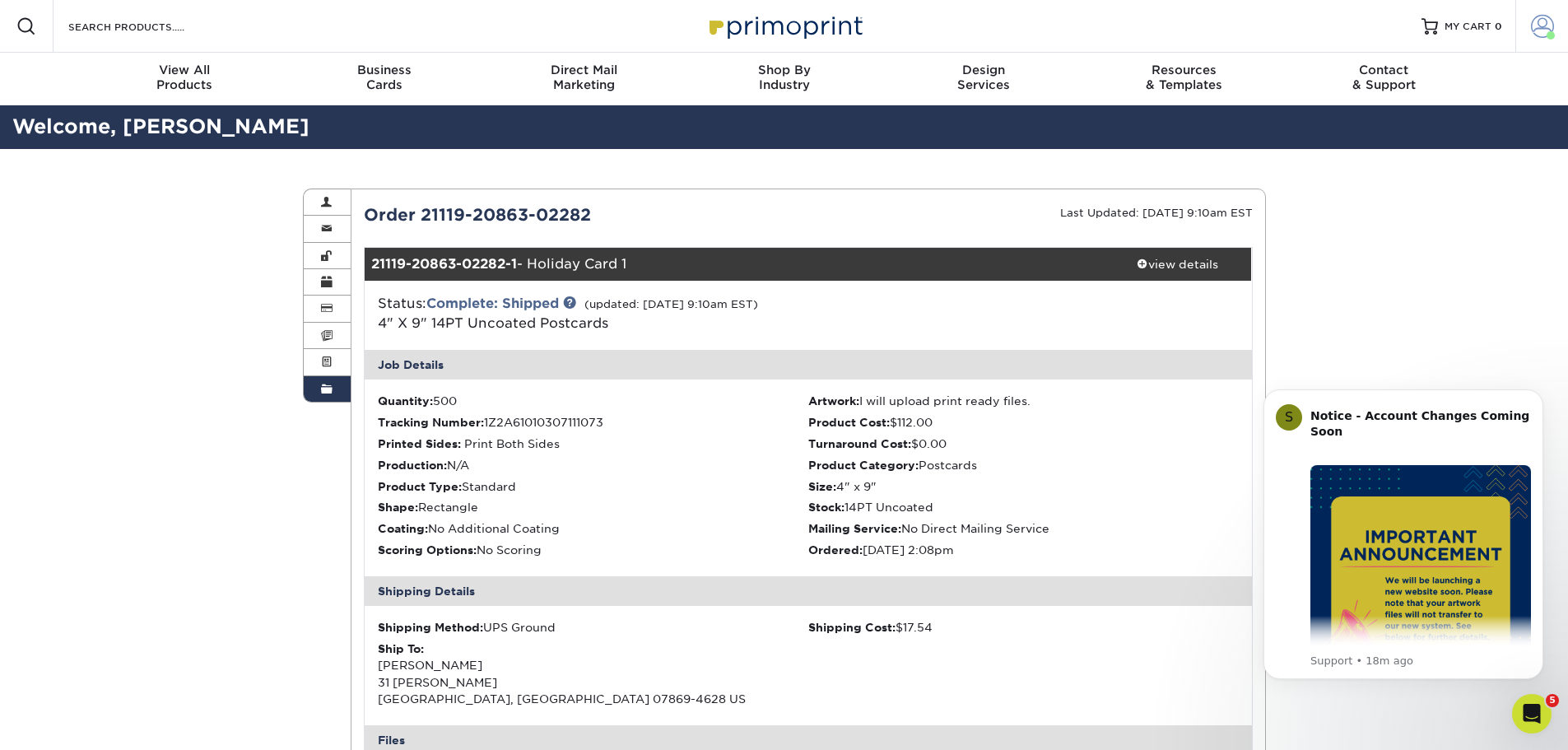
click at [1548, 32] on span at bounding box center [1551, 35] width 8 height 8
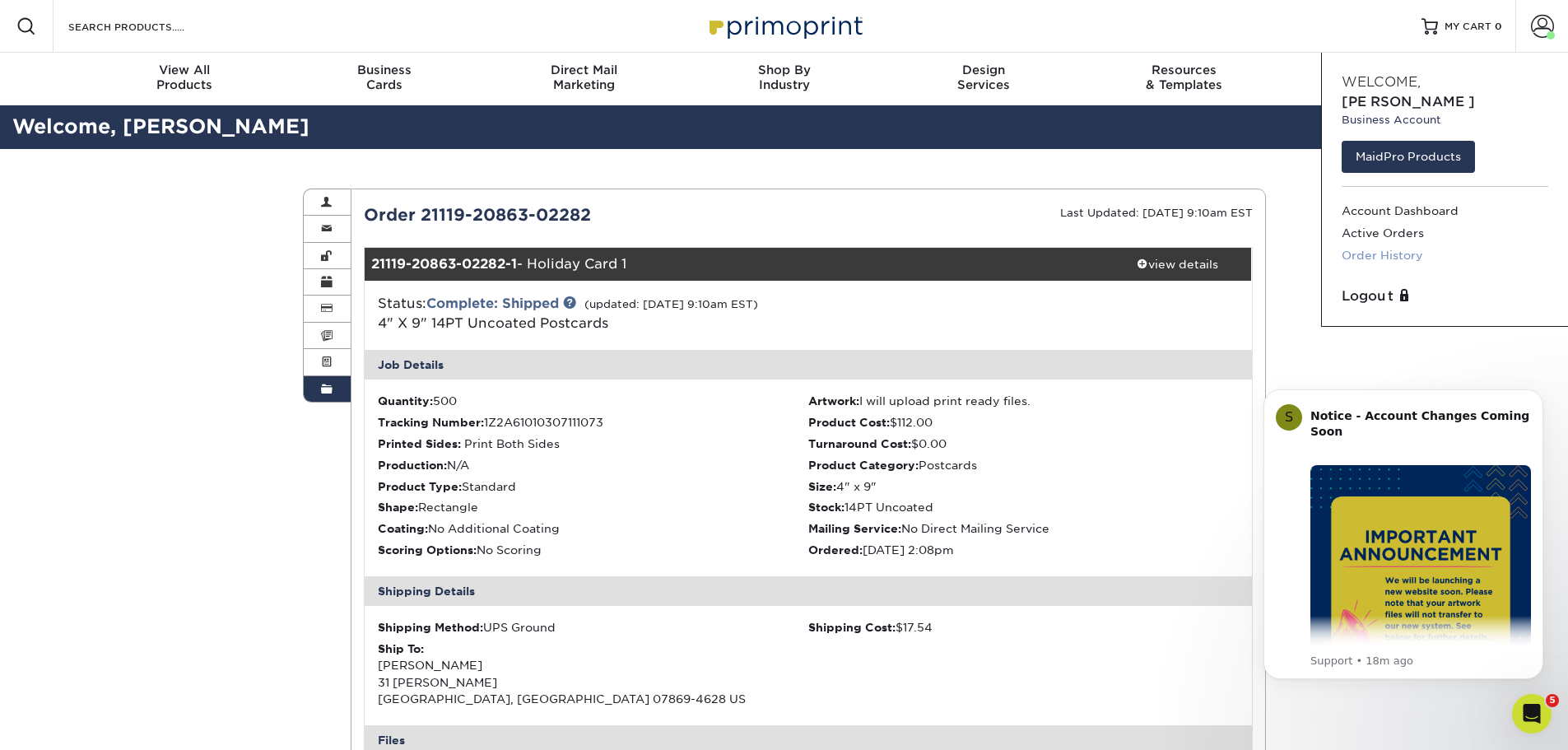
click at [1421, 244] on link "Order History" at bounding box center [1445, 256] width 207 height 22
click at [1413, 244] on link "Order History" at bounding box center [1445, 256] width 207 height 22
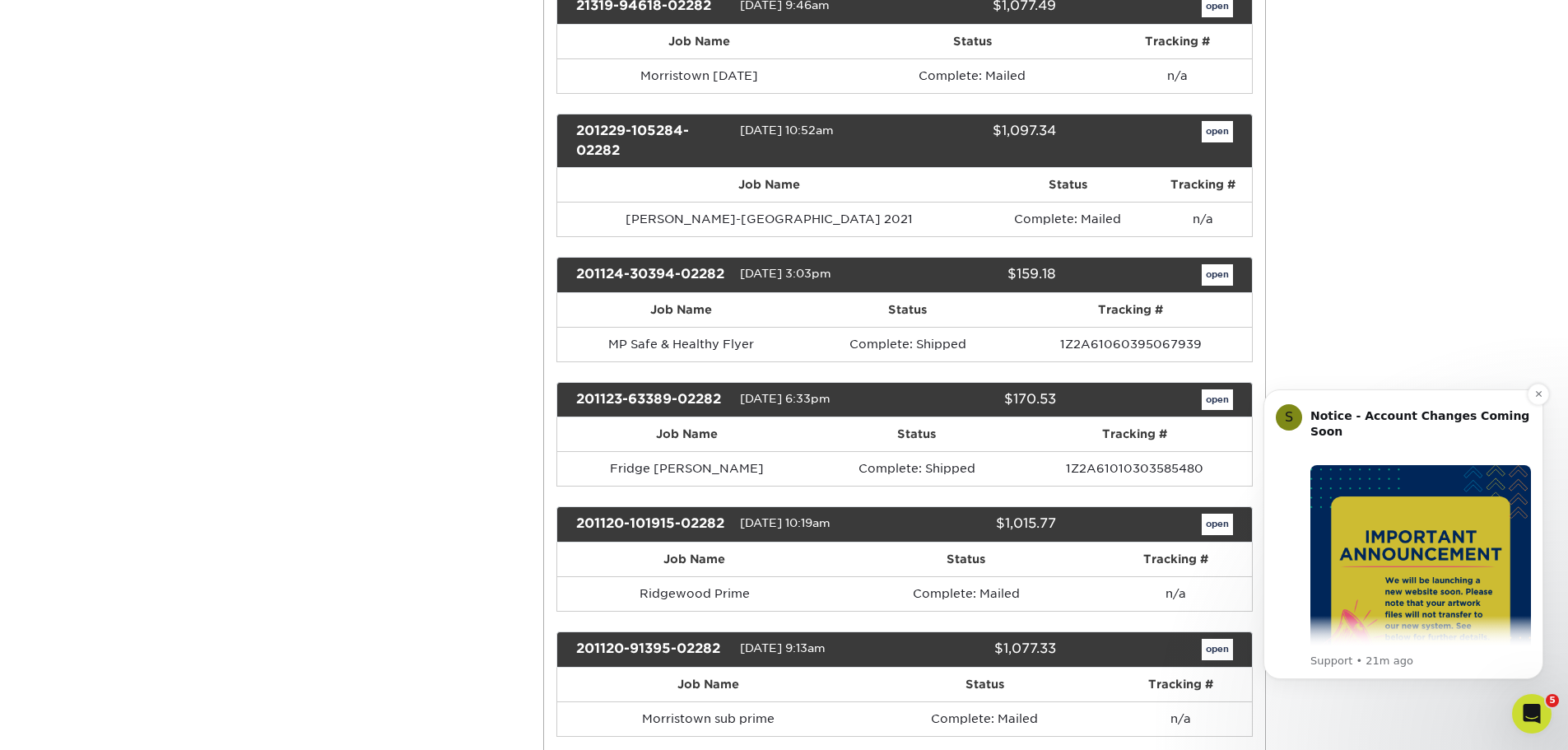
scroll to position [2222, 0]
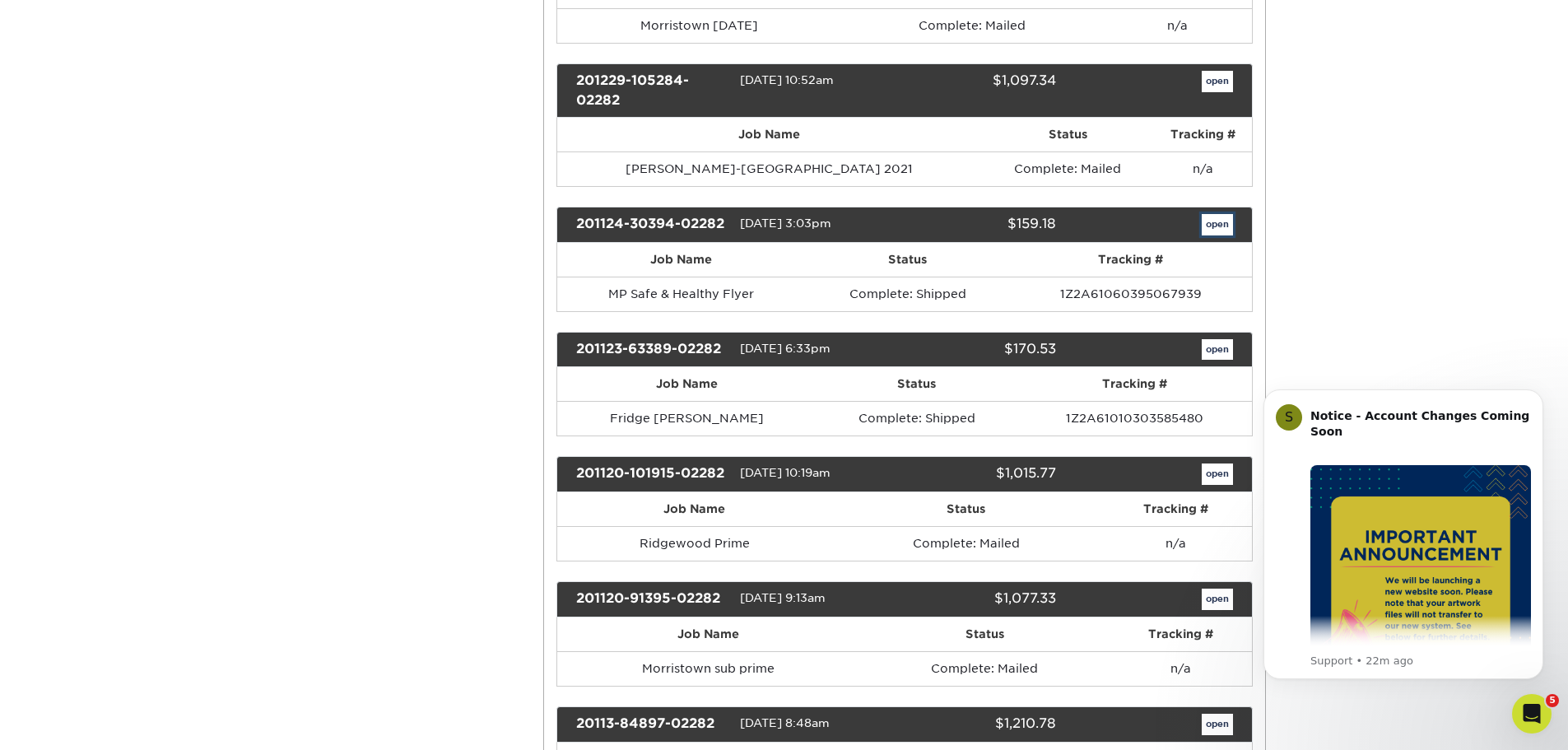
click at [1220, 228] on link "open" at bounding box center [1218, 224] width 31 height 21
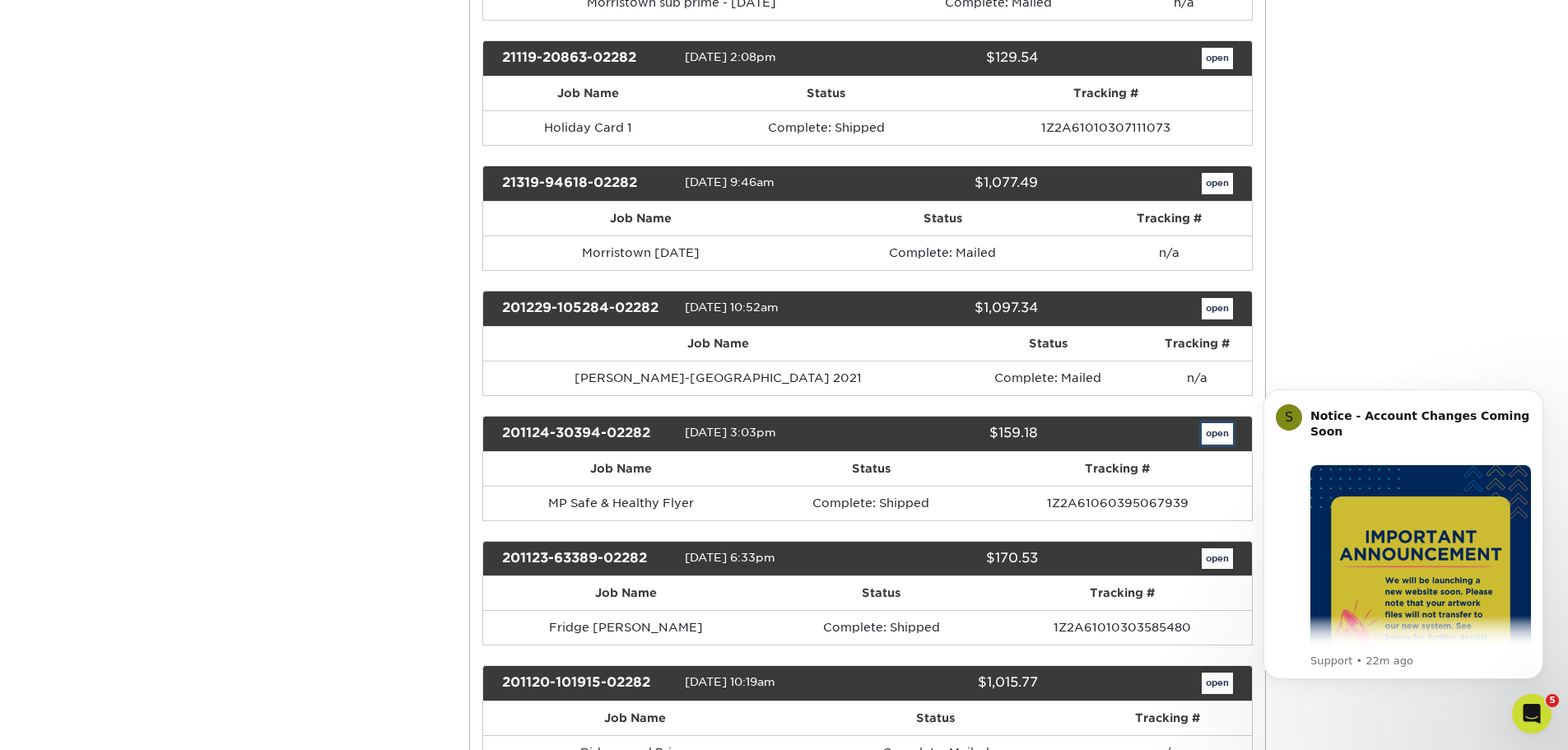
scroll to position [0, 0]
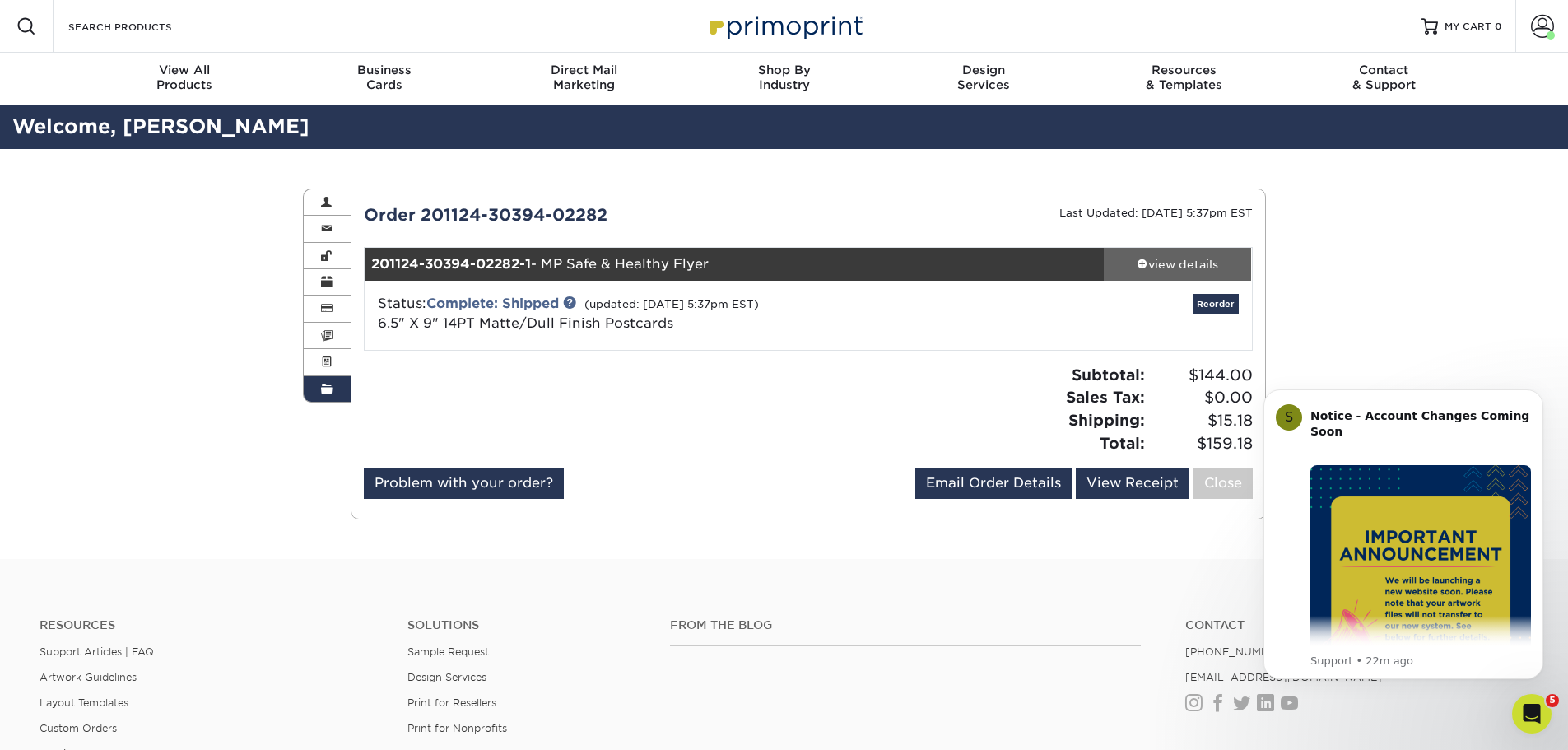
click at [1197, 267] on div "view details" at bounding box center [1177, 265] width 148 height 17
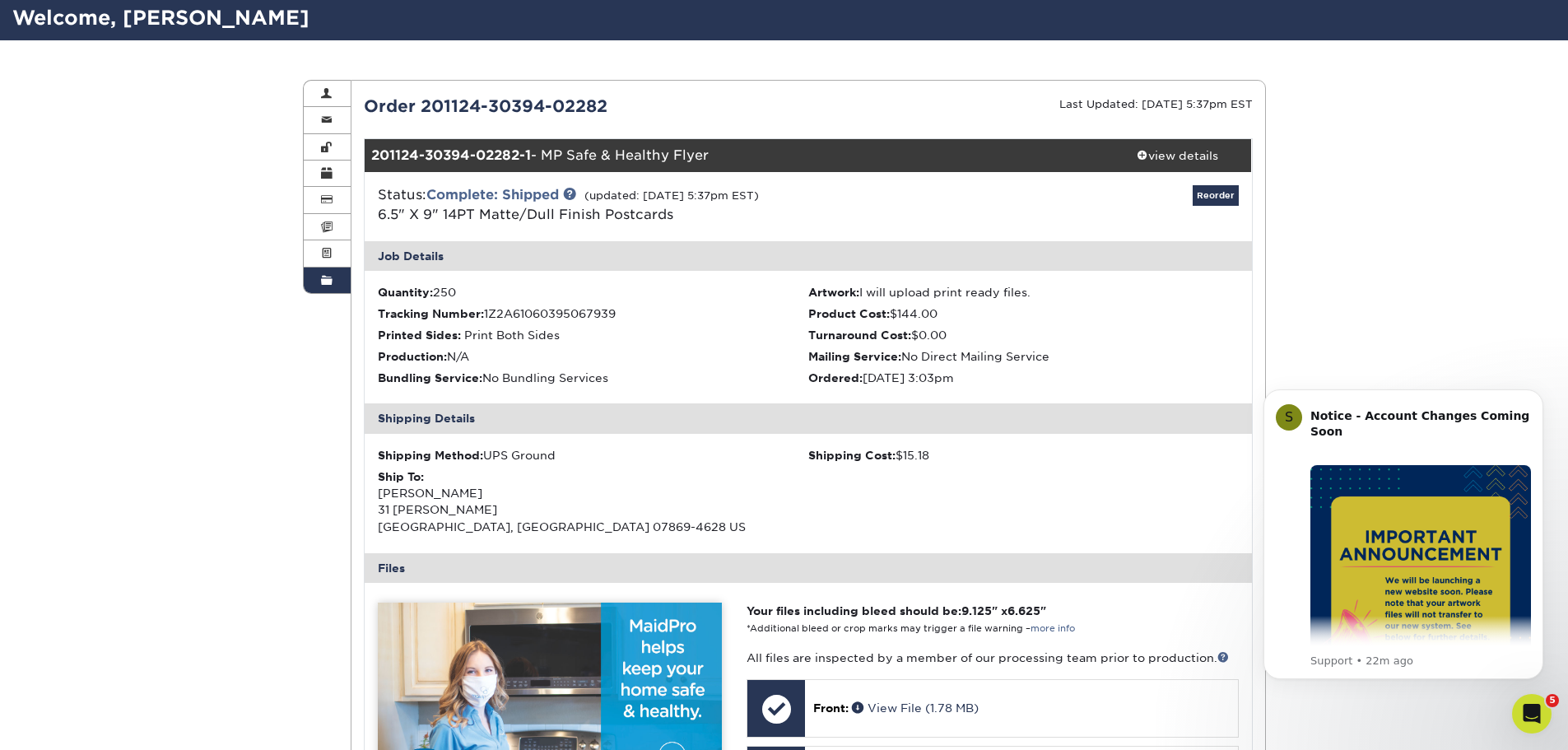
scroll to position [329, 0]
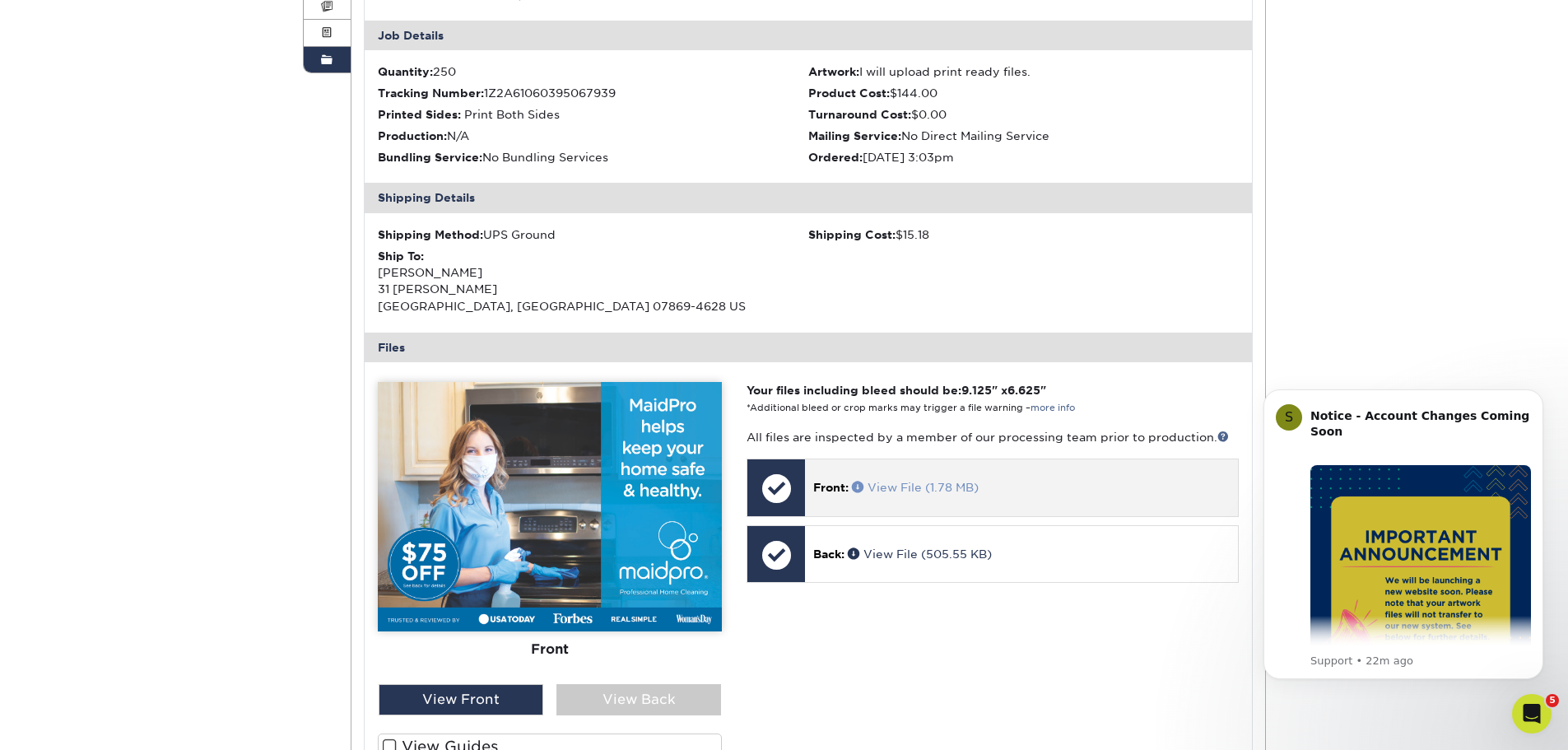
click at [933, 485] on link "View File (1.78 MB)" at bounding box center [915, 487] width 127 height 13
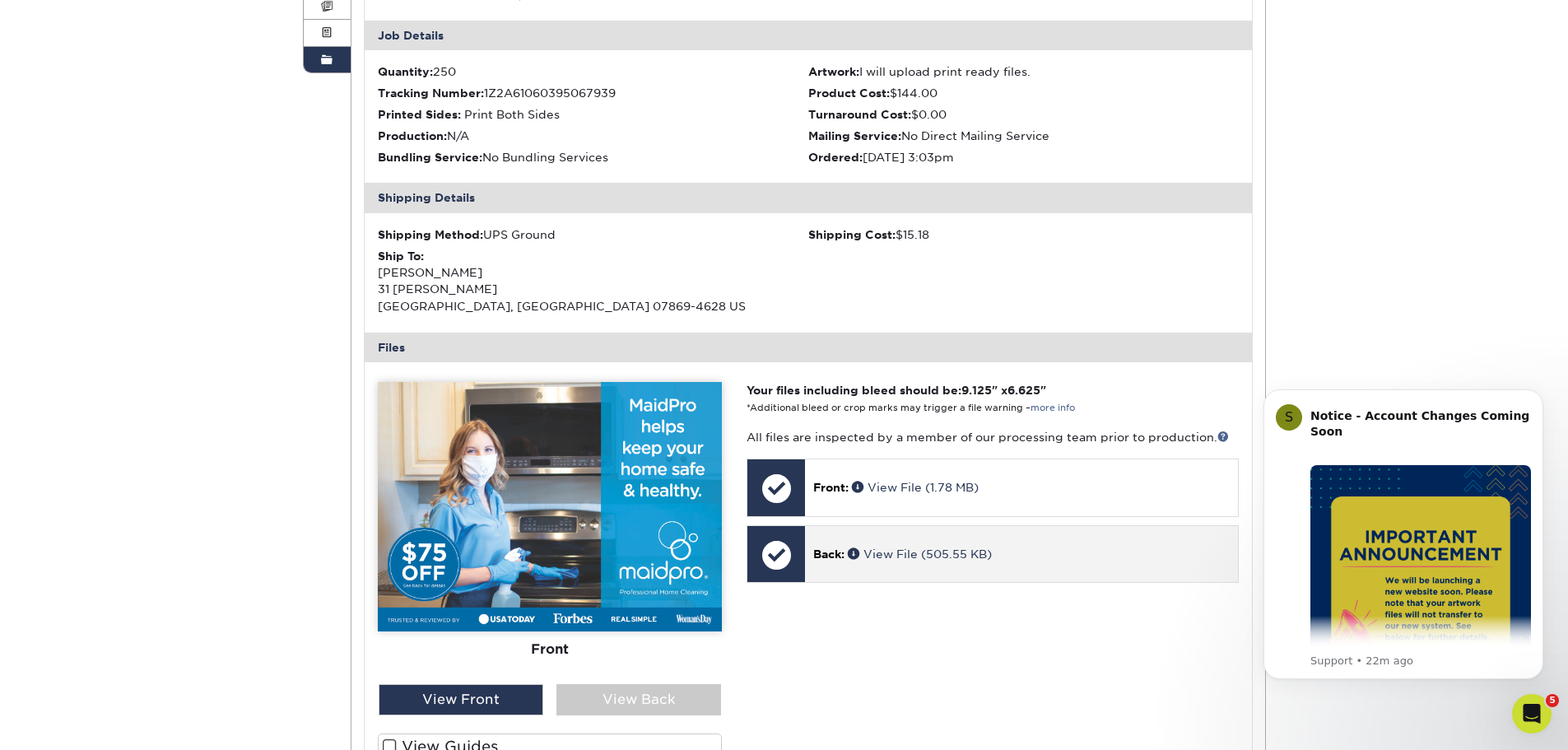
click at [927, 565] on div "Back: View File (505.55 KB)" at bounding box center [1021, 553] width 432 height 56
click at [942, 551] on link "View File (505.55 KB)" at bounding box center [920, 554] width 144 height 13
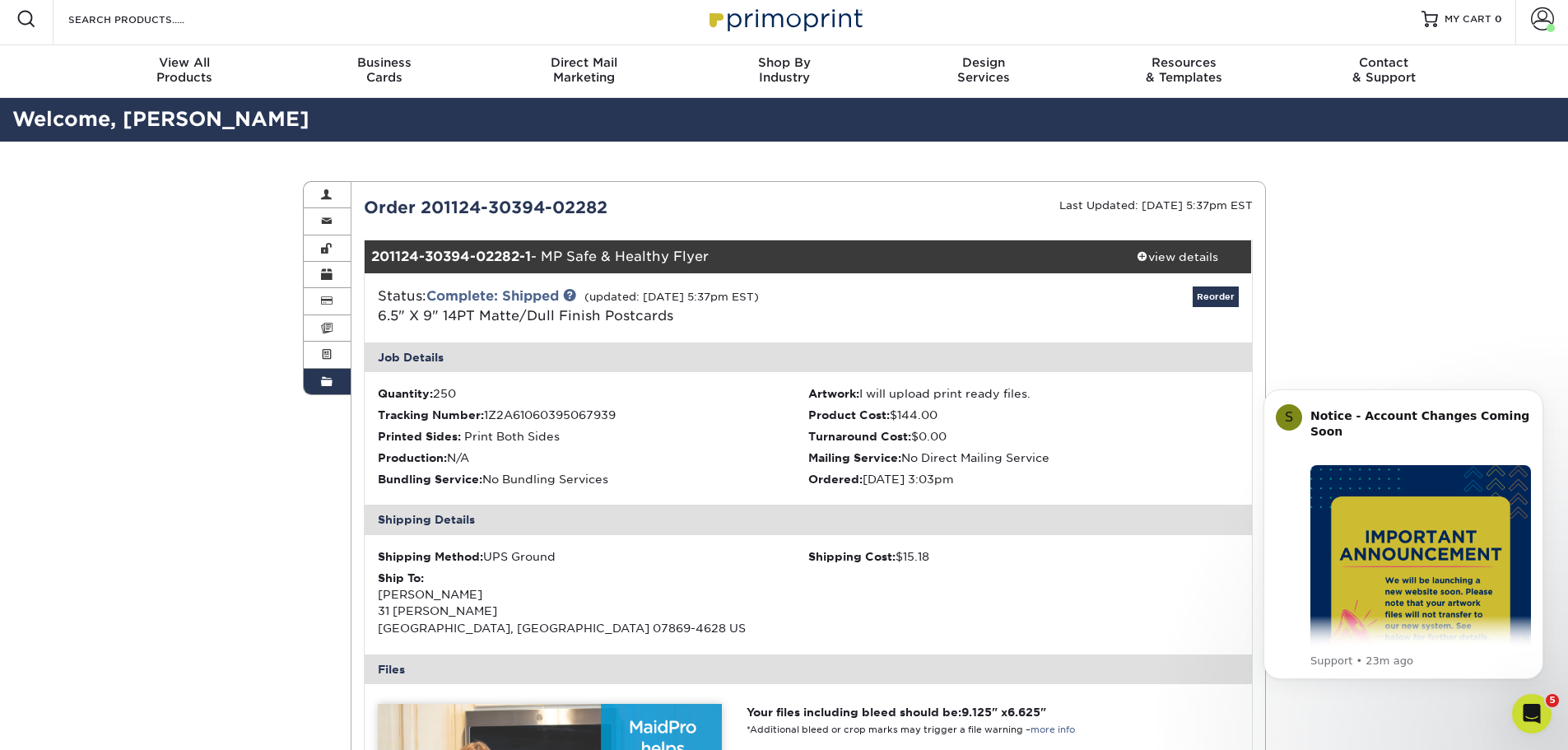
scroll to position [0, 0]
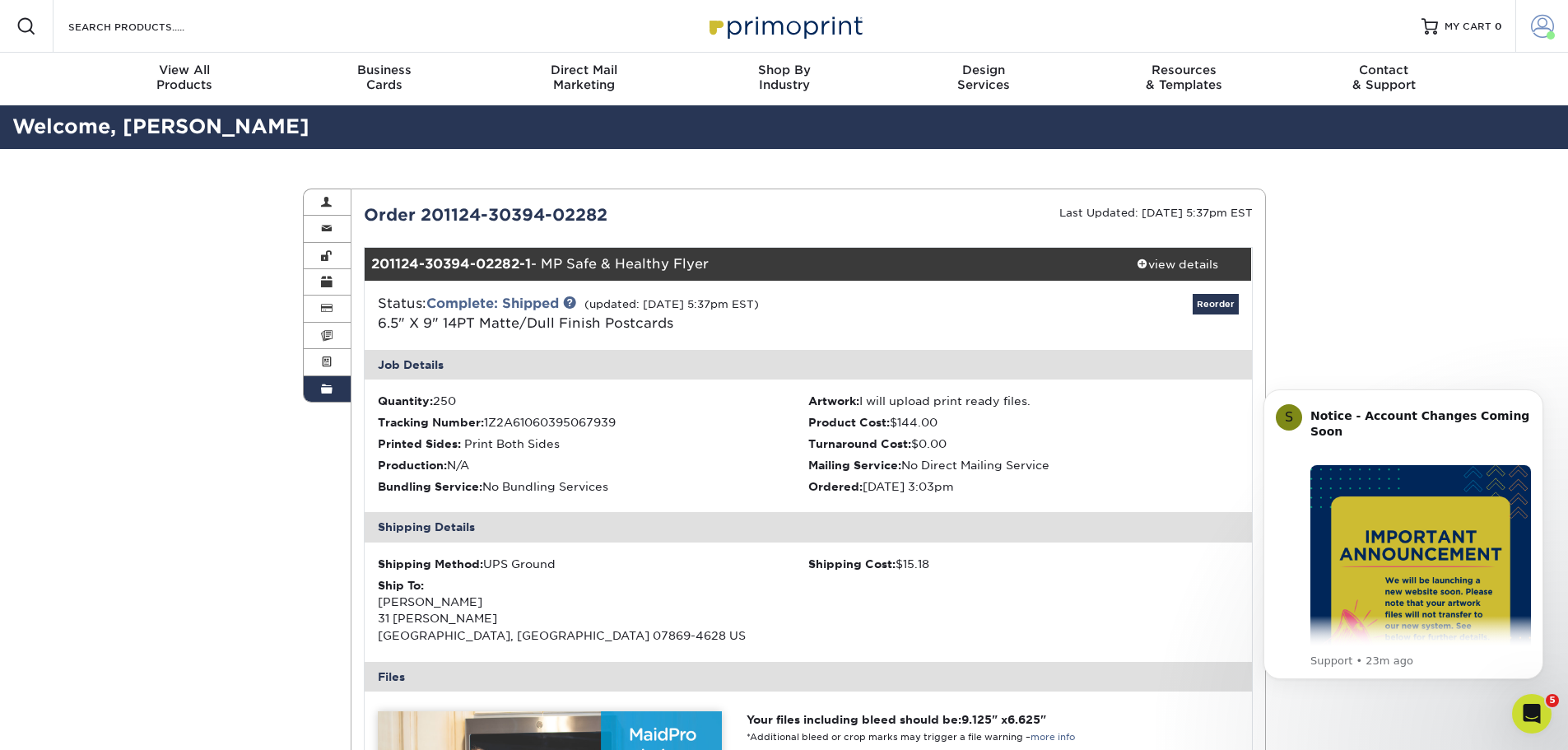
click at [1540, 23] on span at bounding box center [1542, 26] width 23 height 23
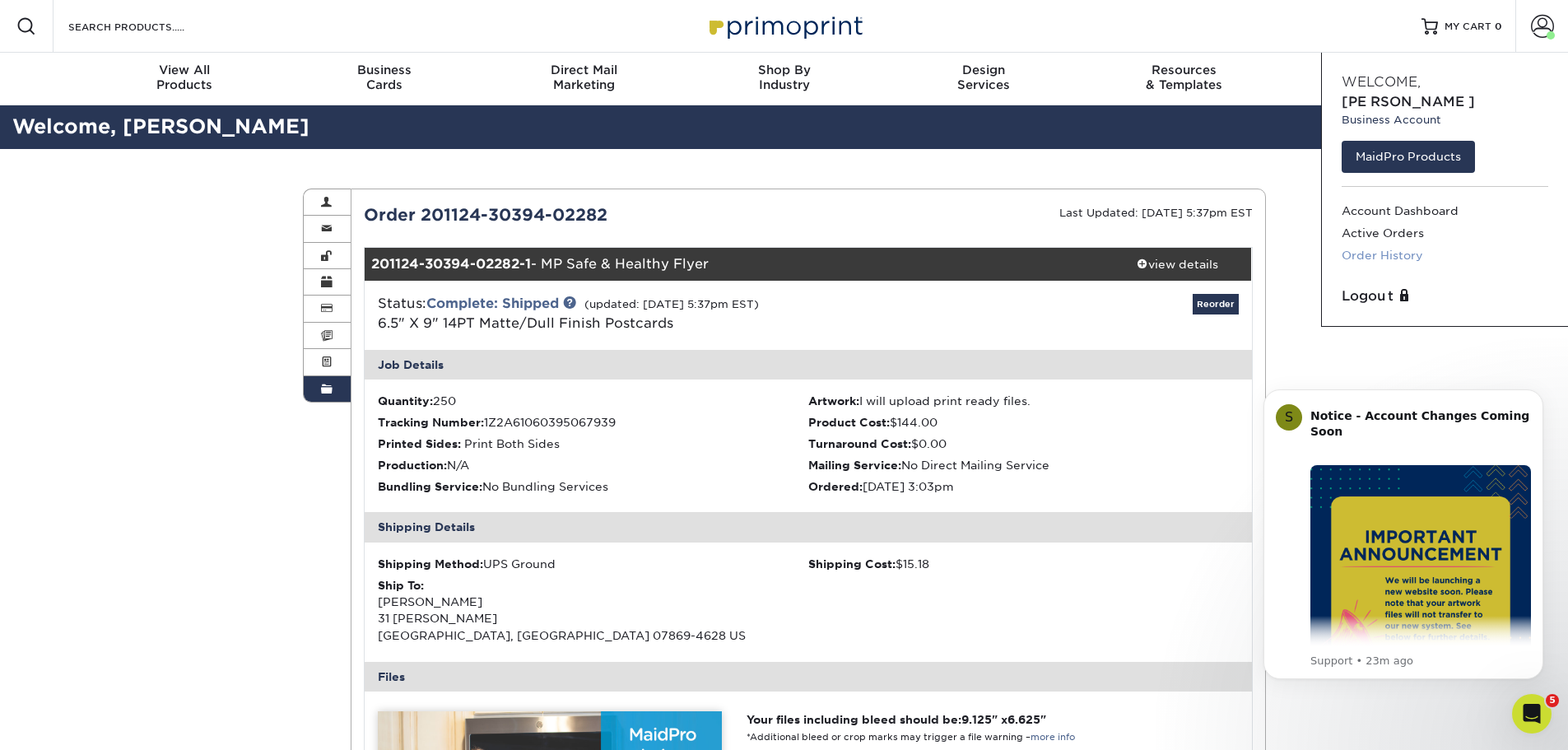
click at [1367, 244] on link "Order History" at bounding box center [1445, 256] width 207 height 22
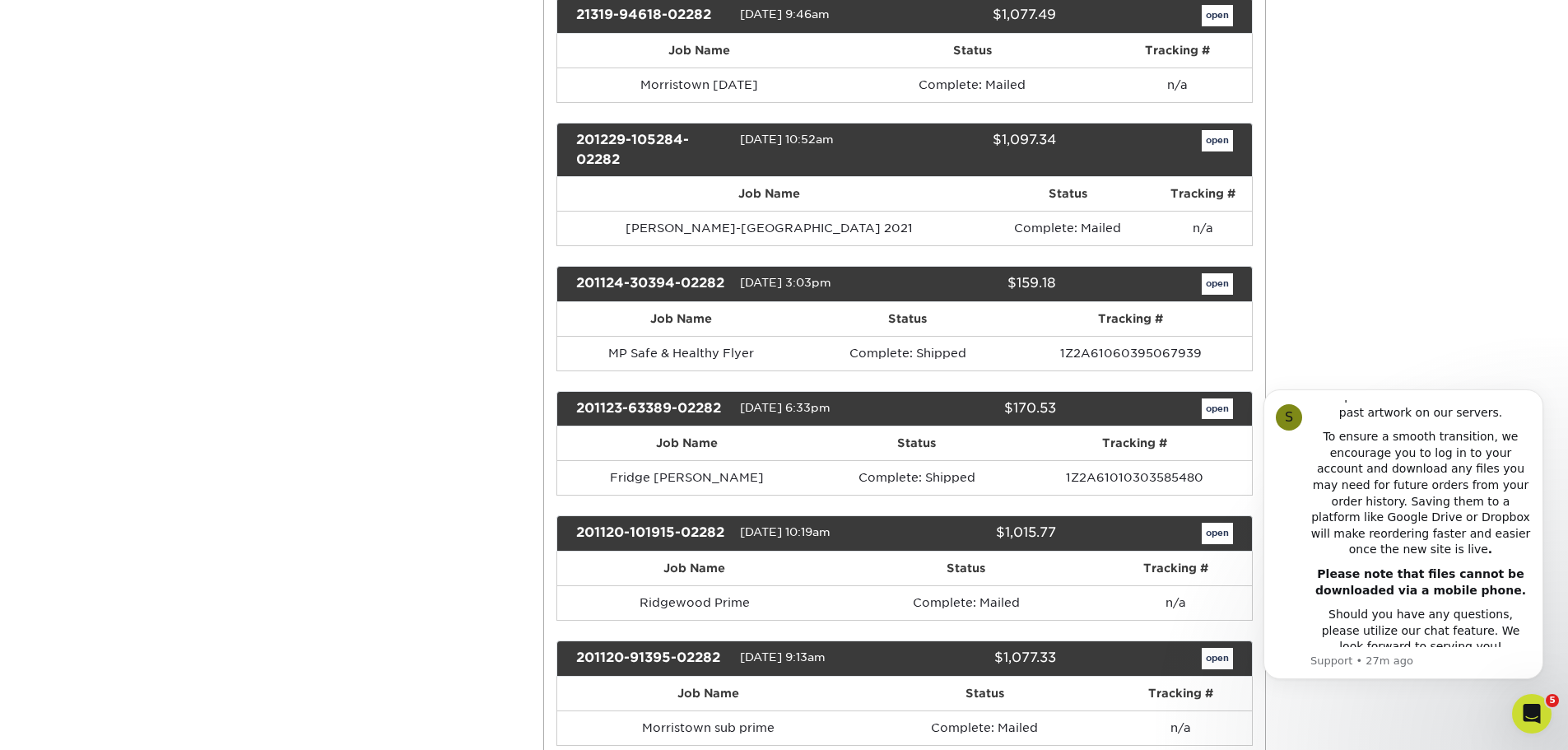
scroll to position [2222, 0]
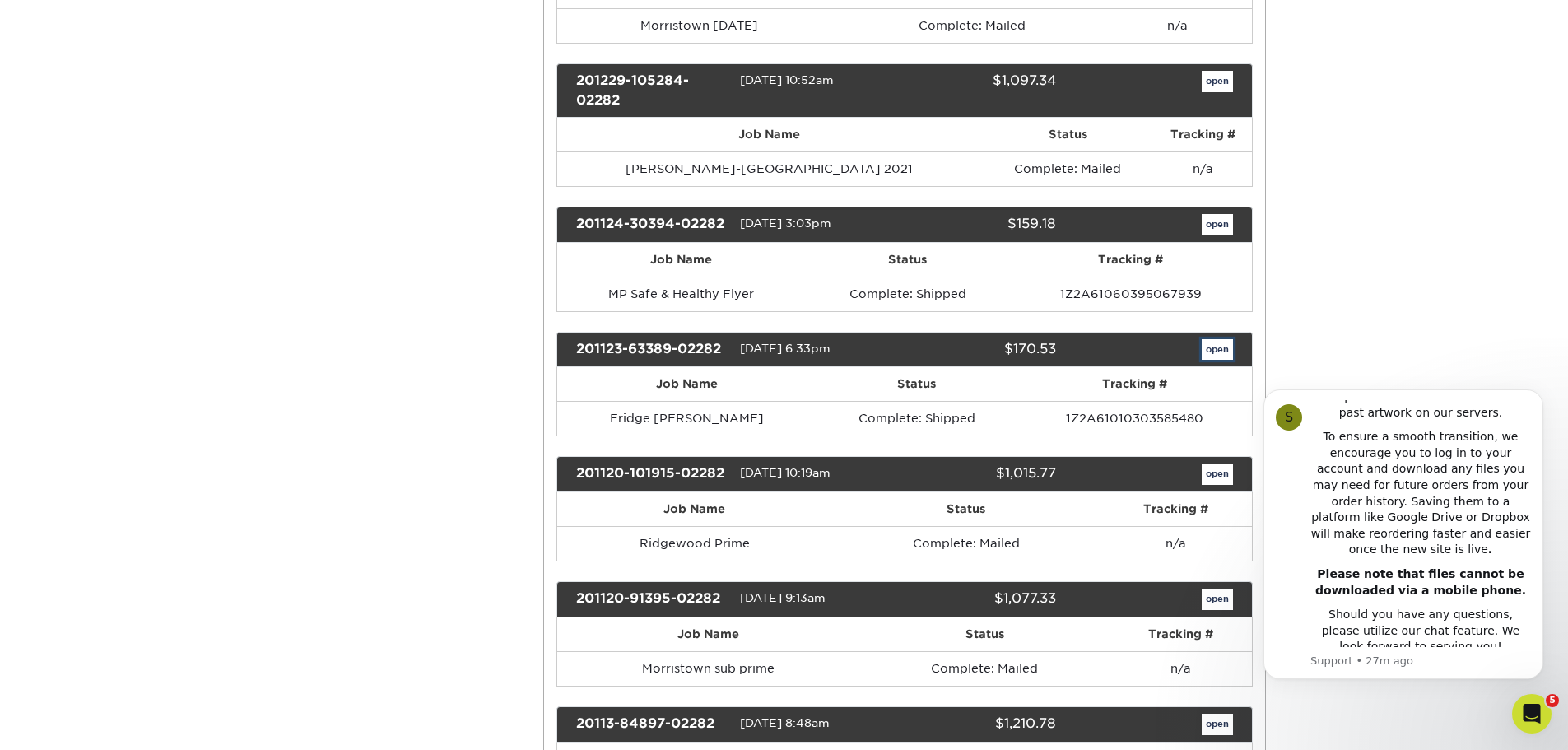
click at [1211, 348] on link "open" at bounding box center [1218, 349] width 31 height 21
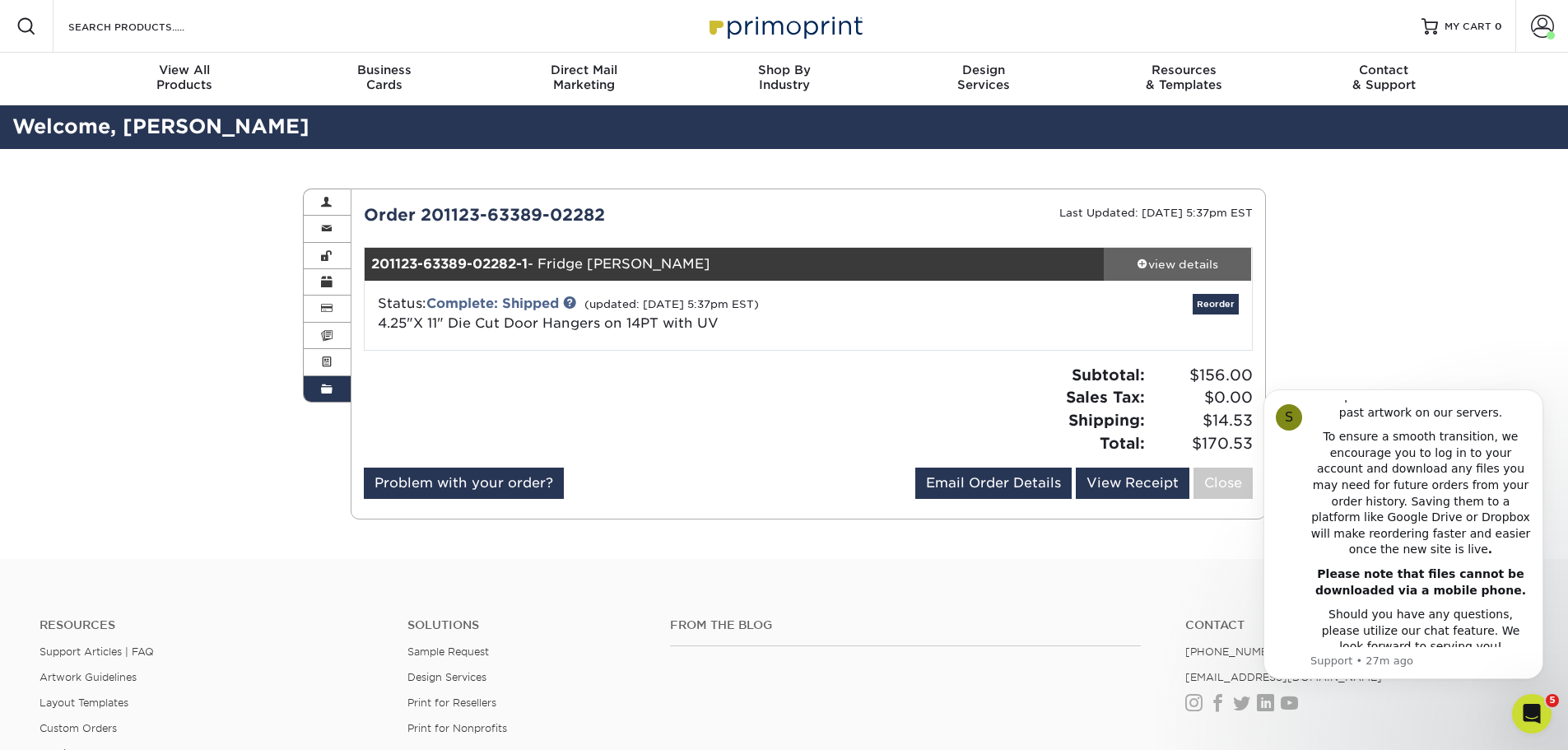
click at [1211, 266] on div "view details" at bounding box center [1177, 265] width 148 height 17
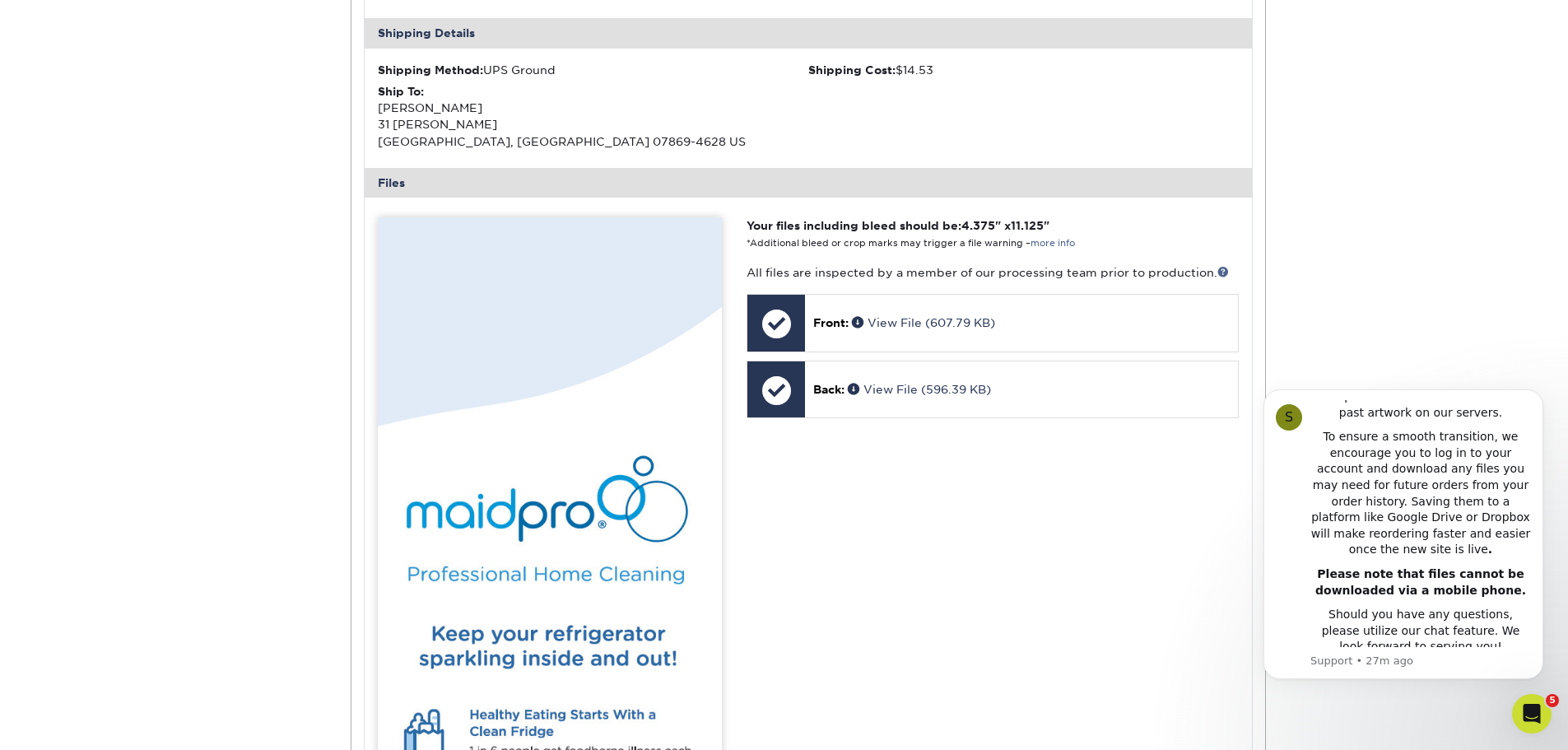
scroll to position [412, 0]
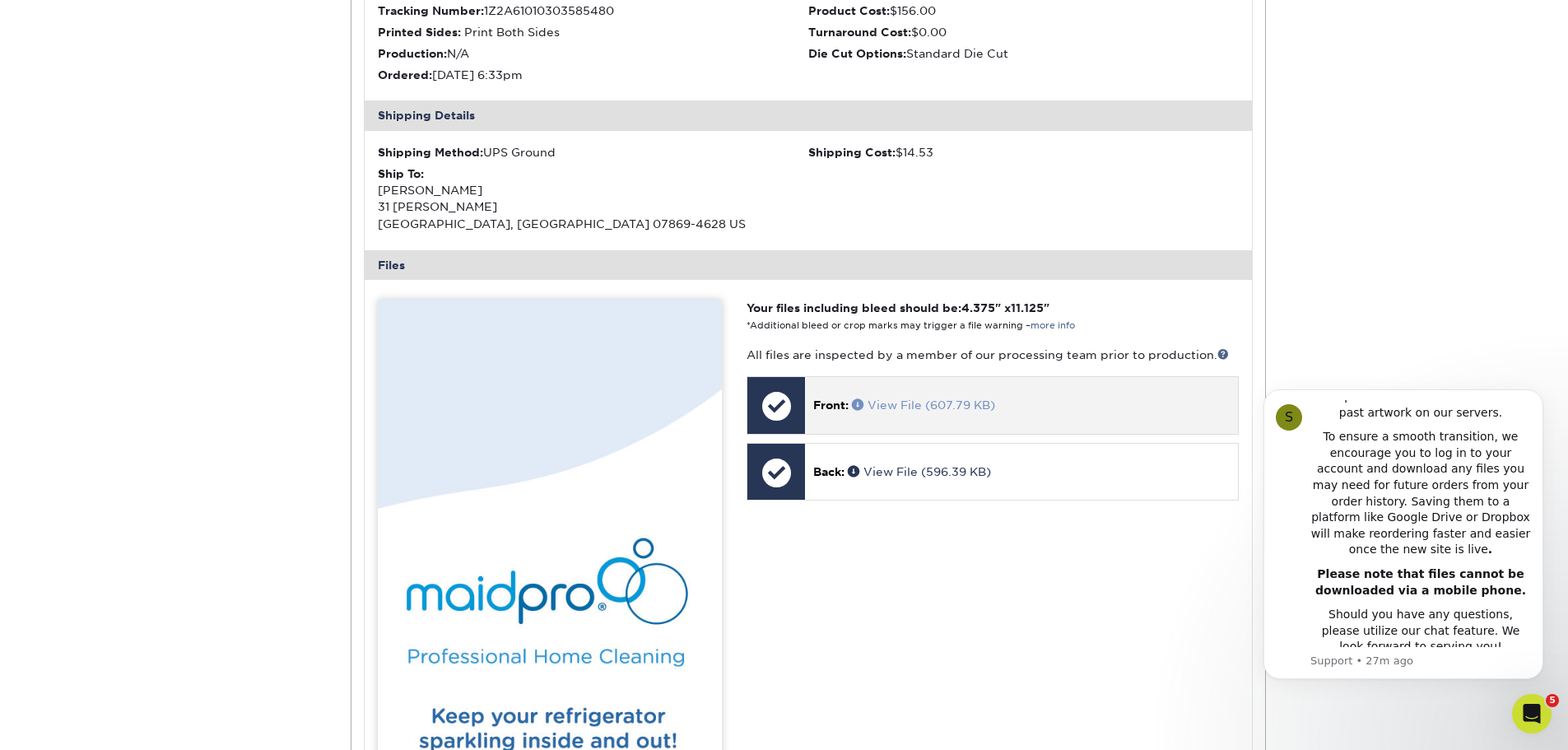
click at [921, 403] on link "View File (607.79 KB)" at bounding box center [924, 405] width 143 height 13
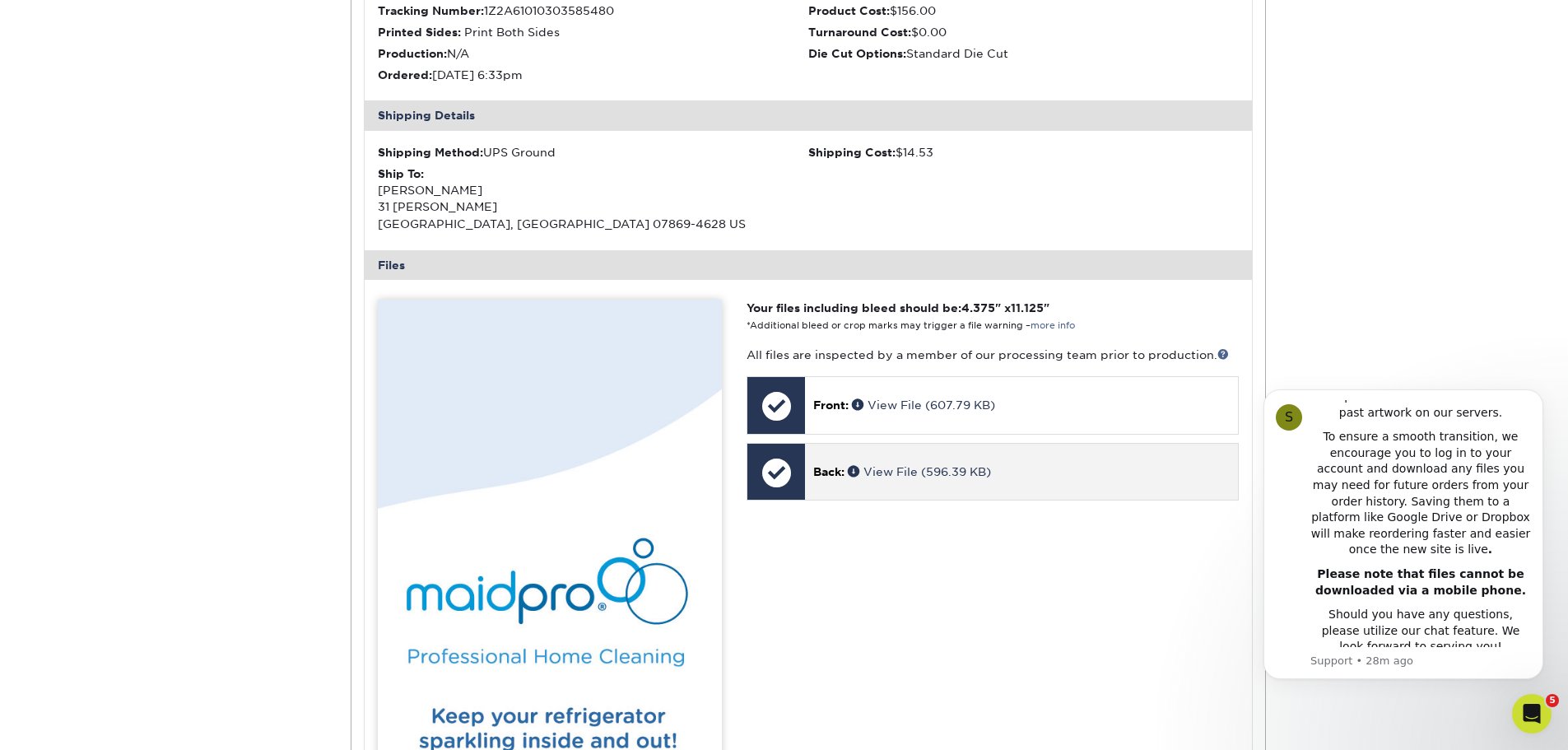
click at [919, 479] on p "Back: View File (596.39 KB)" at bounding box center [1021, 472] width 415 height 17
click at [920, 467] on link "View File (596.39 KB)" at bounding box center [920, 472] width 143 height 13
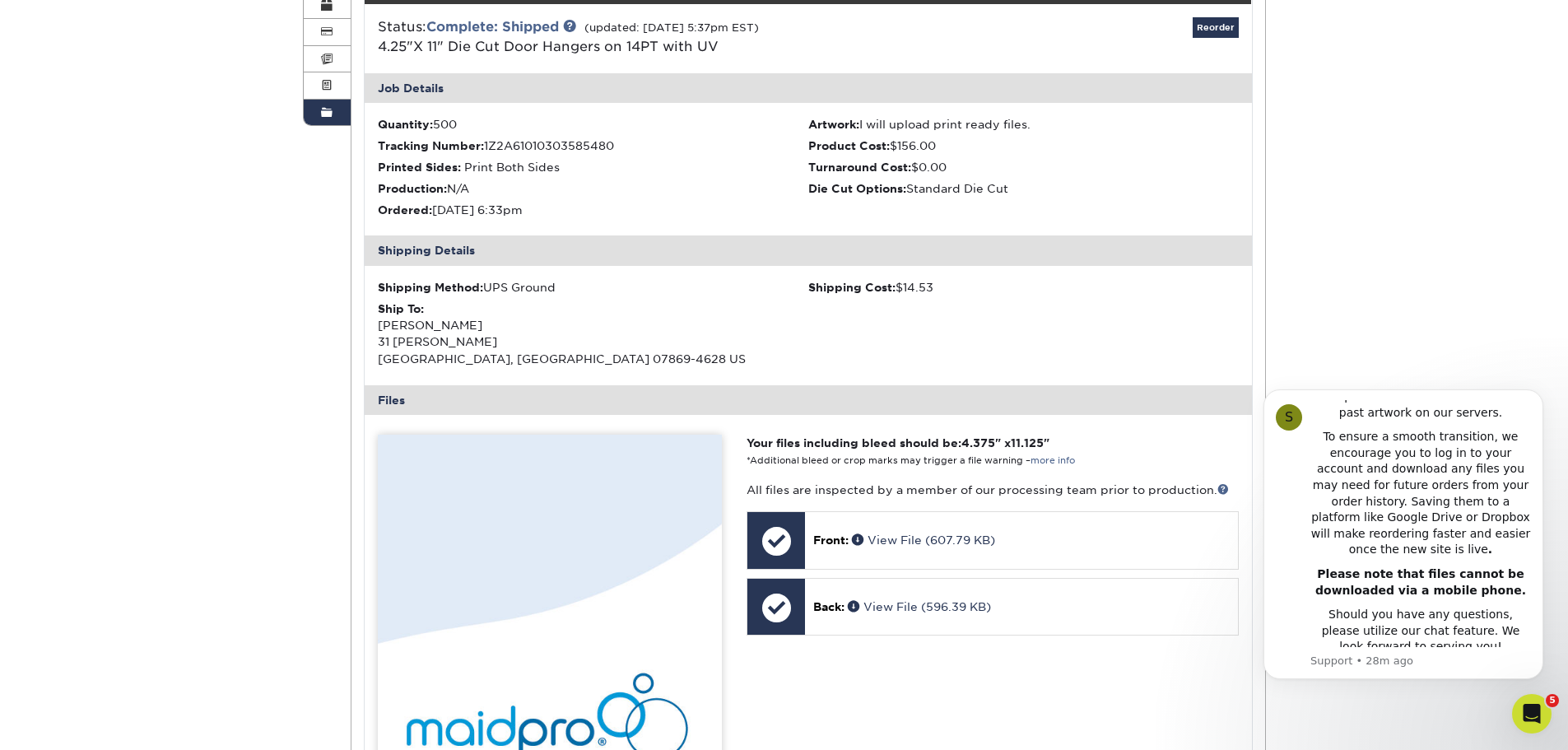
scroll to position [0, 0]
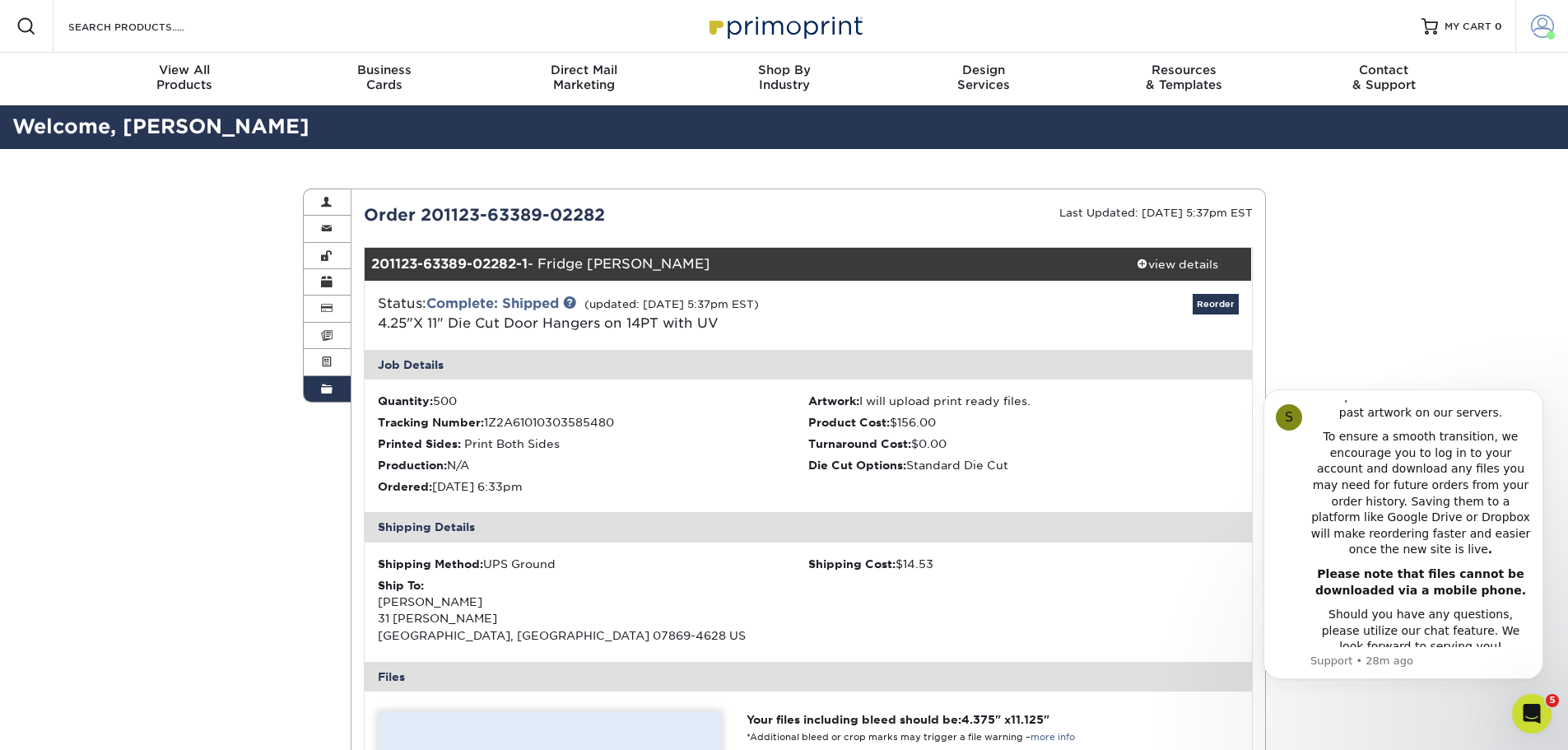
click at [1541, 23] on span at bounding box center [1542, 26] width 23 height 23
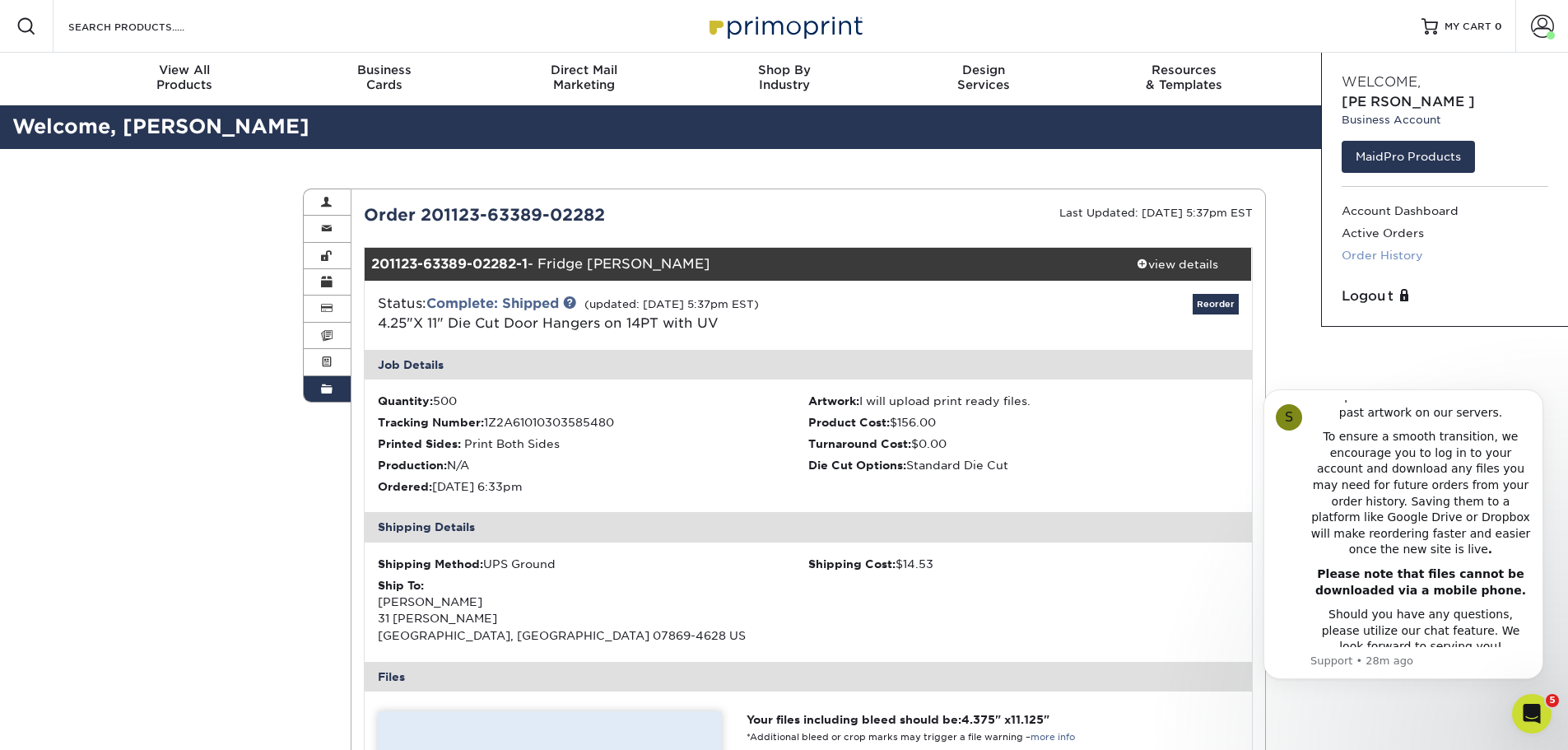
click at [1409, 244] on link "Order History" at bounding box center [1445, 256] width 207 height 22
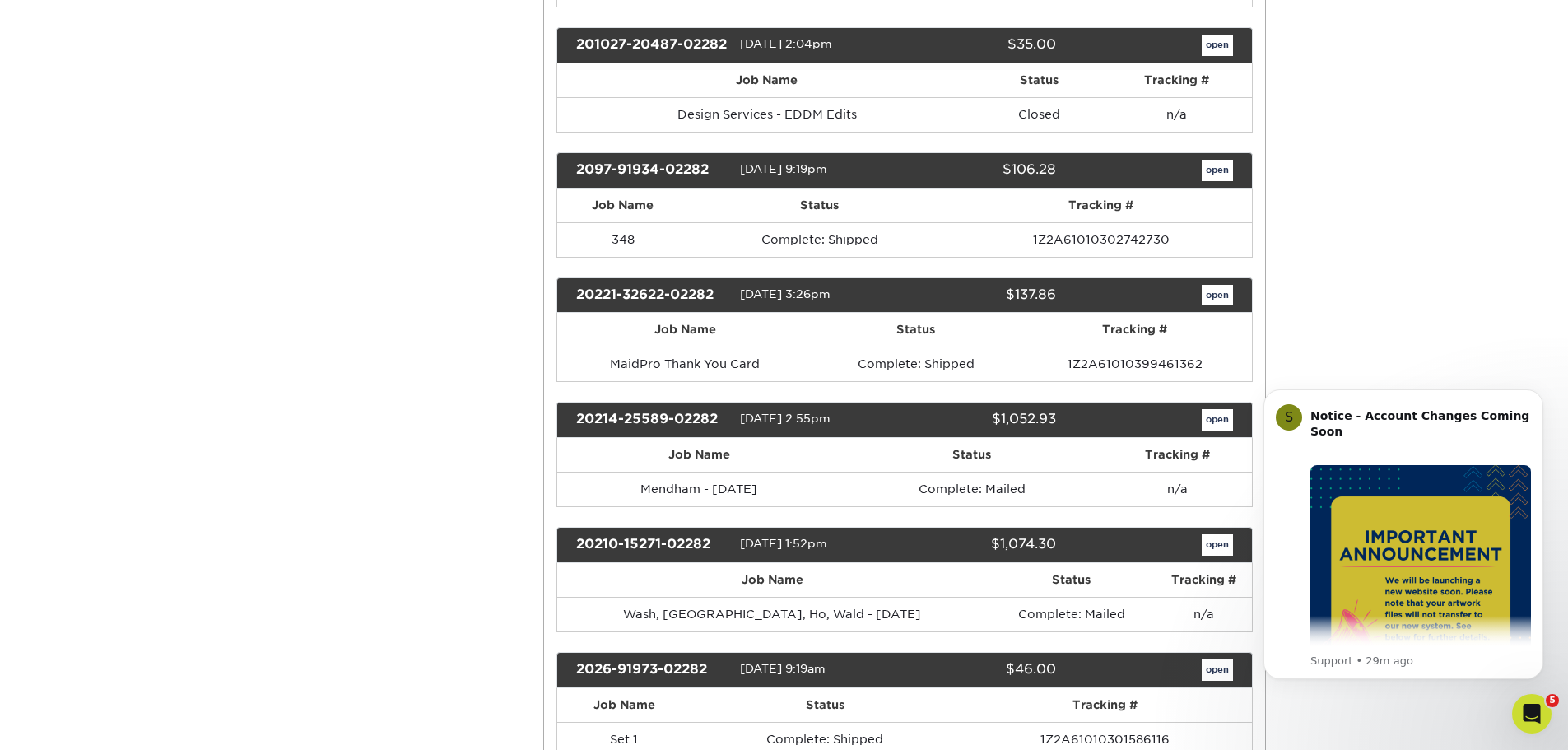
scroll to position [3046, 0]
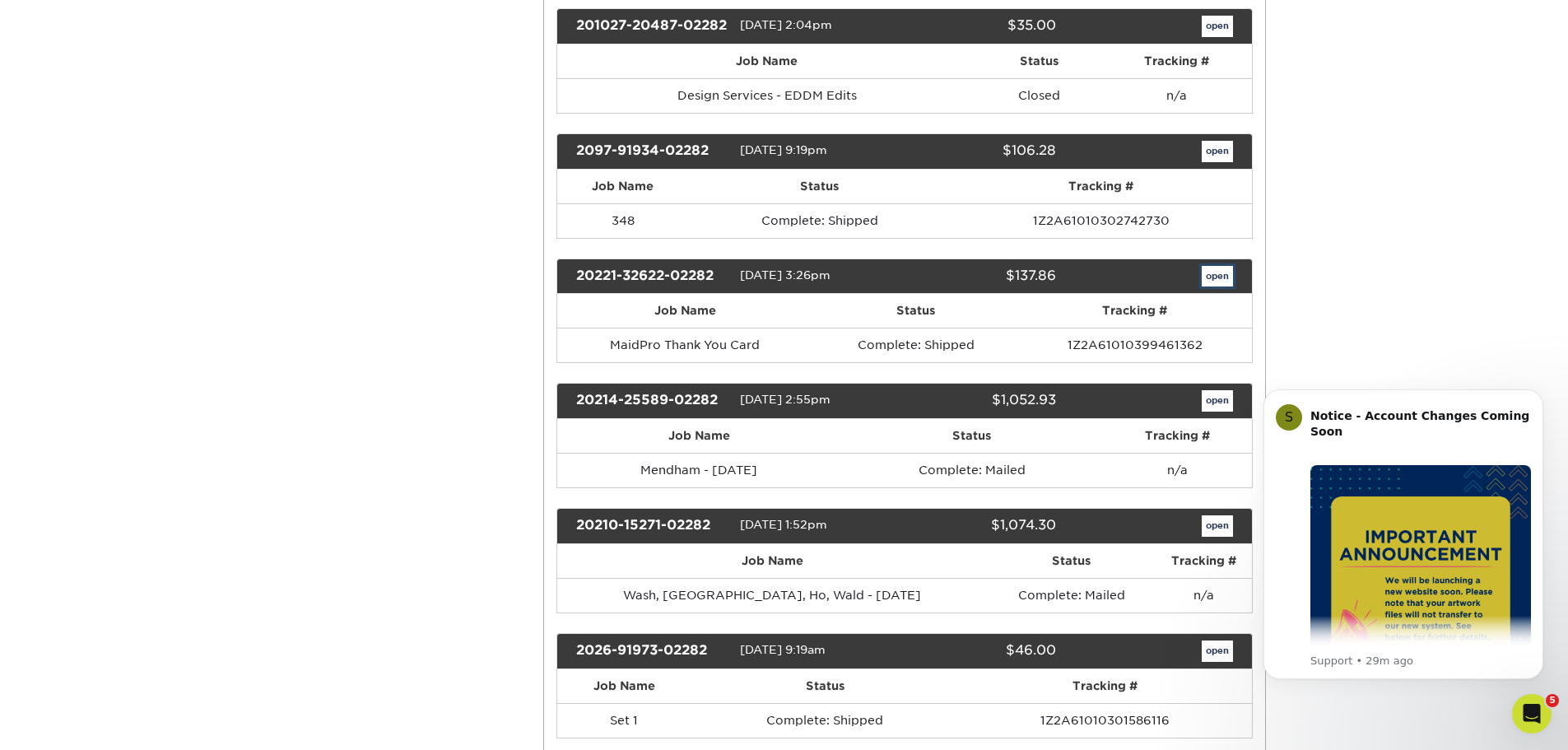
click at [1220, 288] on link "open" at bounding box center [1218, 276] width 31 height 21
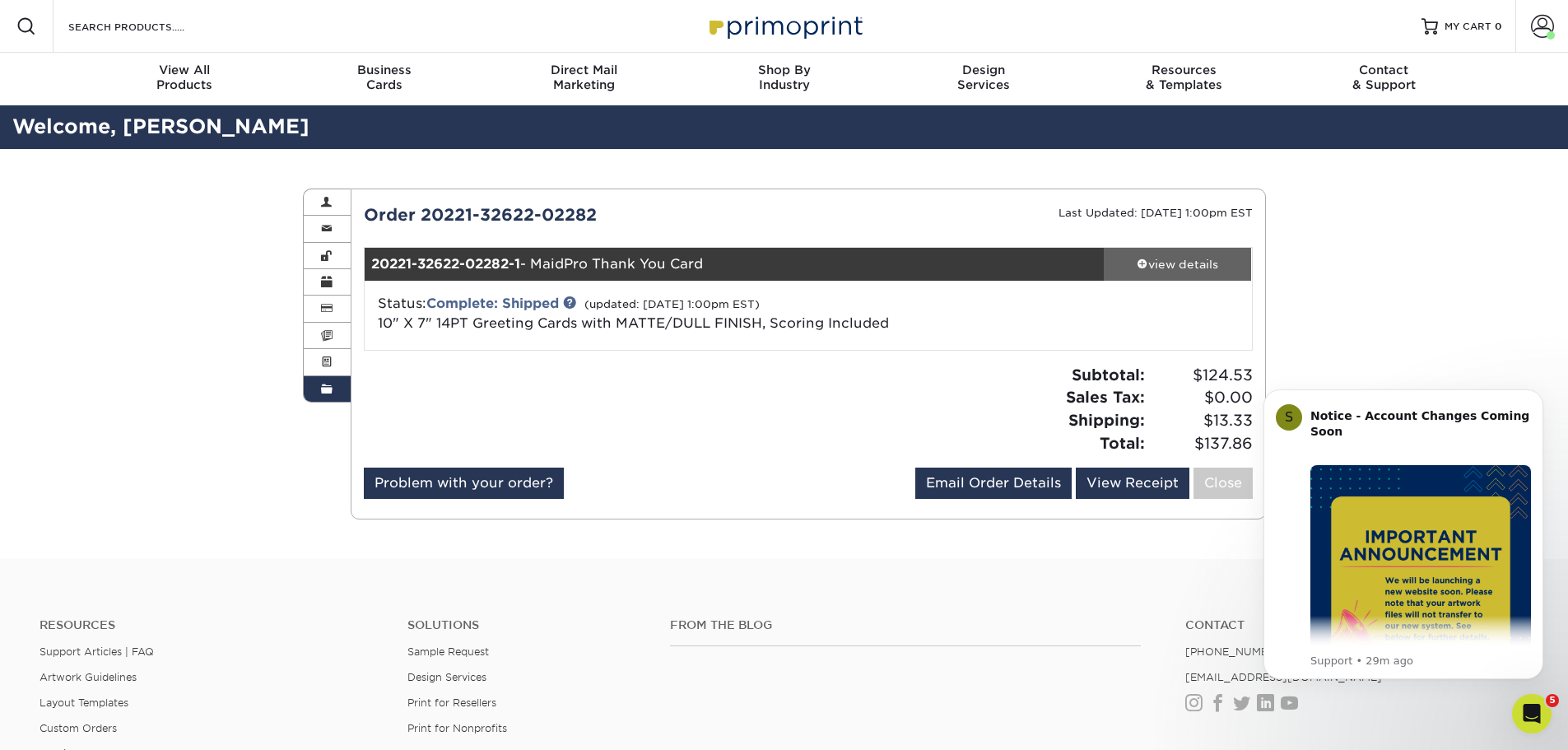
click at [1202, 267] on div "view details" at bounding box center [1177, 265] width 148 height 17
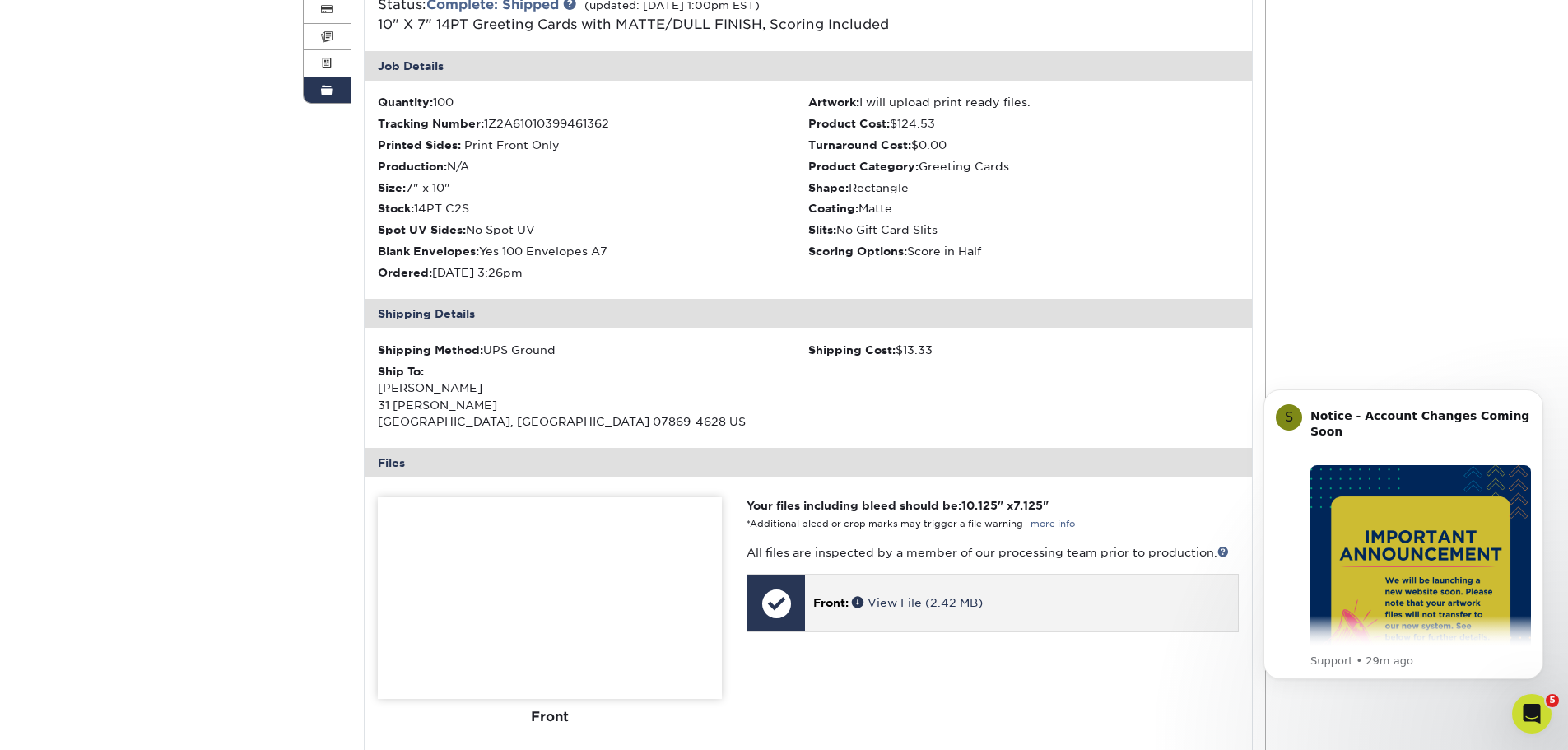
scroll to position [329, 0]
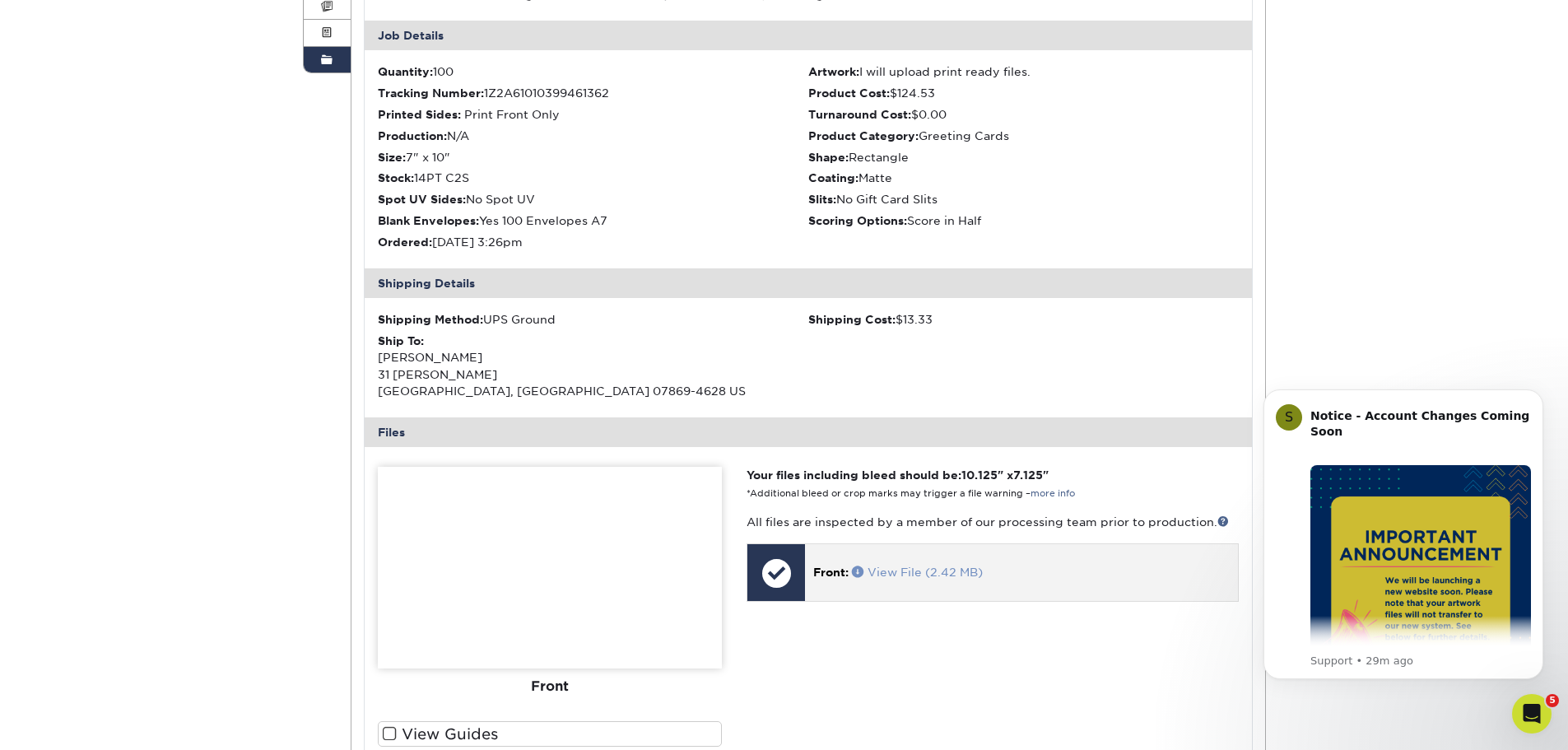
click at [884, 572] on link "View File (2.42 MB)" at bounding box center [917, 572] width 131 height 13
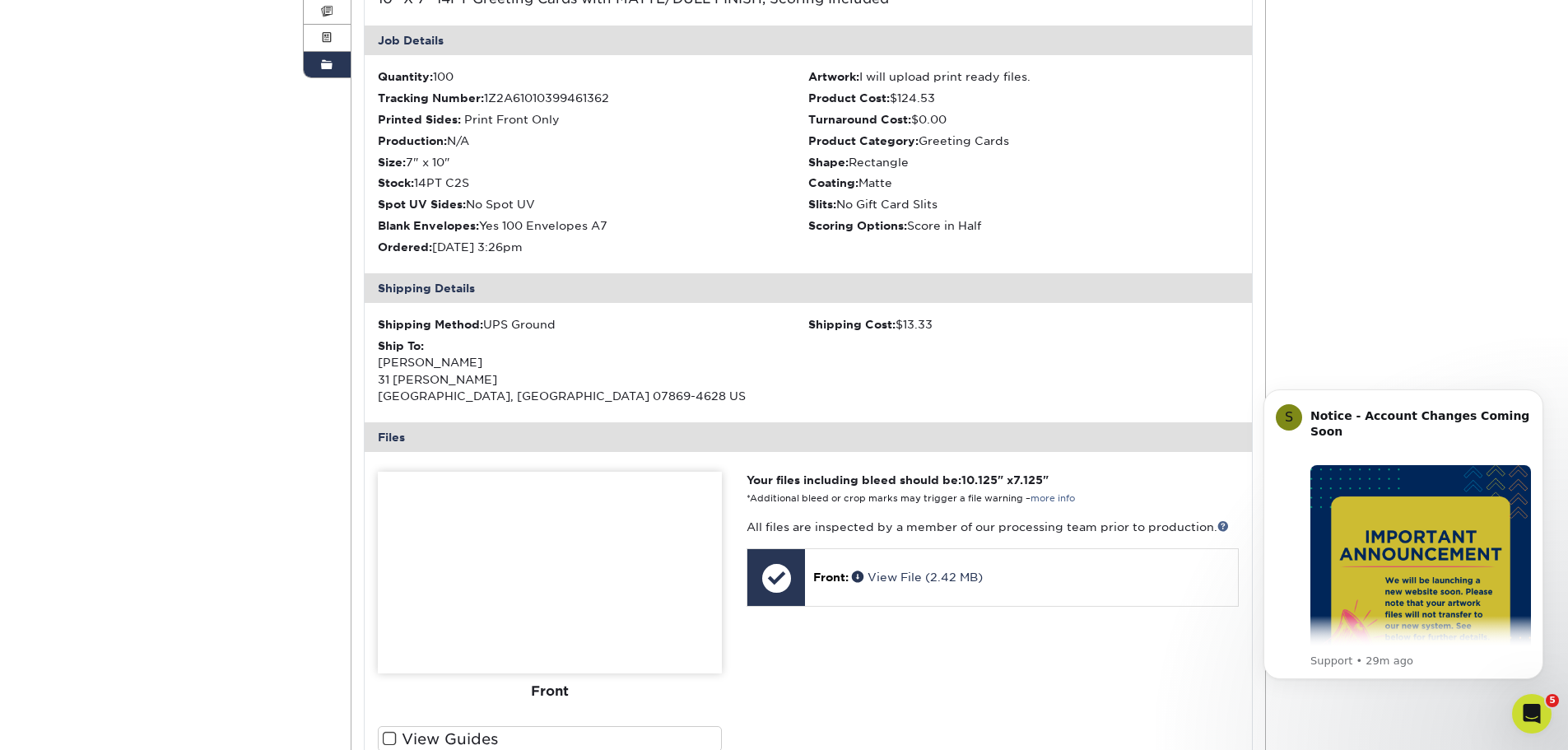
scroll to position [0, 0]
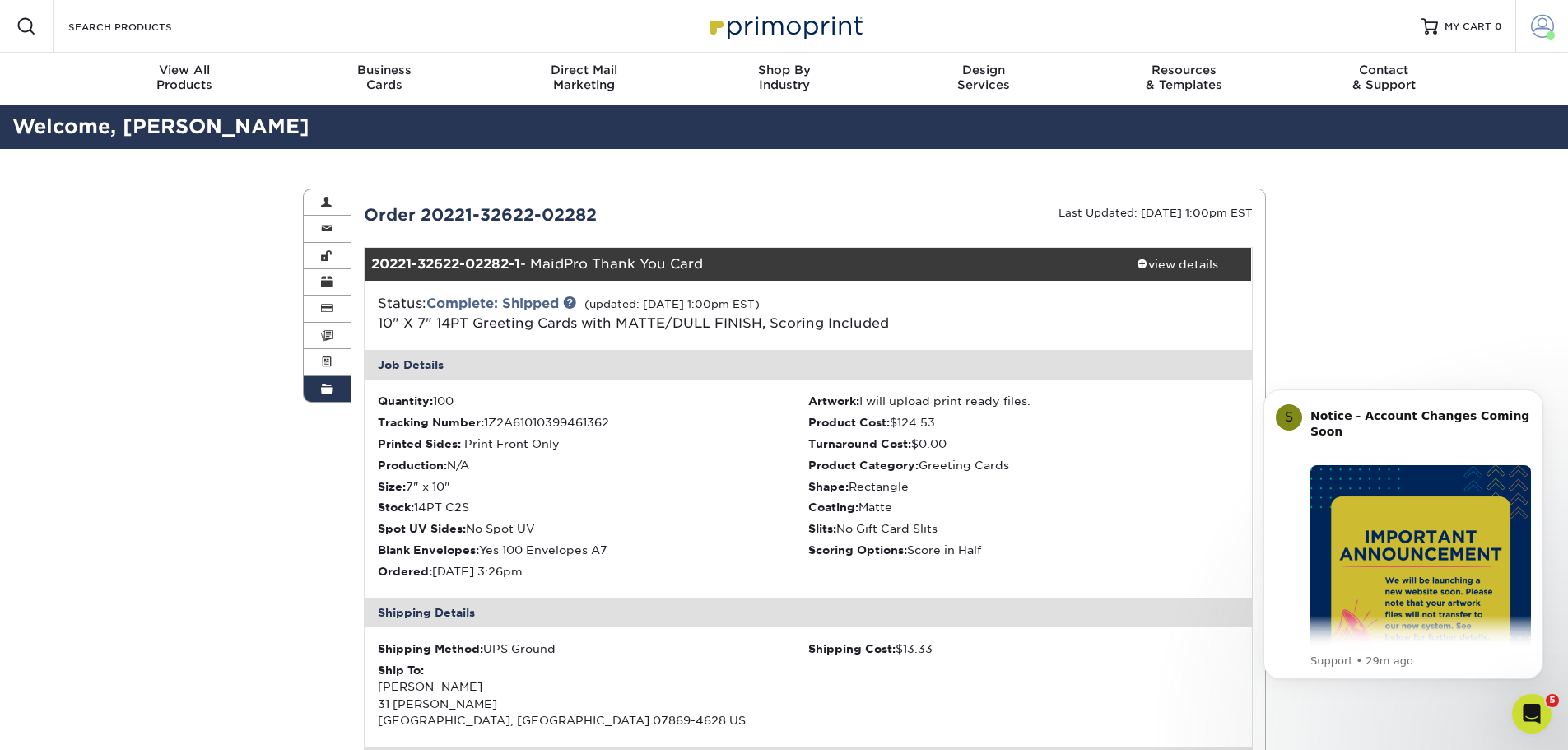
click at [1542, 27] on span at bounding box center [1542, 26] width 23 height 23
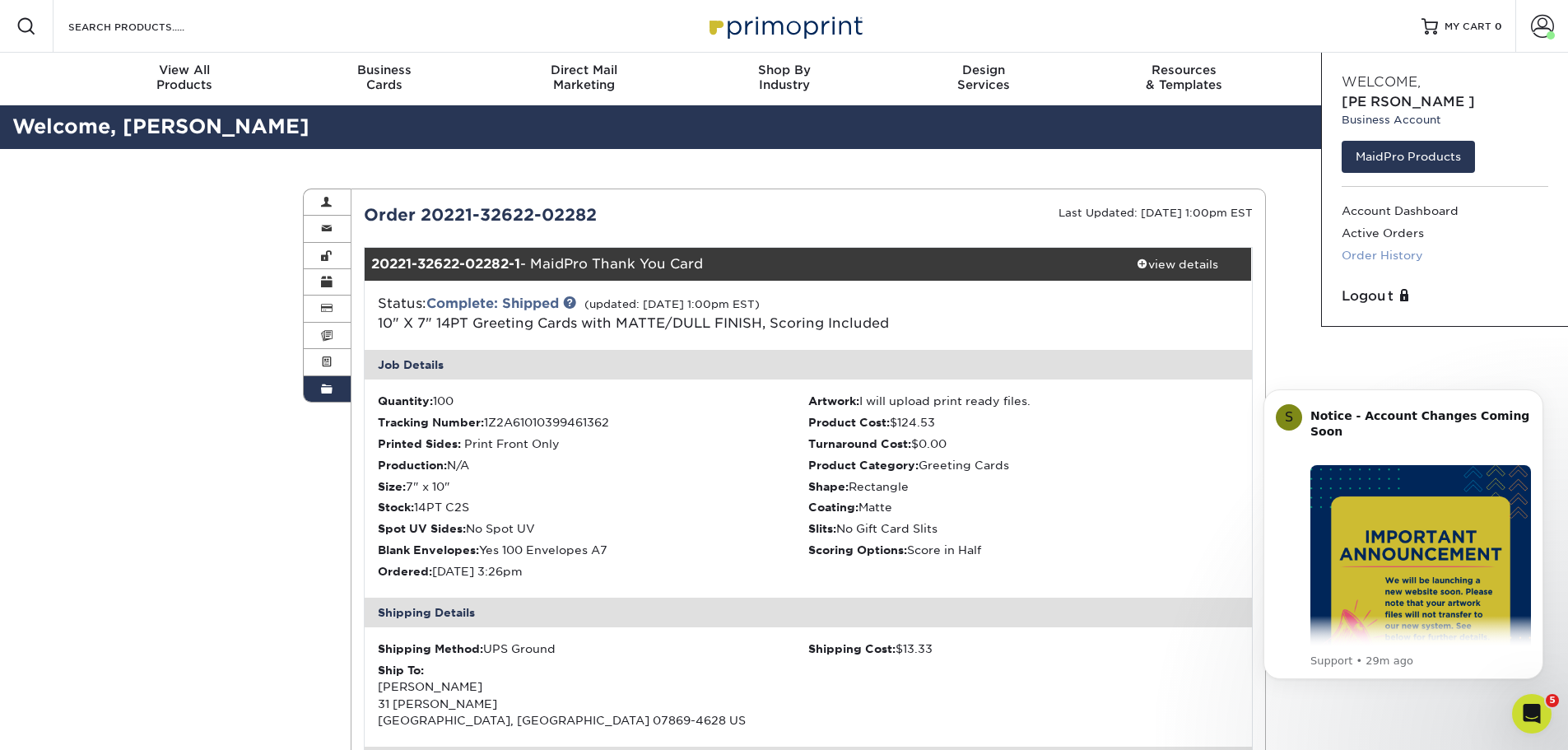
click at [1406, 244] on link "Order History" at bounding box center [1445, 256] width 207 height 22
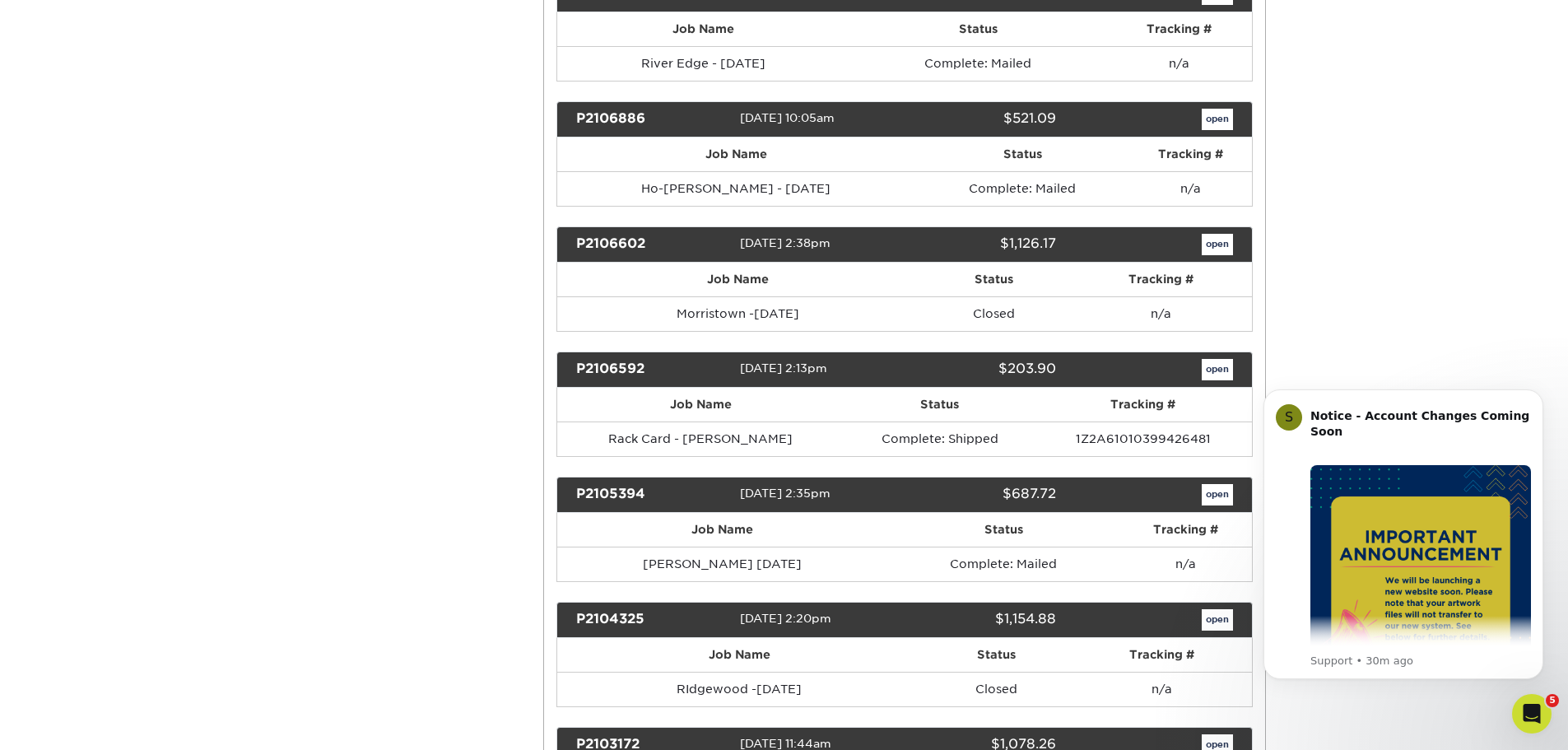
scroll to position [9880, 0]
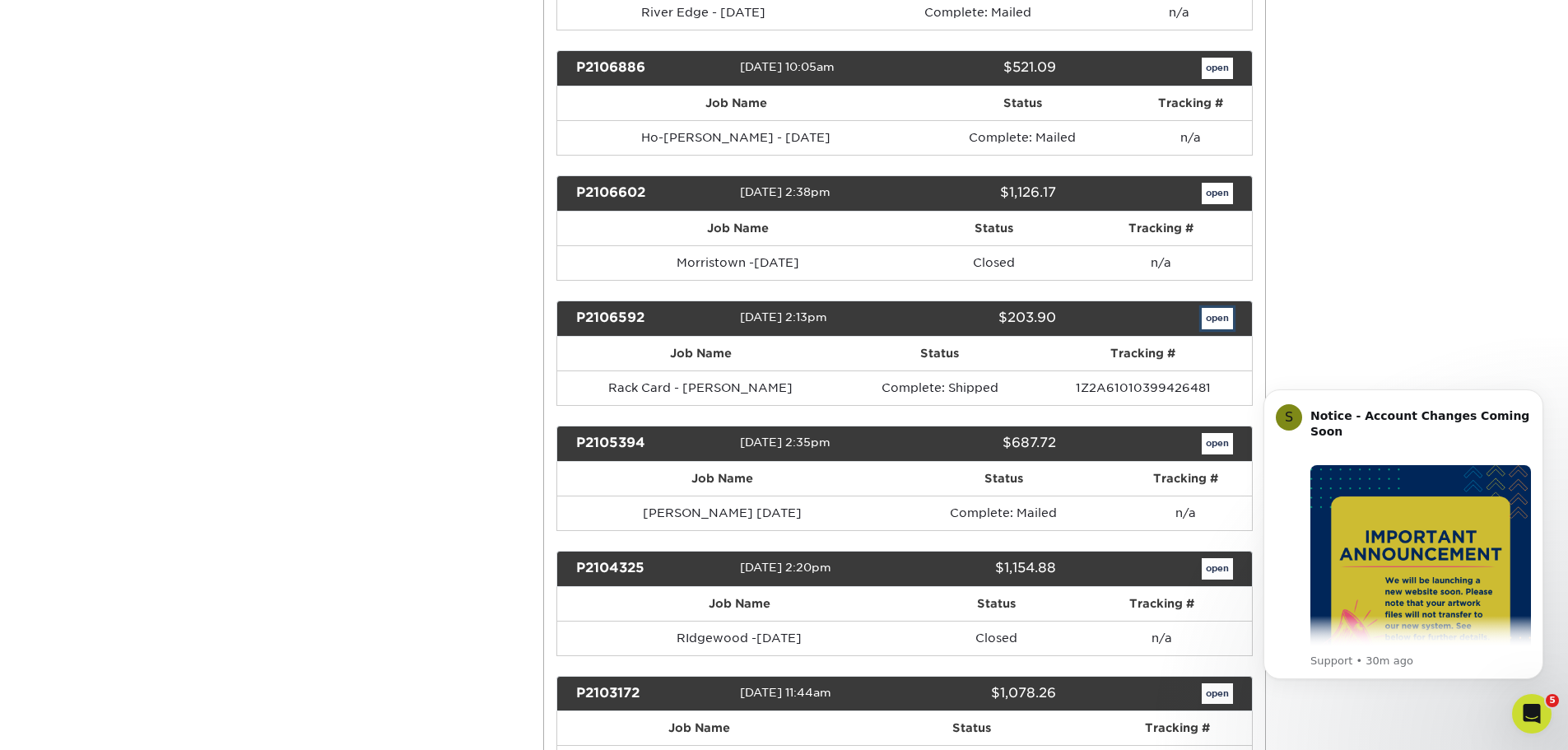
click at [1217, 329] on link "open" at bounding box center [1218, 318] width 31 height 21
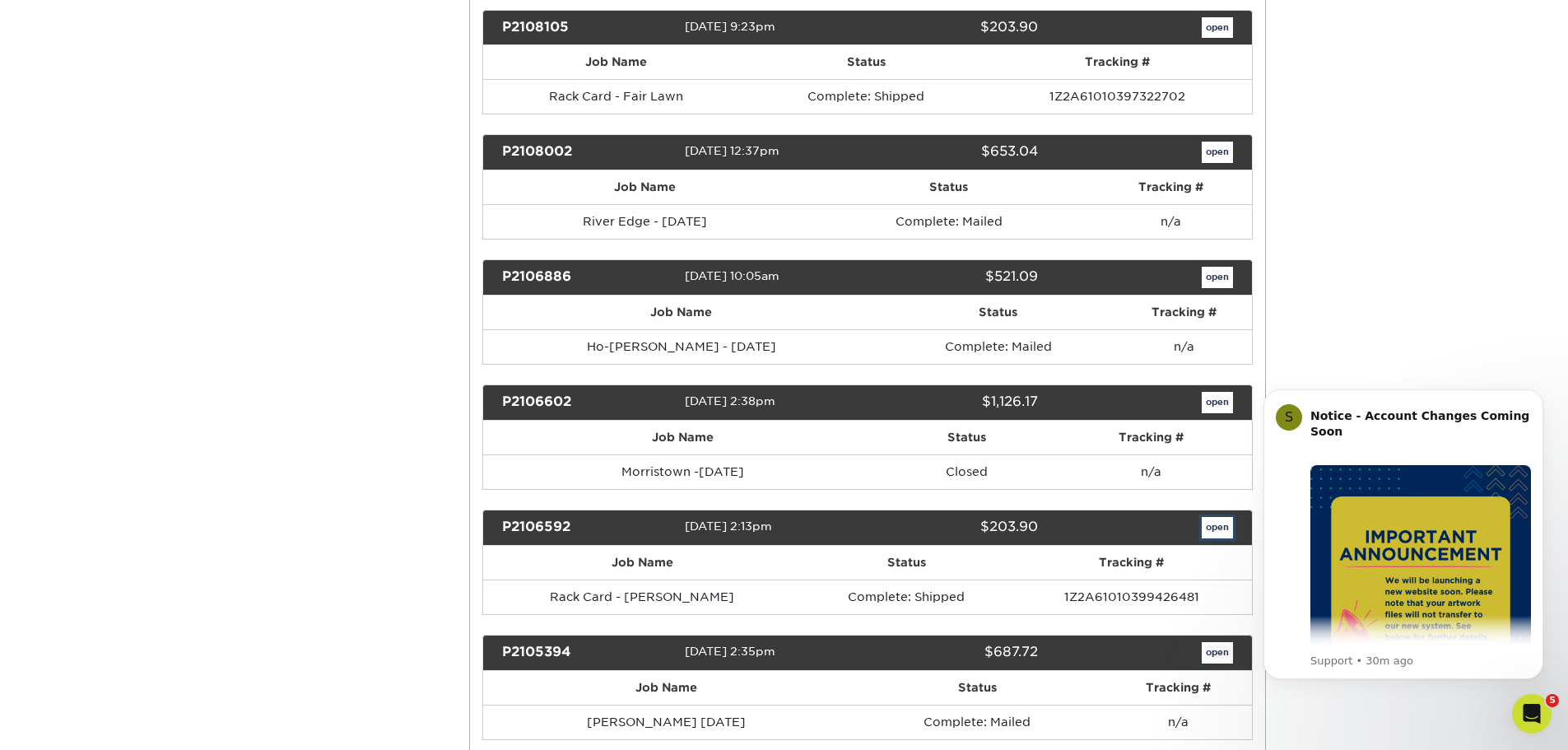
scroll to position [0, 0]
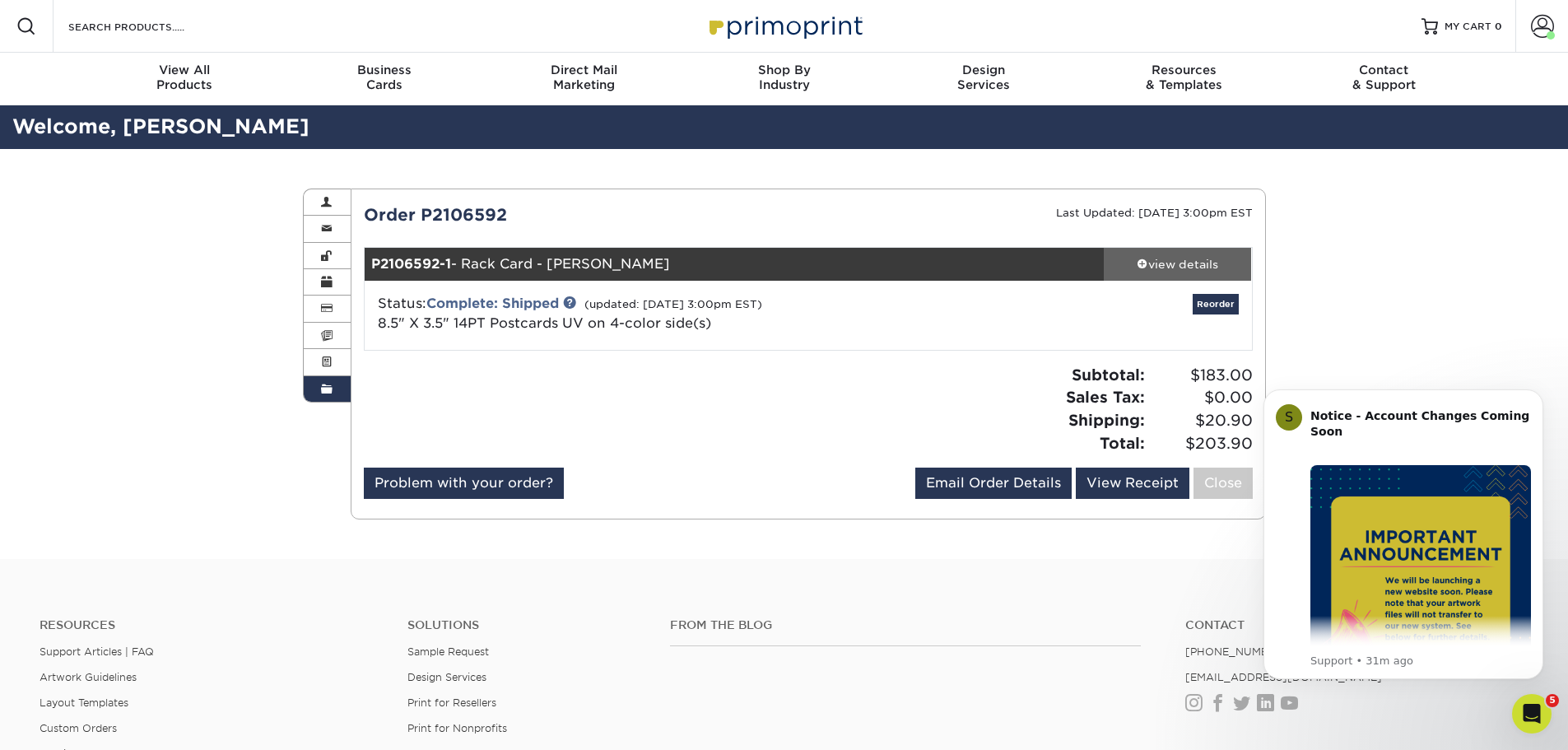
click at [1206, 266] on div "view details" at bounding box center [1177, 265] width 148 height 17
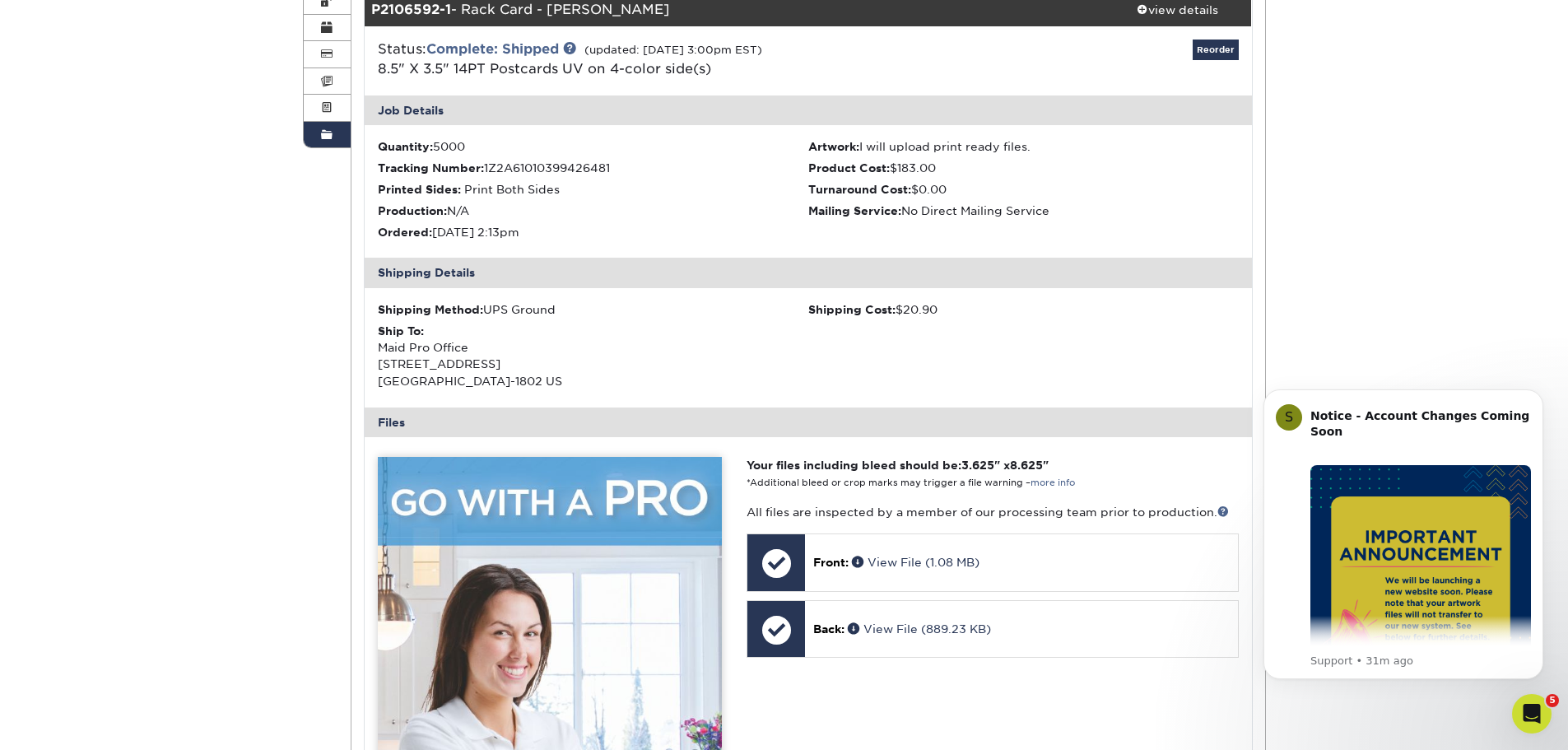
scroll to position [412, 0]
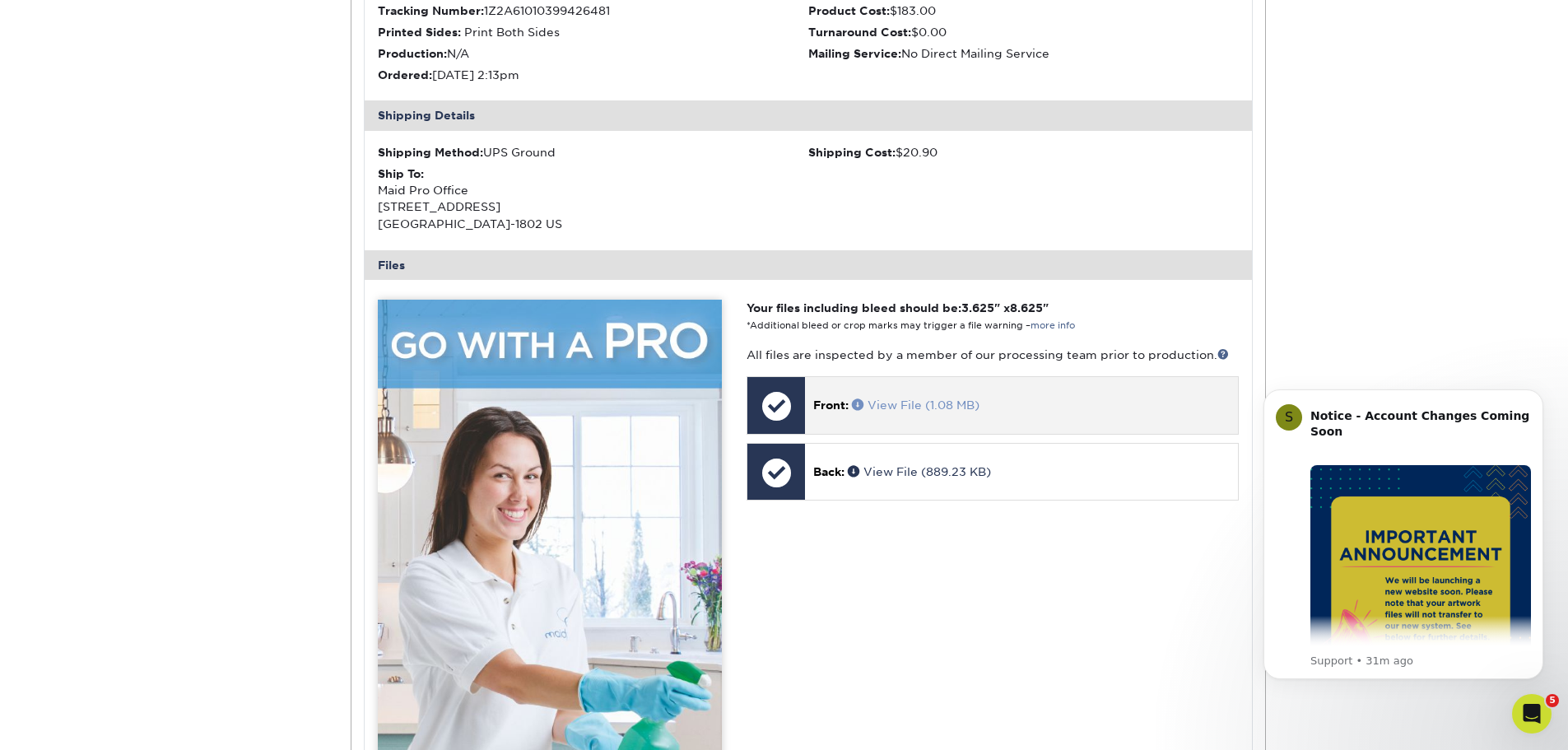
click at [936, 406] on link "View File (1.08 MB)" at bounding box center [915, 405] width 128 height 13
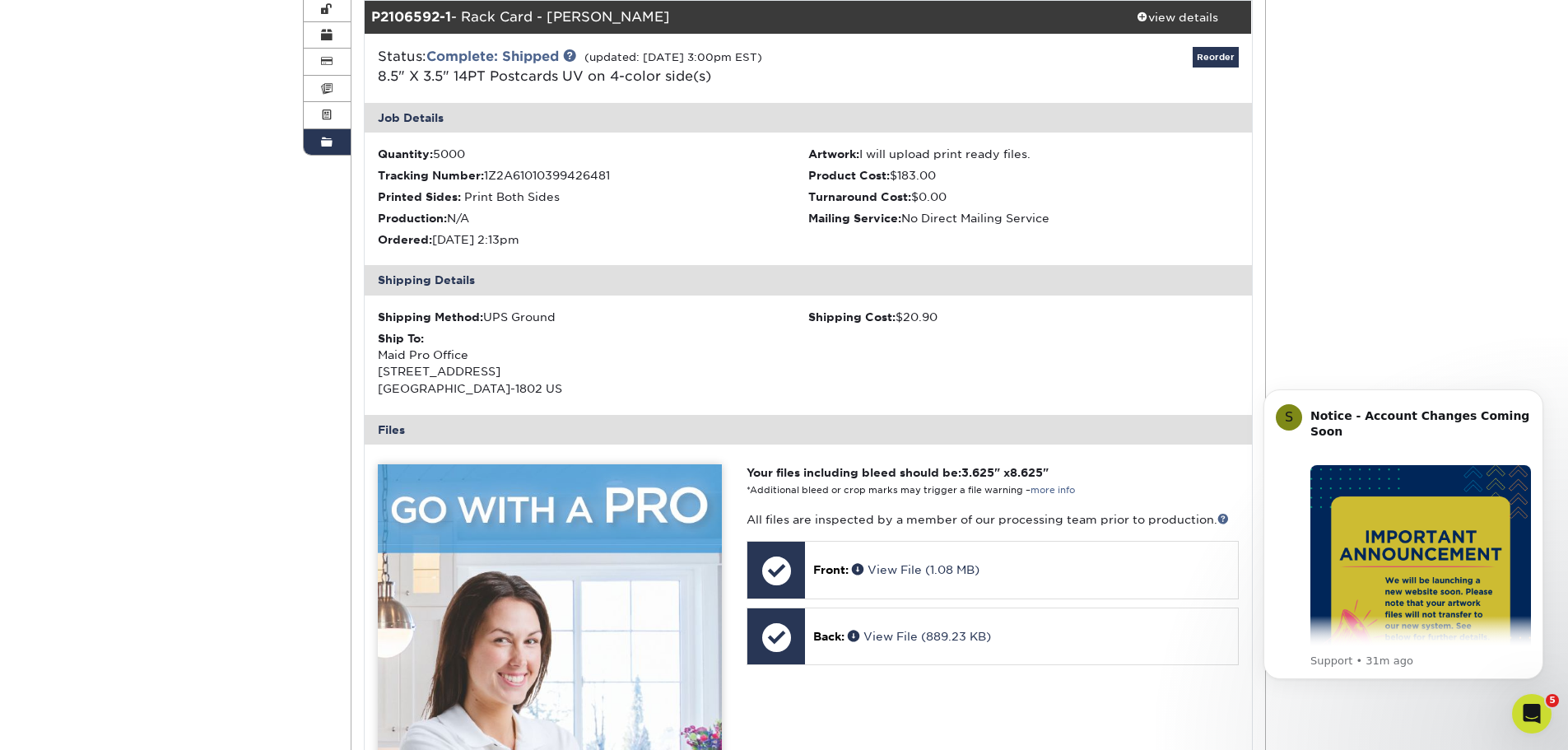
scroll to position [0, 0]
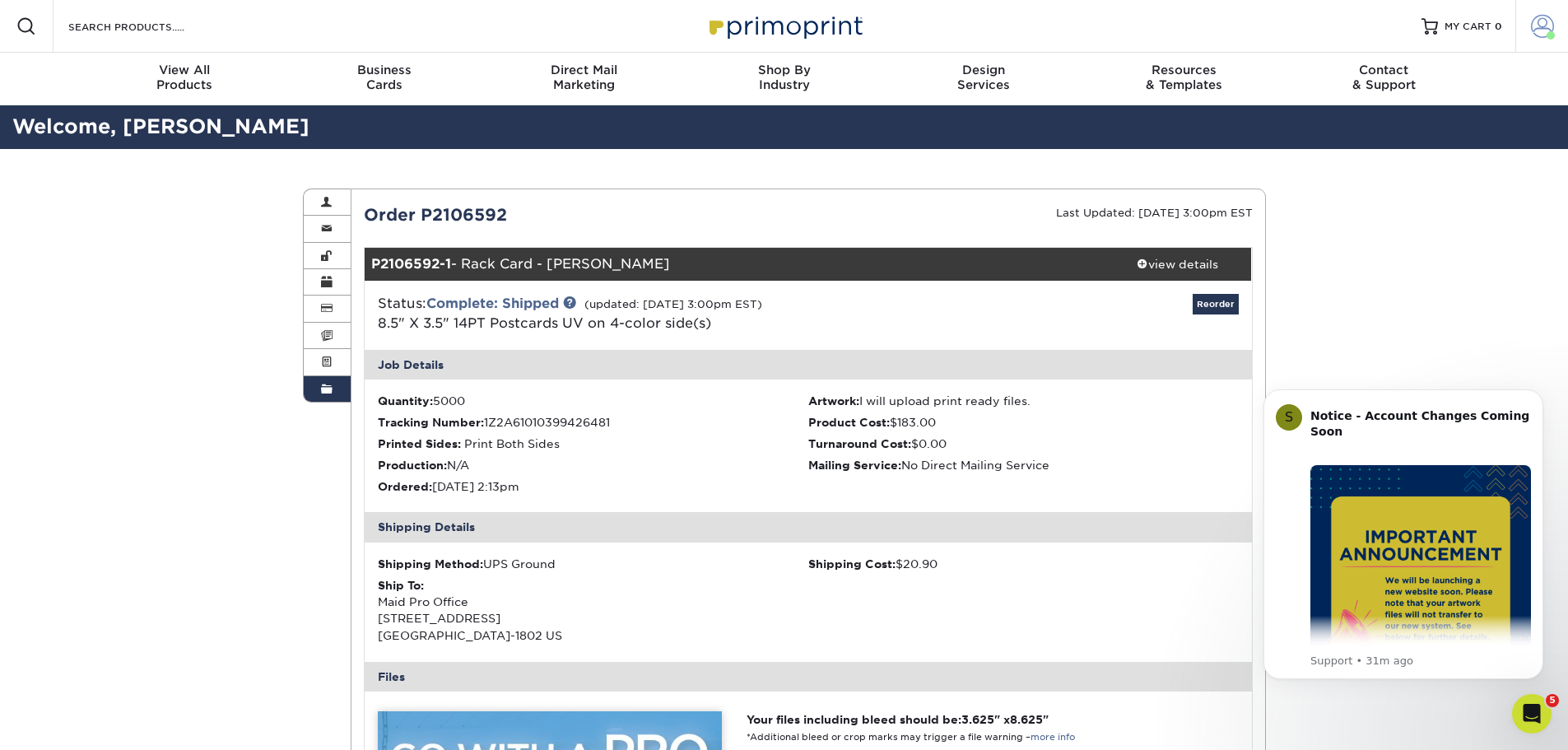
drag, startPoint x: 1580, startPoint y: 210, endPoint x: 1548, endPoint y: 22, distance: 190.7
click at [1548, 22] on span at bounding box center [1542, 26] width 23 height 23
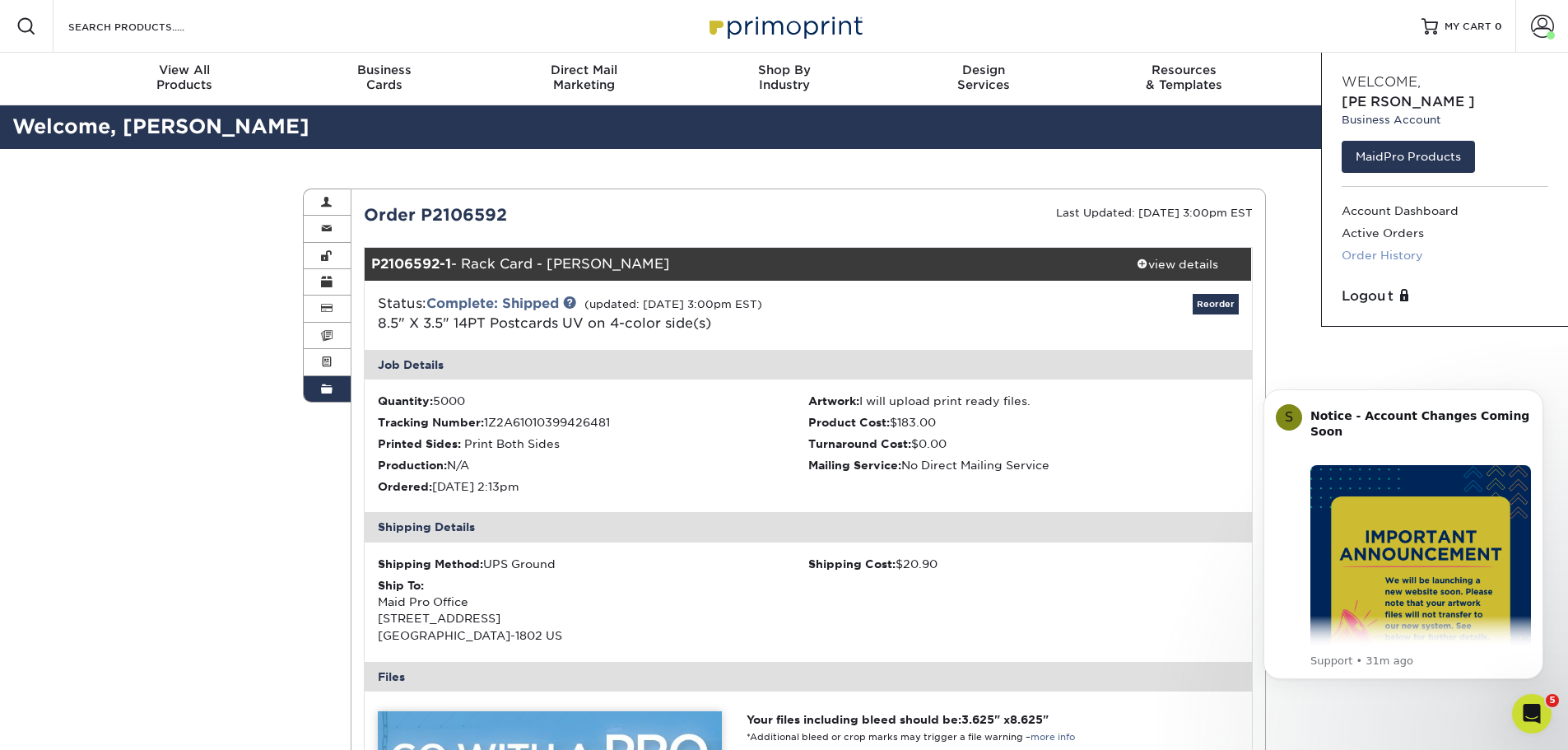
click at [1412, 244] on link "Order History" at bounding box center [1445, 256] width 207 height 22
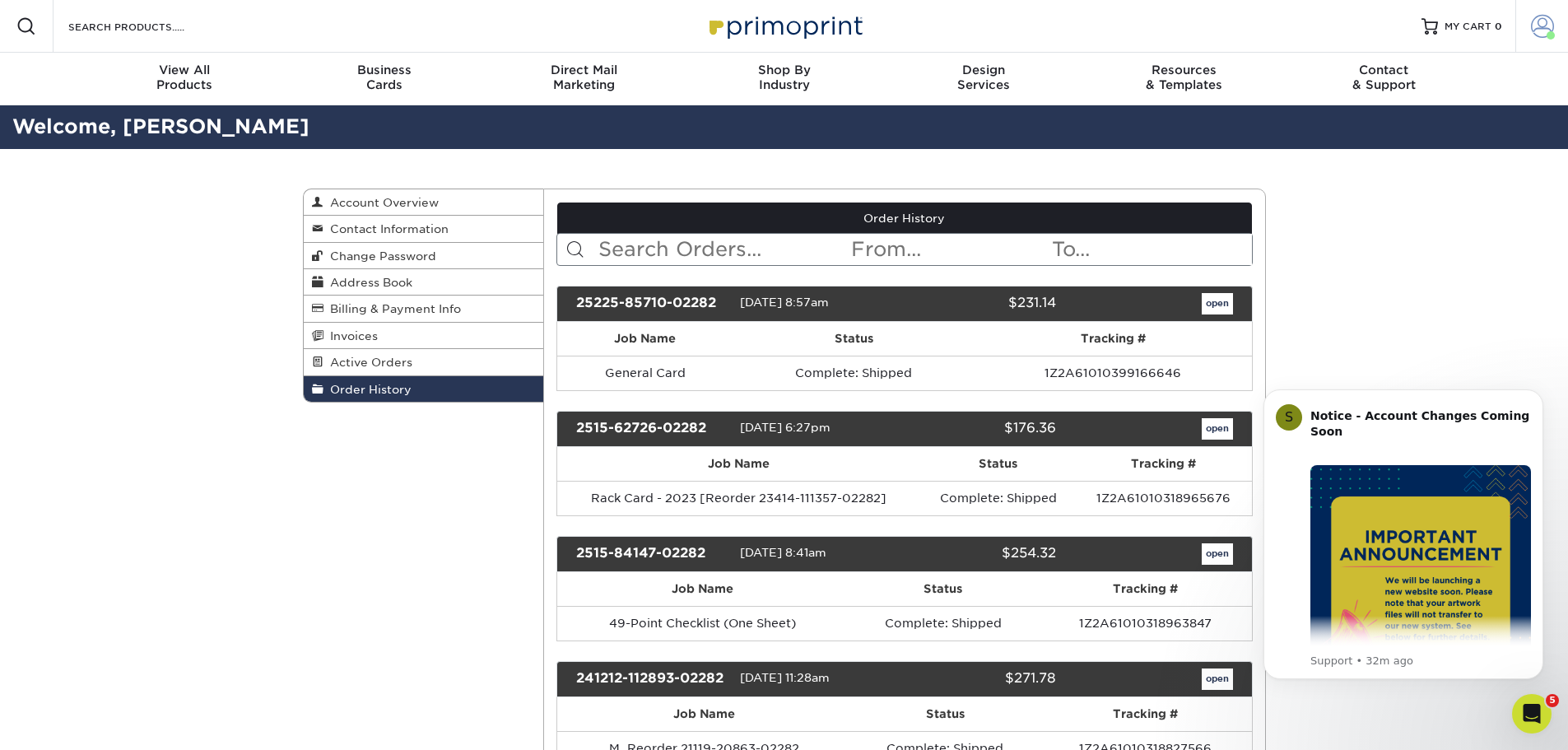
click at [1543, 20] on span at bounding box center [1542, 26] width 23 height 23
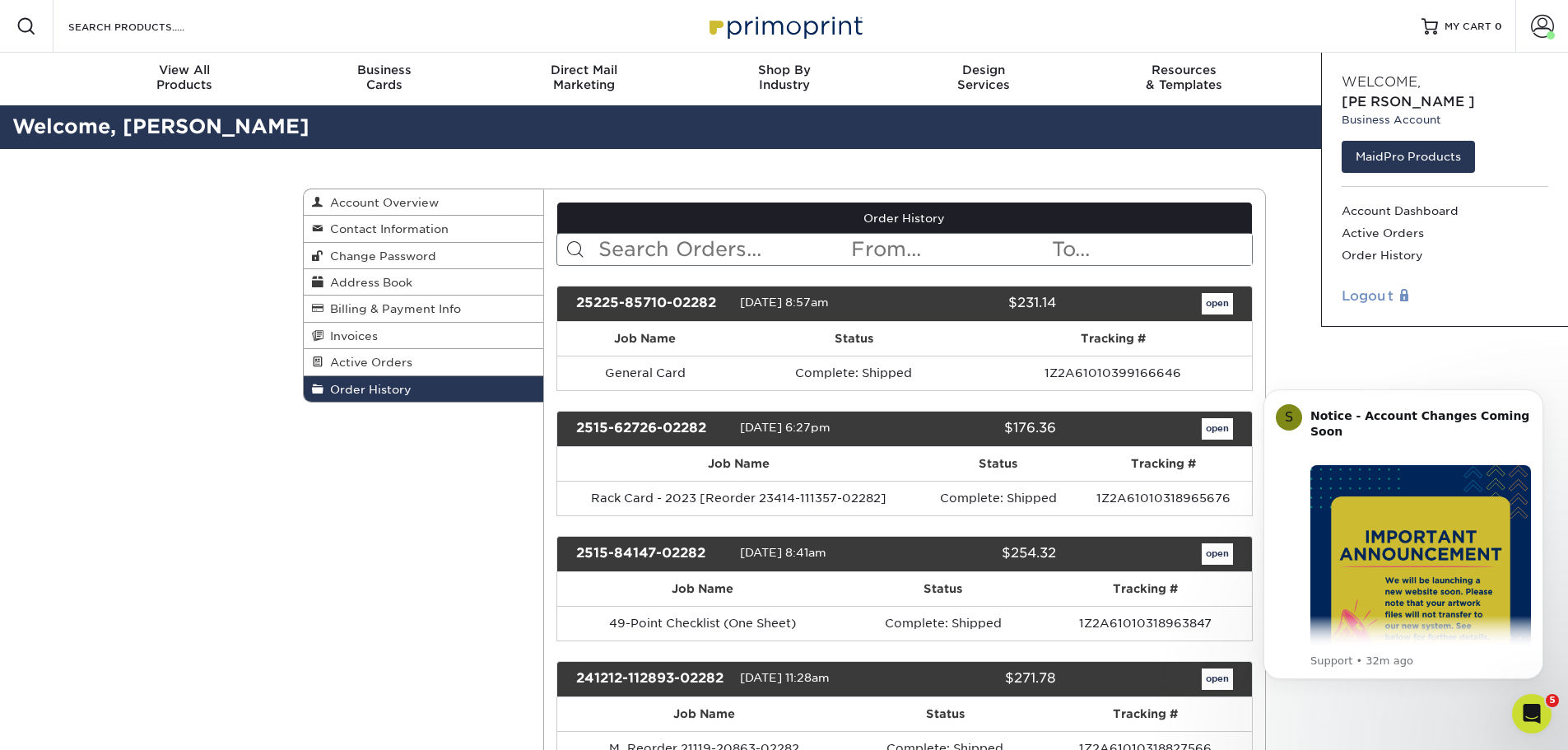
click at [1371, 287] on link "Logout" at bounding box center [1445, 296] width 207 height 19
